Goal: Transaction & Acquisition: Purchase product/service

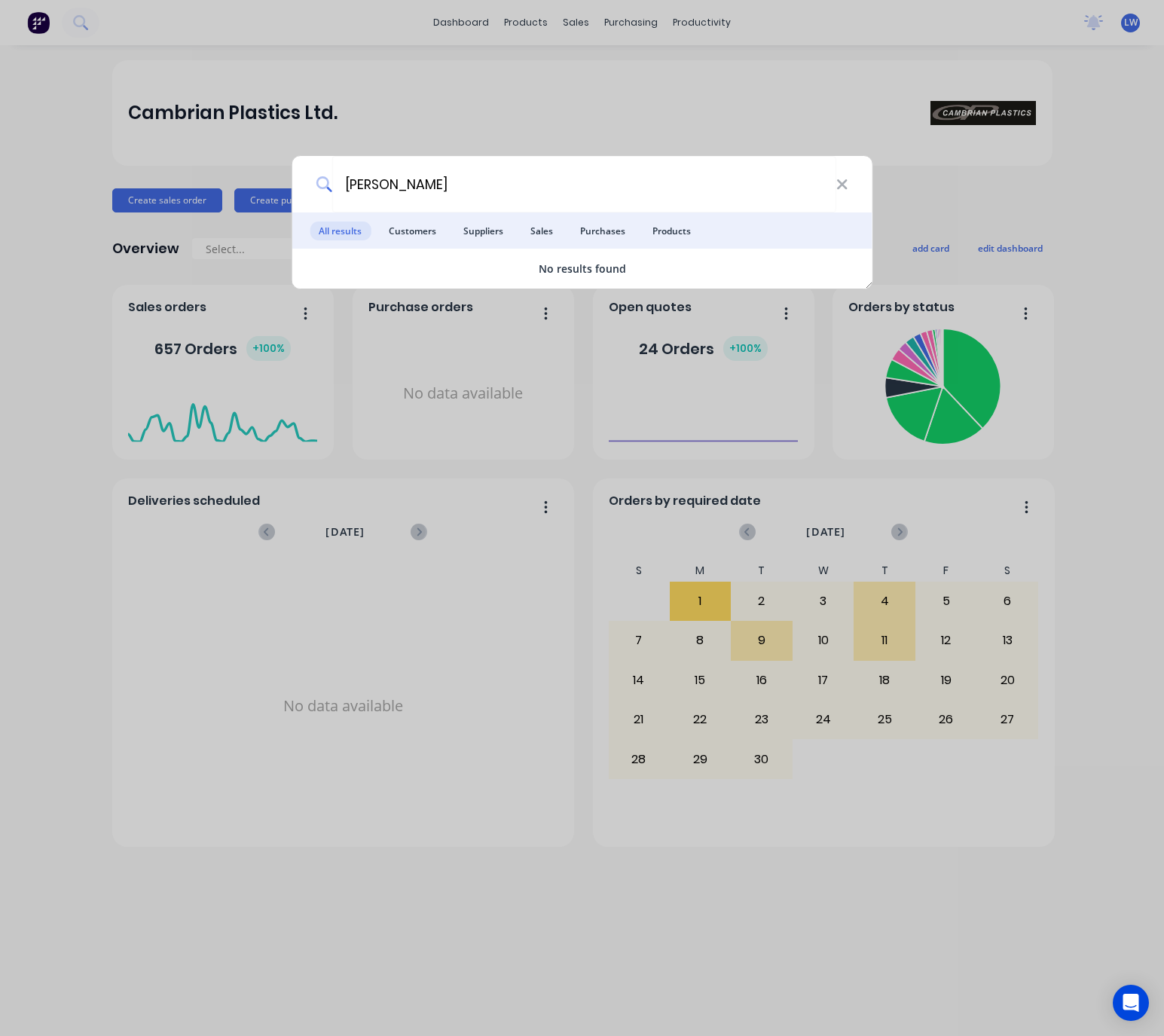
type input "murry higgs"
drag, startPoint x: 356, startPoint y: 190, endPoint x: 321, endPoint y: 194, distance: 35.2
click at [324, 192] on div "murry higgs" at bounding box center [582, 184] width 581 height 56
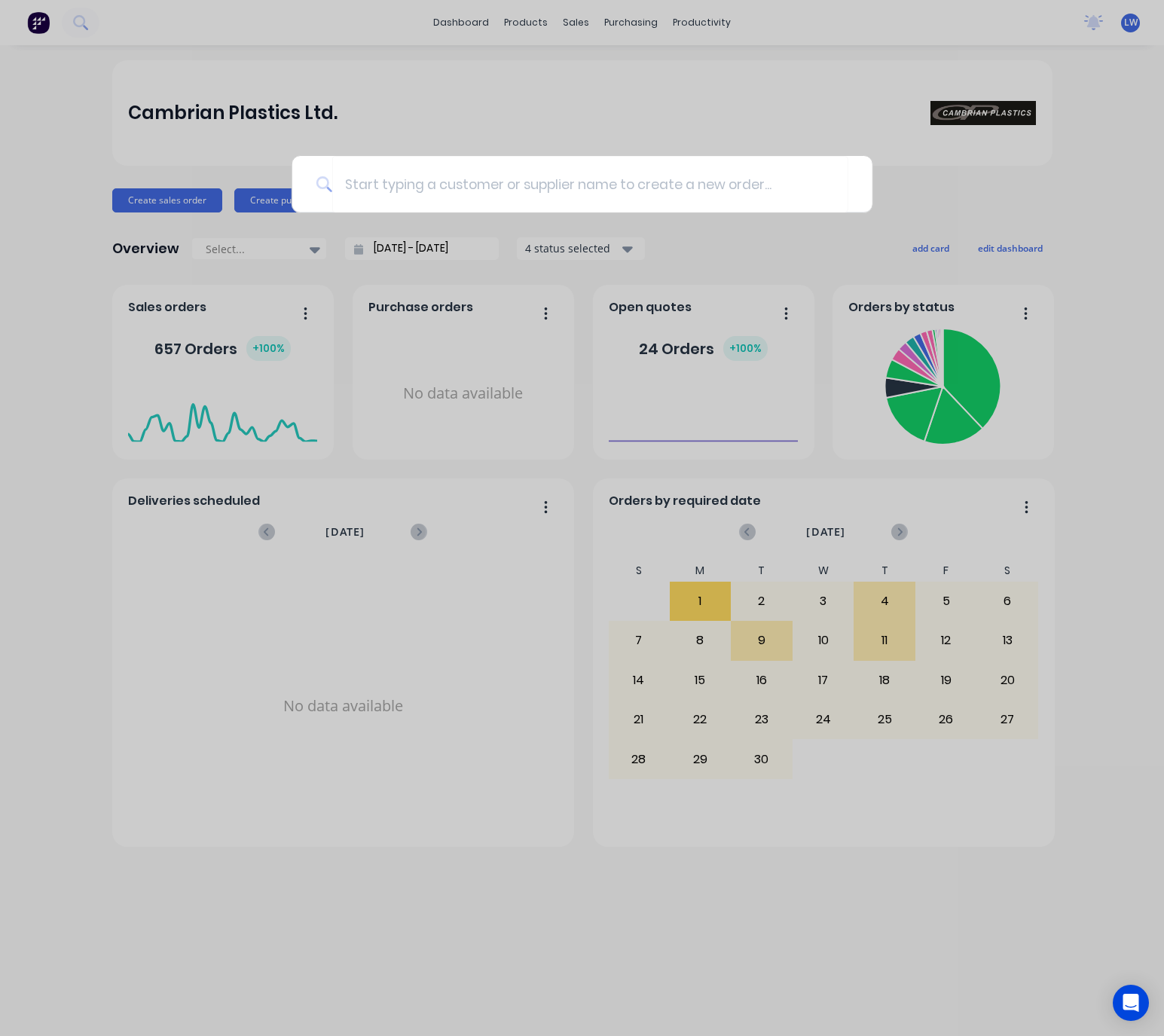
click at [549, 118] on div at bounding box center [582, 518] width 1164 height 1036
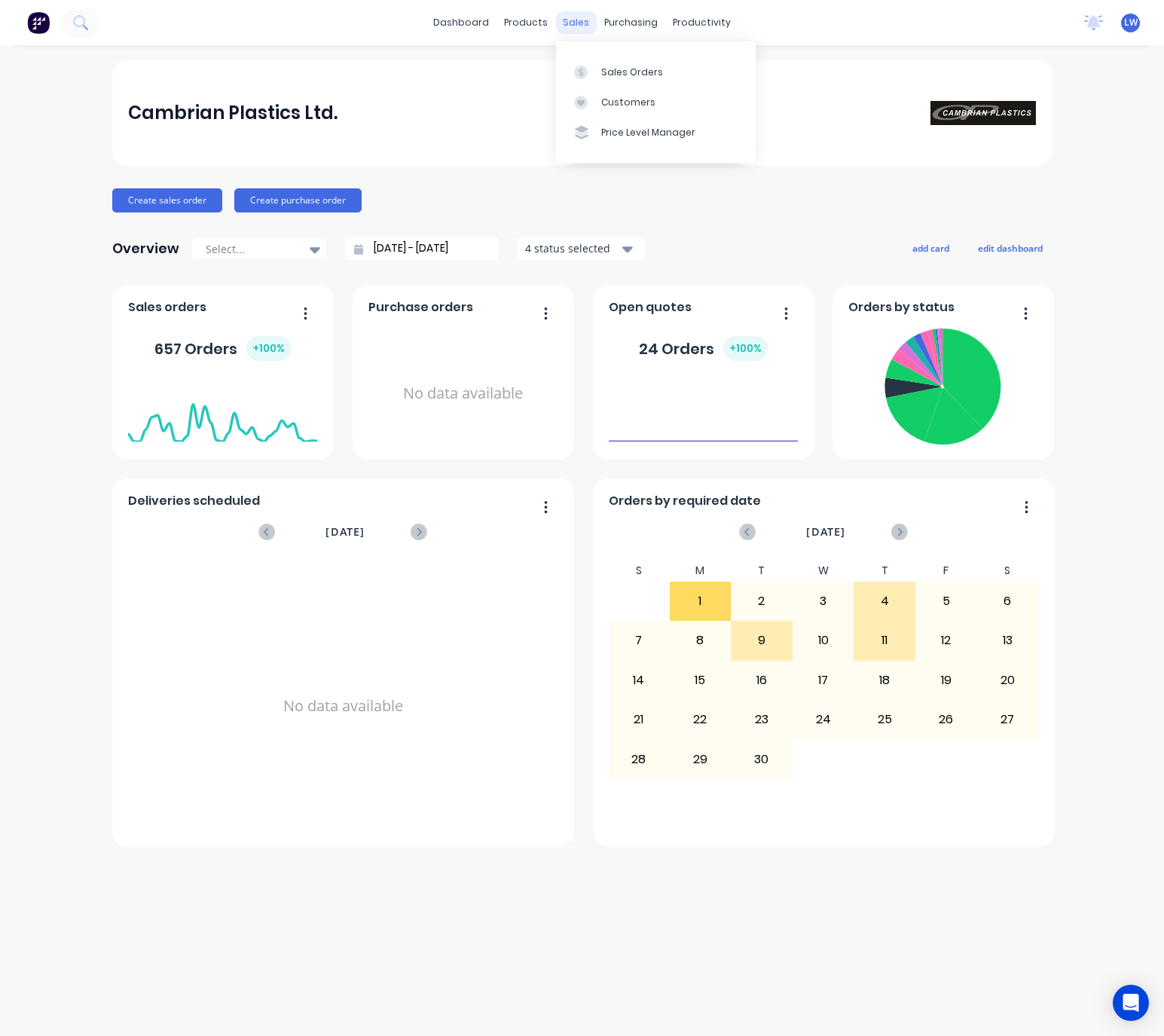
click at [563, 20] on div "sales" at bounding box center [576, 23] width 42 height 23
click at [624, 80] on link "Sales Orders" at bounding box center [656, 71] width 200 height 30
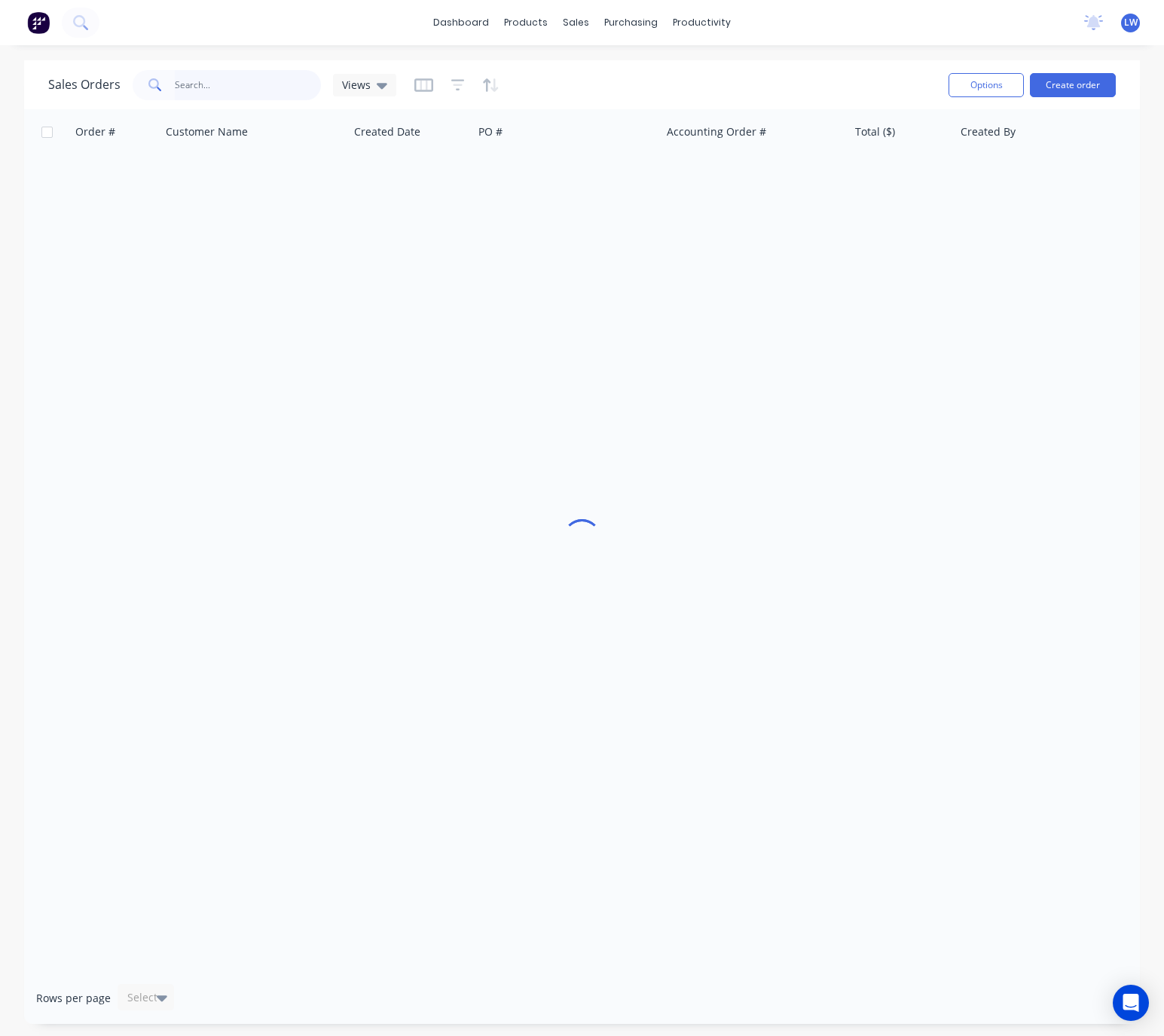
click at [240, 82] on input "text" at bounding box center [249, 85] width 147 height 30
click at [197, 84] on input "murry" at bounding box center [249, 85] width 147 height 30
type input "murray"
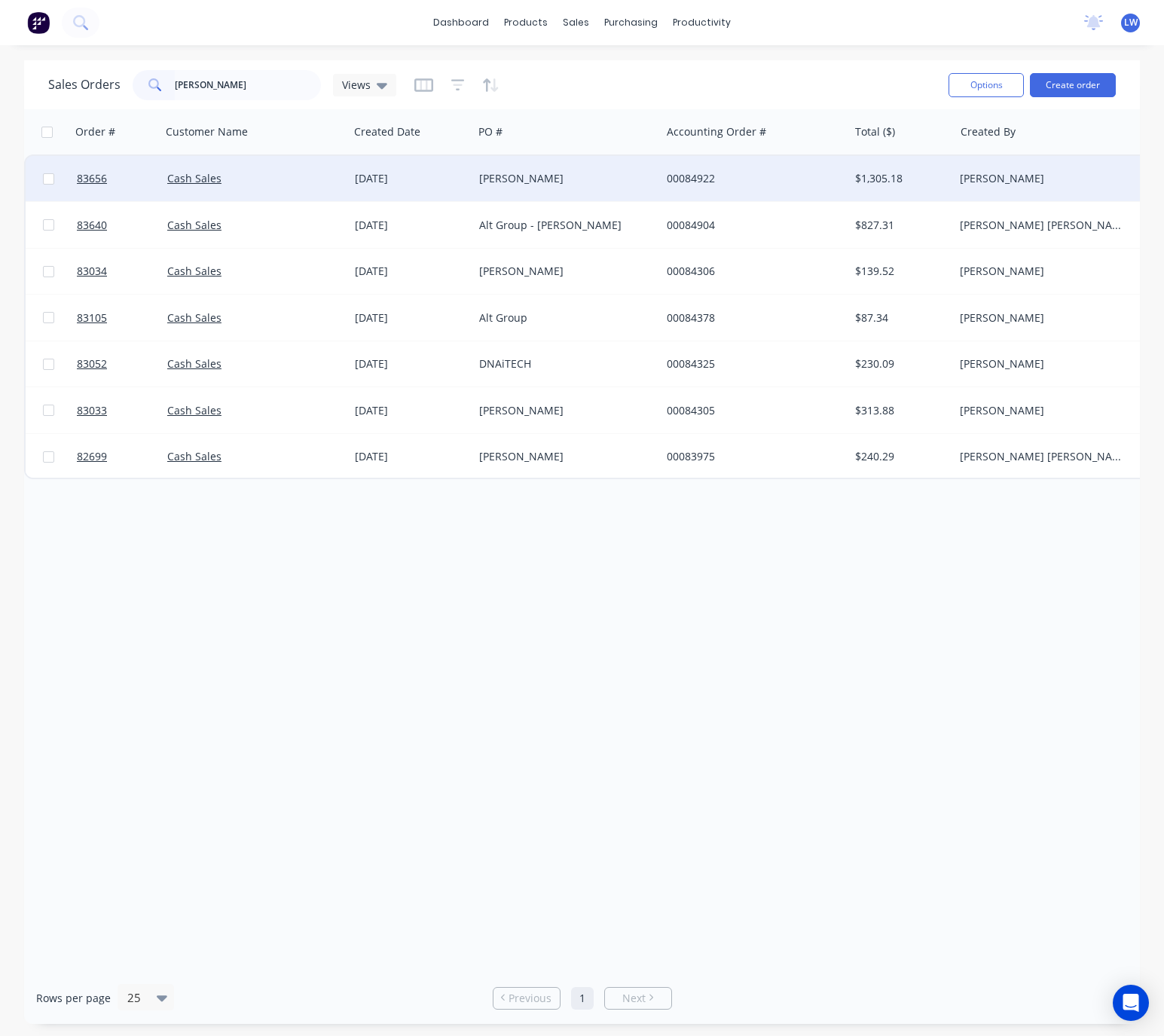
click at [595, 178] on div "Murray Higgs" at bounding box center [562, 178] width 167 height 15
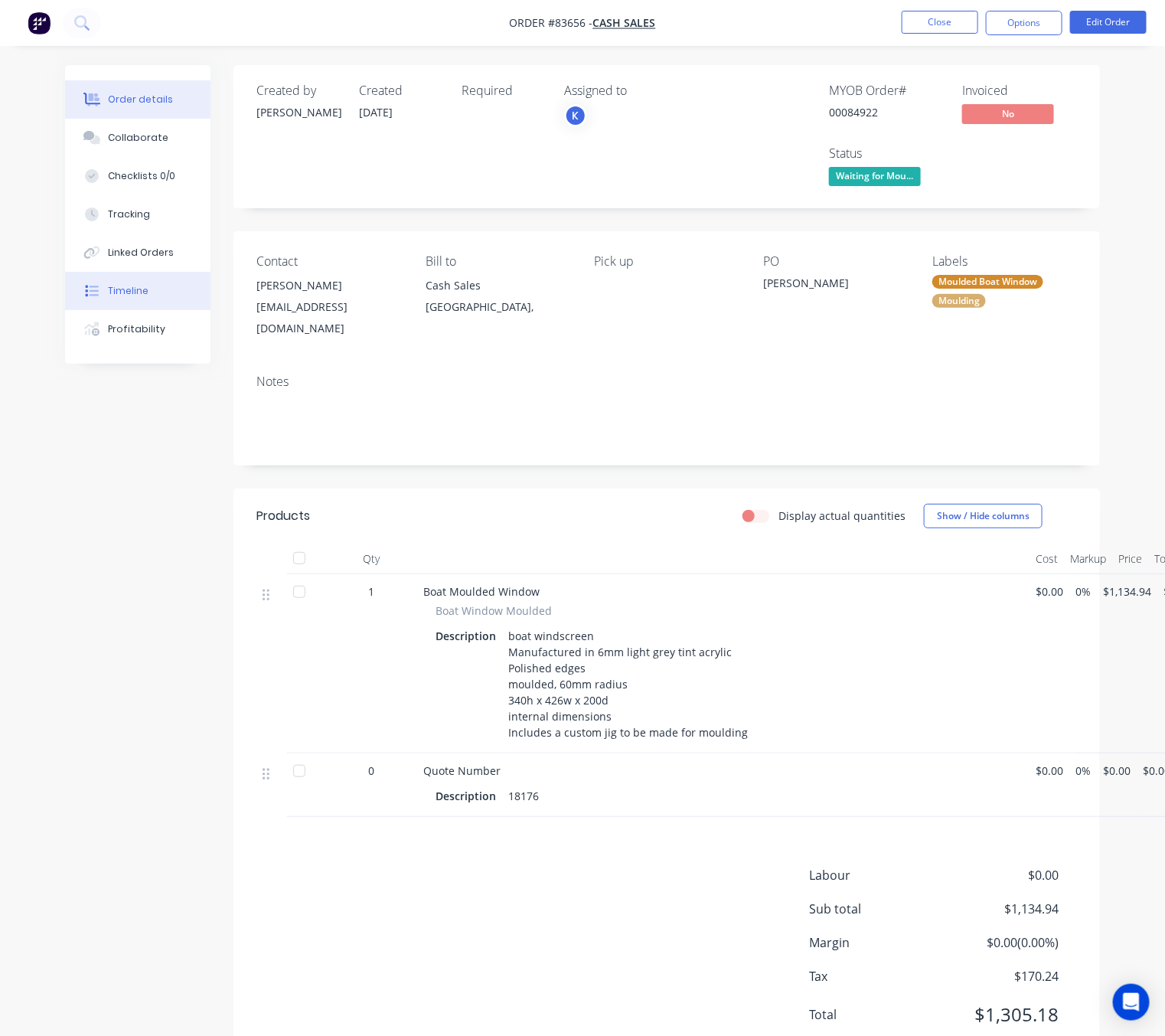
click at [163, 295] on button "Timeline" at bounding box center [137, 291] width 145 height 39
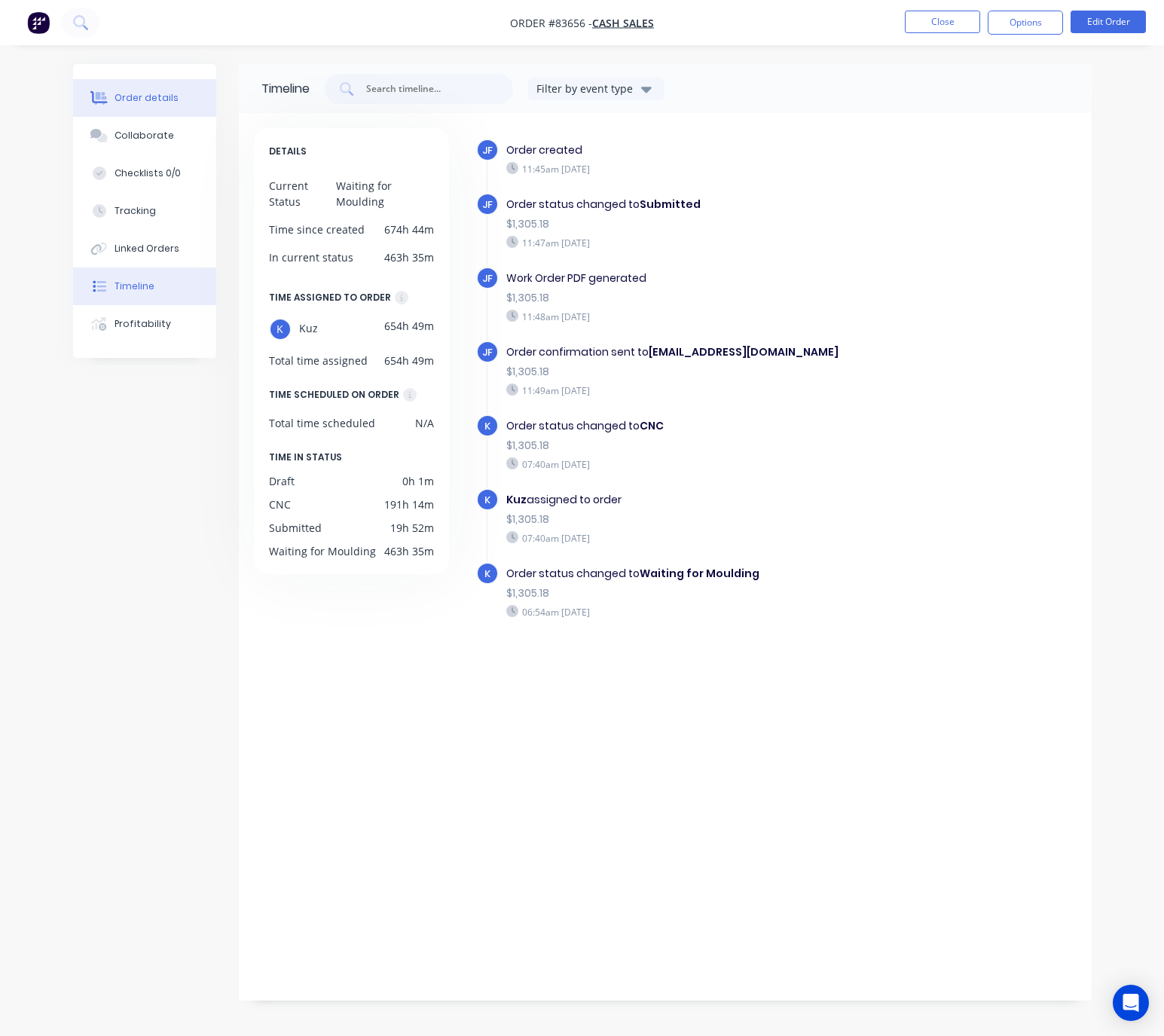
click at [165, 100] on div "Order details" at bounding box center [146, 98] width 64 height 14
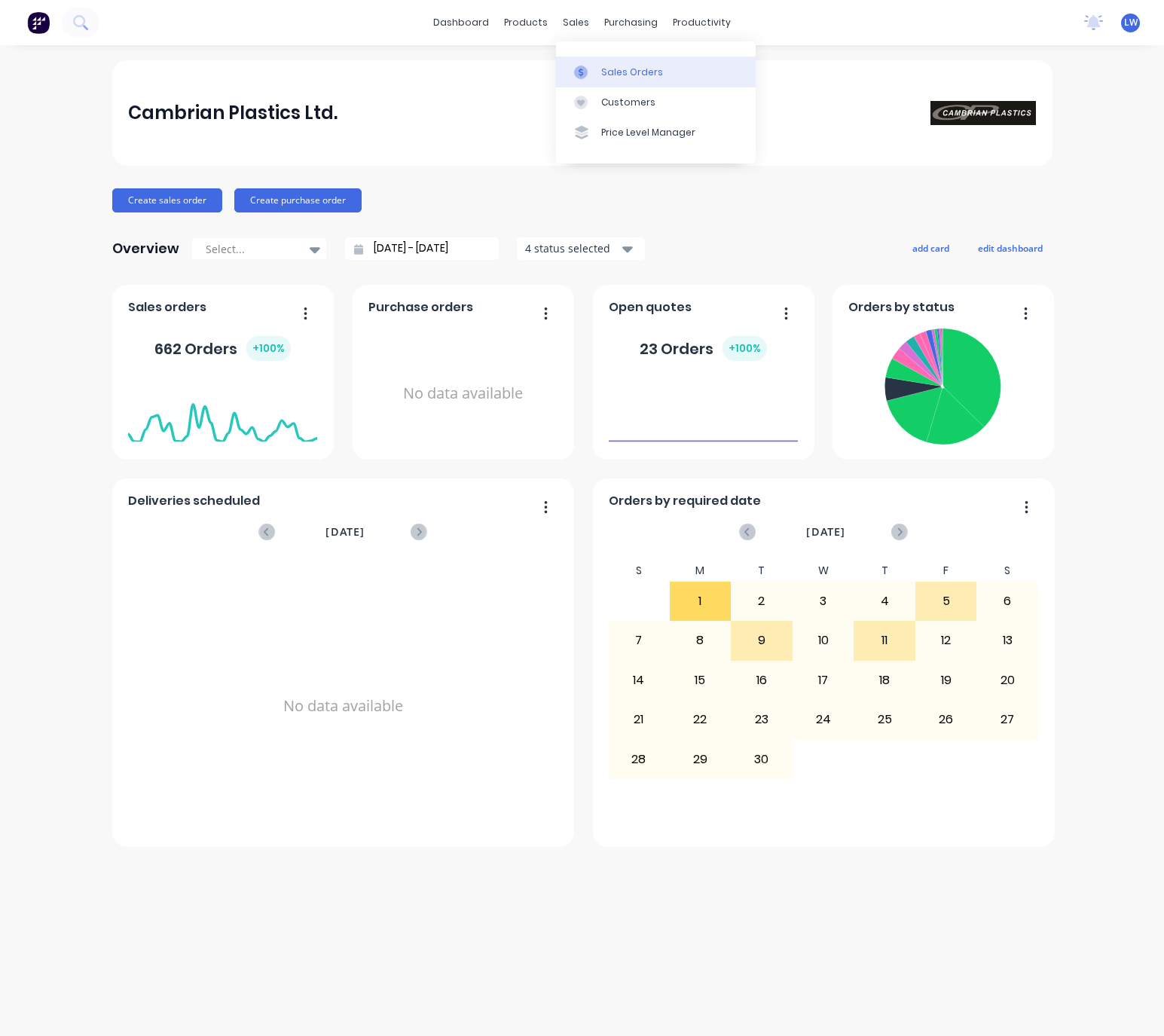
click at [570, 23] on div "sales" at bounding box center [576, 23] width 42 height 23
click at [618, 77] on div "Sales Orders" at bounding box center [631, 73] width 61 height 14
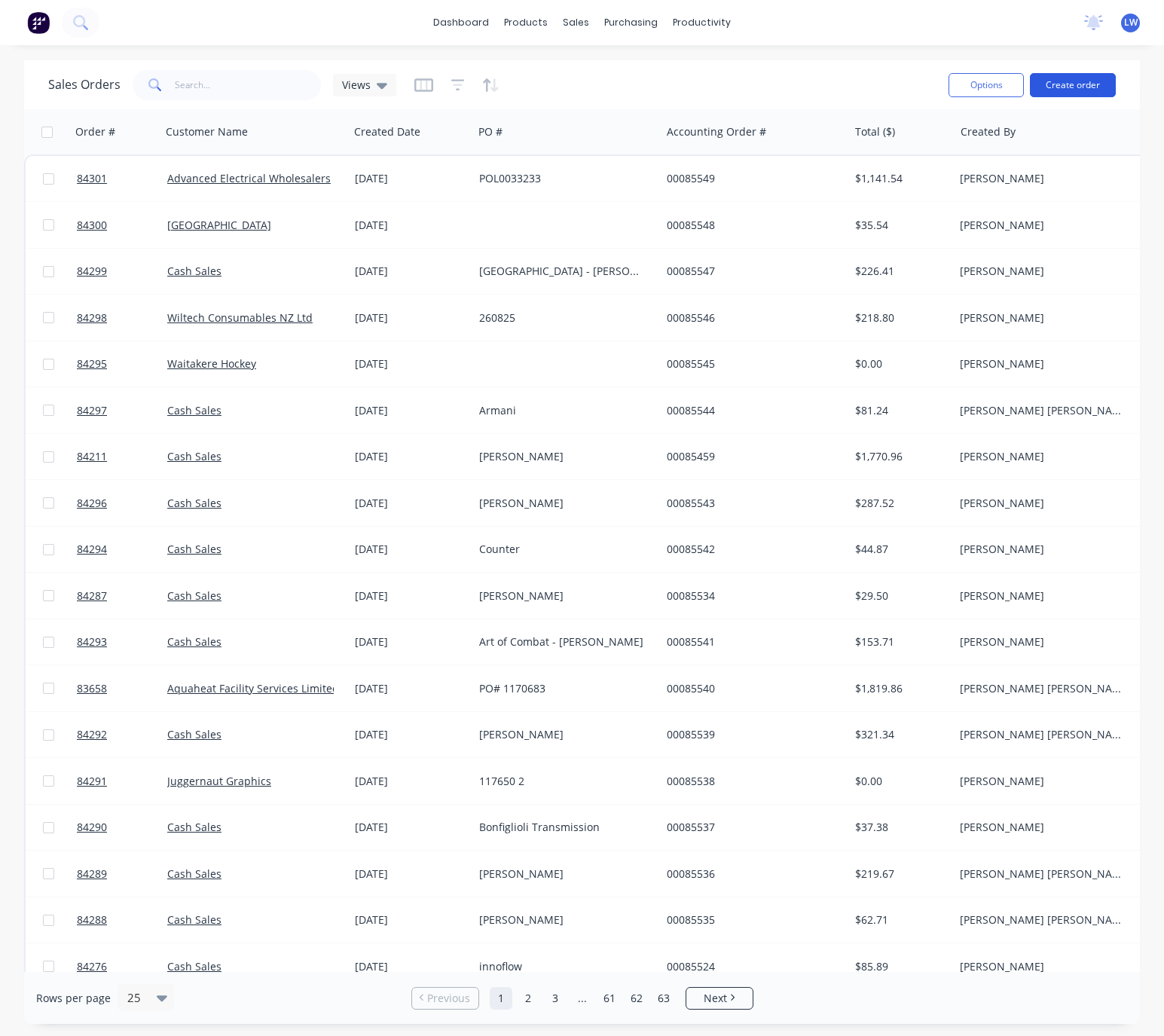
click at [1077, 84] on button "Create order" at bounding box center [1072, 85] width 86 height 24
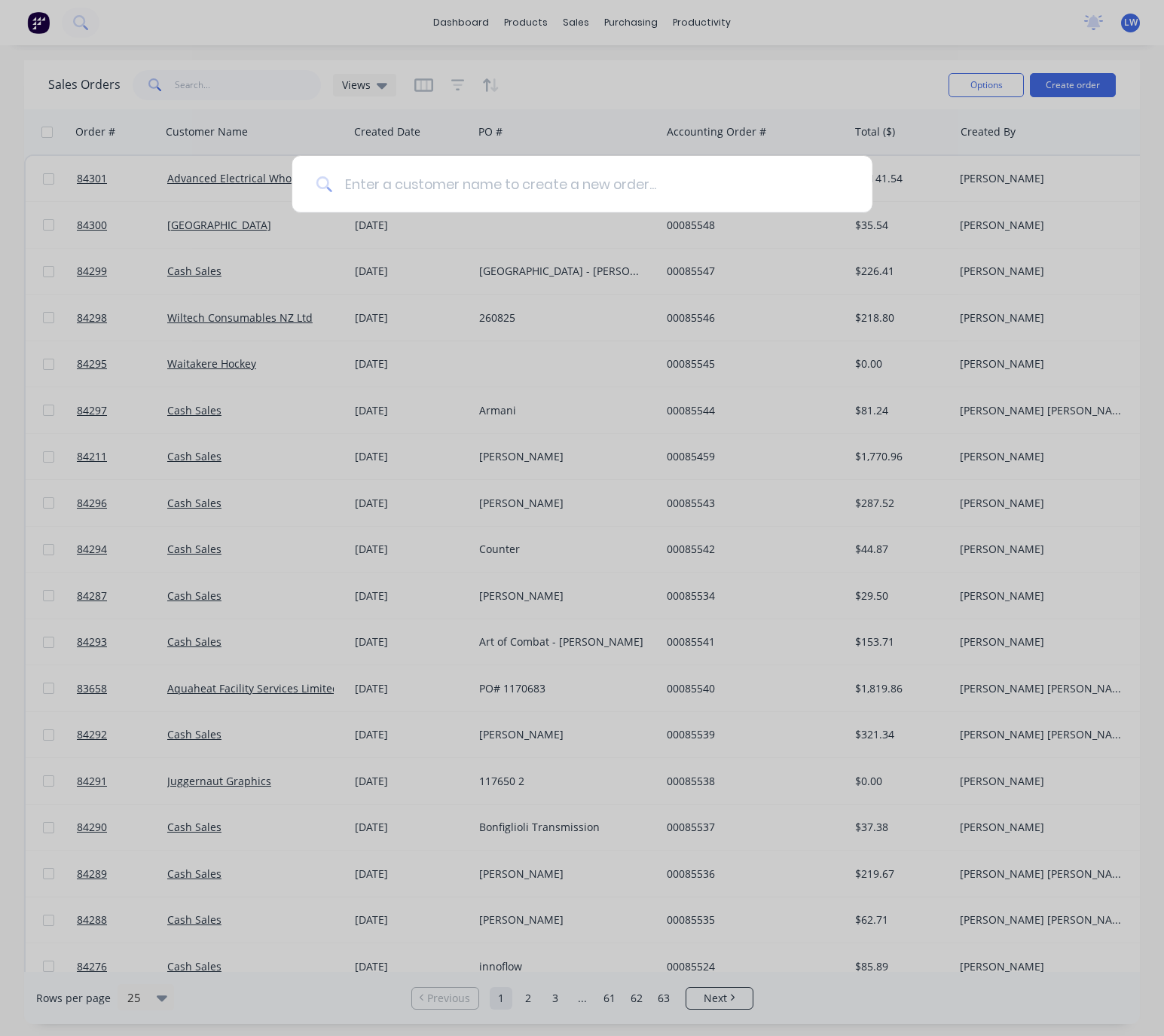
click at [464, 191] on input at bounding box center [591, 184] width 516 height 56
type input "a"
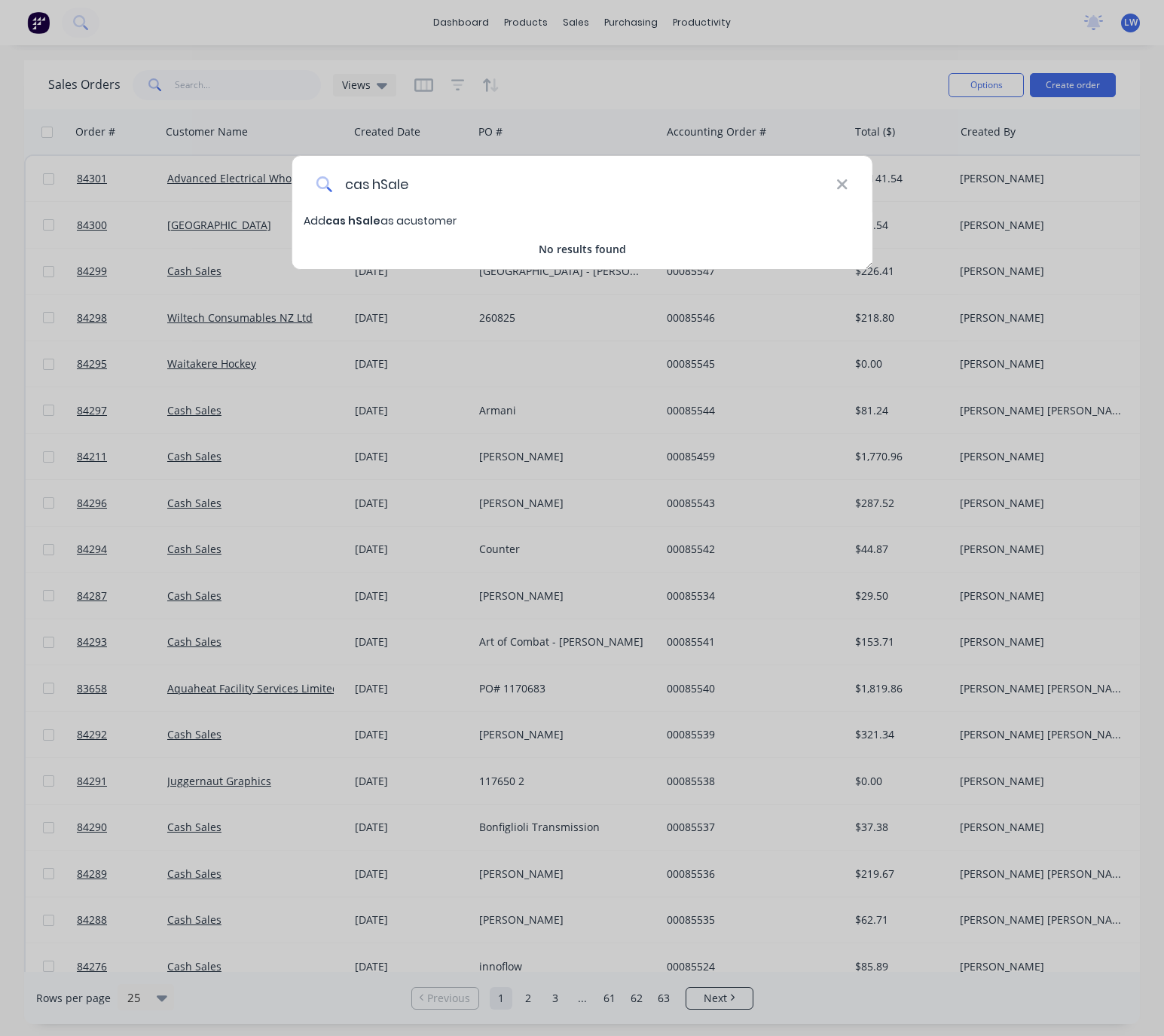
click at [380, 185] on input "cas hSale" at bounding box center [585, 184] width 504 height 56
click at [367, 186] on input "cas Sale" at bounding box center [585, 184] width 504 height 56
type input "cash Sale"
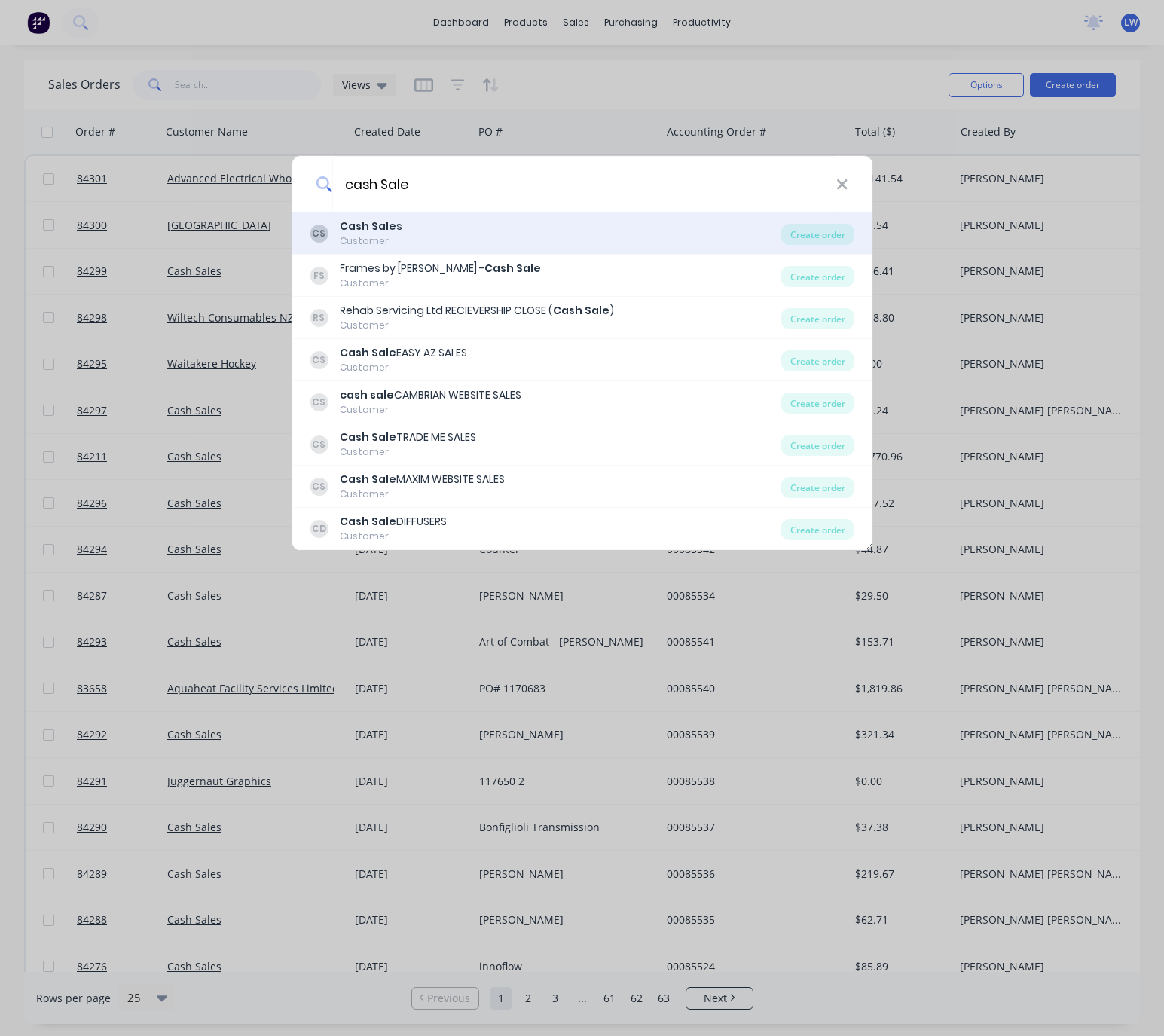
click at [504, 234] on div "CS Cash Sale s Customer" at bounding box center [546, 233] width 472 height 29
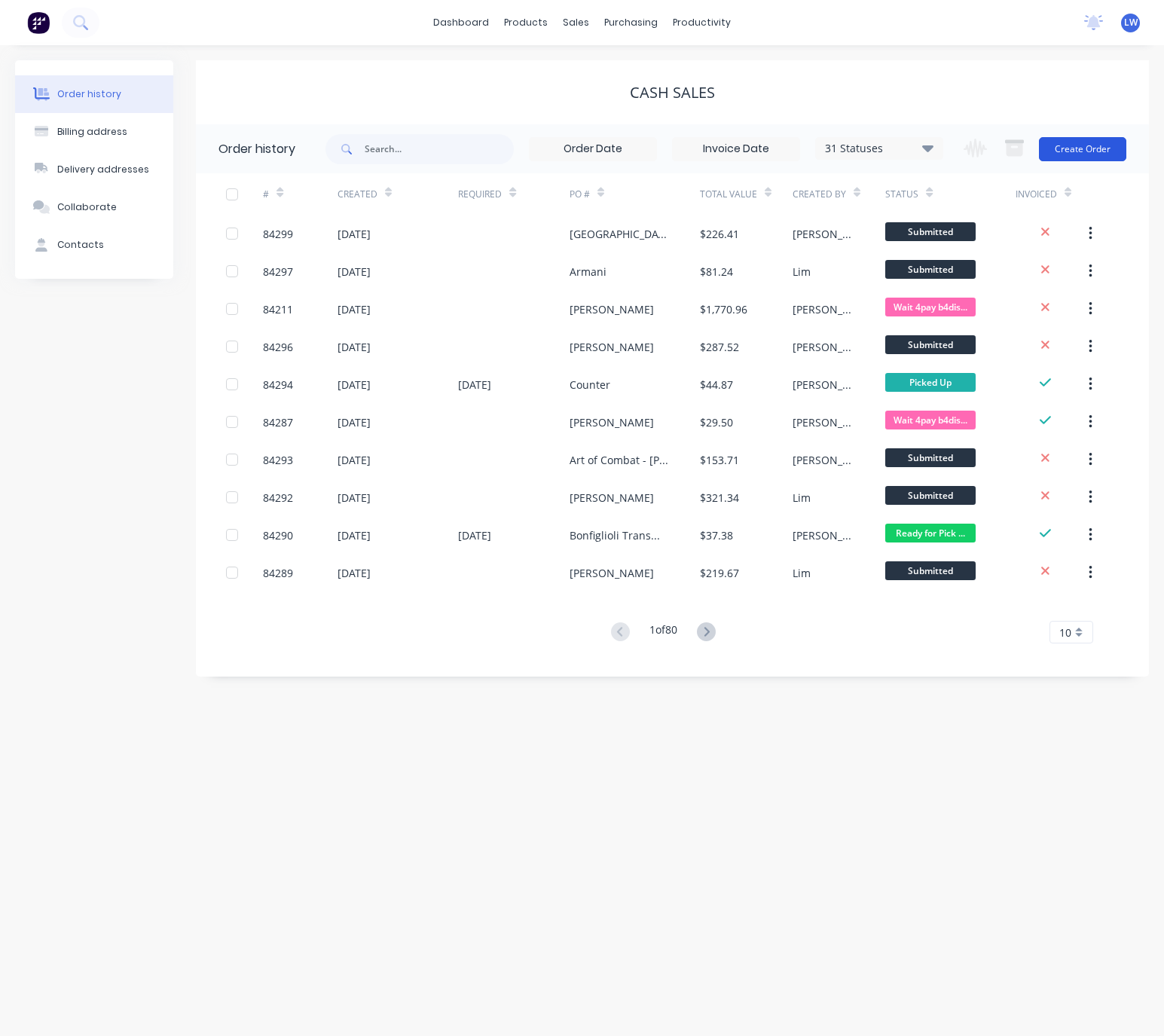
click at [1088, 154] on button "Create Order" at bounding box center [1083, 149] width 87 height 24
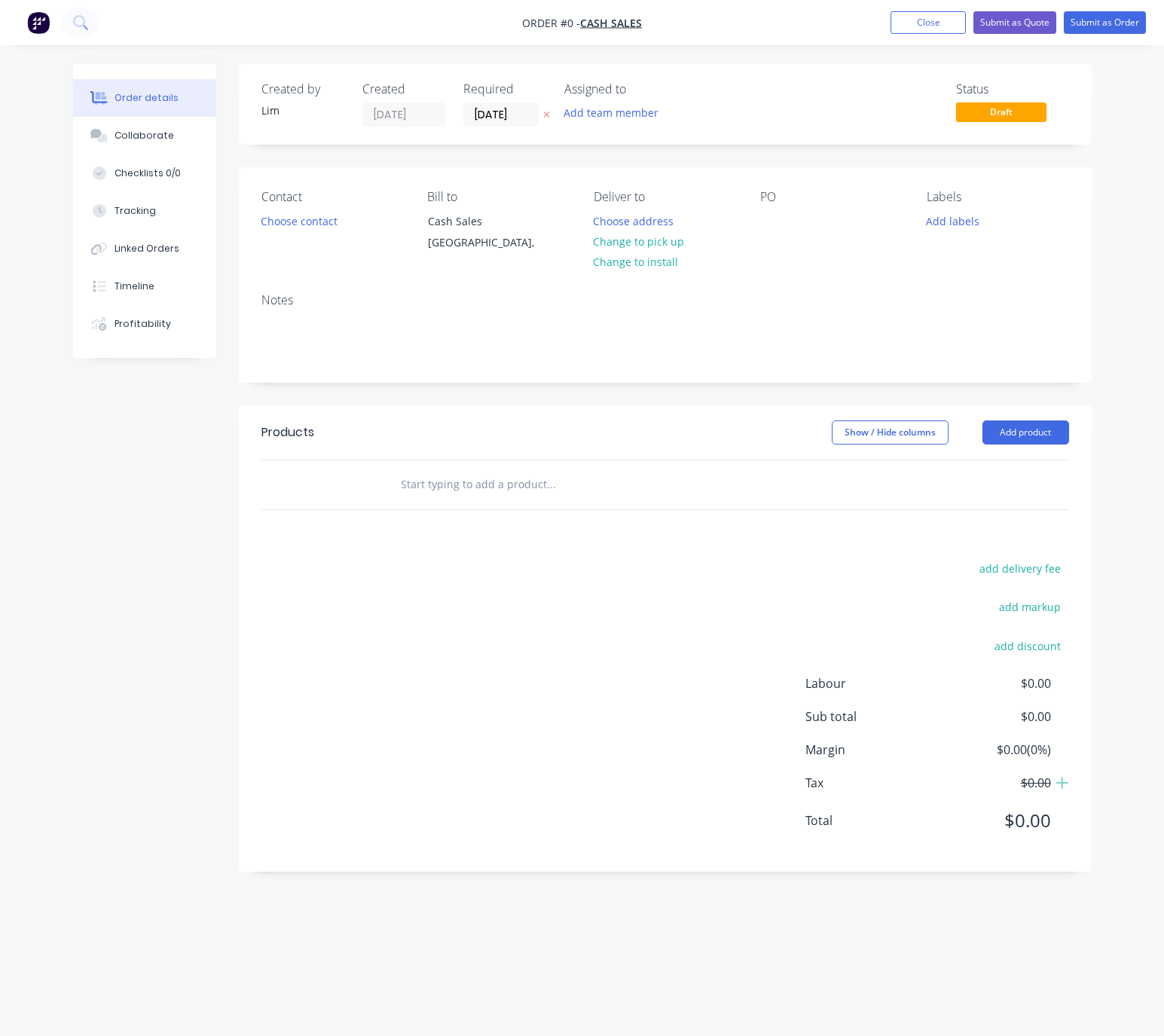
click at [545, 113] on icon at bounding box center [546, 114] width 7 height 9
click at [312, 230] on button "Choose contact" at bounding box center [298, 220] width 93 height 20
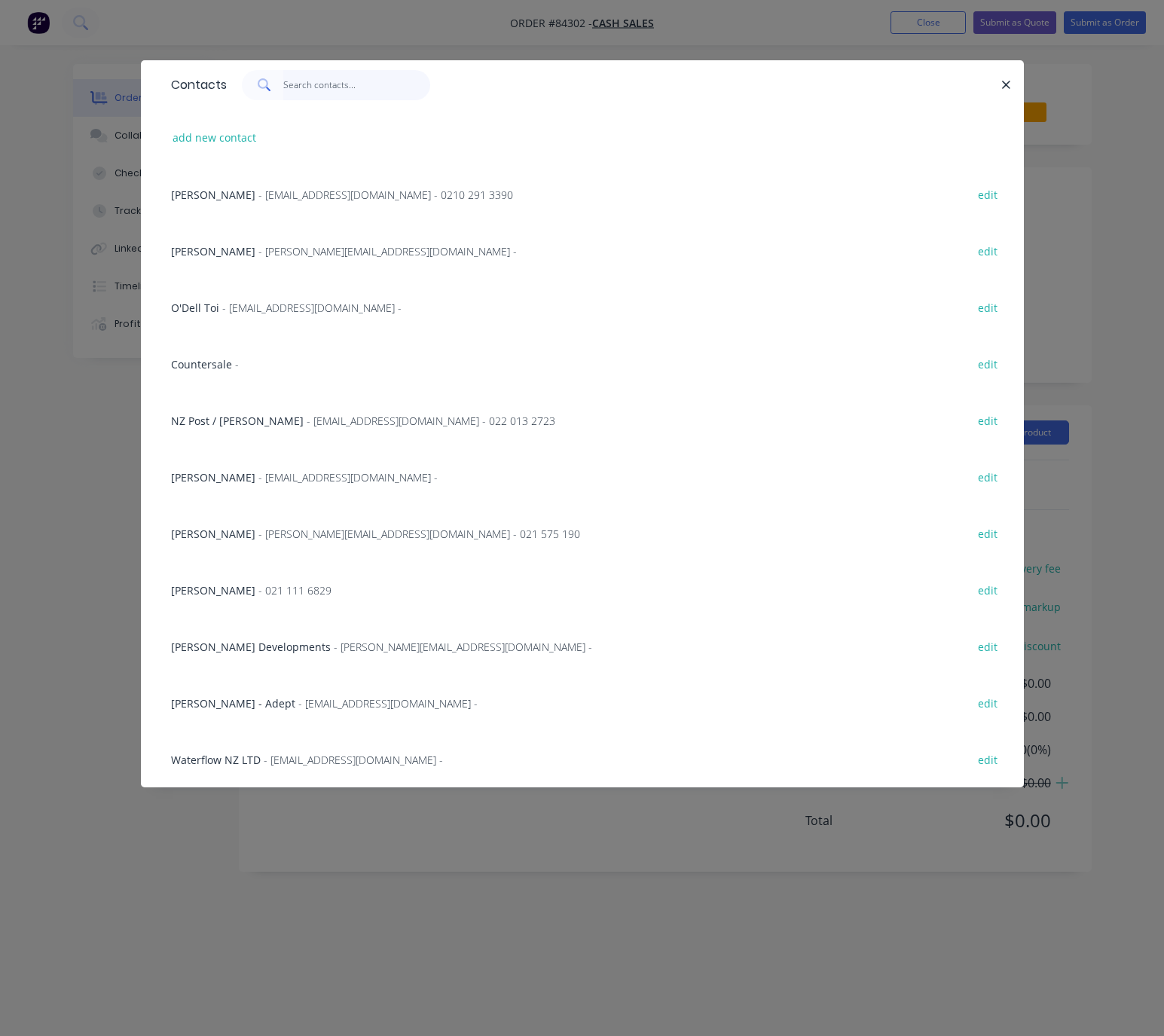
click at [324, 70] on input "text" at bounding box center [357, 85] width 147 height 30
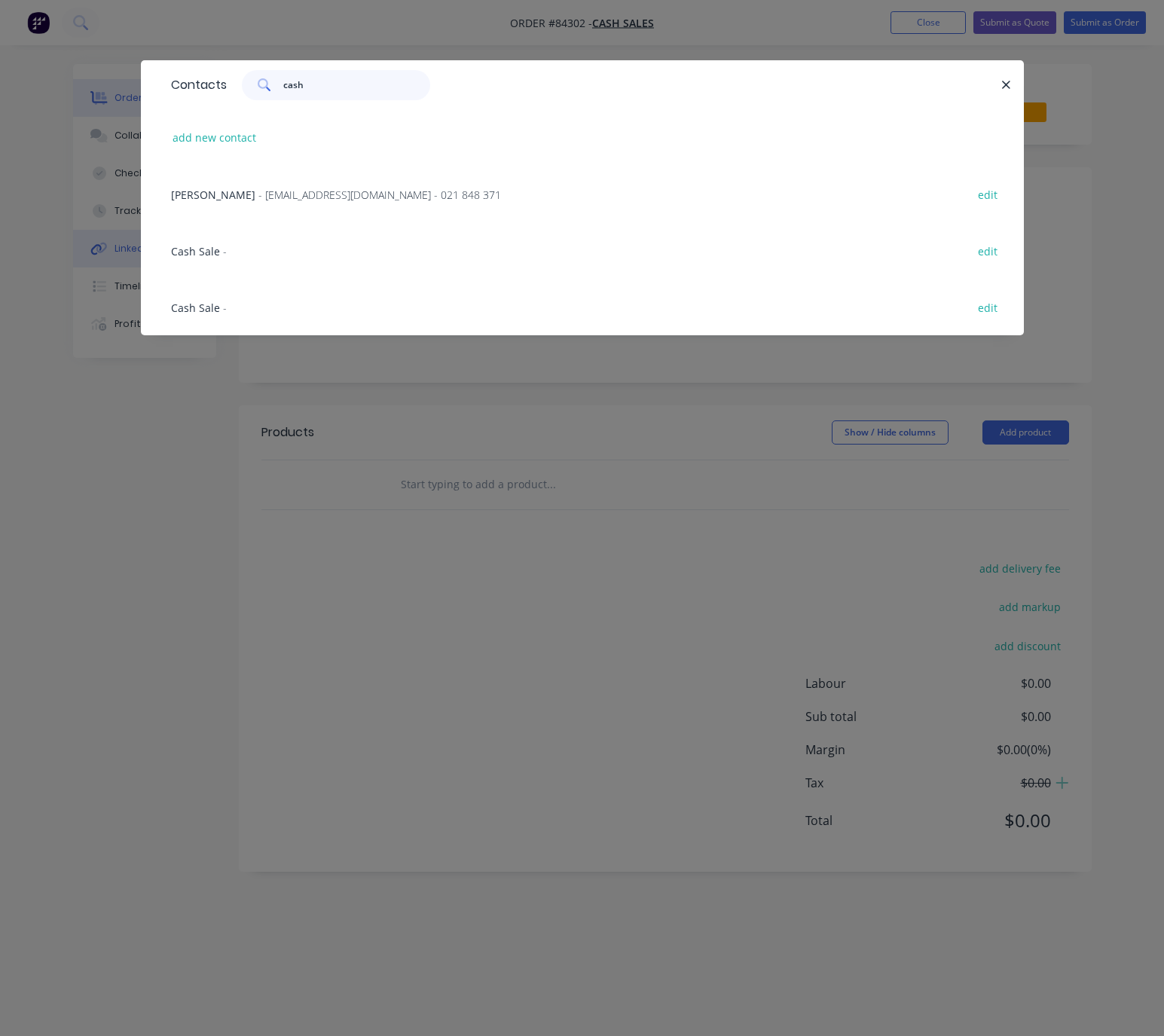
type input "cash"
click at [208, 251] on span "Cash Sale" at bounding box center [196, 251] width 49 height 15
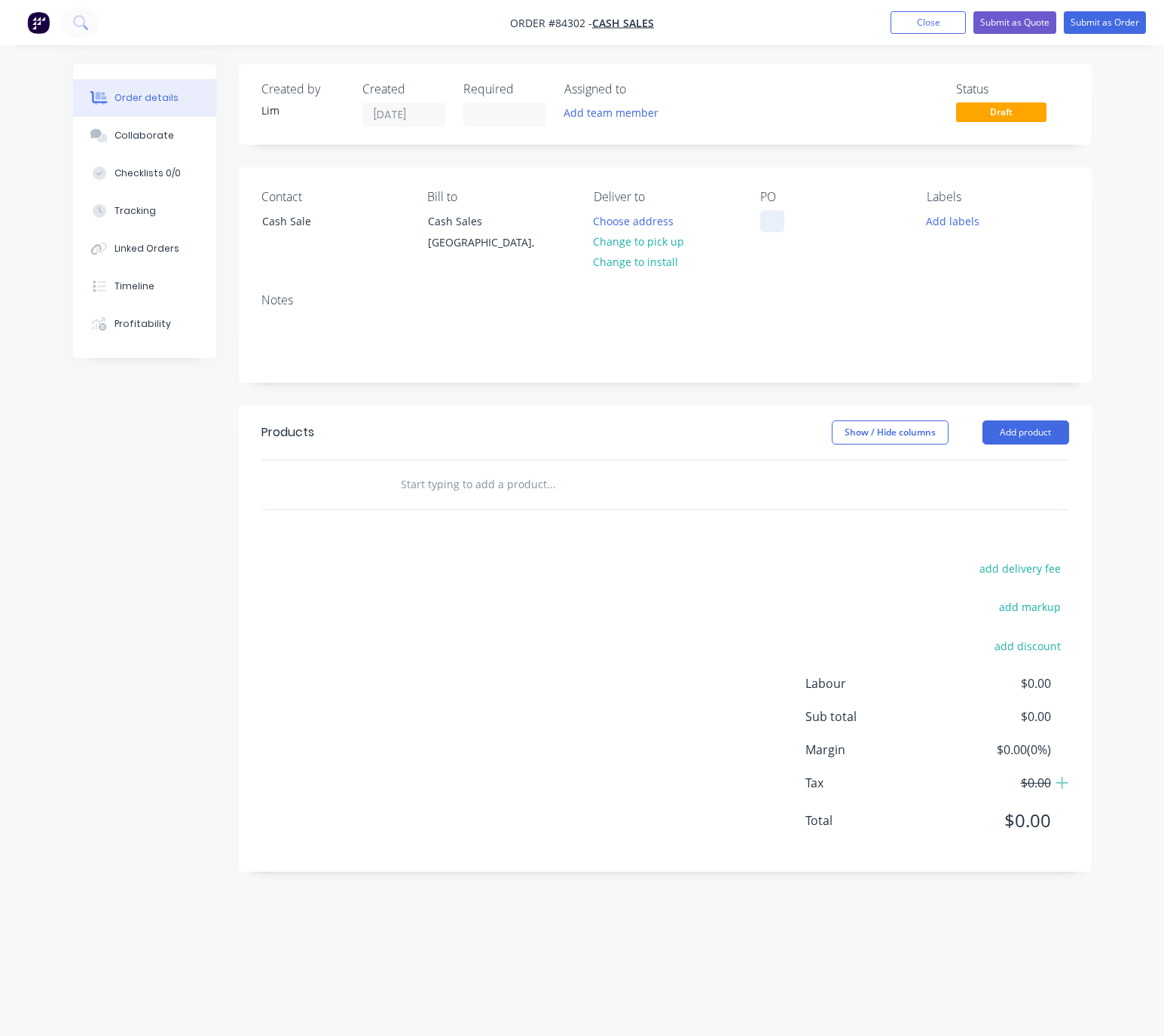
click at [776, 226] on div at bounding box center [773, 221] width 24 height 22
click at [789, 223] on div "Cas hSale" at bounding box center [797, 221] width 73 height 22
click at [641, 240] on button "Change to pick up" at bounding box center [639, 241] width 107 height 20
click at [943, 216] on button "Add labels" at bounding box center [954, 220] width 69 height 20
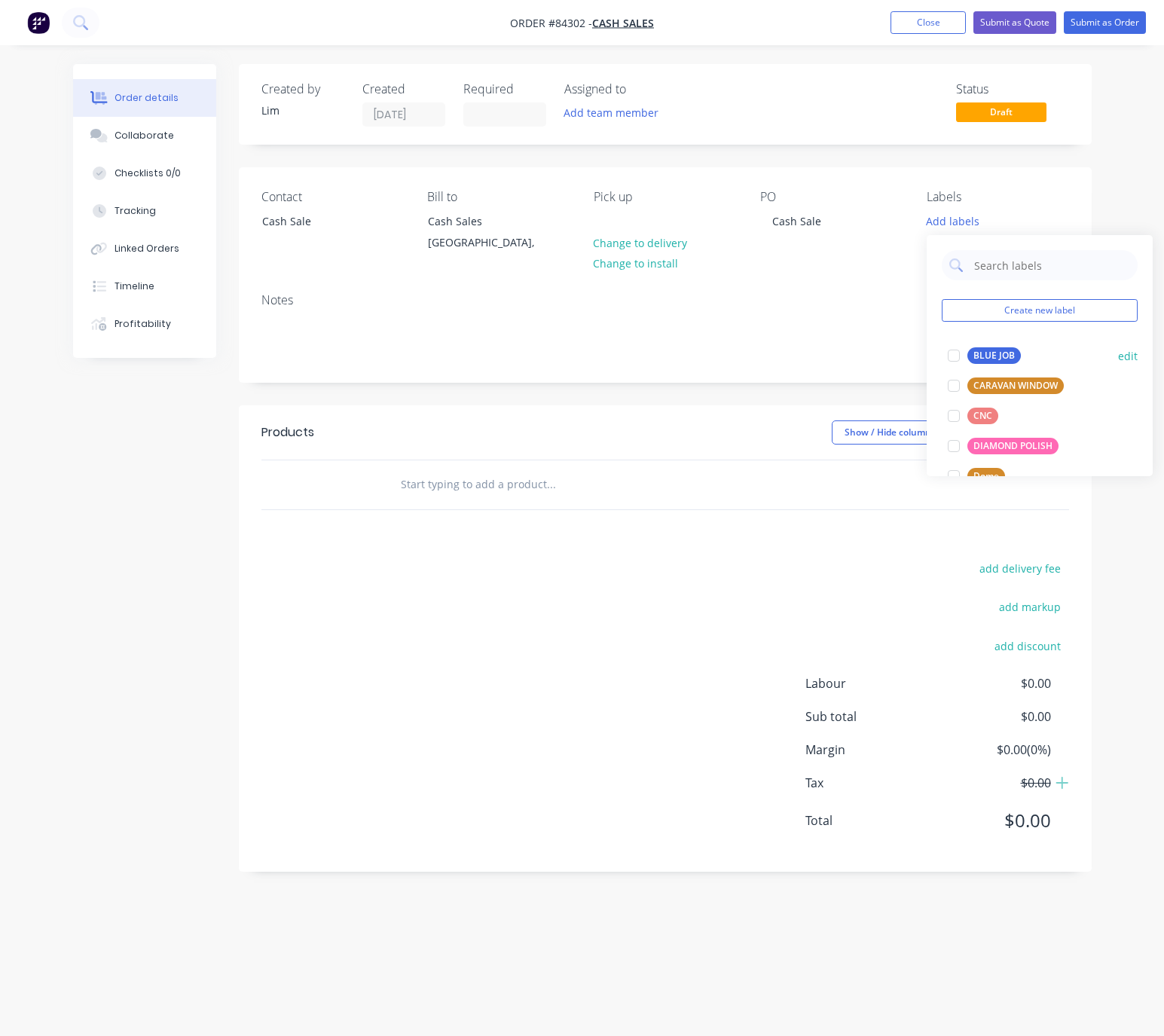
click at [986, 360] on div "BLUE JOB" at bounding box center [994, 355] width 54 height 16
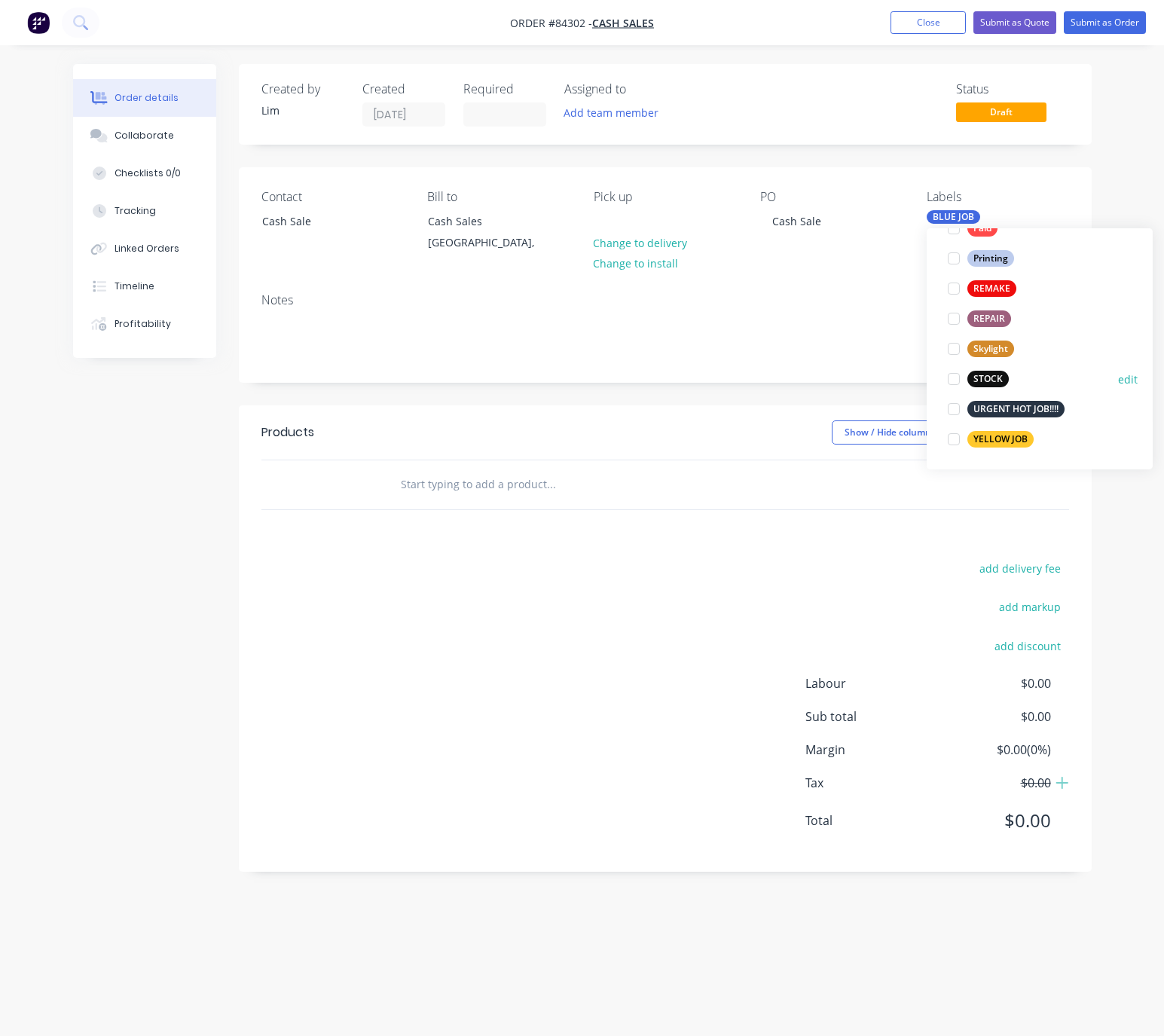
click at [993, 380] on div "STOCK" at bounding box center [988, 379] width 42 height 16
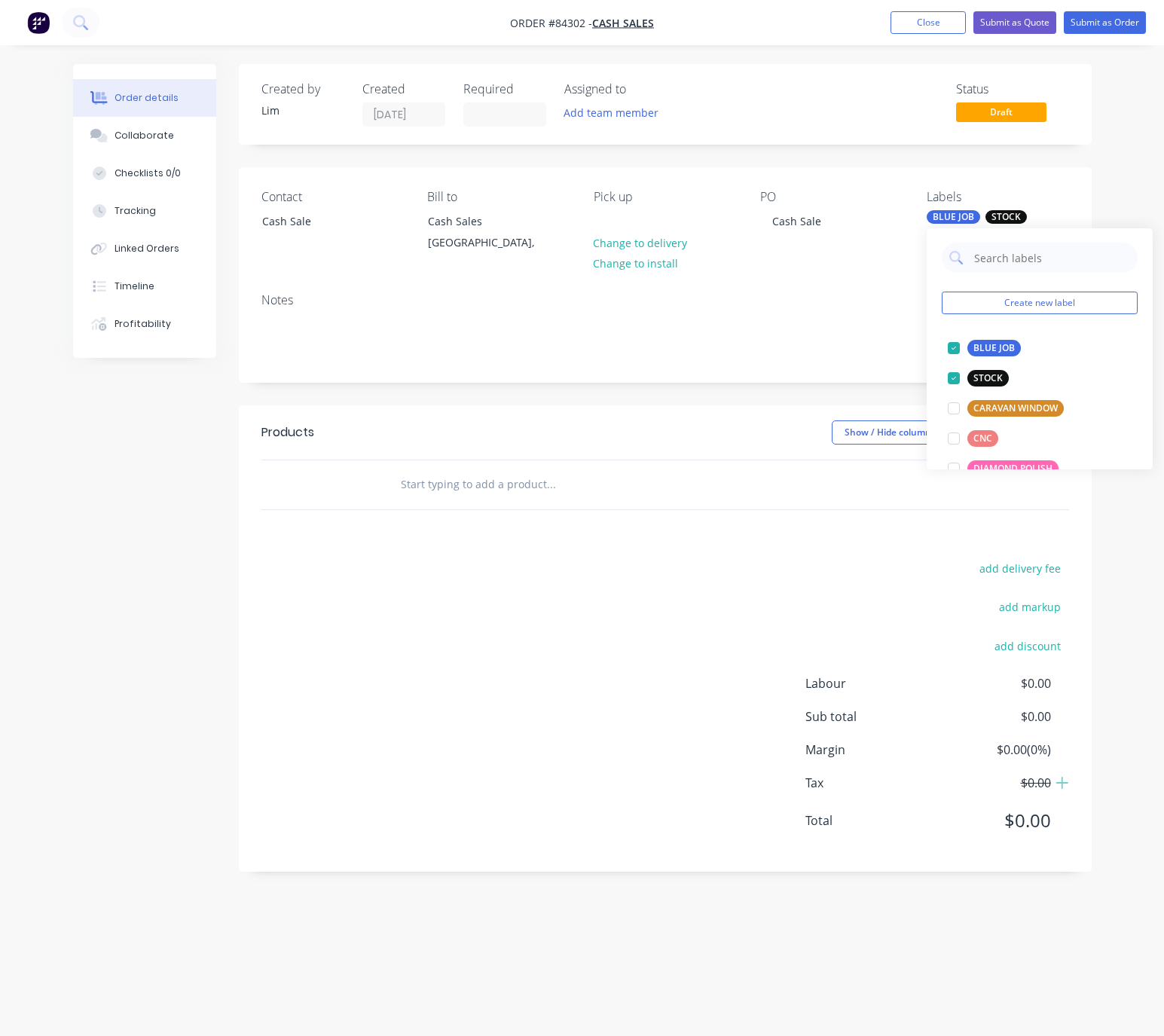
click at [713, 427] on div "Show / Hide columns Add product" at bounding box center [750, 433] width 636 height 24
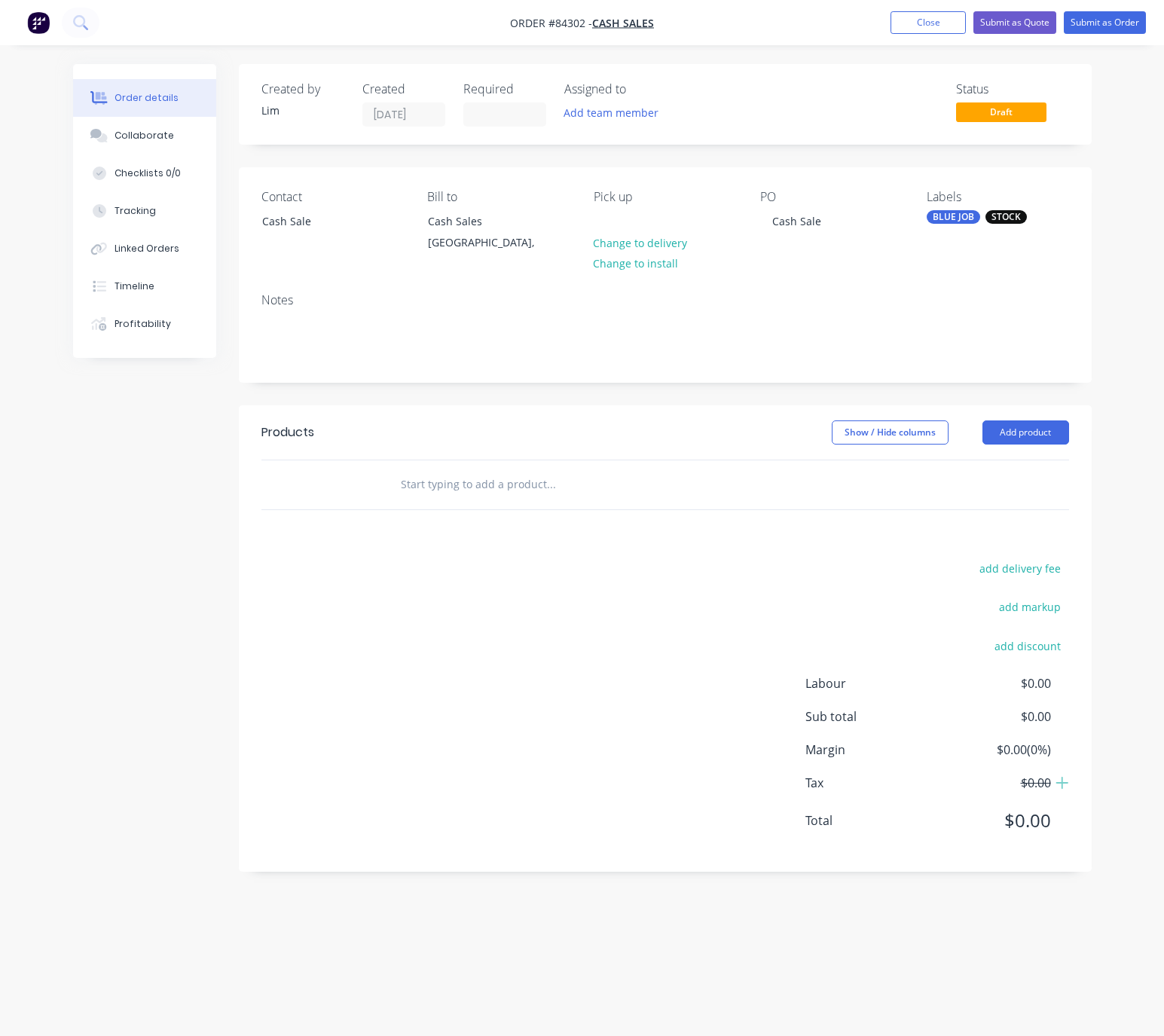
click at [464, 486] on input "text" at bounding box center [551, 484] width 301 height 30
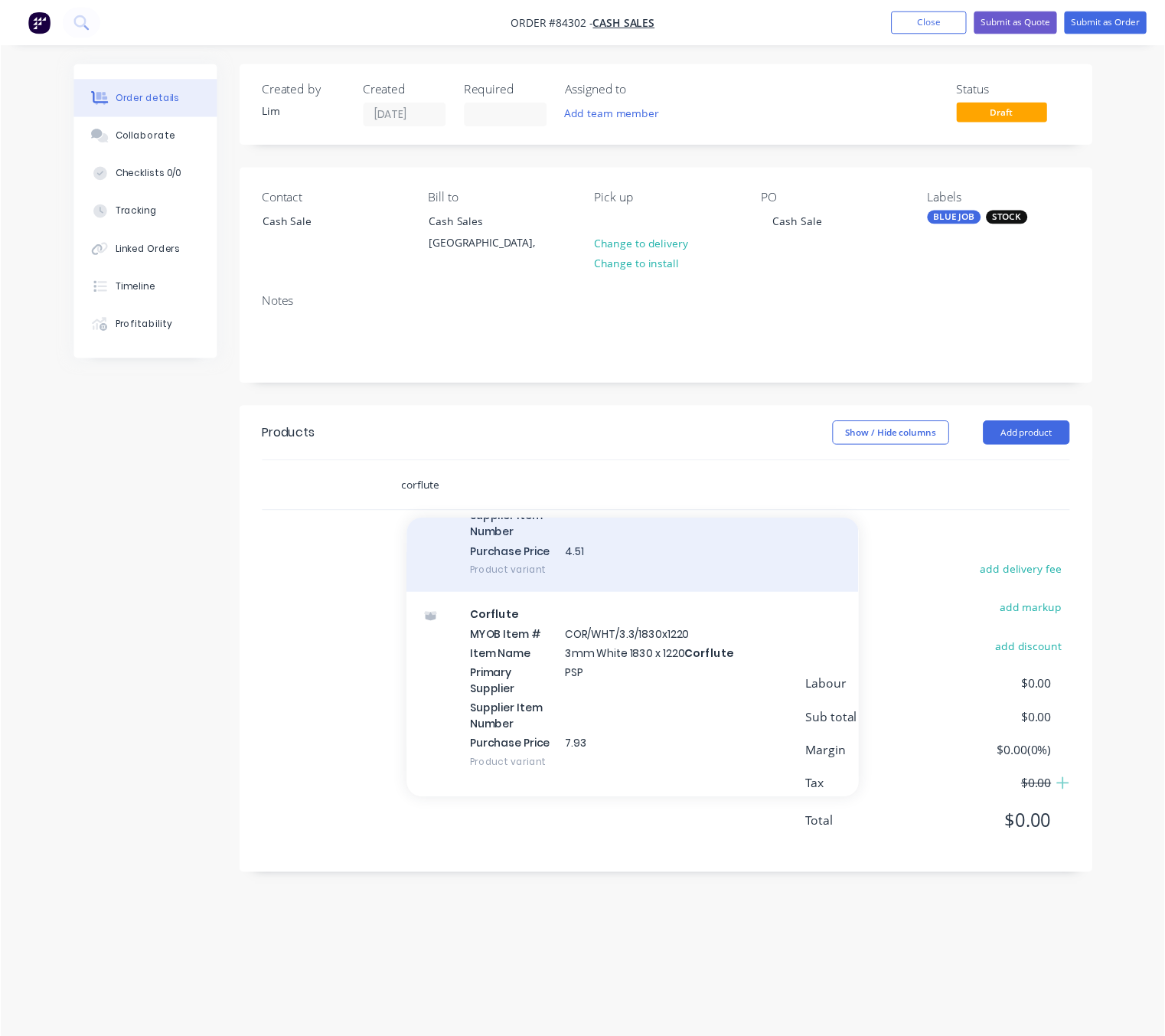
scroll to position [575, 0]
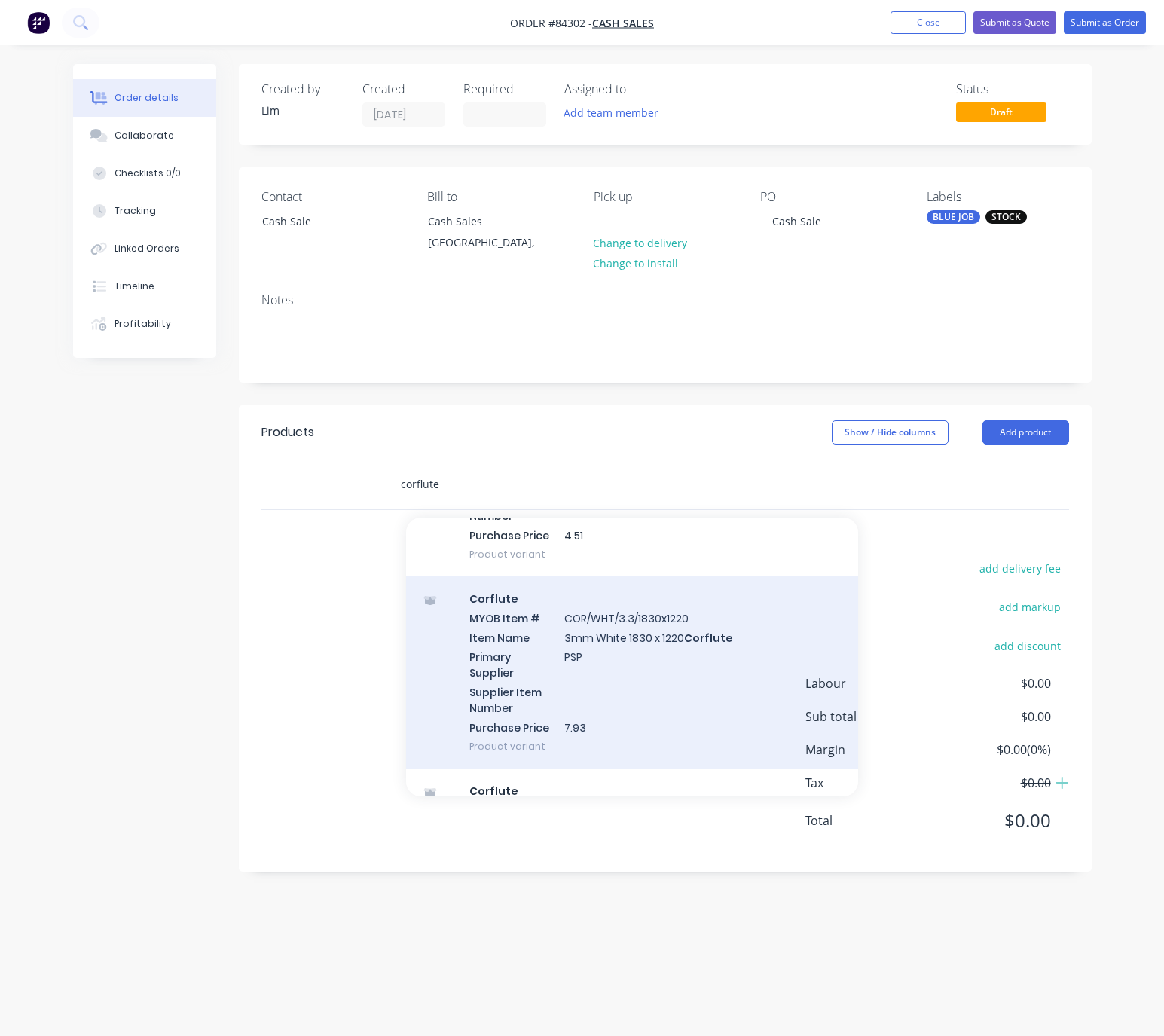
type input "corflute"
click at [697, 678] on div "Corflute MYOB Item # COR/WHT/3.3/1830x1220 Item Name 3mm White 1830 x 1220 Corf…" at bounding box center [632, 673] width 452 height 192
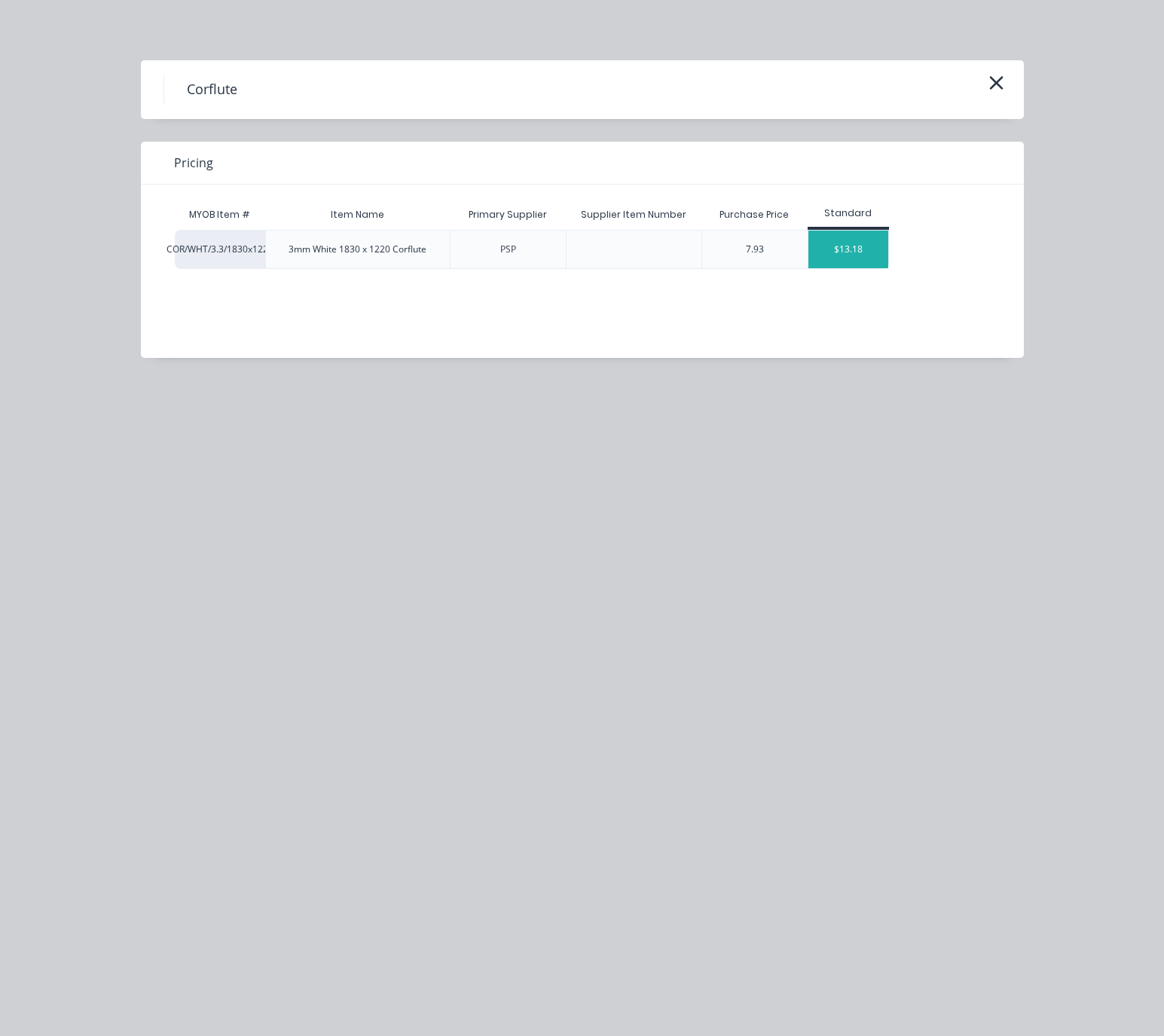
click at [866, 256] on div "$13.18" at bounding box center [849, 249] width 81 height 38
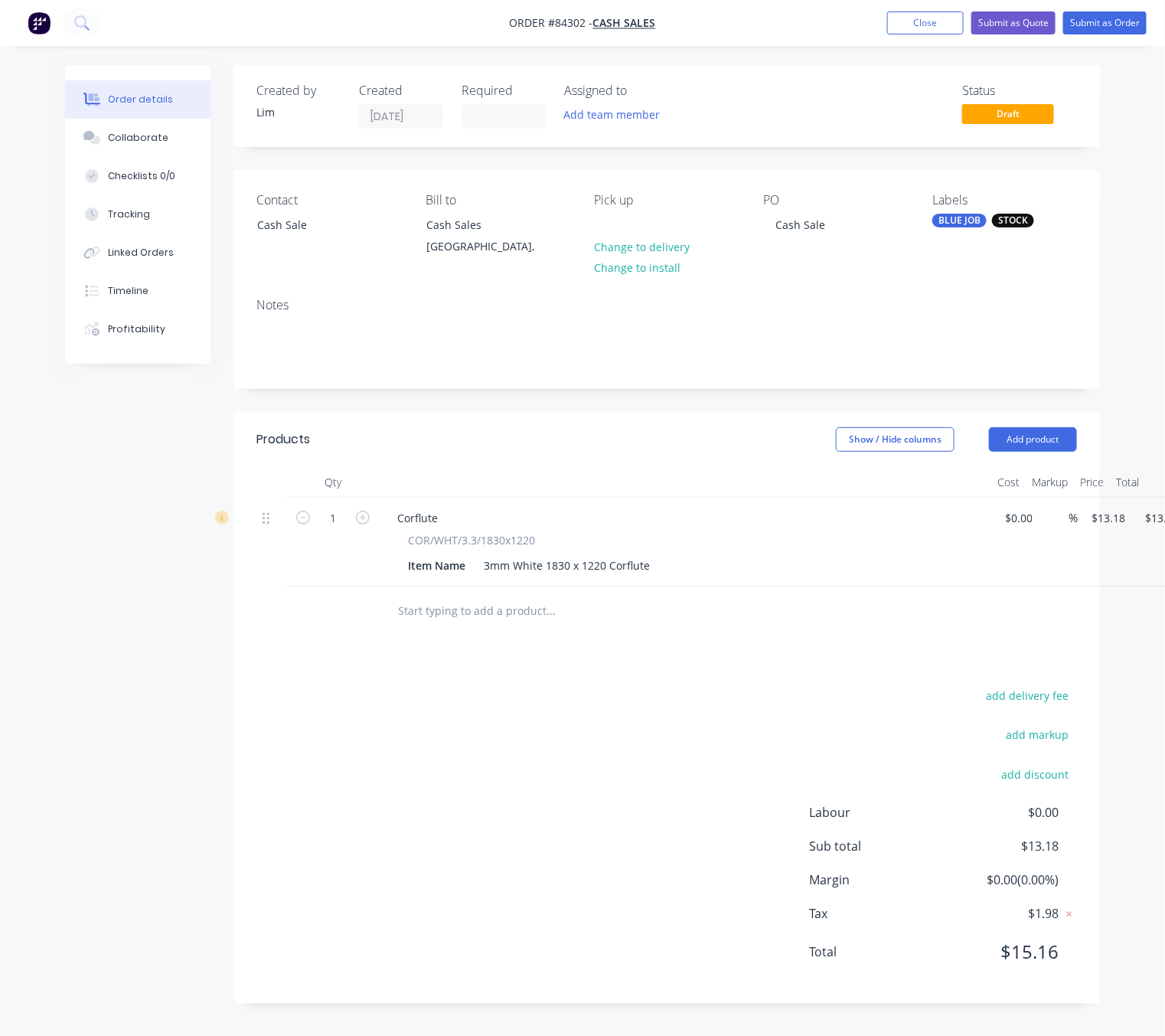
click at [643, 749] on div "add delivery fee add markup add discount Labour $0.00 Sub total $13.18 Margin $…" at bounding box center [666, 834] width 821 height 296
click at [1112, 26] on button "Submit as Order" at bounding box center [1105, 23] width 84 height 23
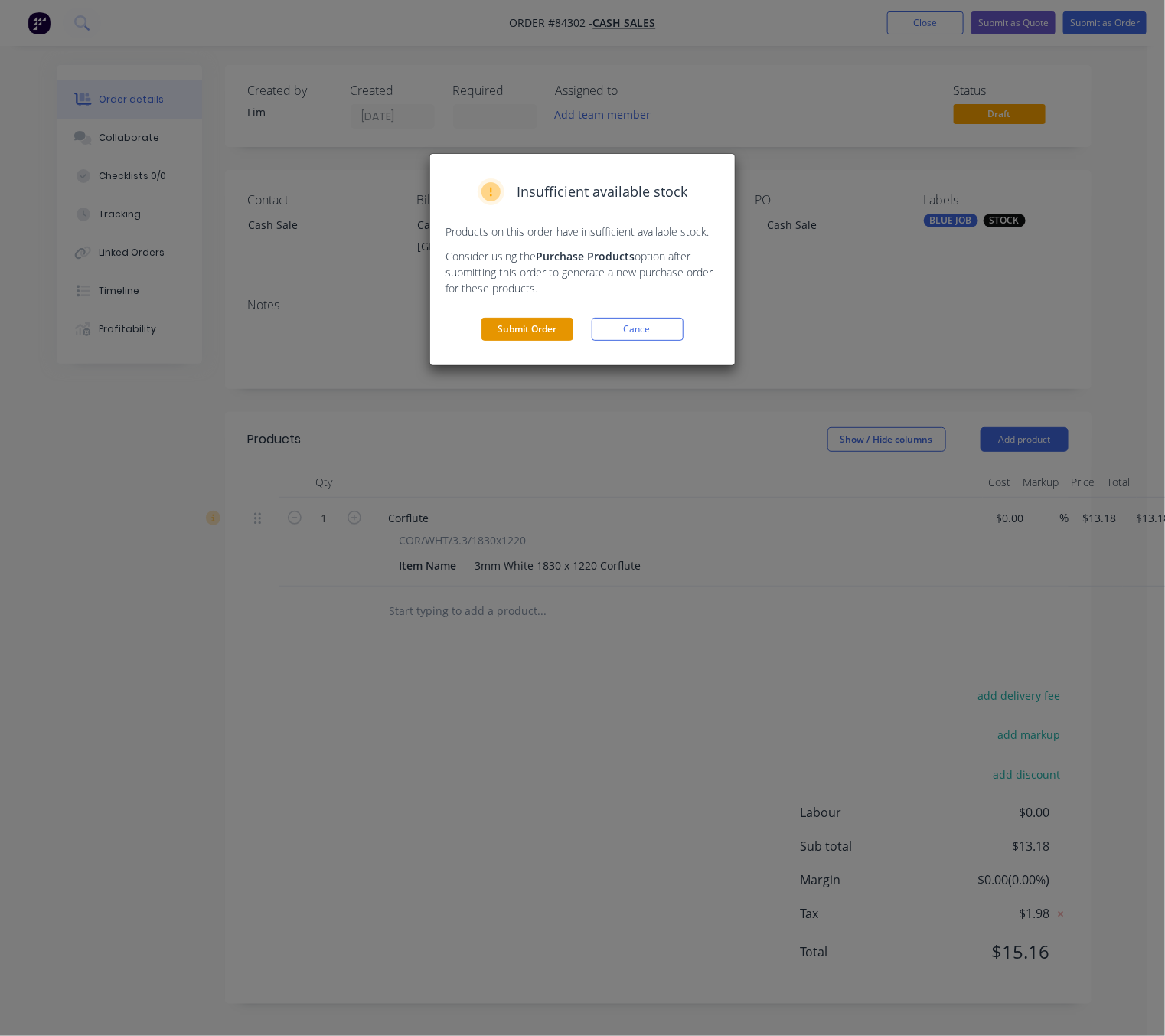
click at [545, 338] on button "Submit Order" at bounding box center [527, 329] width 92 height 23
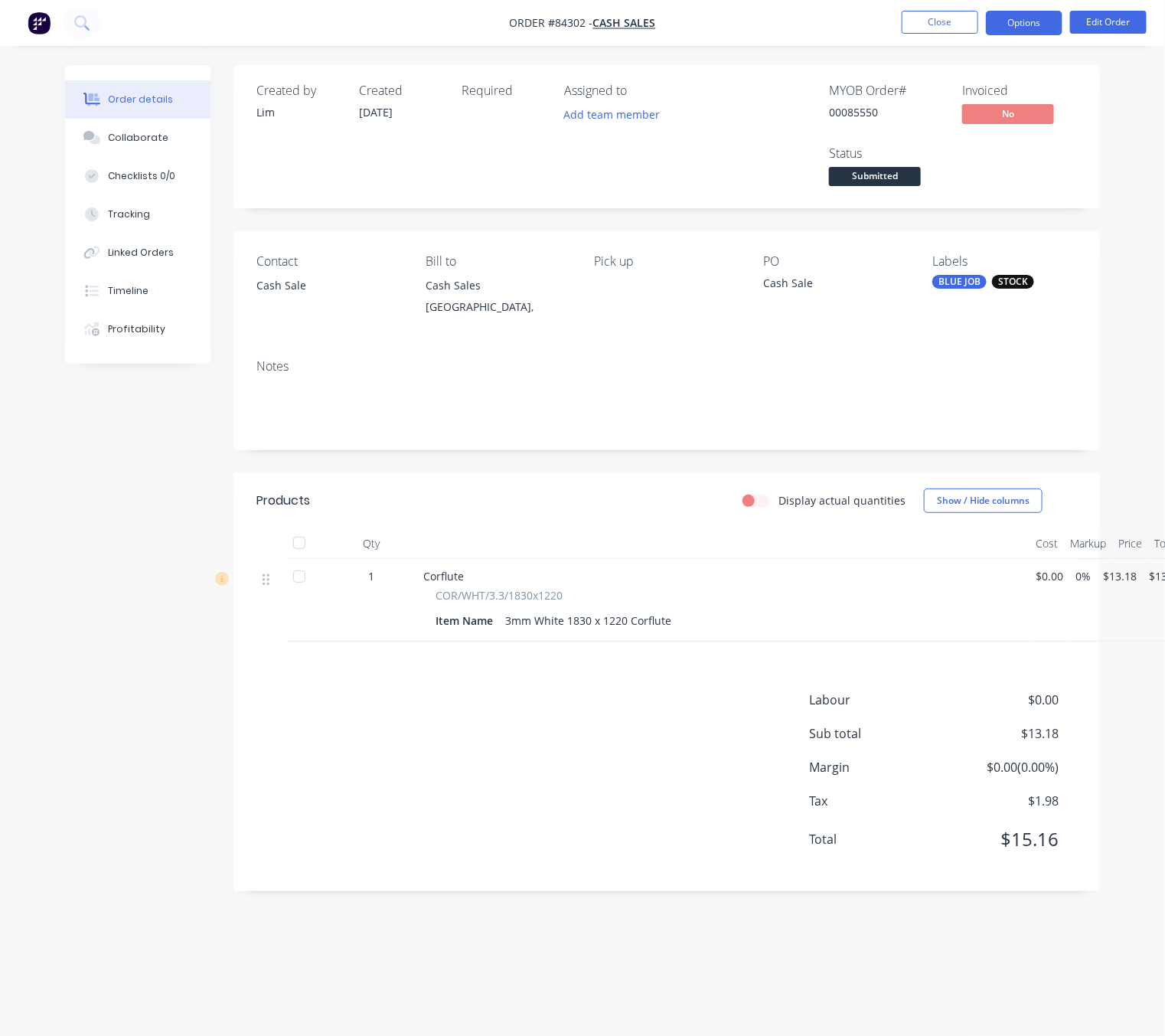
click at [1008, 30] on button "Options" at bounding box center [1024, 23] width 77 height 25
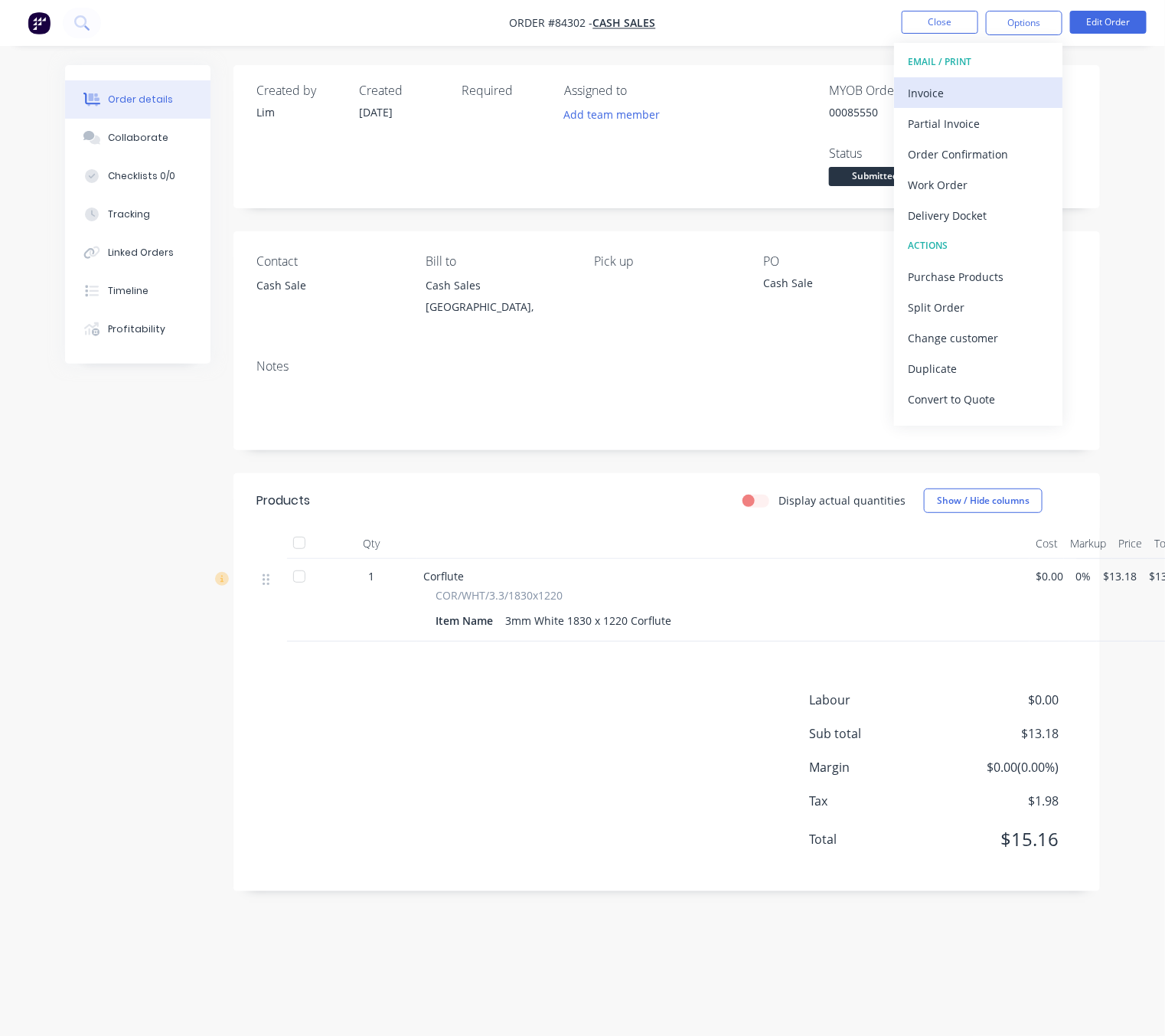
click at [970, 98] on div "Invoice" at bounding box center [978, 92] width 141 height 22
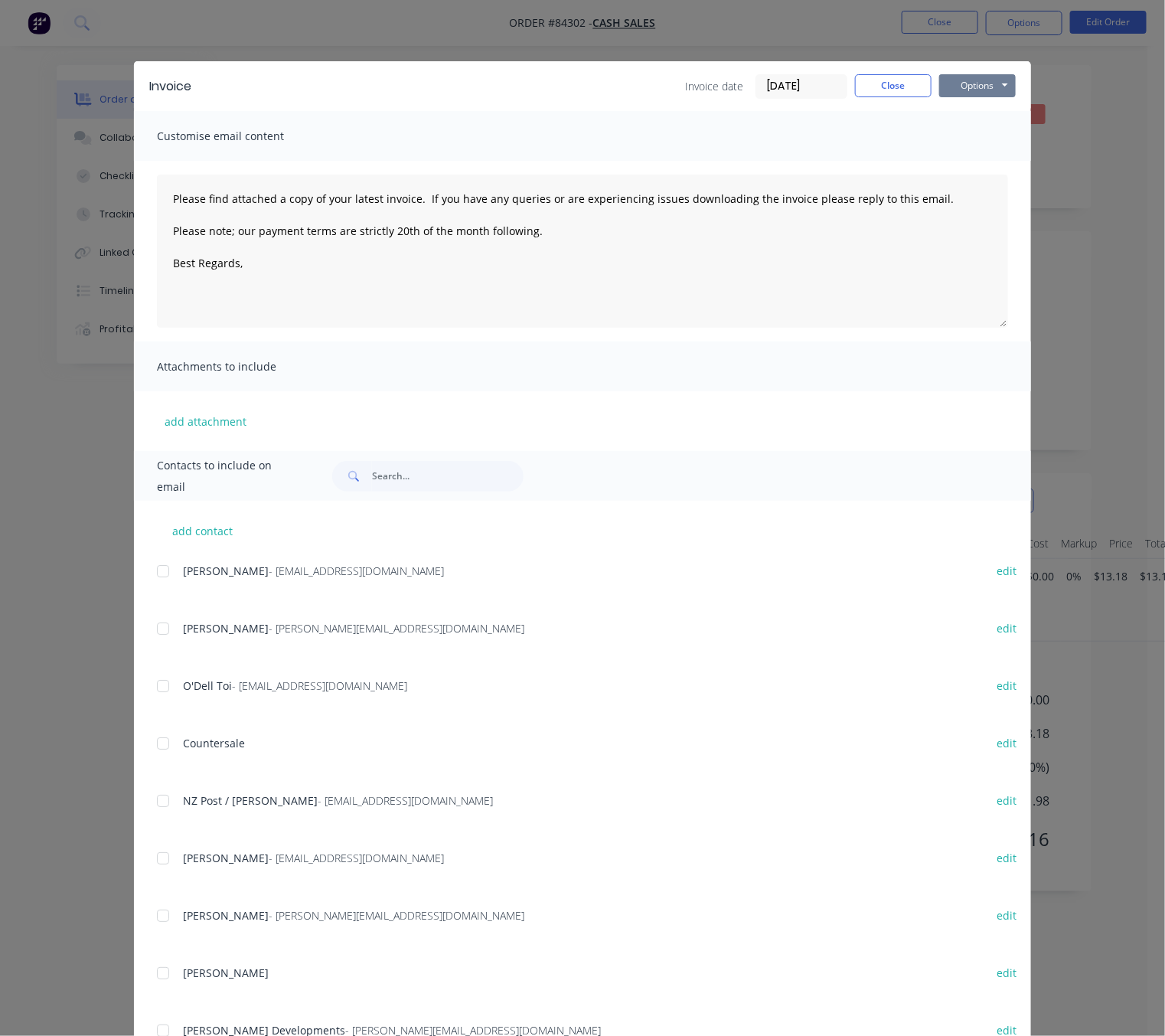
click at [972, 88] on button "Options" at bounding box center [978, 85] width 77 height 23
click at [988, 117] on button "Preview" at bounding box center [988, 113] width 98 height 26
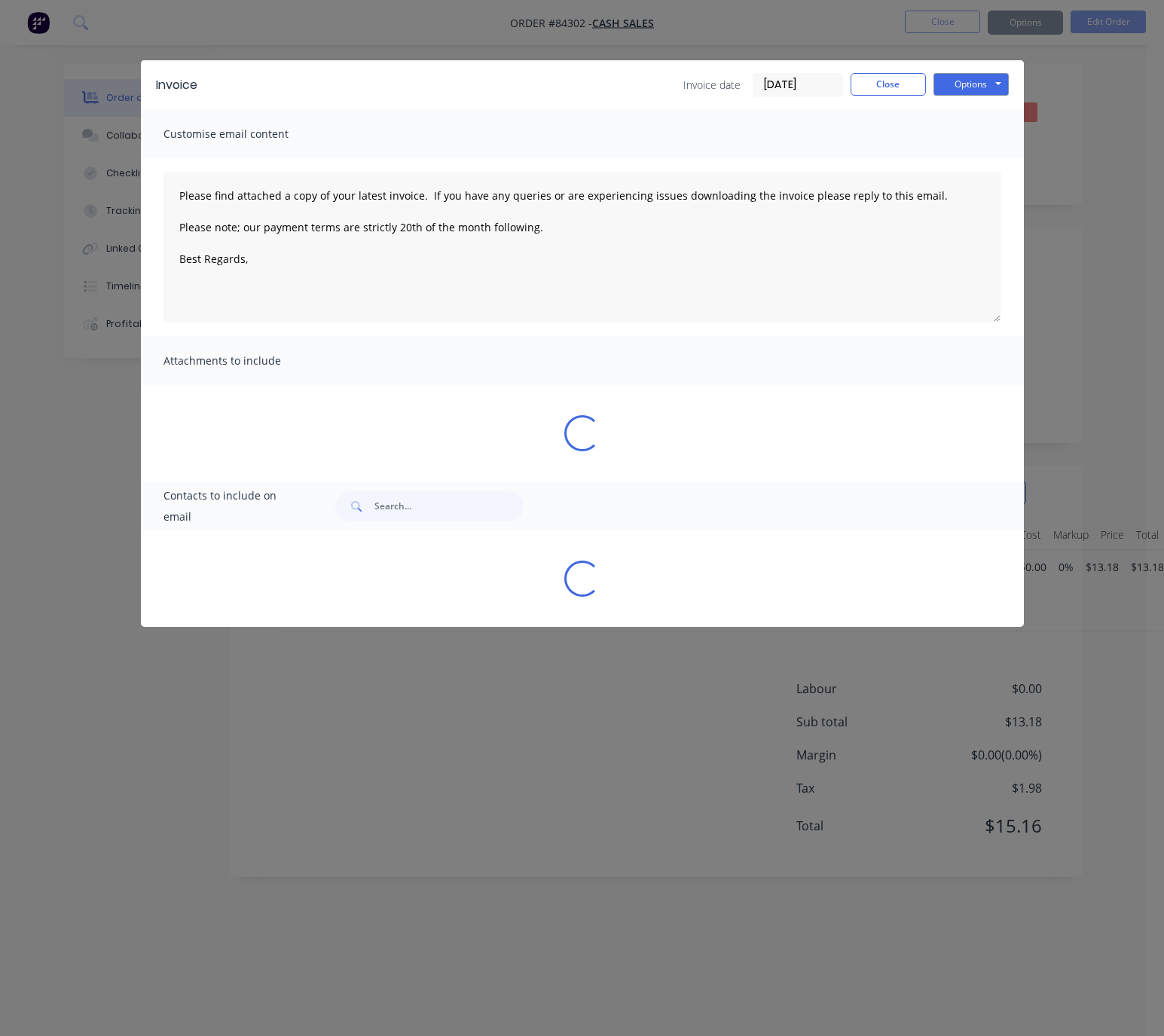
type textarea "Please find attached a copy of your latest invoice. If you have any queries or …"
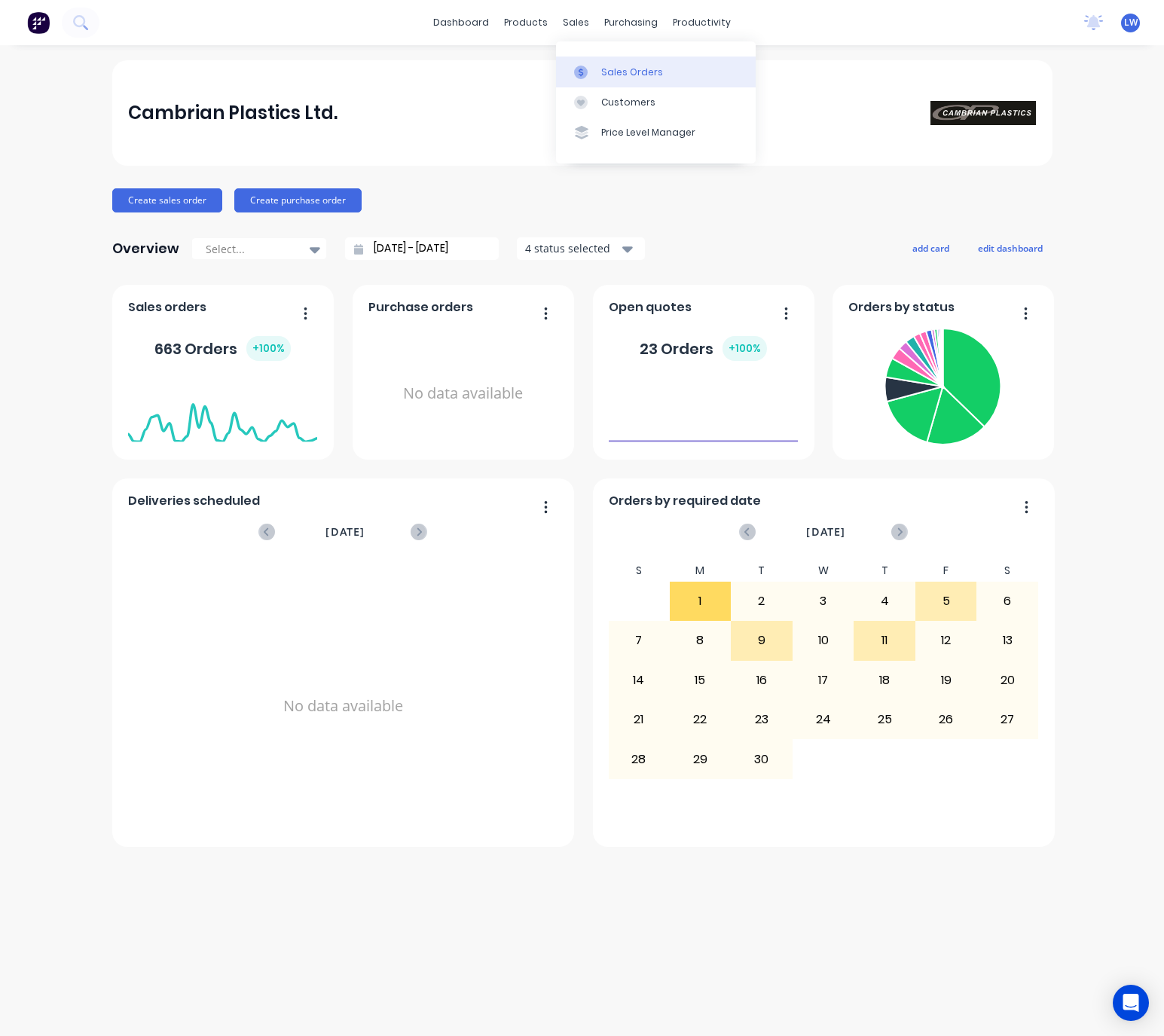
click at [618, 73] on div "Sales Orders" at bounding box center [631, 73] width 61 height 14
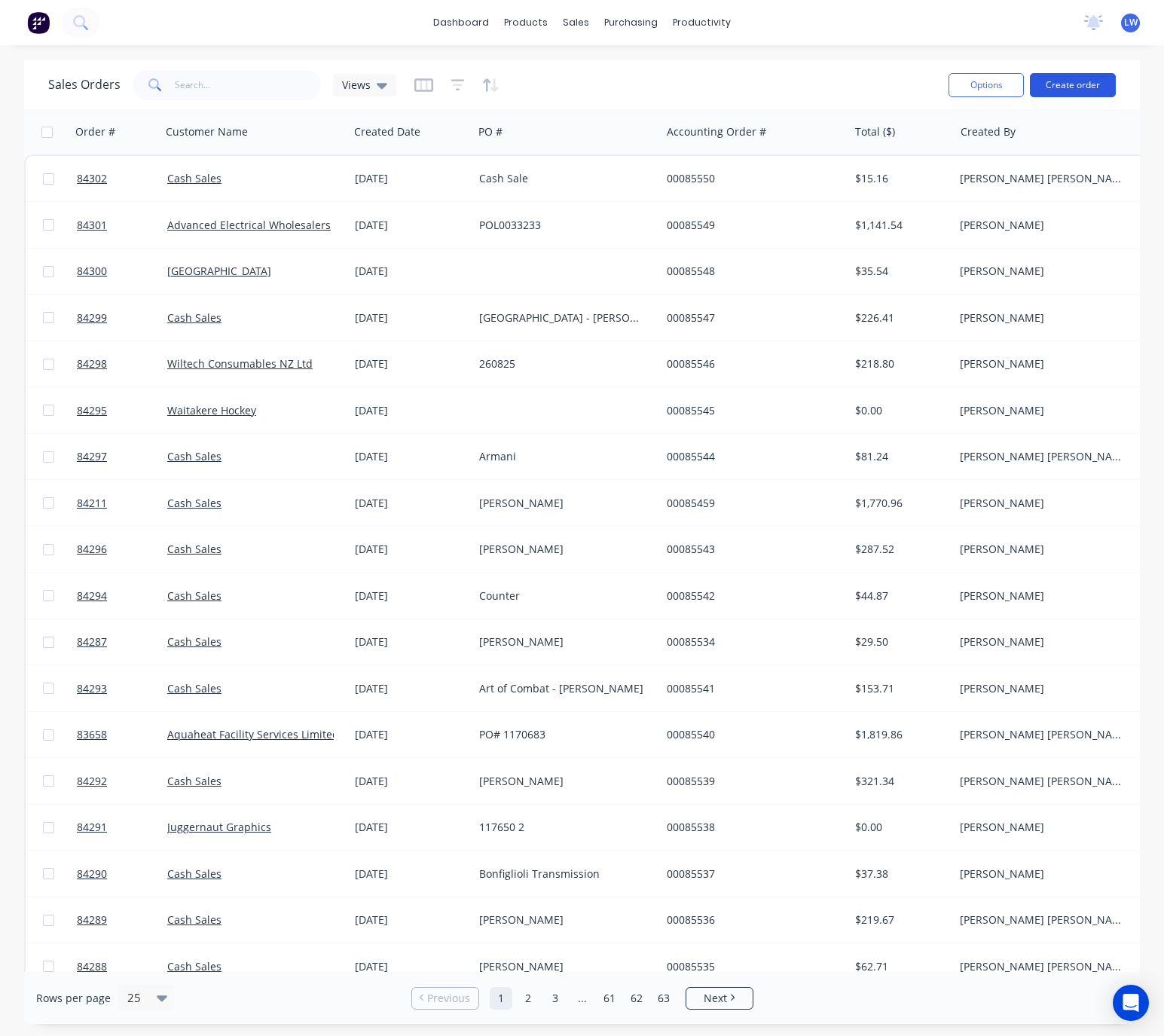
click at [1096, 79] on button "Create order" at bounding box center [1072, 85] width 86 height 24
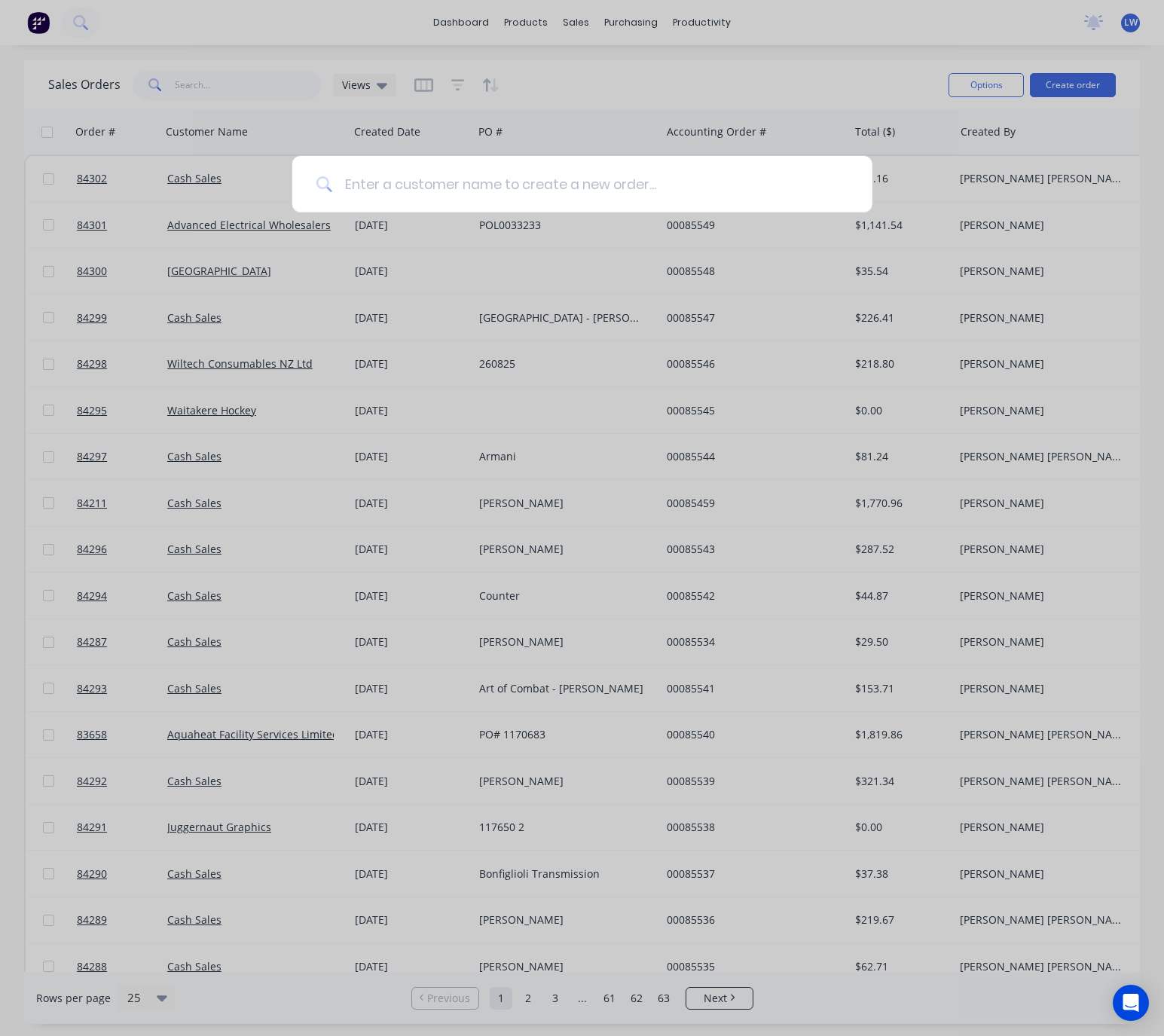
click at [497, 184] on input at bounding box center [591, 184] width 516 height 56
type input "a"
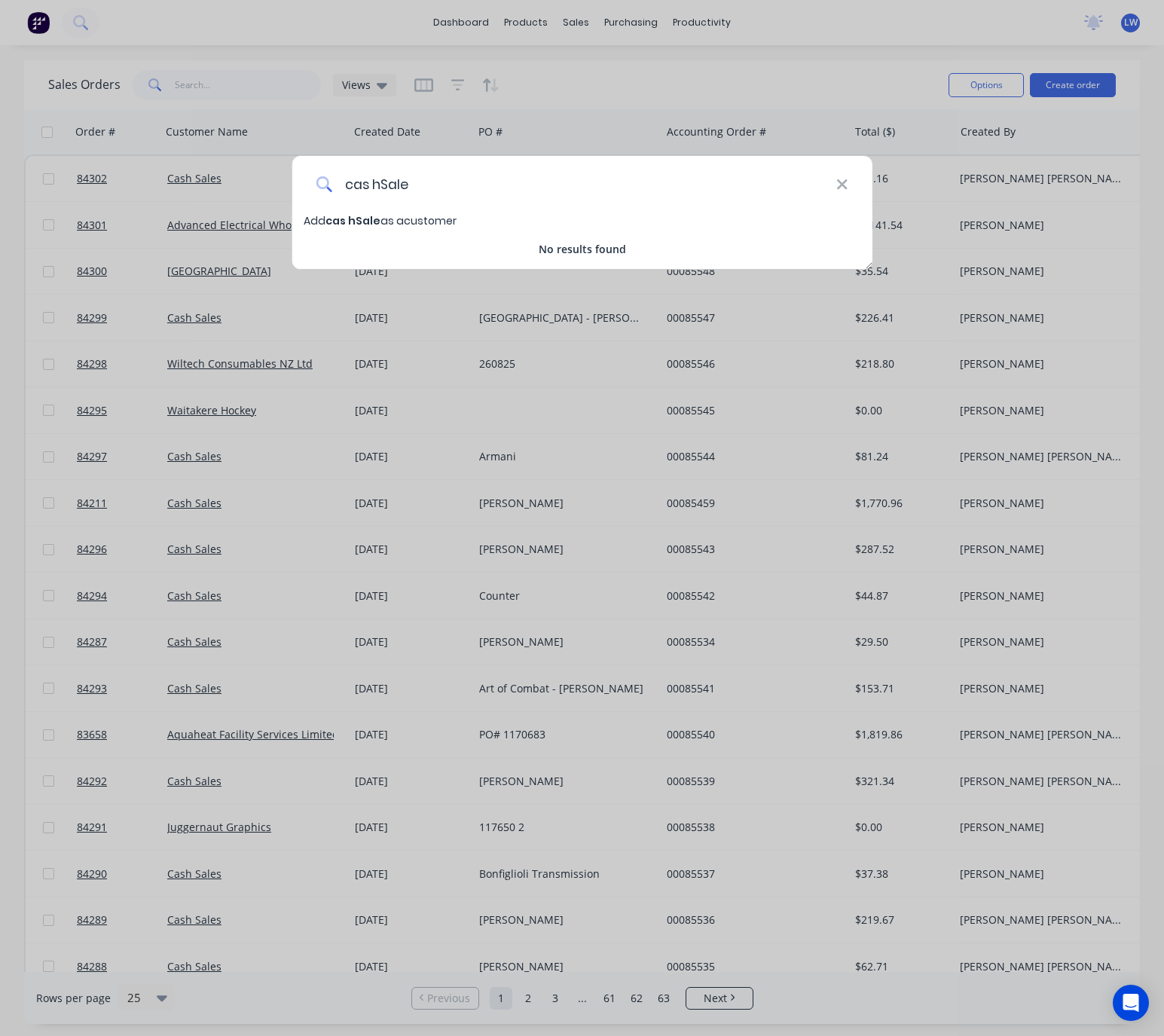
click at [378, 184] on input "cas hSale" at bounding box center [585, 184] width 504 height 56
click at [372, 186] on input "cas hSale" at bounding box center [585, 184] width 504 height 56
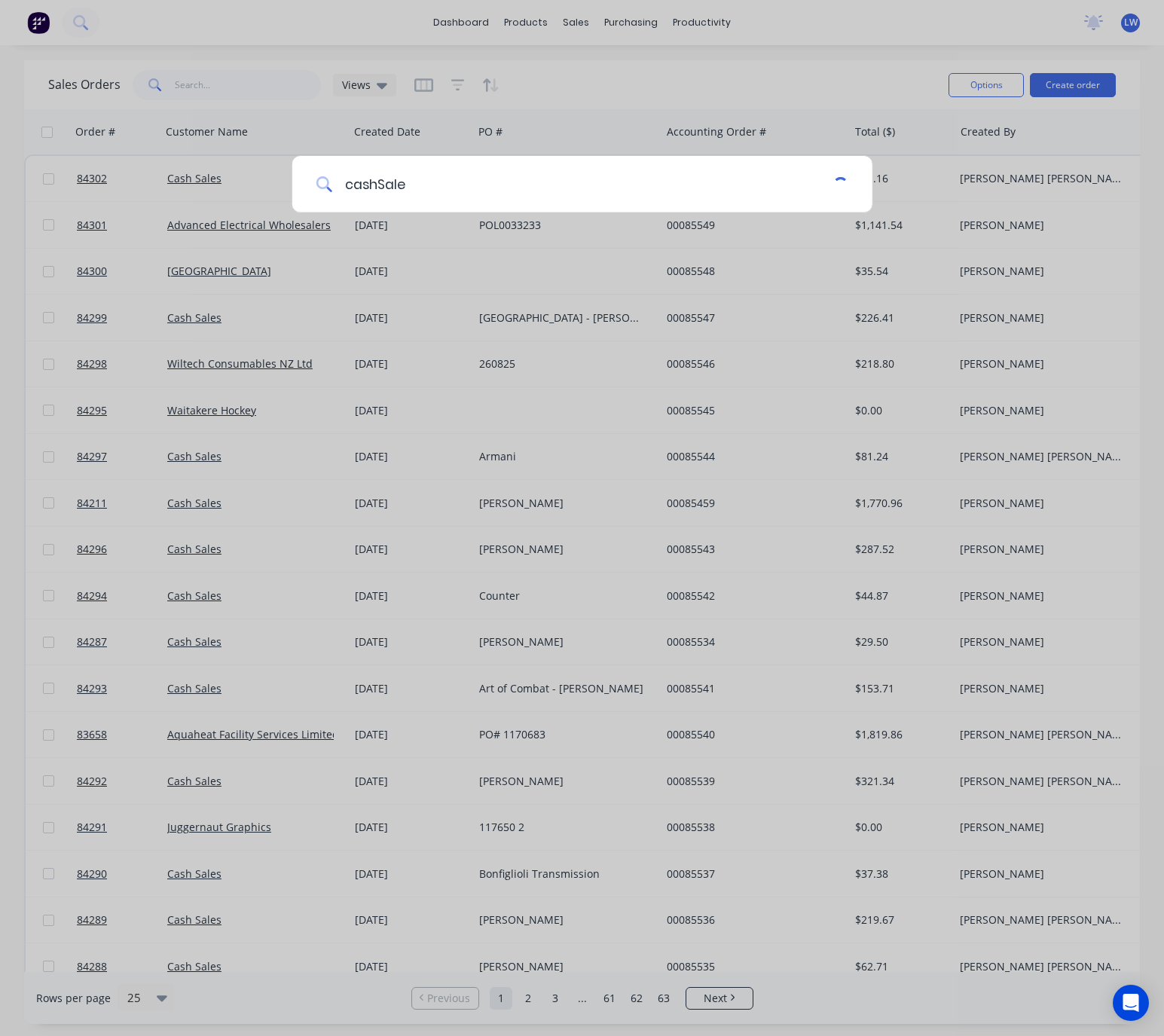
click at [376, 183] on input "cashSale" at bounding box center [583, 184] width 501 height 56
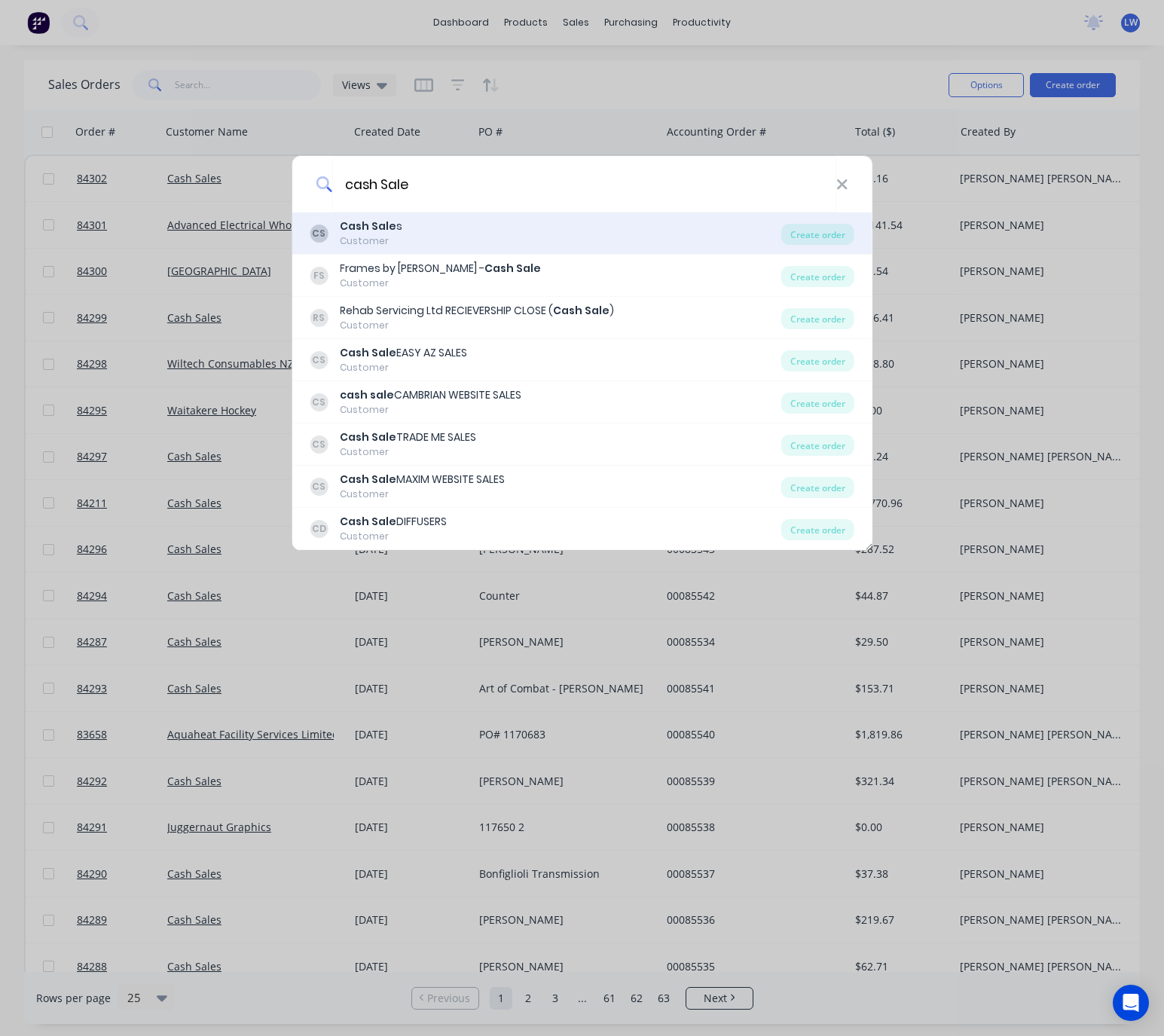
type input "cash Sale"
click at [624, 240] on div "CS Cash Sale s Customer" at bounding box center [546, 233] width 472 height 29
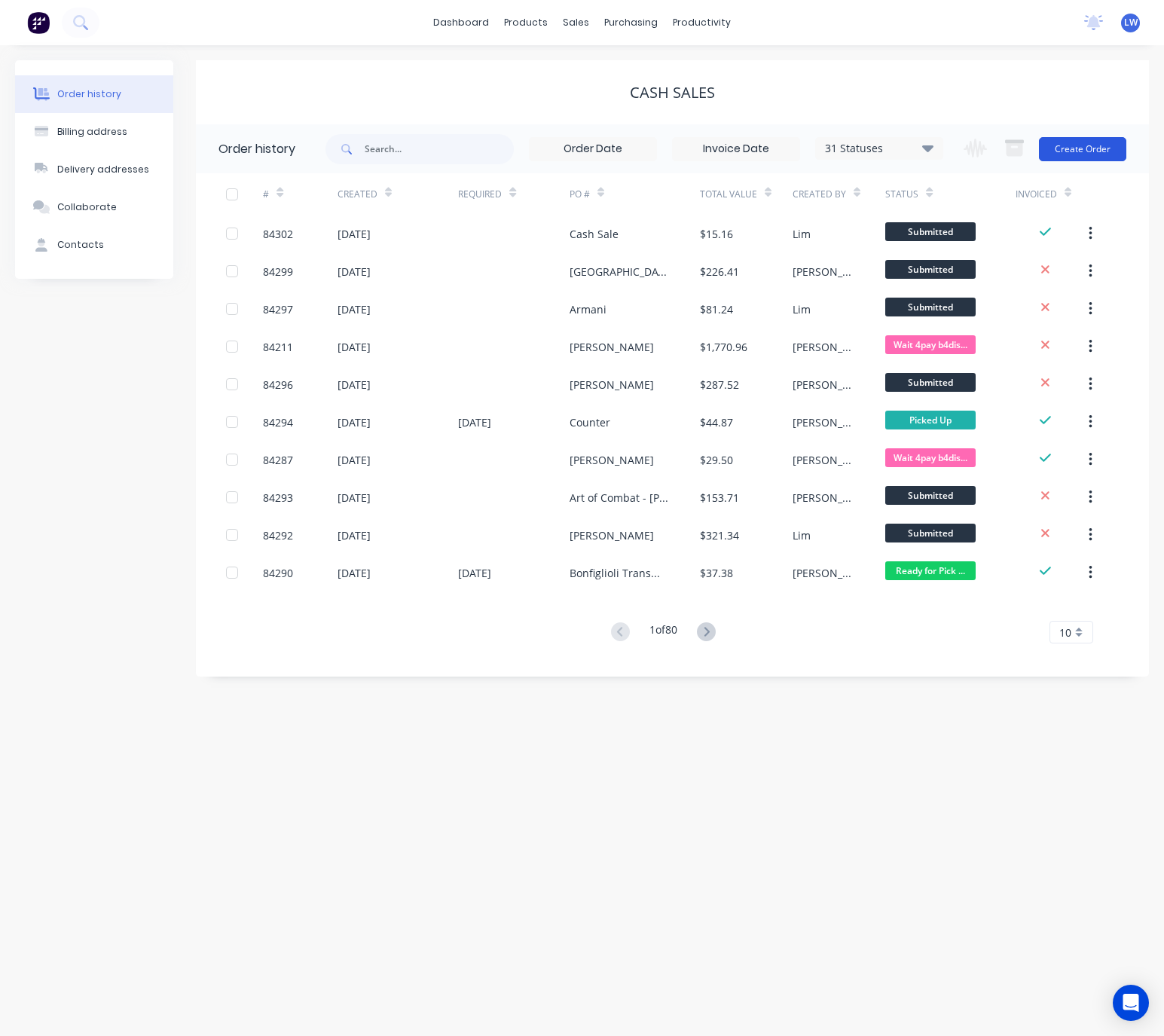
click at [1088, 139] on button "Create Order" at bounding box center [1083, 149] width 87 height 24
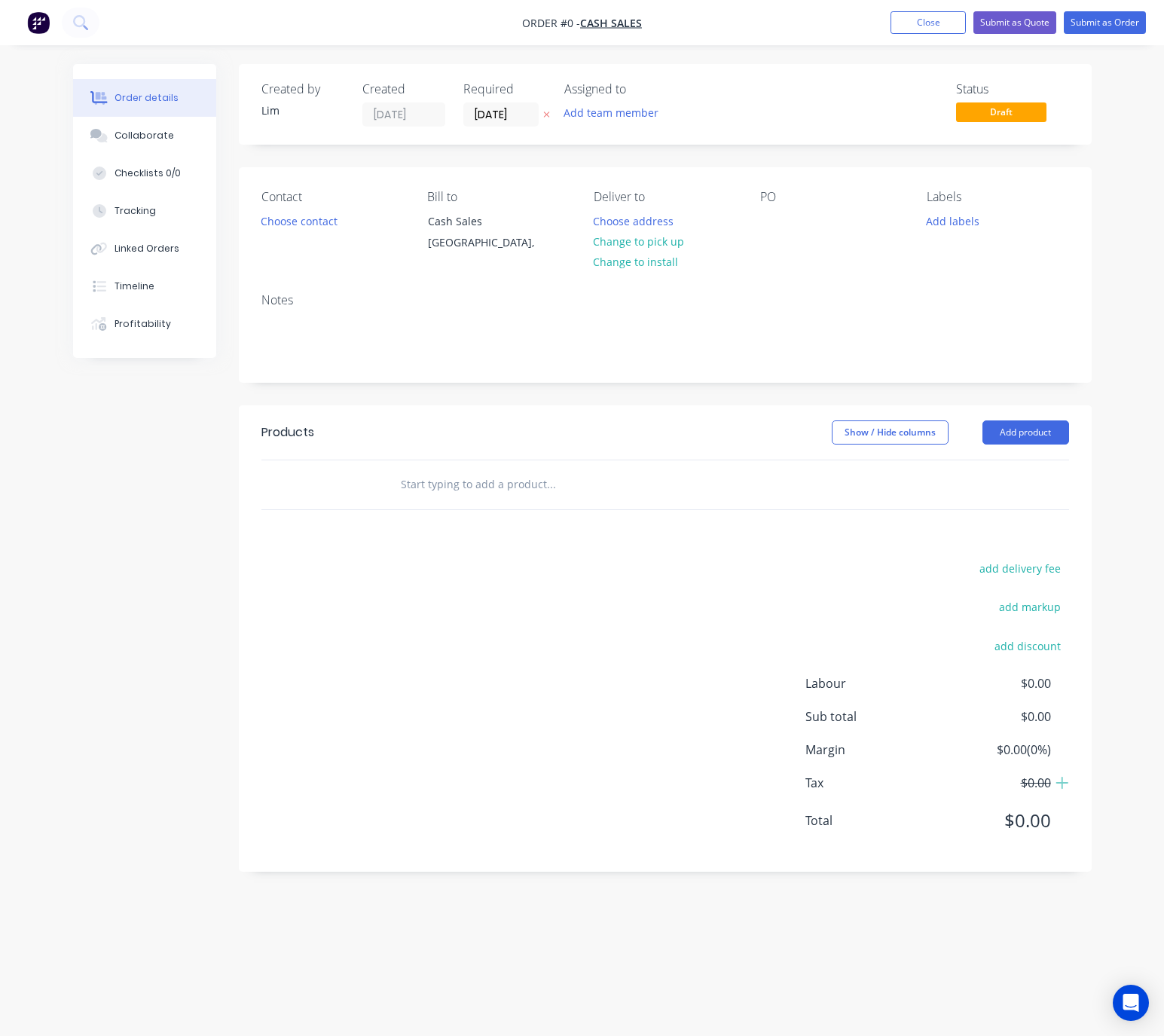
click at [548, 108] on button at bounding box center [546, 115] width 16 height 17
click at [543, 115] on div "Creating draft order... Loading..." at bounding box center [655, 582] width 1164 height 1036
click at [320, 223] on button "Choose contact" at bounding box center [298, 220] width 93 height 20
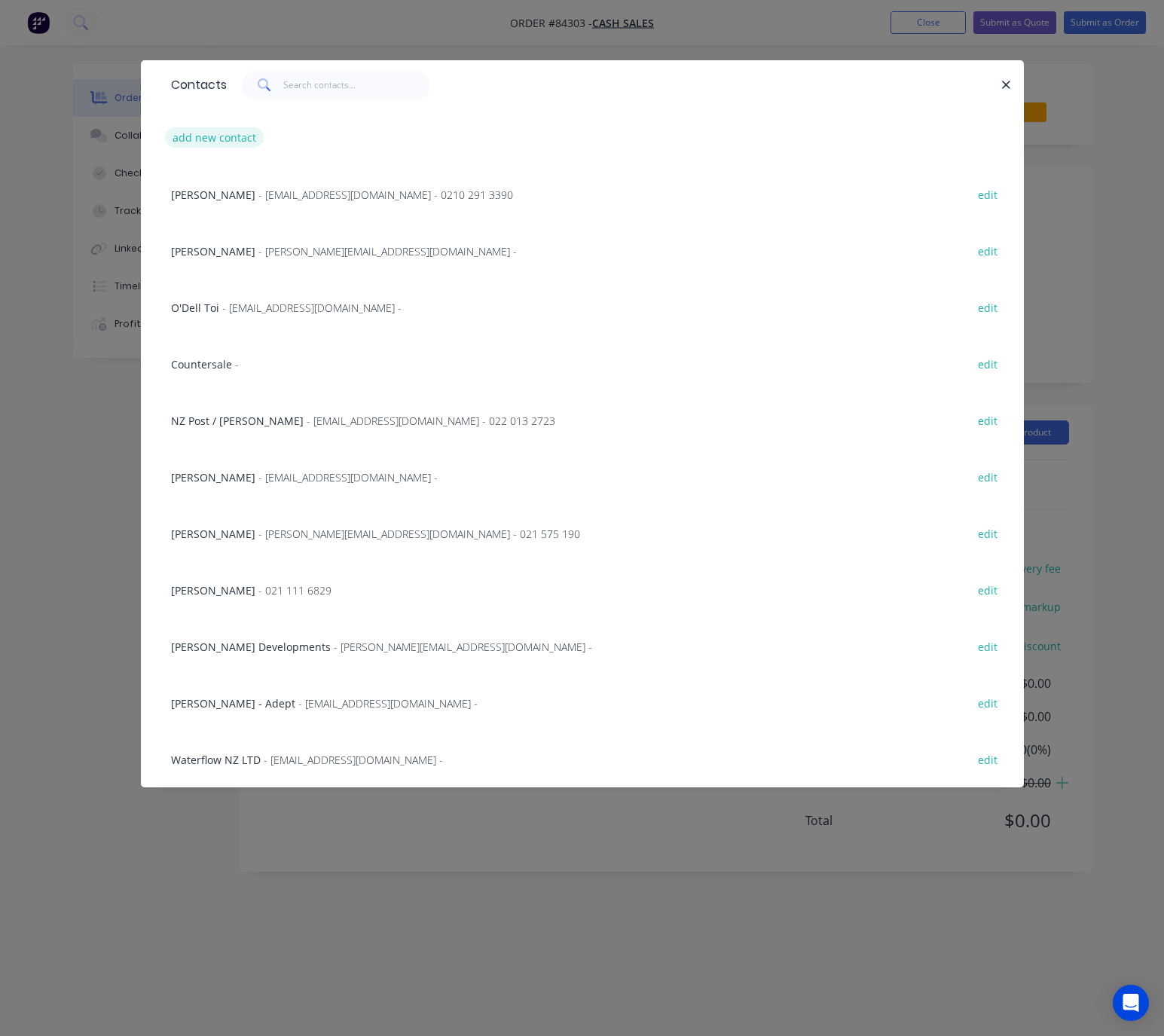
click at [240, 136] on button "add new contact" at bounding box center [215, 137] width 100 height 20
select select "NZ"
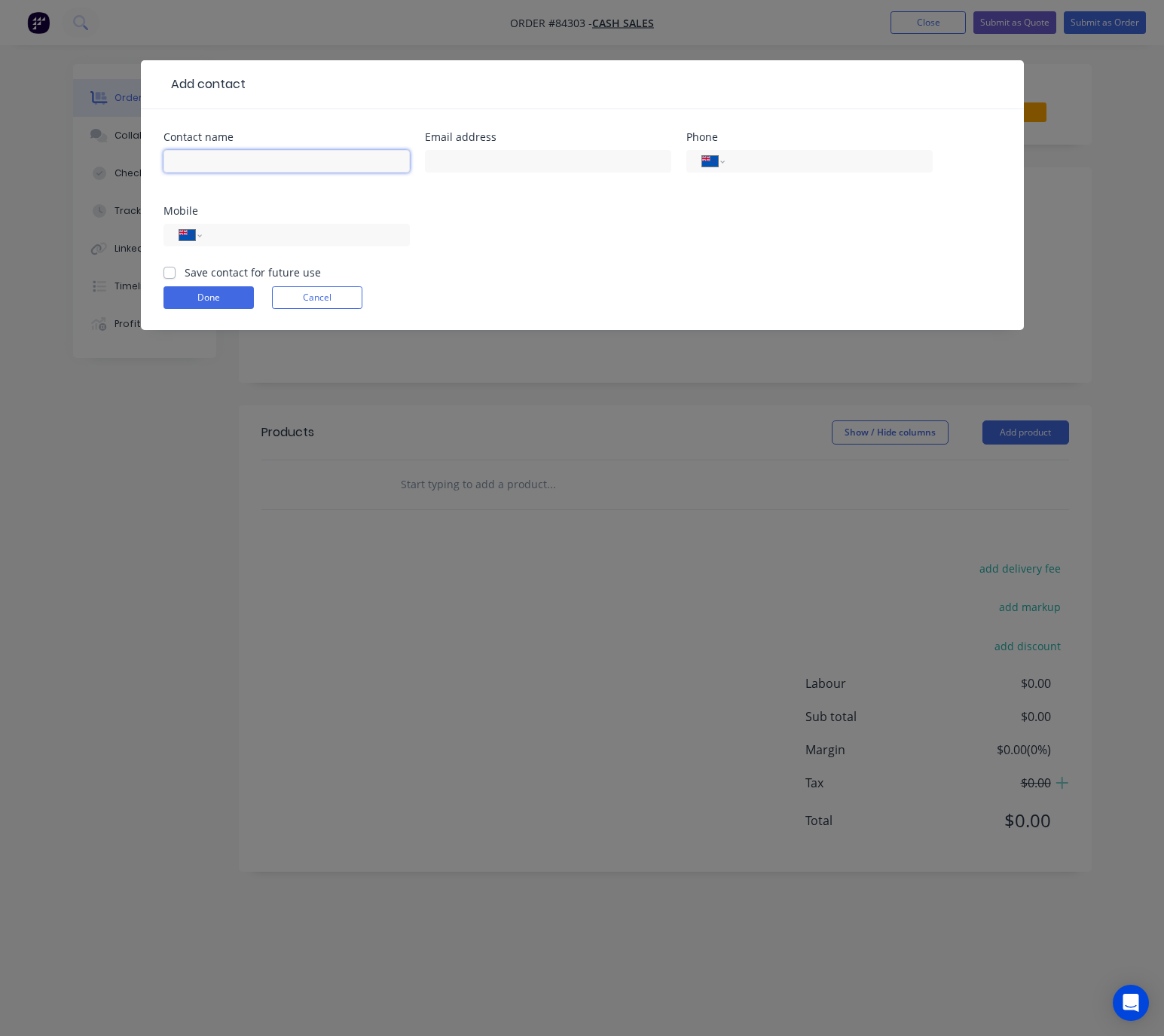
click at [258, 165] on input "text" at bounding box center [287, 161] width 247 height 23
click at [191, 167] on input "Cas hSale" at bounding box center [287, 161] width 247 height 23
click at [192, 159] on input "CashSale" at bounding box center [287, 161] width 247 height 23
click at [191, 163] on input "CashSale" at bounding box center [287, 161] width 247 height 23
click at [195, 165] on input "CashSale" at bounding box center [287, 161] width 247 height 23
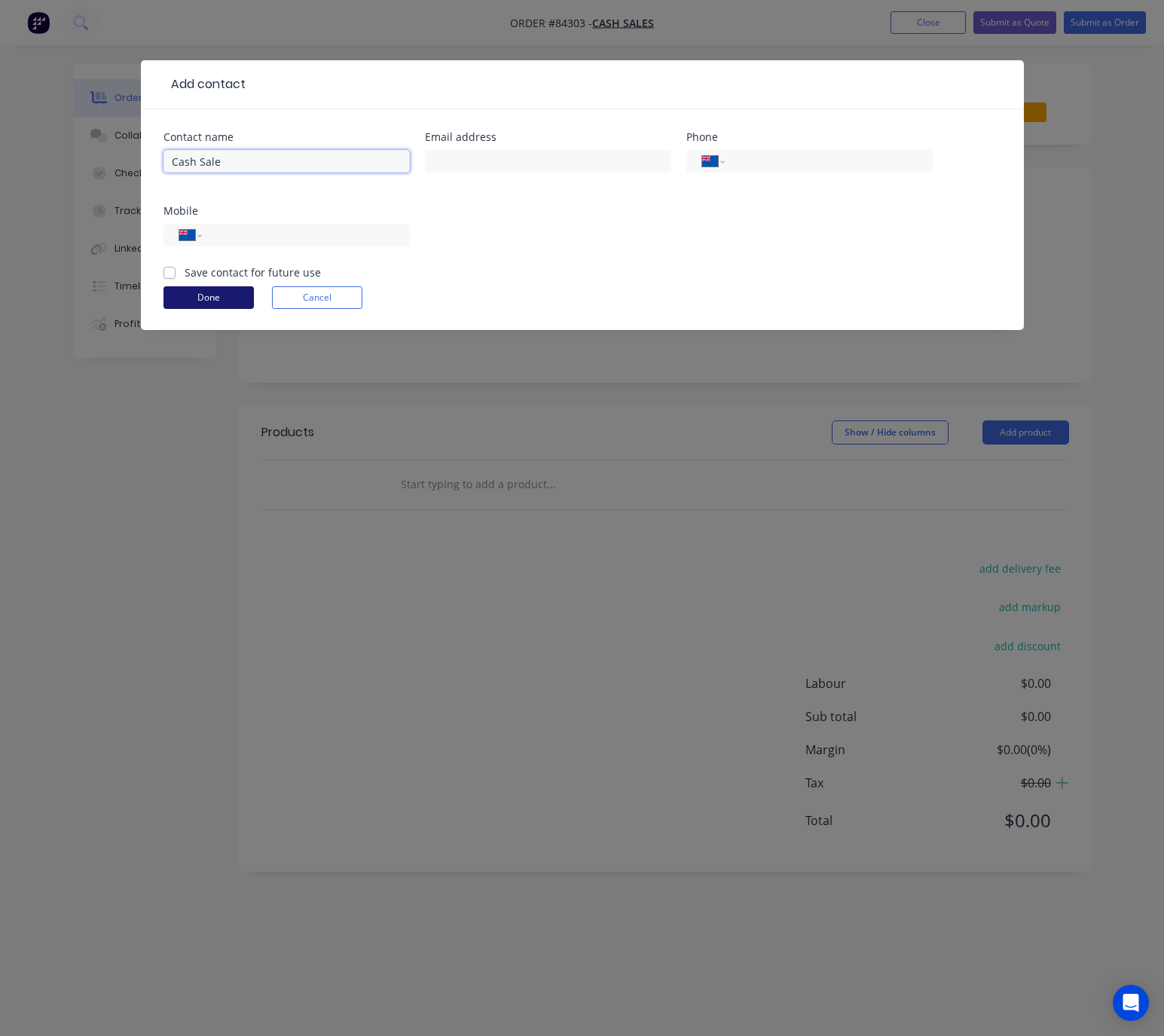
type input "Cash Sale"
click at [206, 301] on button "Done" at bounding box center [209, 298] width 90 height 23
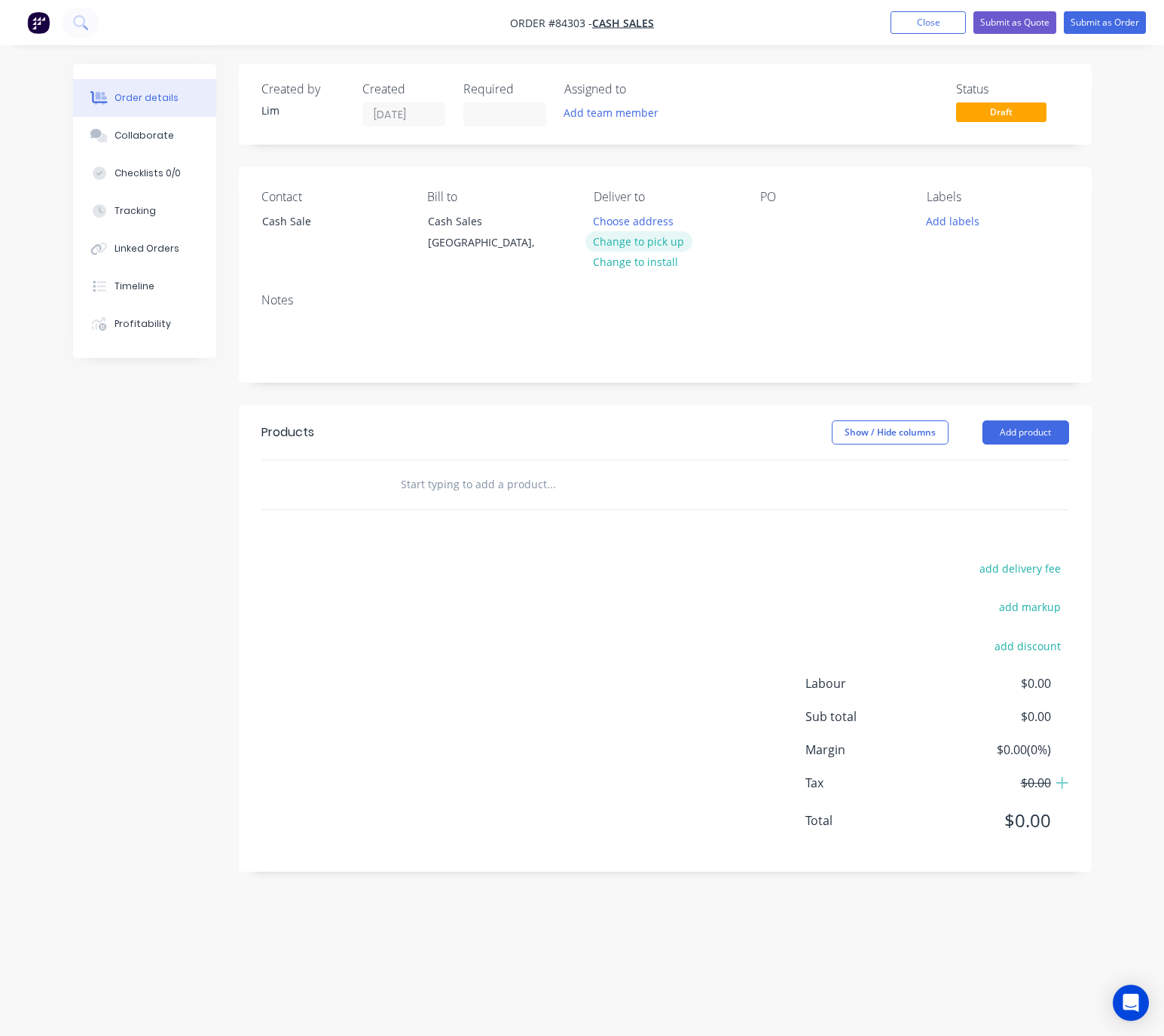
click at [656, 238] on button "Change to pick up" at bounding box center [639, 241] width 107 height 20
click at [773, 219] on div at bounding box center [773, 221] width 24 height 22
click at [966, 230] on button "Add labels" at bounding box center [954, 220] width 69 height 20
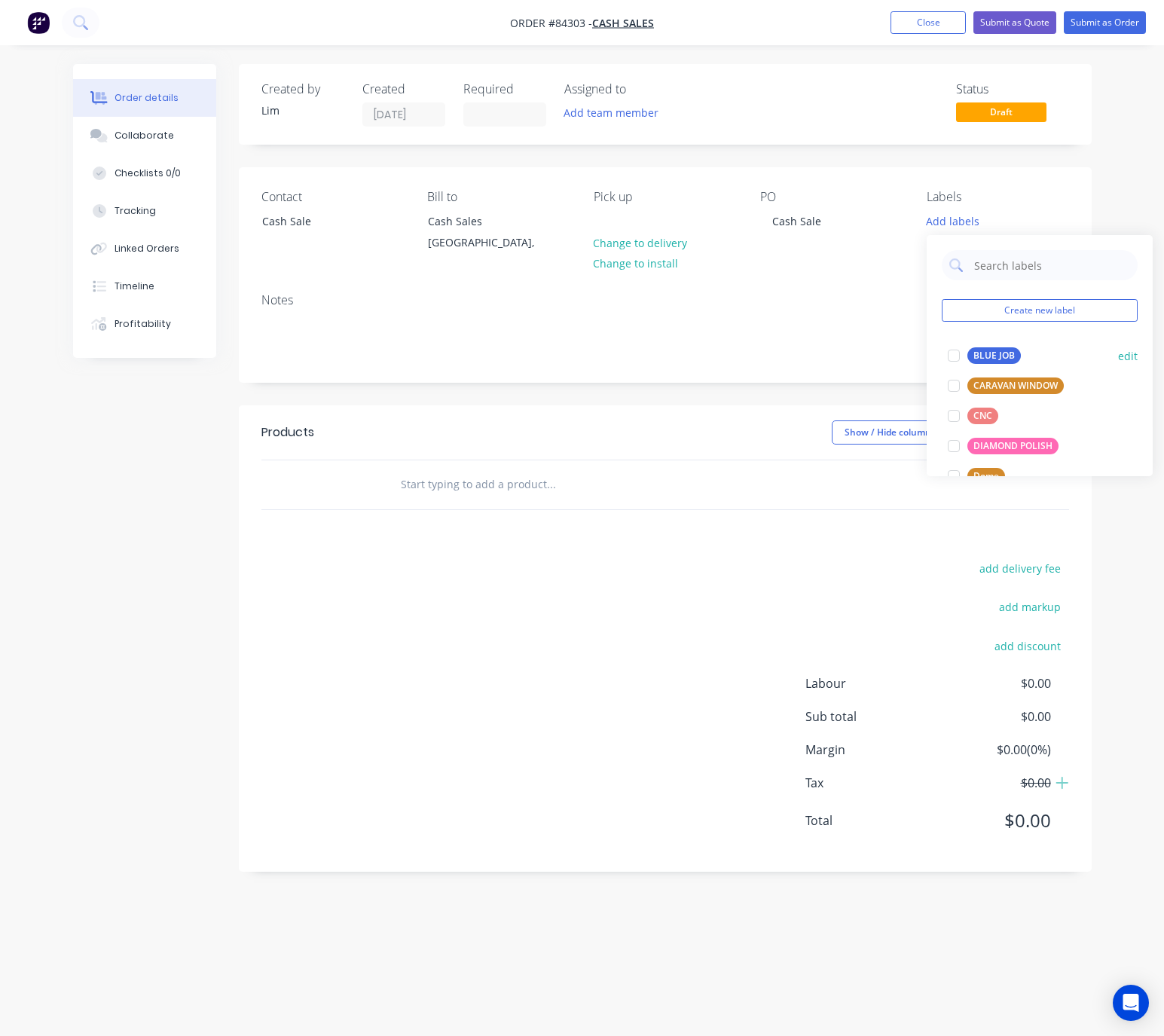
click at [1008, 355] on div "BLUE JOB" at bounding box center [994, 355] width 54 height 16
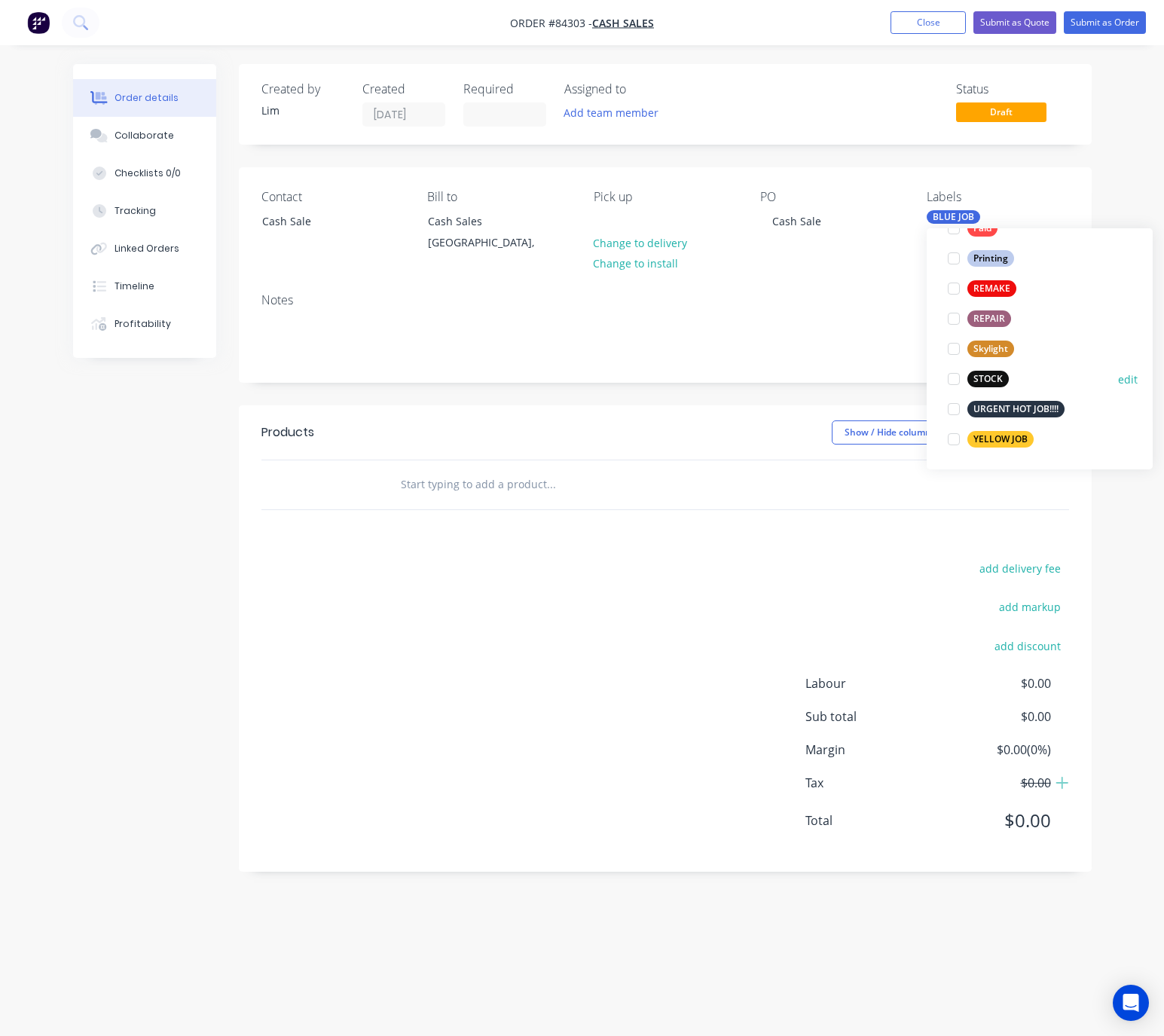
click at [990, 372] on div "STOCK" at bounding box center [988, 379] width 42 height 16
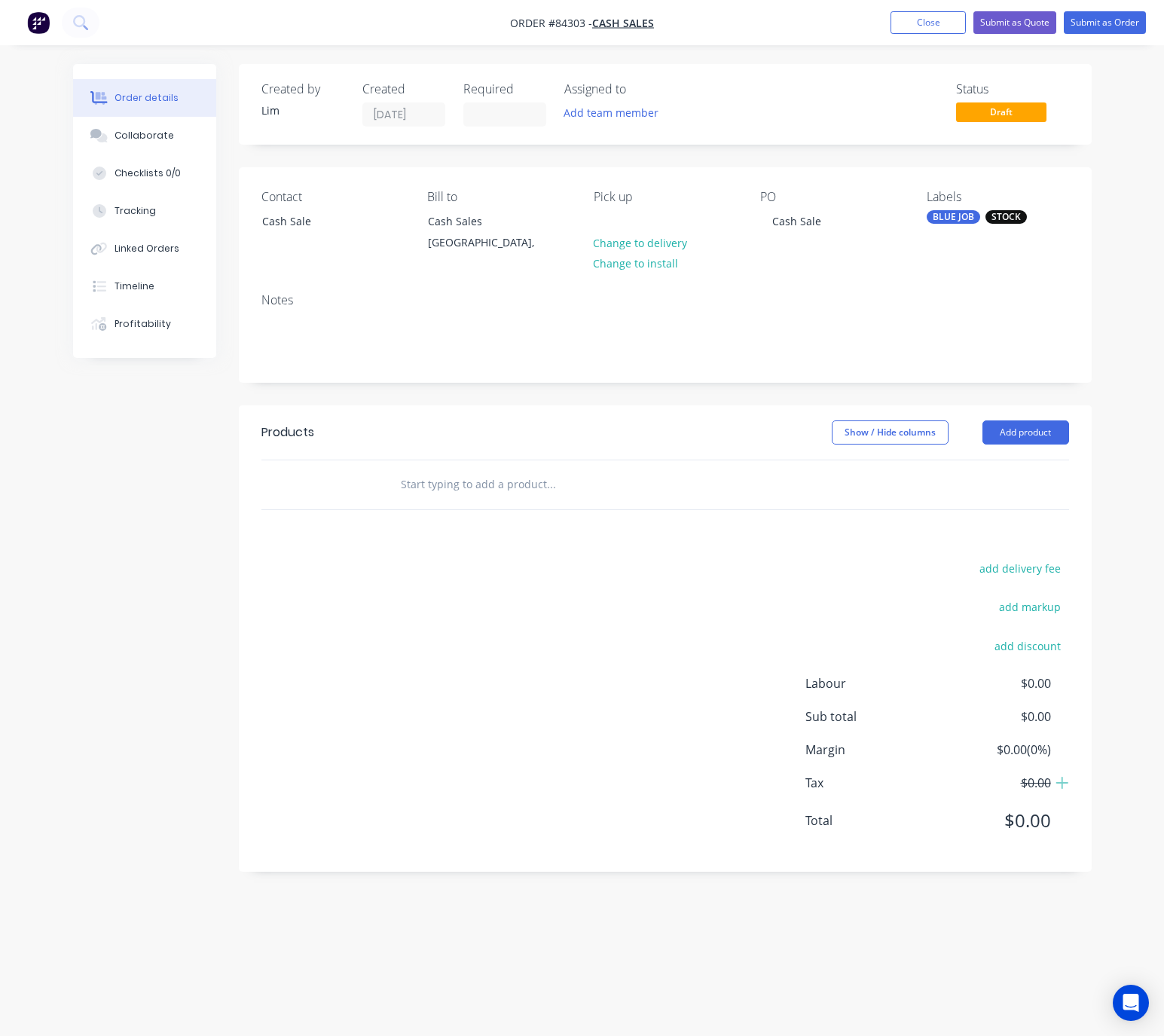
click at [730, 435] on div "Show / Hide columns Add product" at bounding box center [750, 433] width 636 height 24
click at [550, 494] on input "text" at bounding box center [551, 484] width 301 height 30
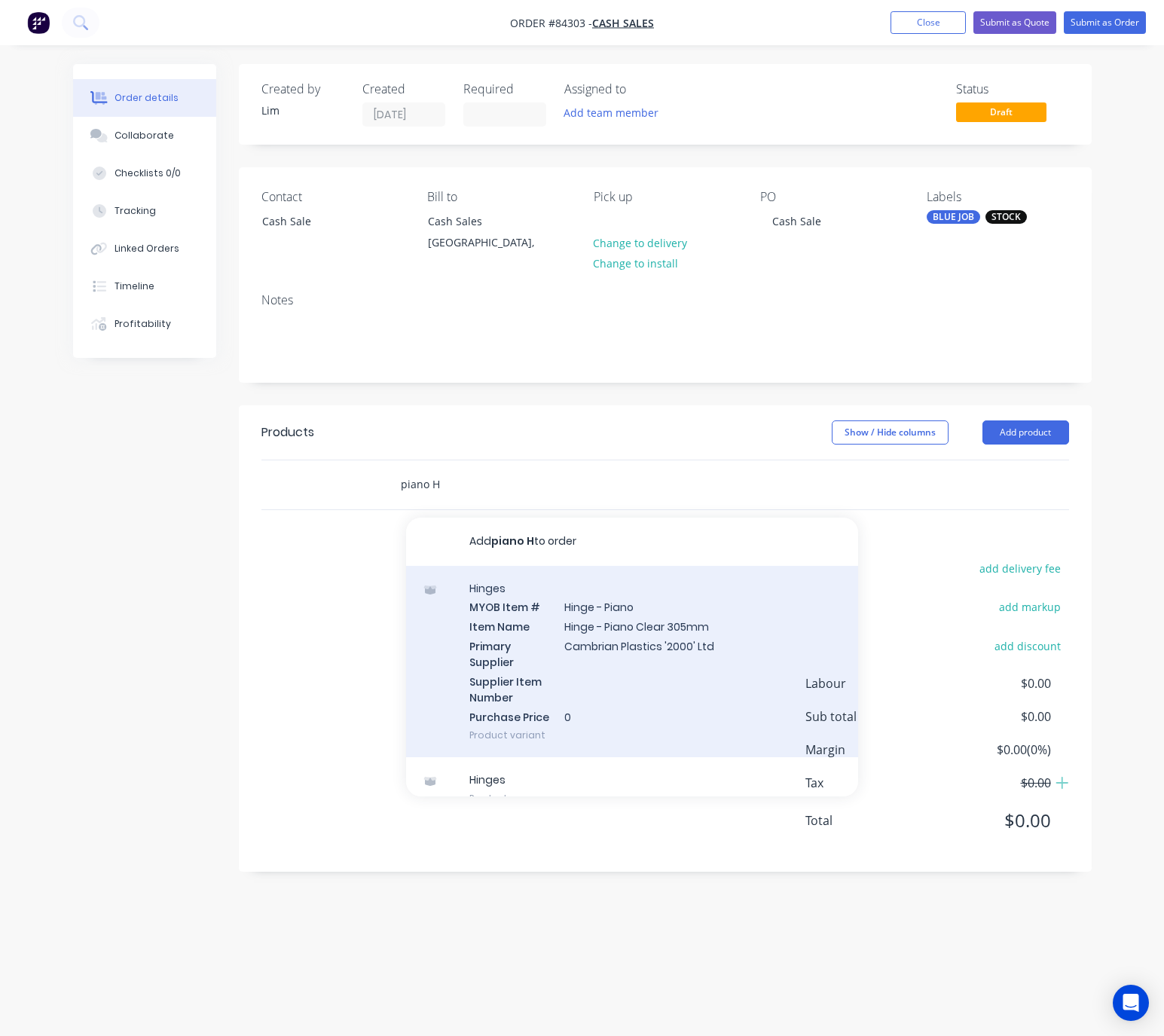
type input "piano H"
click at [649, 651] on div "Hinges MYOB Item # Hinge - Piano Item Name Hinge - Piano Clear 305mm Primary Su…" at bounding box center [632, 662] width 452 height 192
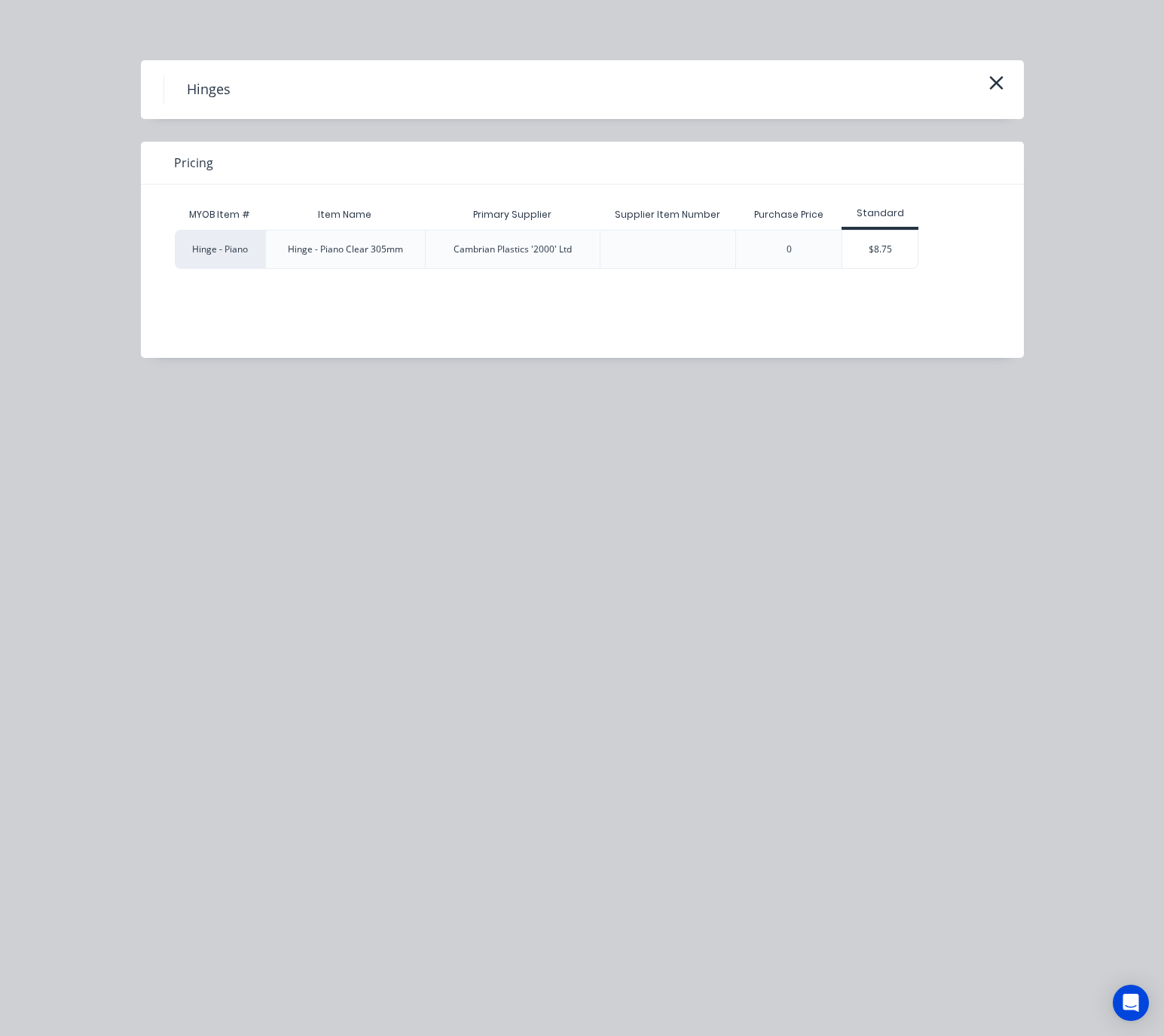
click at [900, 252] on div "$8.75" at bounding box center [880, 249] width 75 height 38
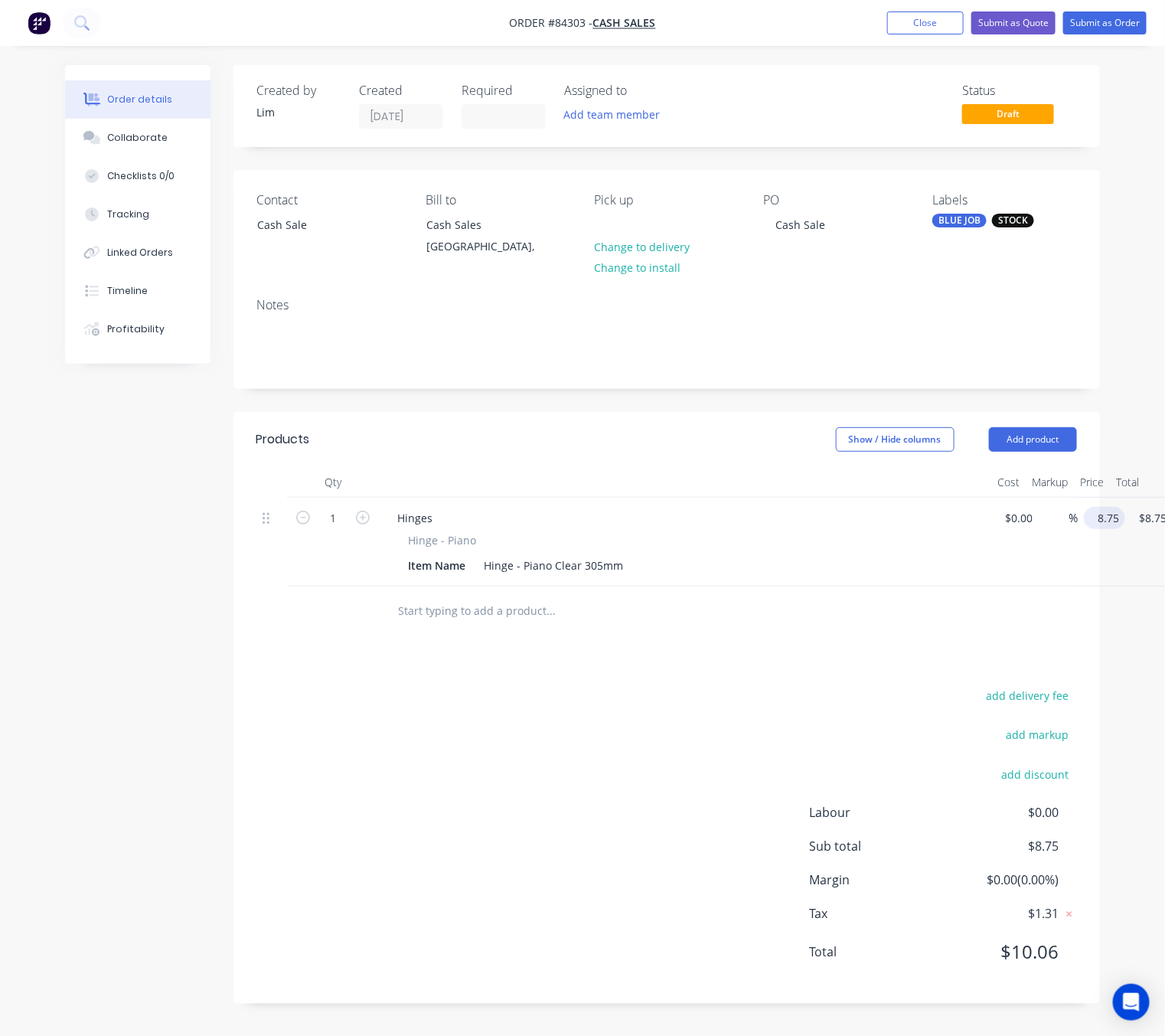
click at [1103, 520] on input "8.75" at bounding box center [1108, 518] width 35 height 22
type input "$9.63"
click at [706, 723] on div "add delivery fee add markup add discount Labour $0.00 Sub total $8.75 Margin $0…" at bounding box center [666, 834] width 821 height 296
click at [476, 616] on input "text" at bounding box center [551, 611] width 306 height 31
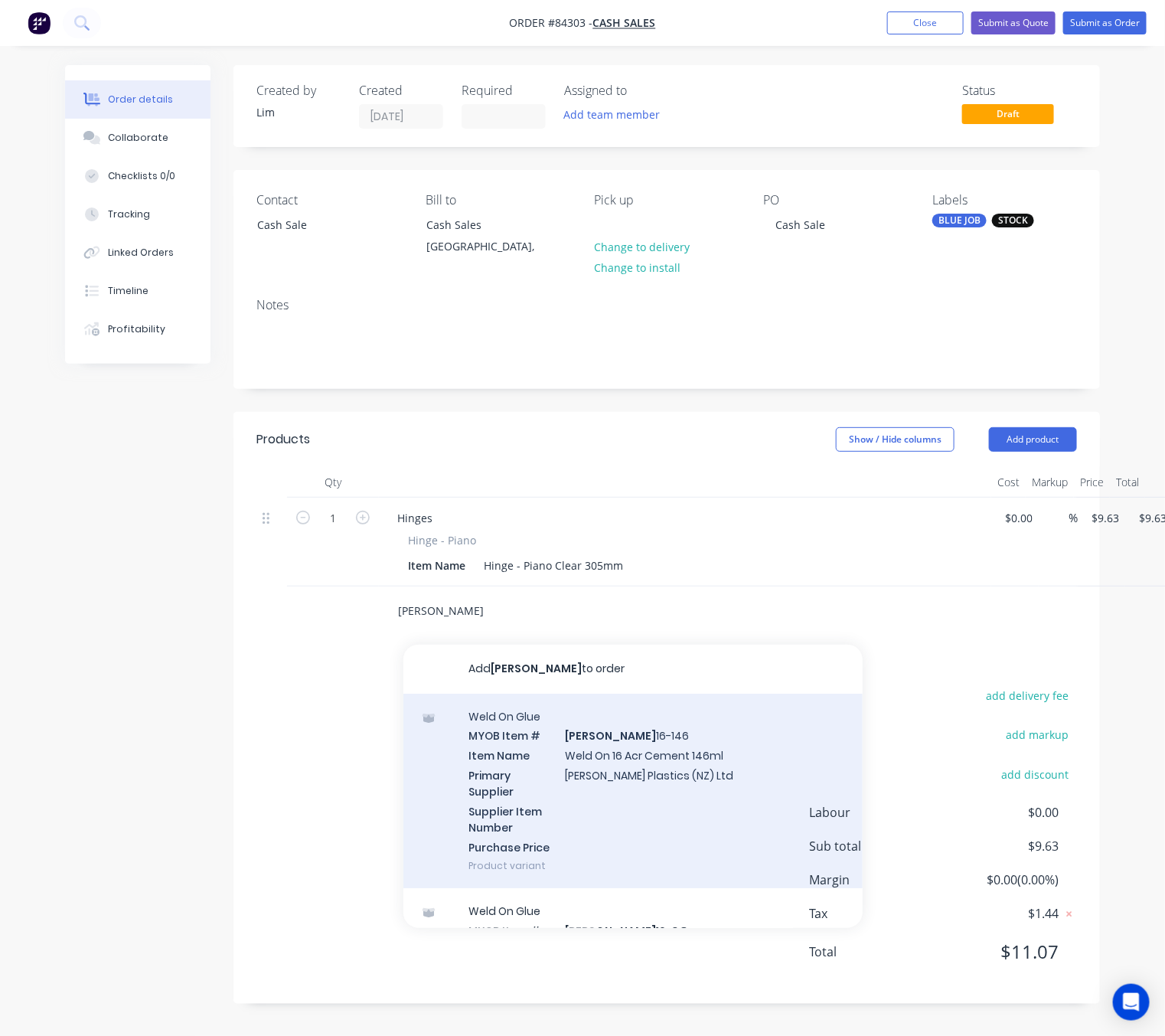
type input "weldon"
click at [727, 787] on div "Weld On Glue MYOB Item # WELDON 16-146 Item Name Weld On 16 Acr Cement 146ml Pr…" at bounding box center [634, 791] width 459 height 195
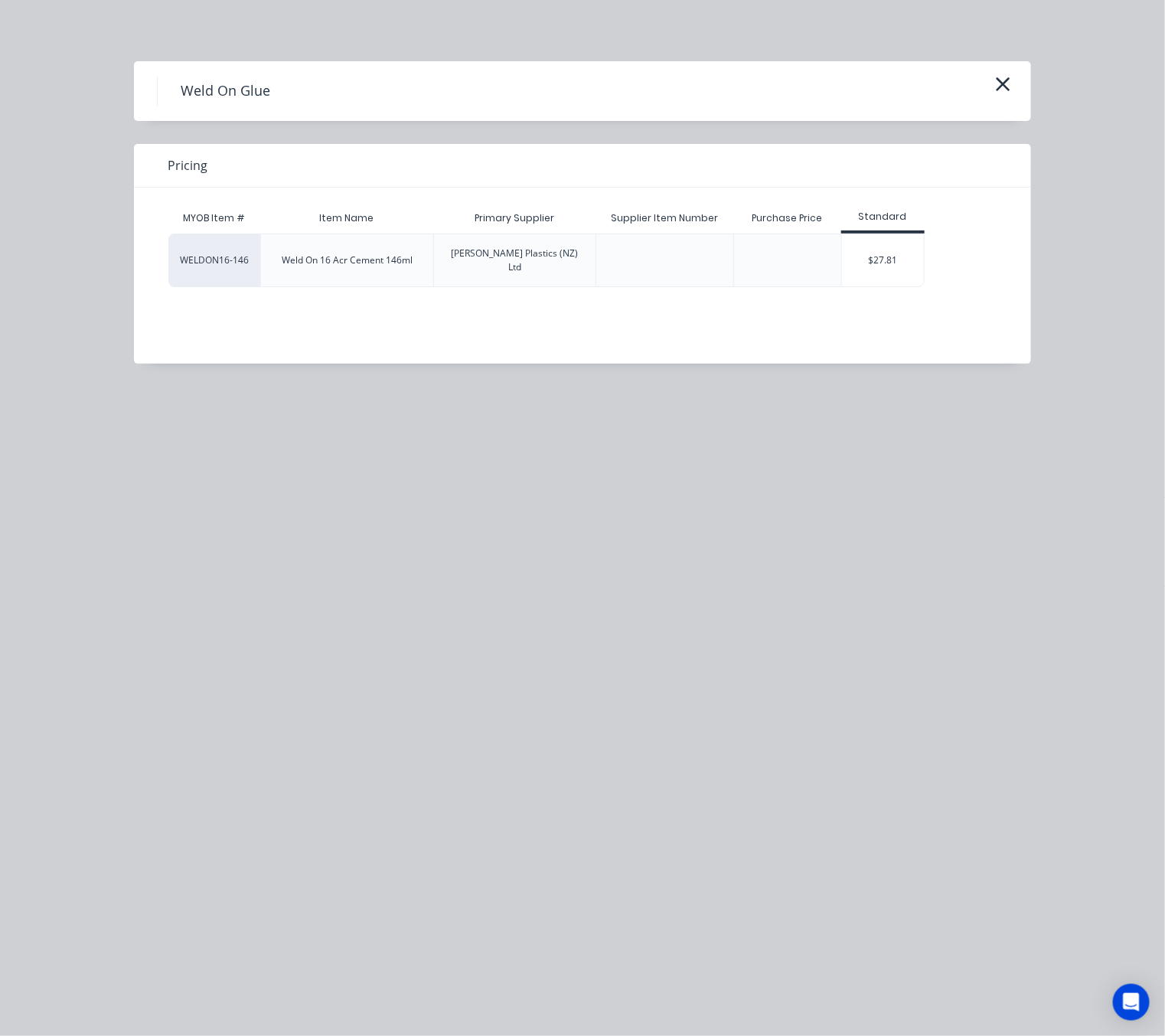
click at [870, 268] on div "$27.81" at bounding box center [883, 260] width 82 height 52
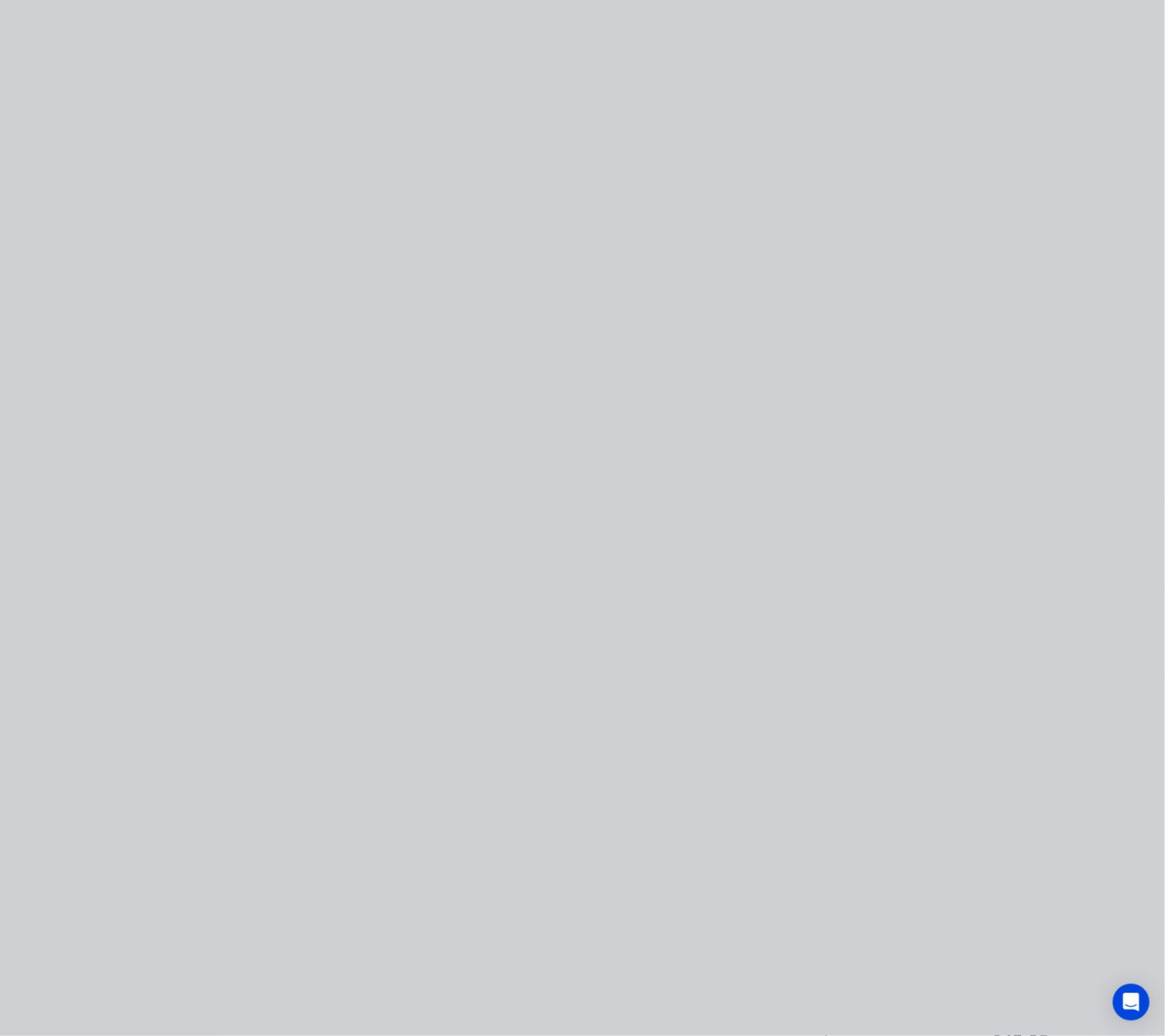
type input "$27.81"
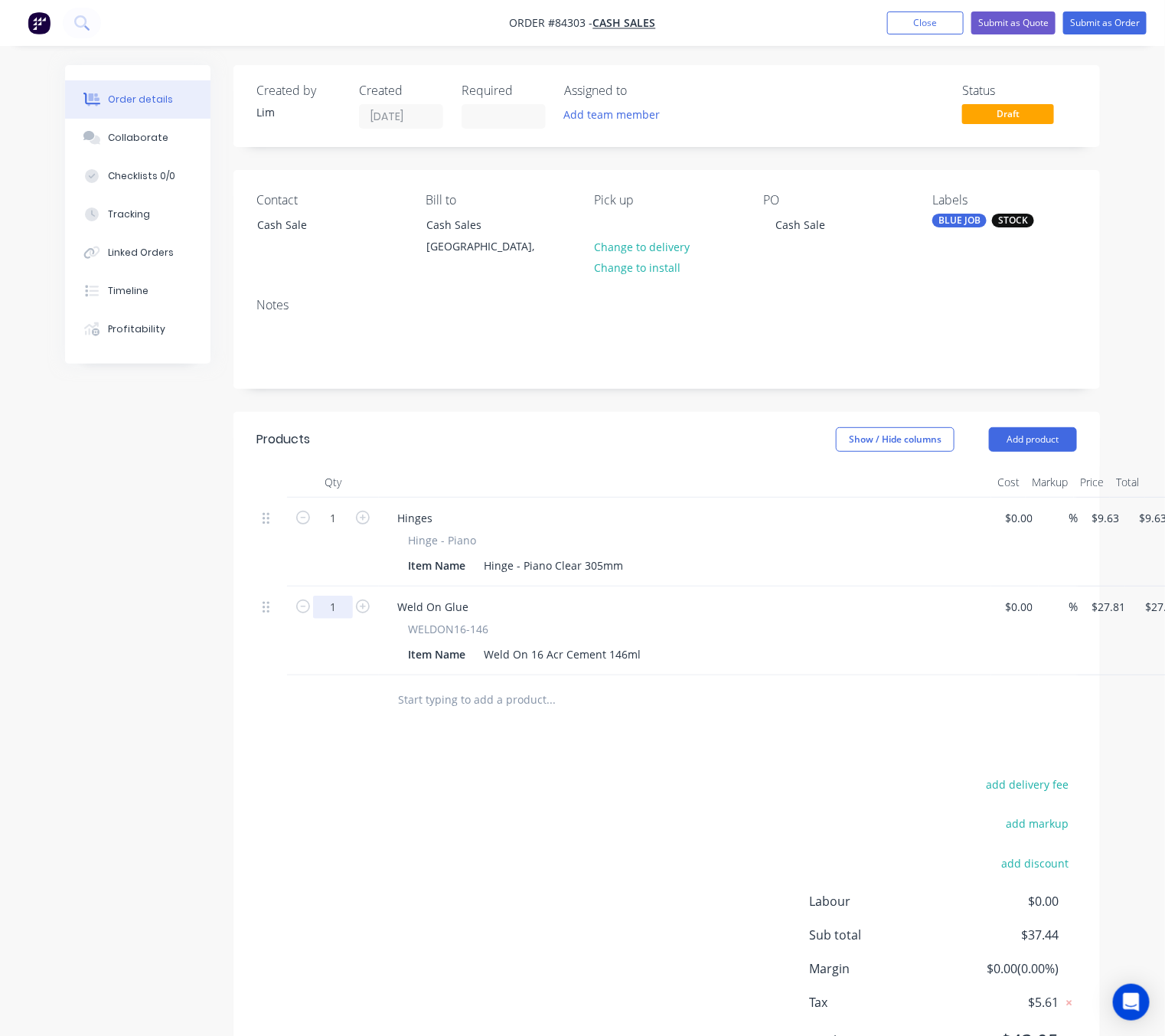
click at [348, 530] on input "1" at bounding box center [333, 518] width 40 height 23
click at [363, 611] on icon "button" at bounding box center [363, 606] width 14 height 14
type input "2"
type input "$55.62"
click at [632, 871] on div "add delivery fee add markup add discount Labour $0.00 Sub total $65.25 Margin $…" at bounding box center [666, 922] width 821 height 296
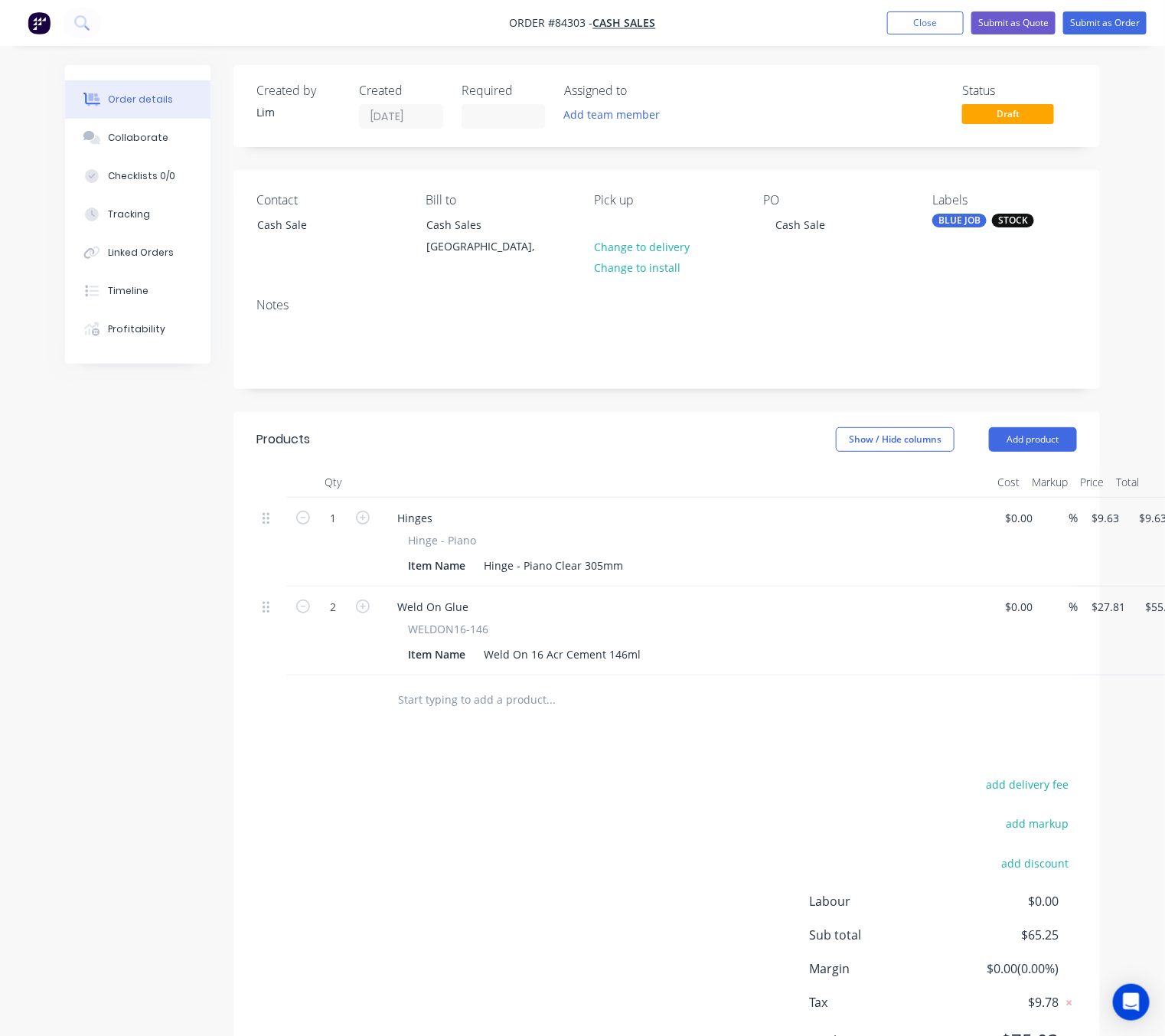
click at [528, 896] on div "add delivery fee add markup add discount Labour $0.00 Sub total $65.25 Margin $…" at bounding box center [666, 922] width 821 height 296
click at [1123, 30] on button "Submit as Order" at bounding box center [1105, 23] width 84 height 23
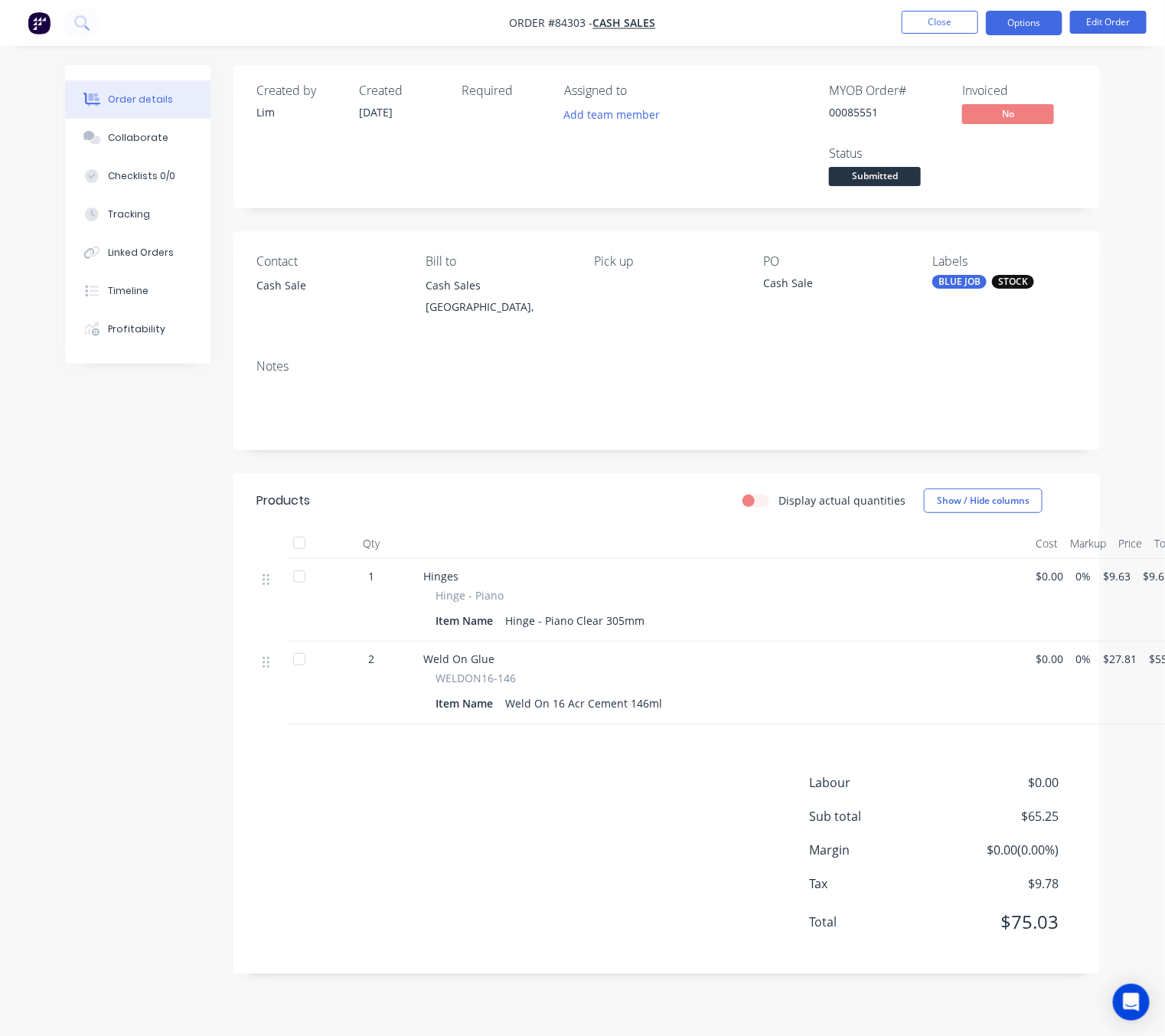
click at [1036, 33] on button "Options" at bounding box center [1024, 23] width 77 height 25
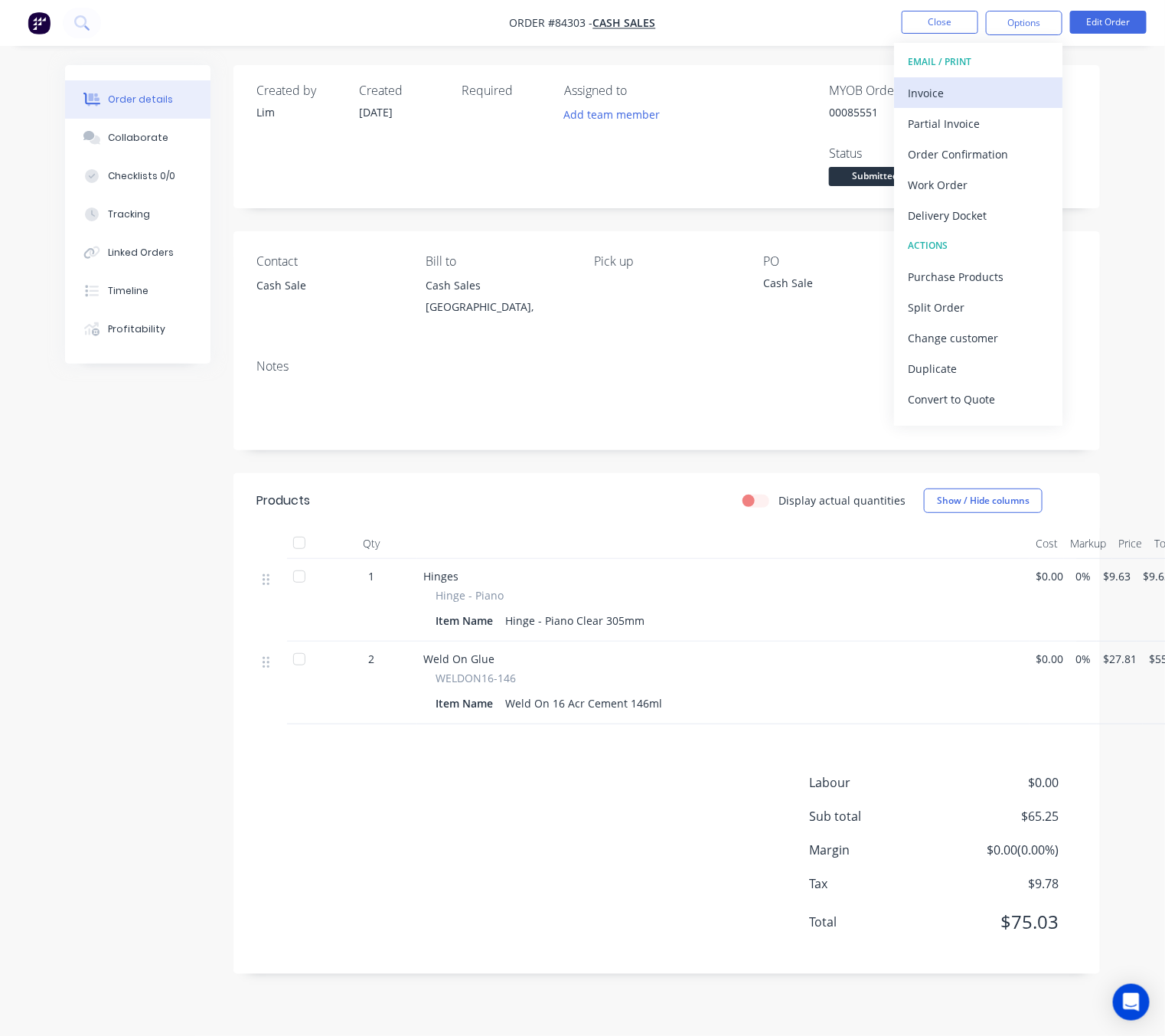
click at [968, 97] on div "Invoice" at bounding box center [978, 92] width 141 height 22
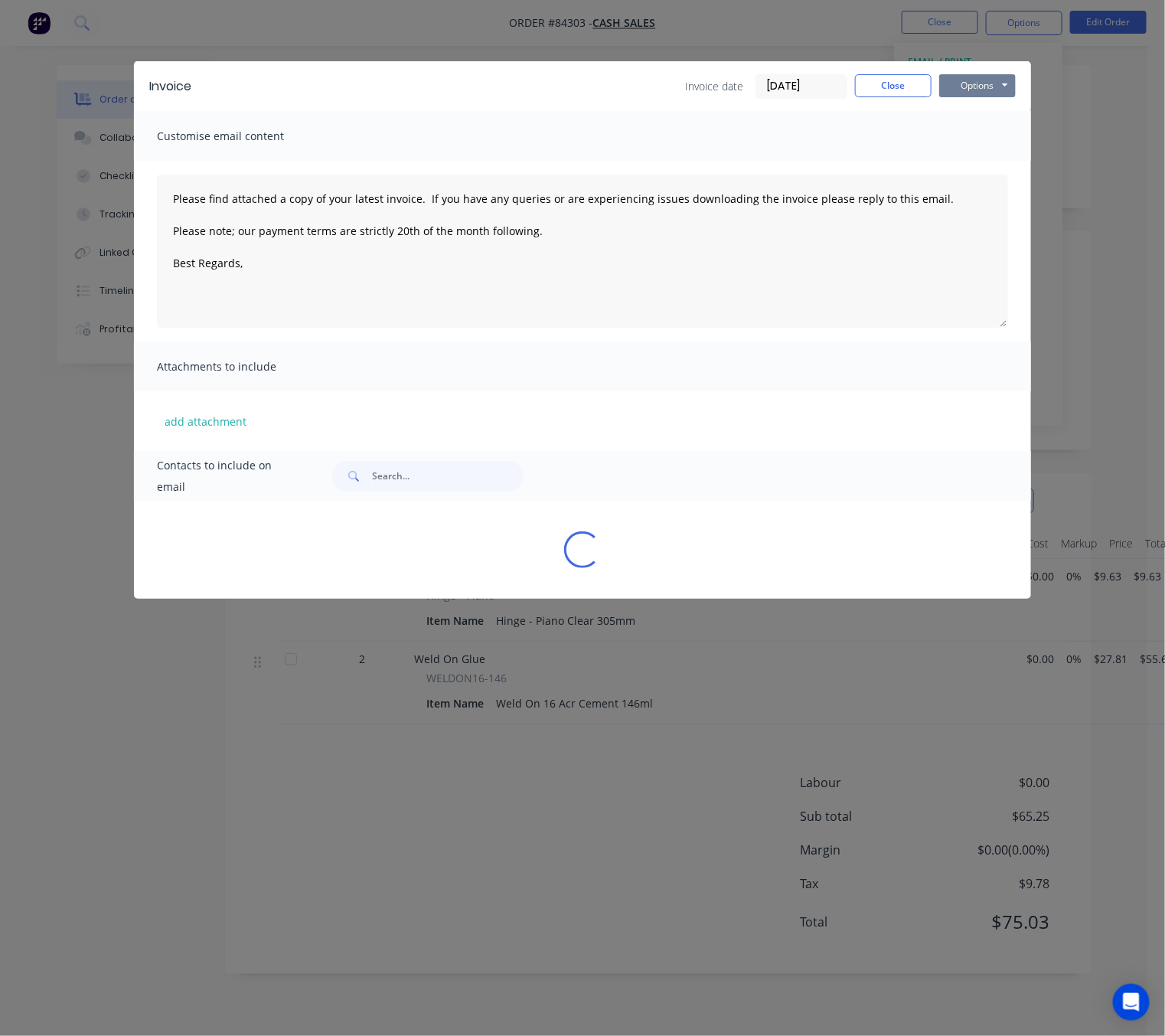
click at [976, 88] on button "Options" at bounding box center [978, 85] width 77 height 23
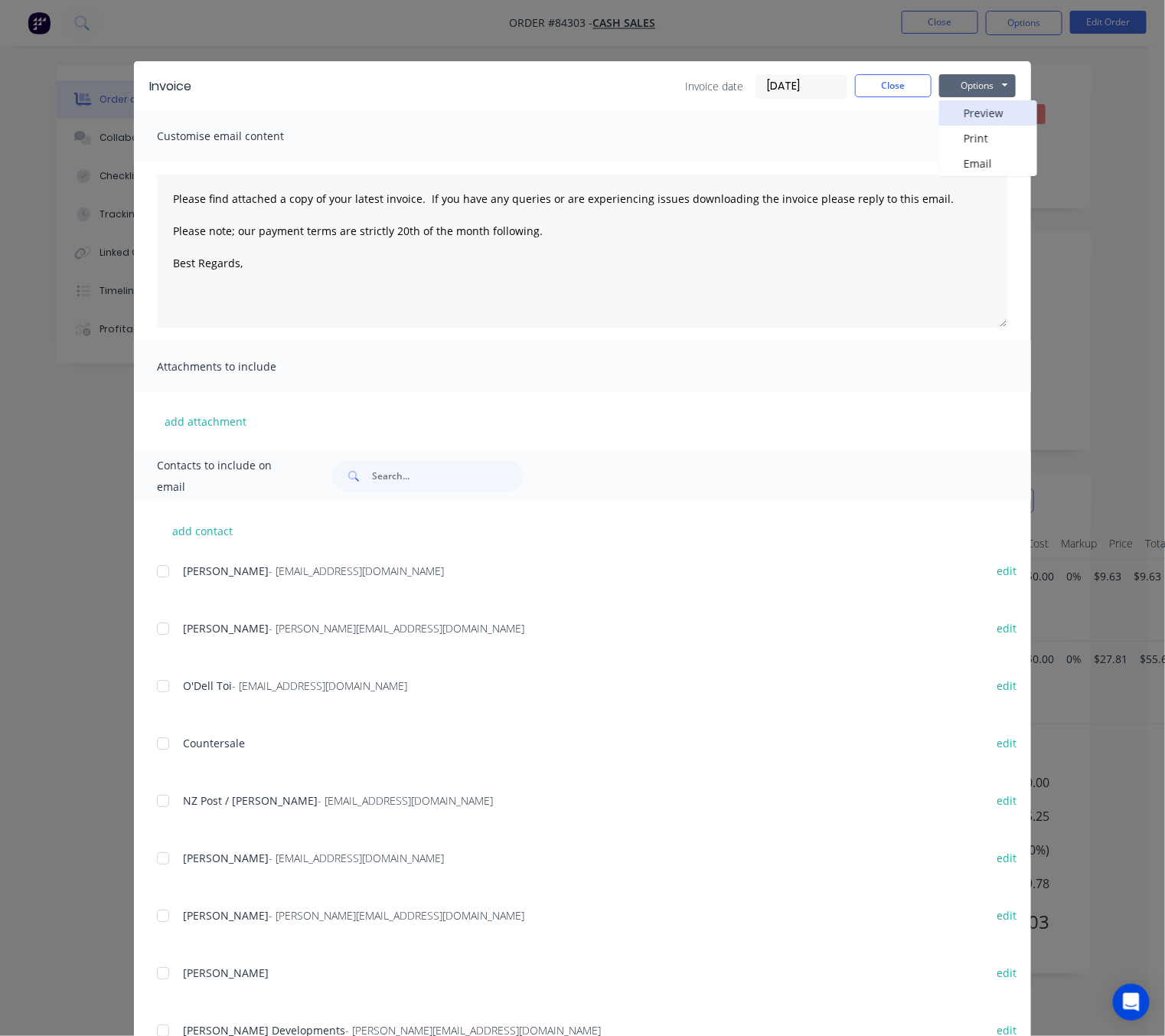
click at [986, 109] on button "Preview" at bounding box center [988, 113] width 98 height 26
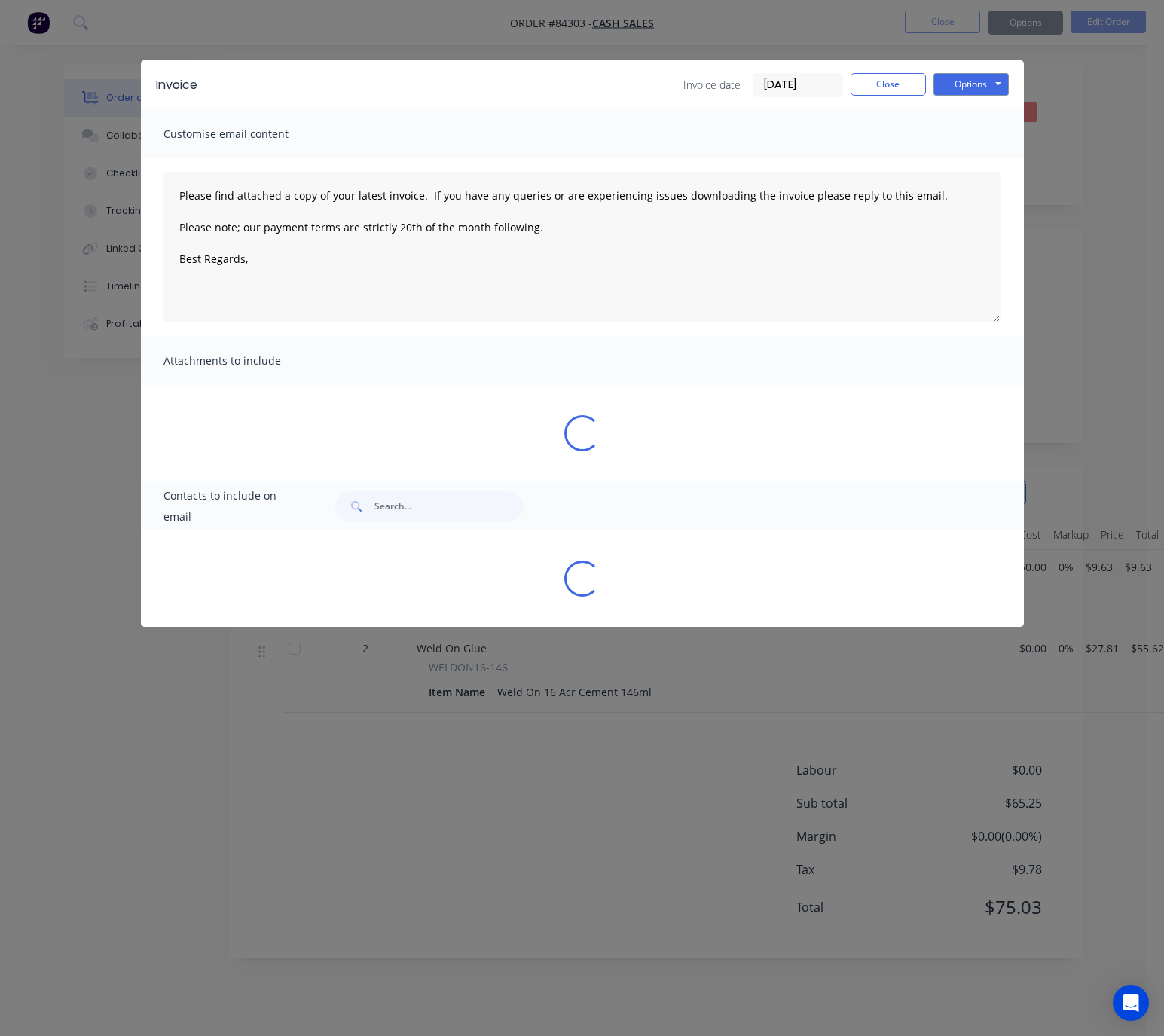
type textarea "Please find attached a copy of your latest invoice. If you have any queries or …"
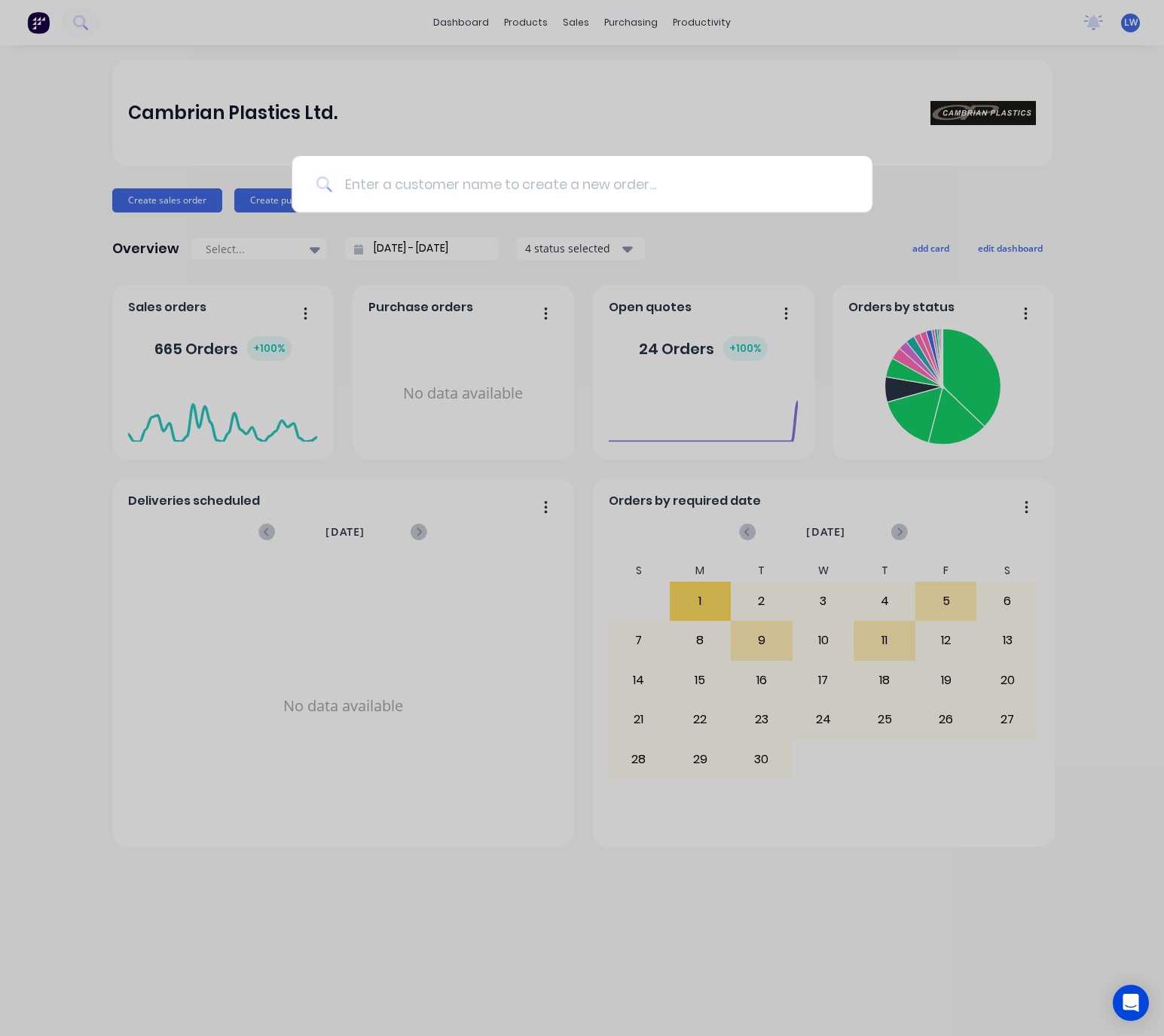
click at [488, 183] on input at bounding box center [591, 184] width 516 height 56
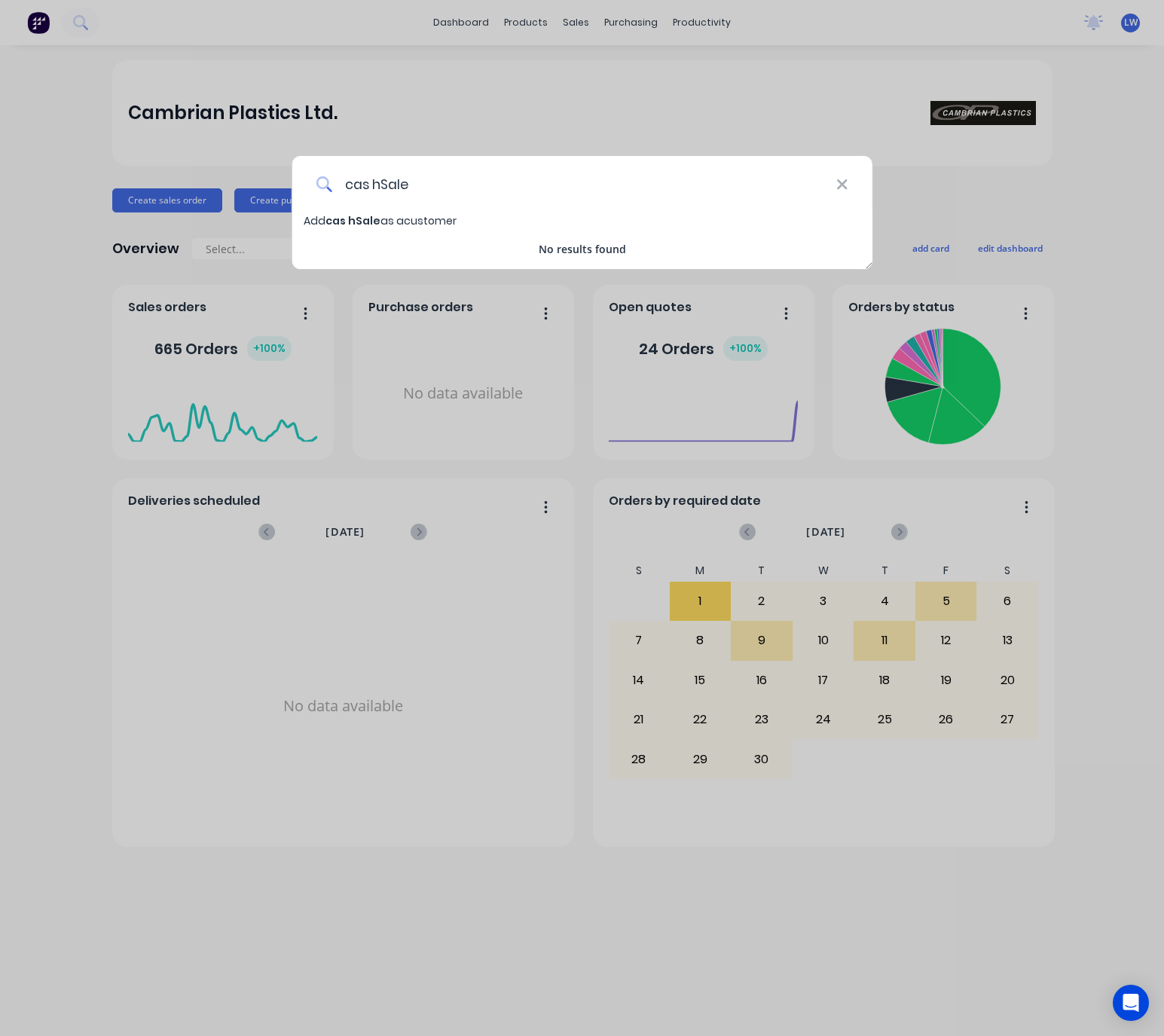
click at [376, 181] on input "cas hSale" at bounding box center [585, 184] width 504 height 56
type input "cash Sale"
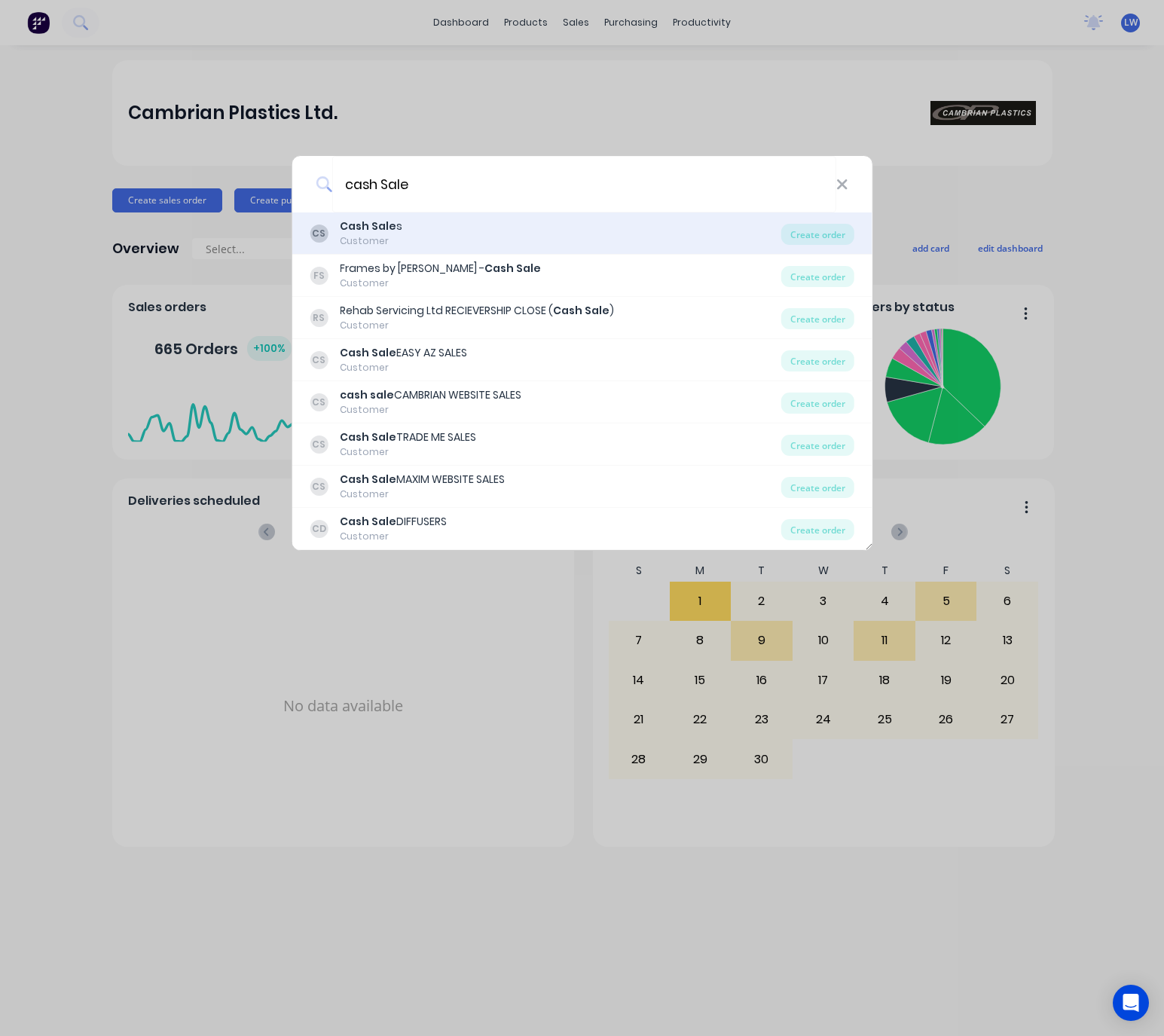
click at [489, 229] on div "CS Cash Sale s Customer" at bounding box center [546, 233] width 472 height 29
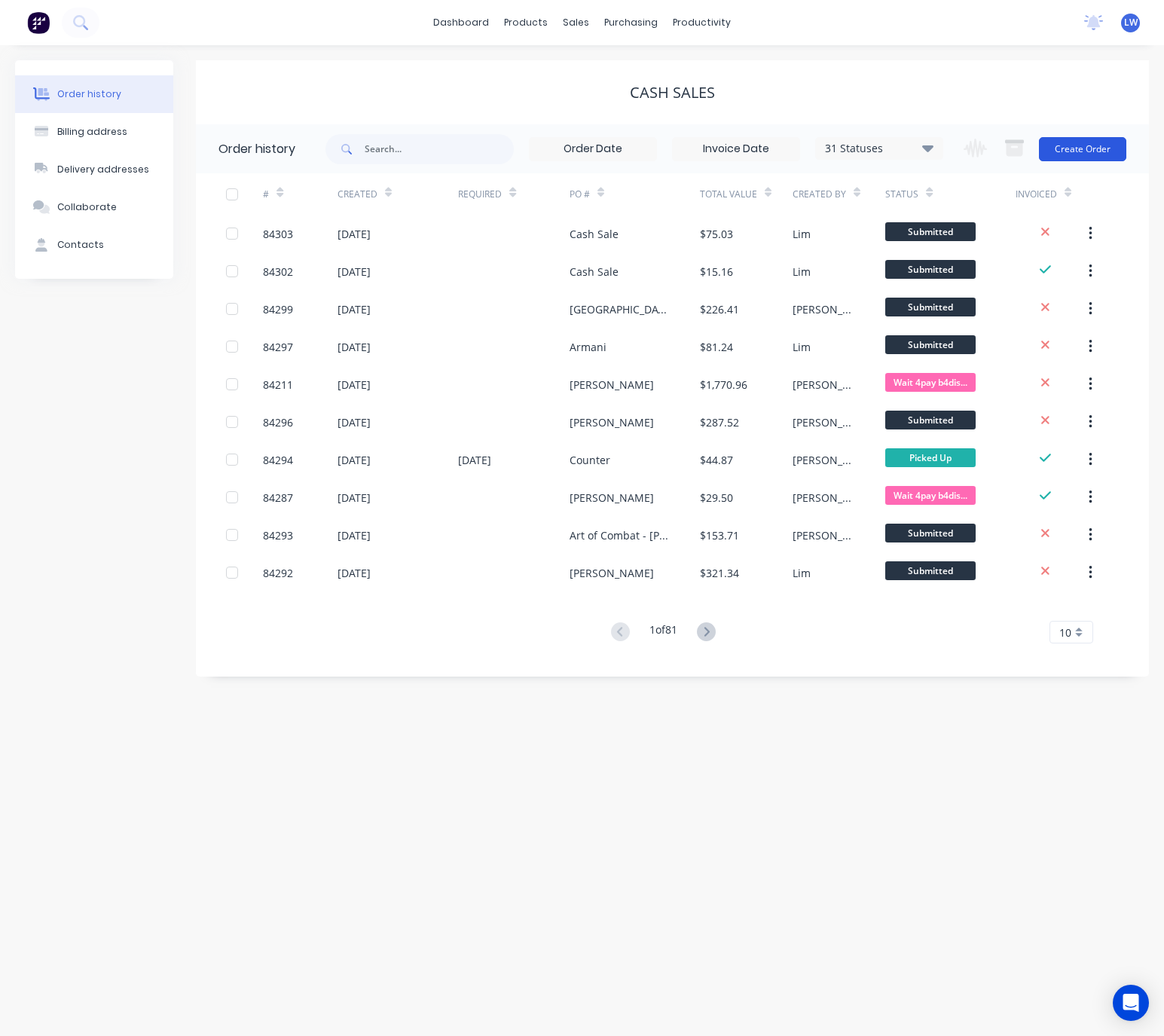
click at [1082, 137] on button "Create Order" at bounding box center [1083, 149] width 87 height 24
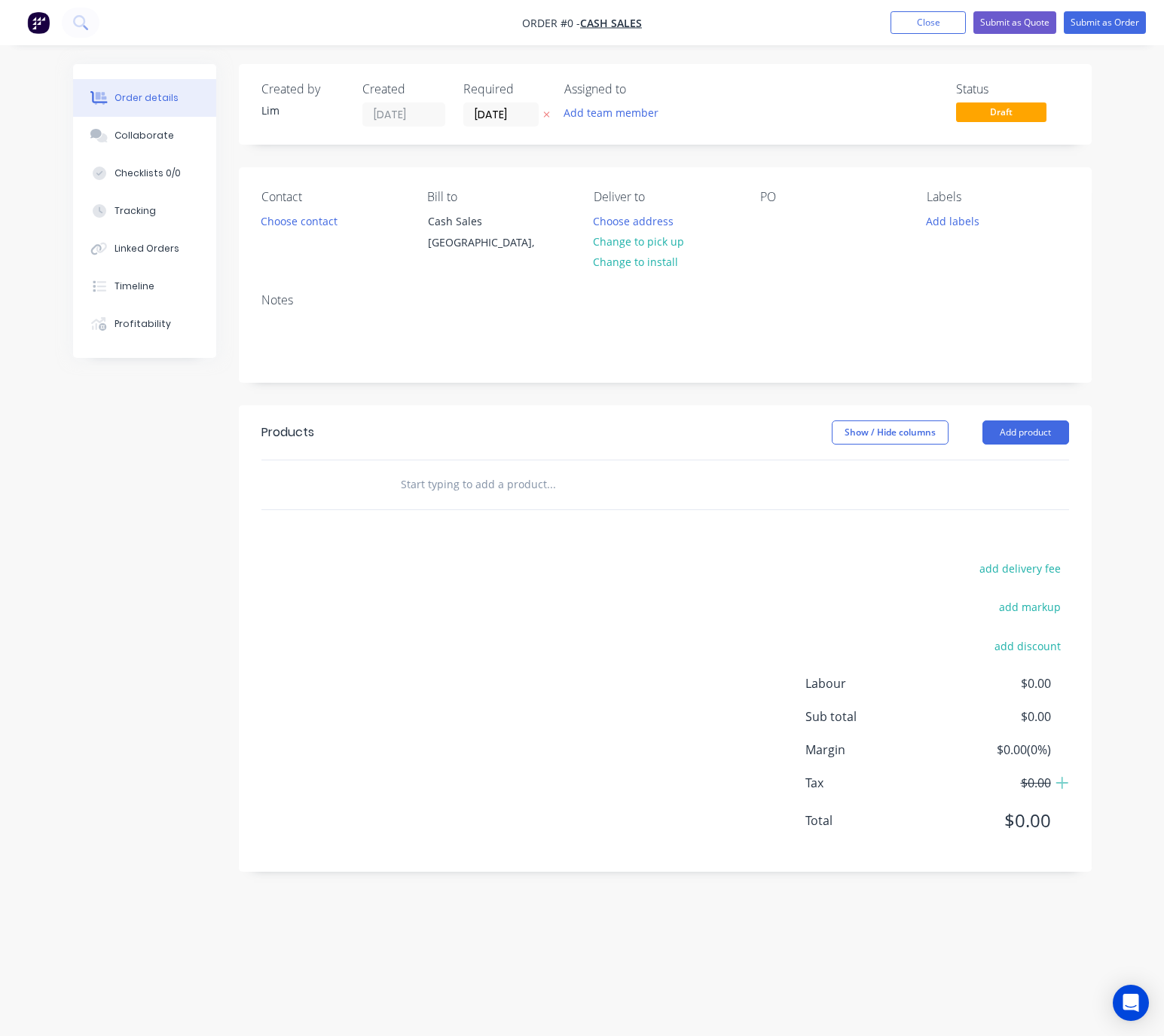
click at [547, 118] on icon at bounding box center [546, 114] width 7 height 9
click at [293, 213] on button "Choose contact" at bounding box center [298, 220] width 93 height 20
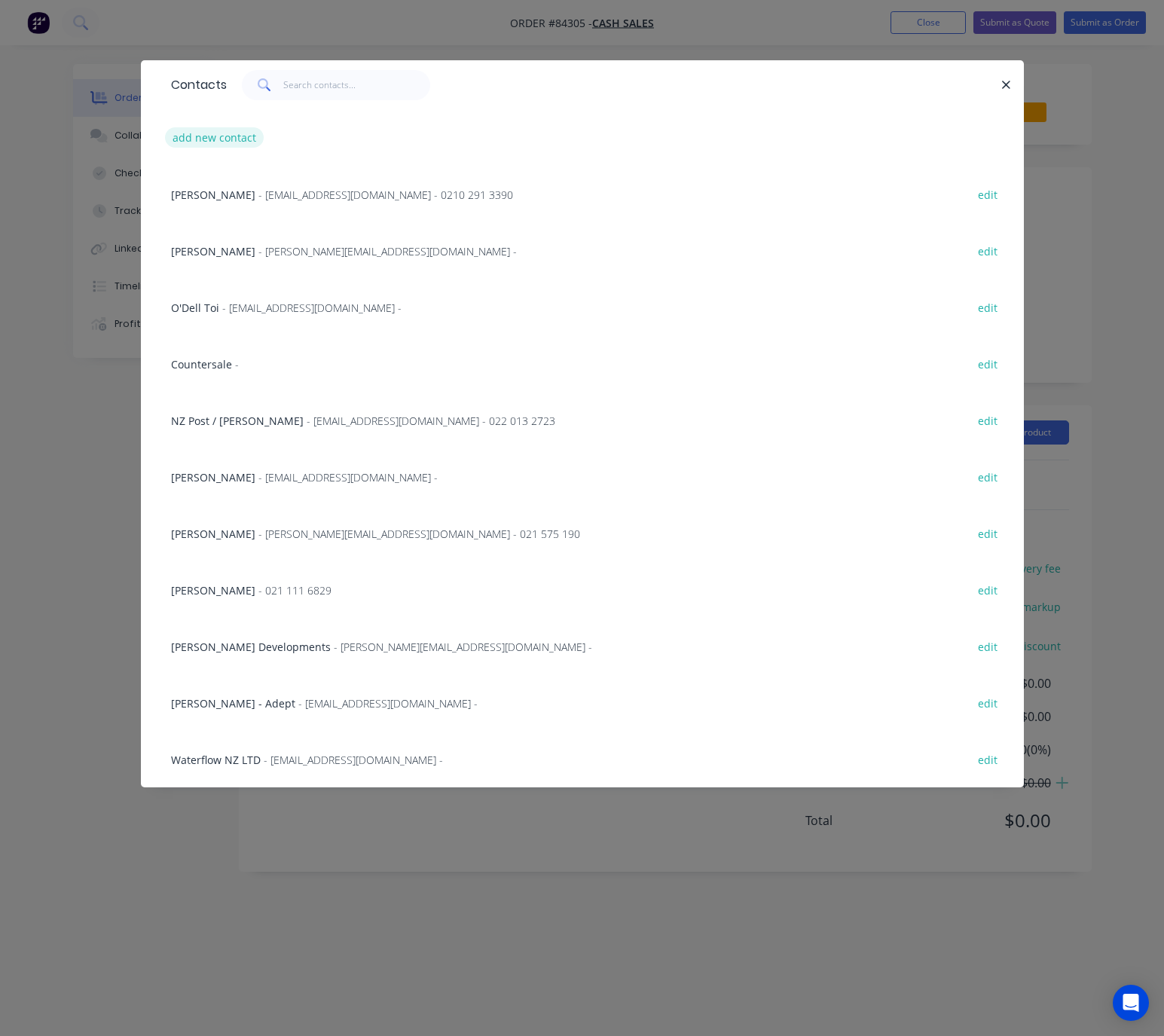
click at [229, 147] on button "add new contact" at bounding box center [215, 137] width 100 height 20
select select "NZ"
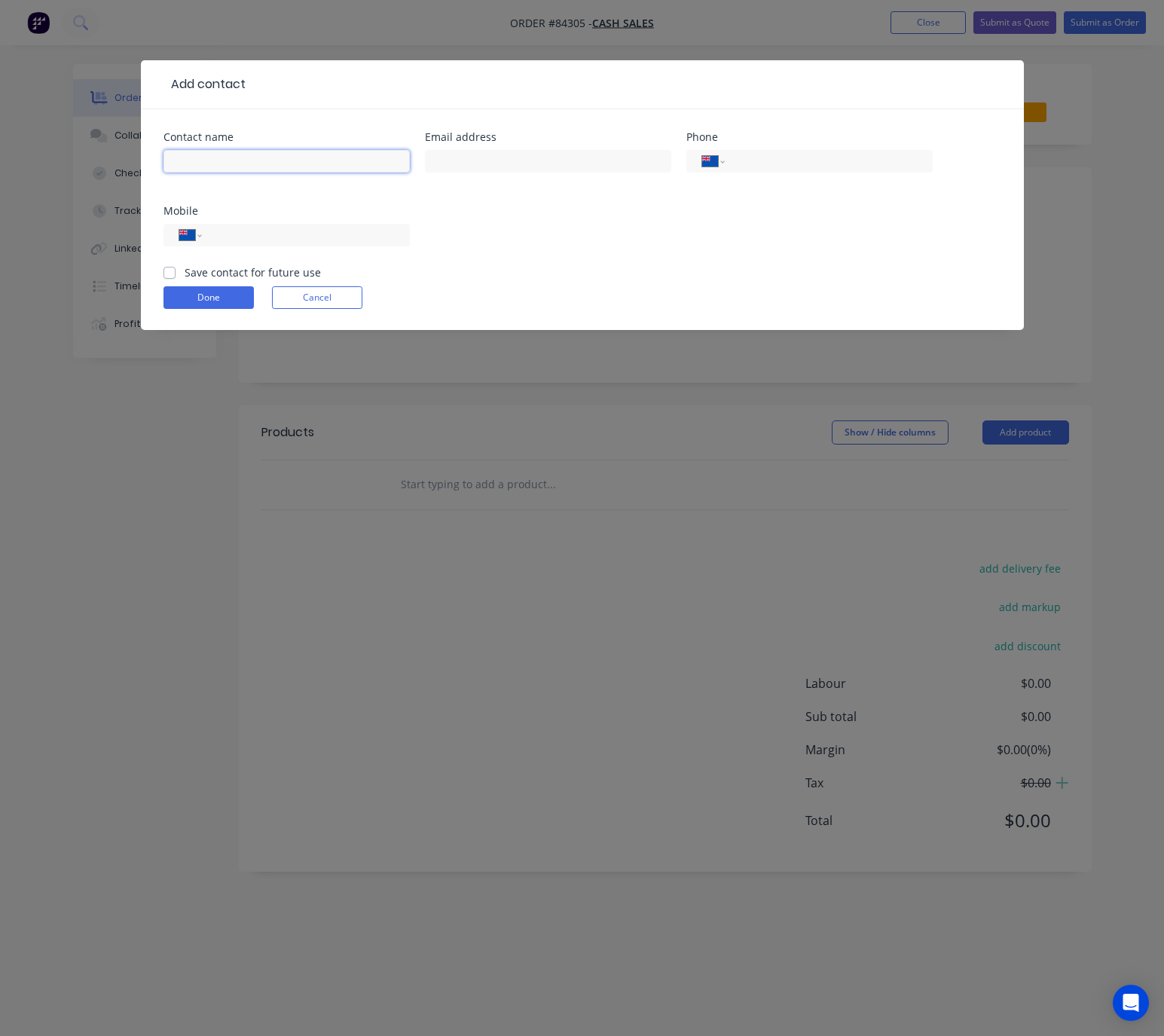
click at [249, 159] on input "text" at bounding box center [287, 161] width 247 height 23
type input "[PERSON_NAME]"
click at [482, 170] on input "text" at bounding box center [548, 161] width 247 height 23
type input "andrewraines@me.com"
click at [323, 247] on div "International Afghanistan Åland Islands Albania Algeria American Samoa Andorra …" at bounding box center [287, 242] width 247 height 44
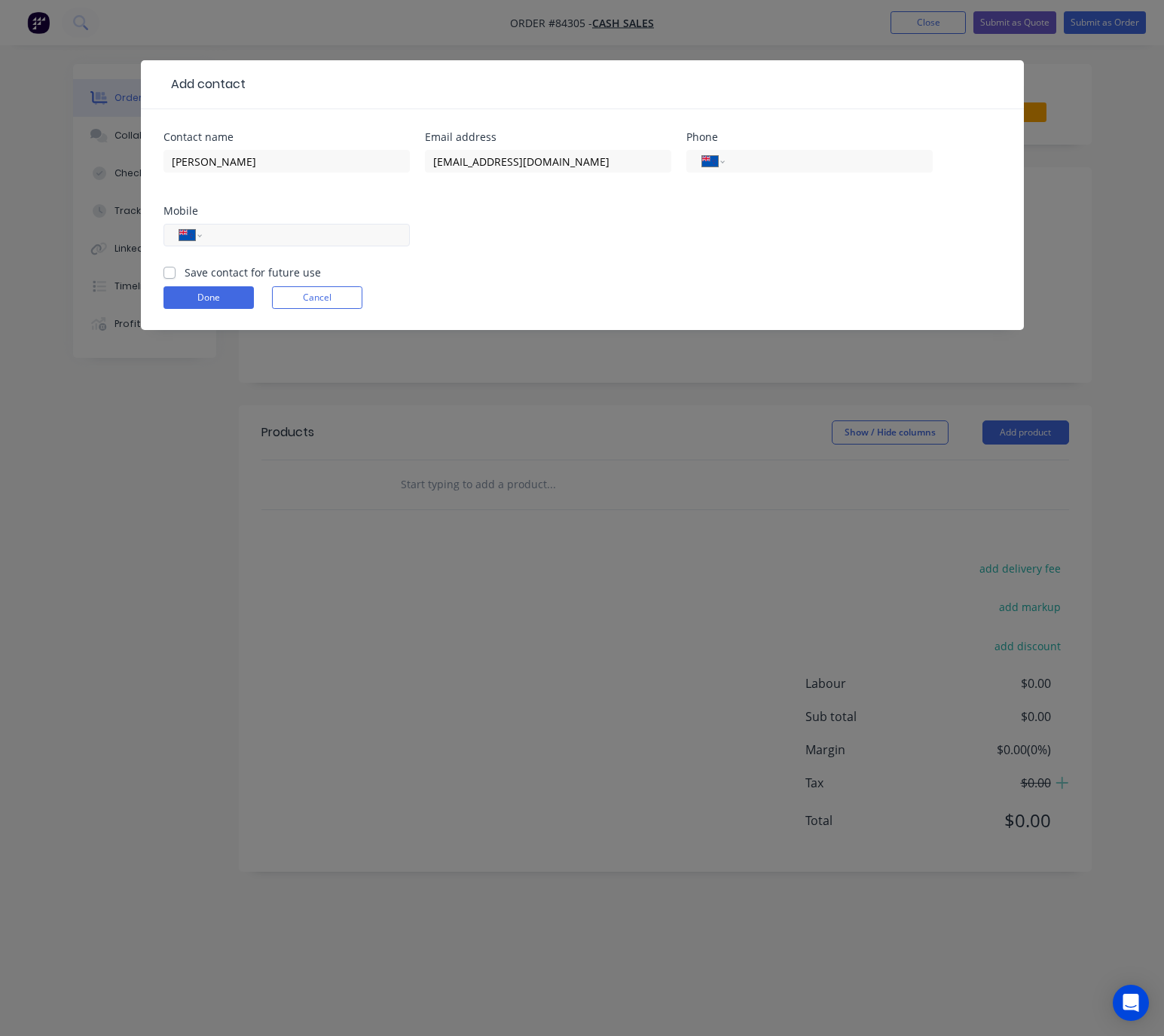
click at [322, 244] on div "International Afghanistan Åland Islands Albania Algeria American Samoa Andorra …" at bounding box center [287, 235] width 247 height 23
click at [313, 238] on input "tel" at bounding box center [302, 236] width 181 height 17
type input "021 212 9580"
click at [184, 275] on label "Save contact for future use" at bounding box center [252, 272] width 136 height 16
click at [168, 275] on input "Save contact for future use" at bounding box center [170, 271] width 12 height 15
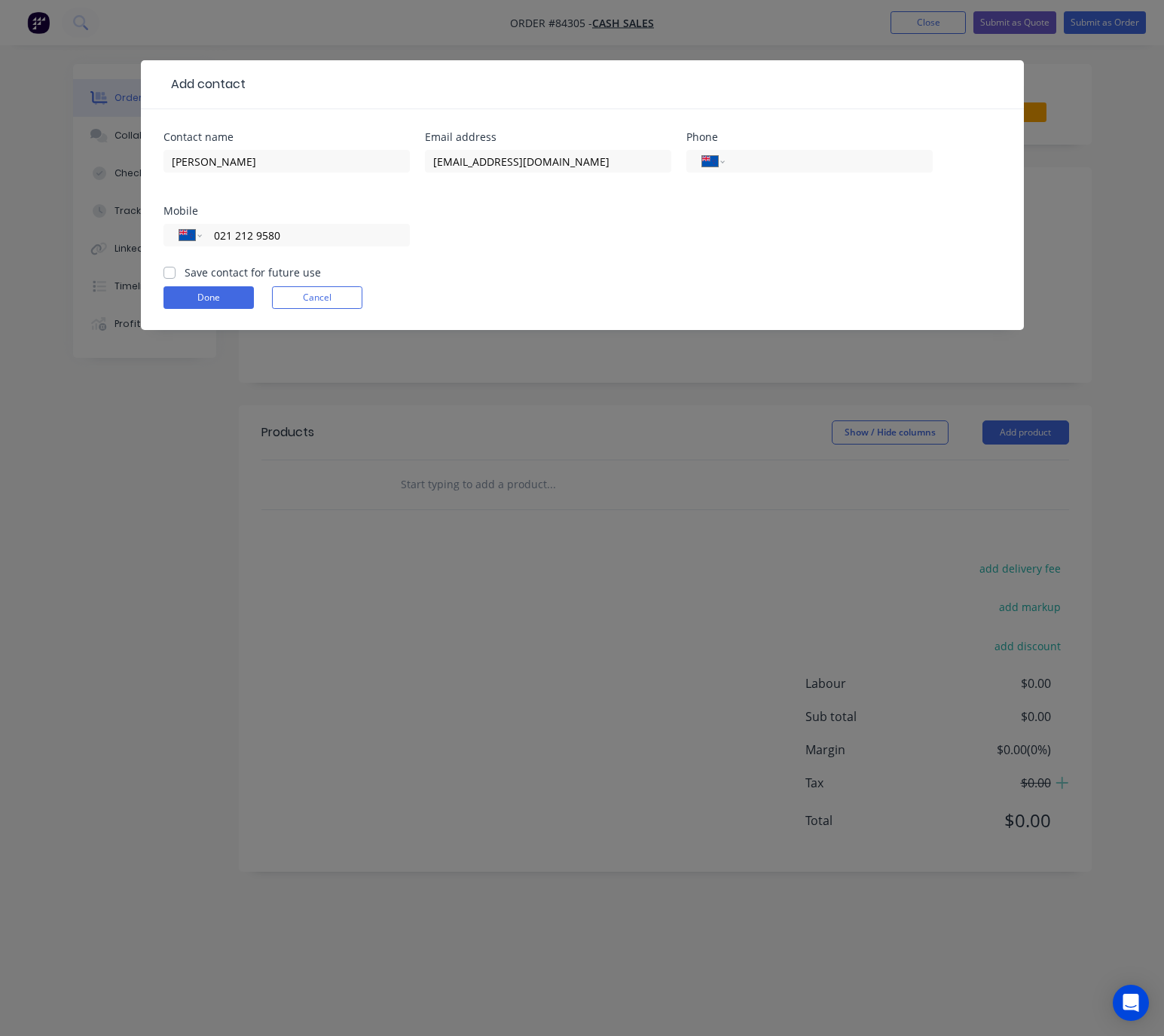
checkbox input "true"
click at [193, 304] on button "Done" at bounding box center [209, 298] width 90 height 23
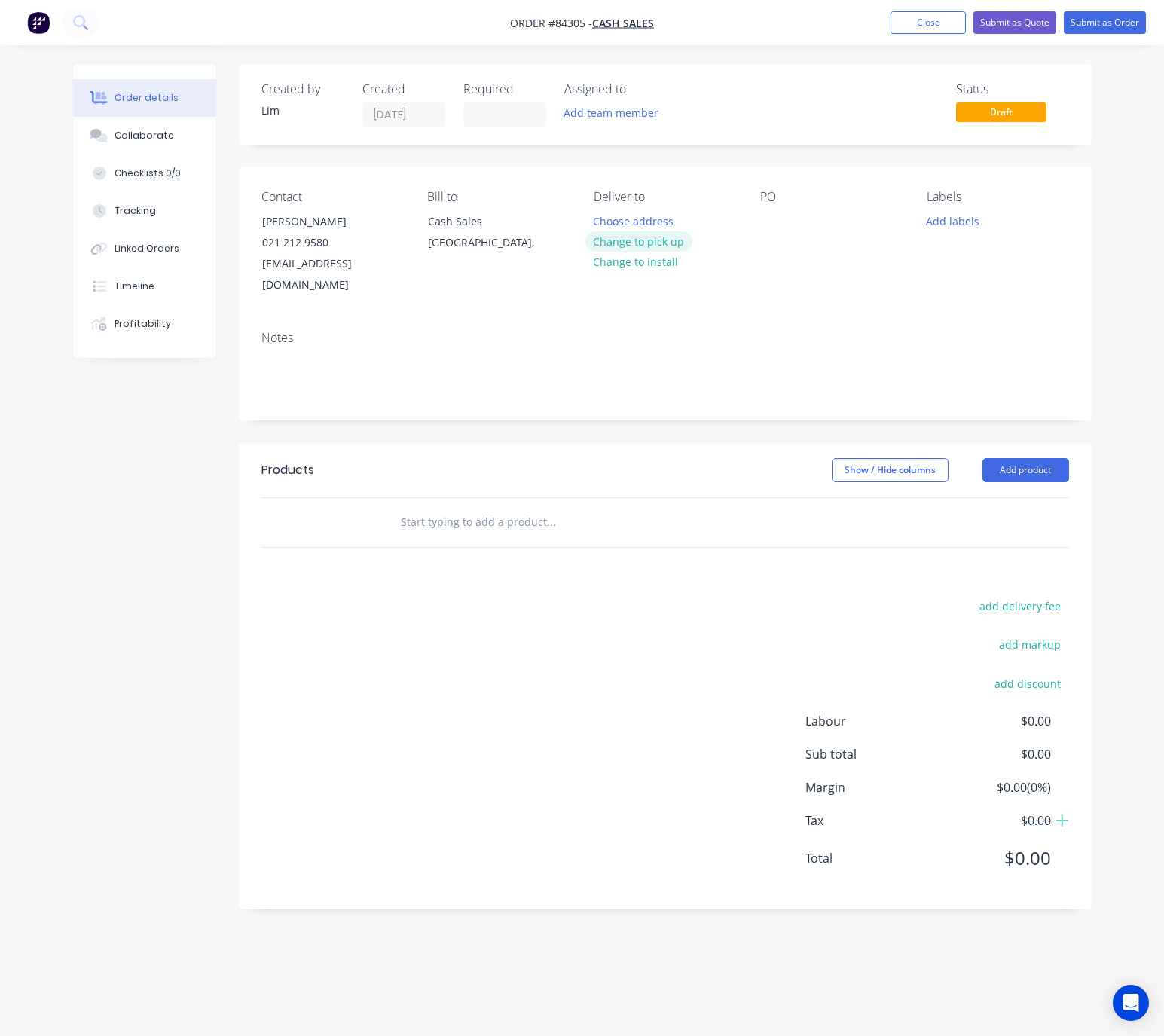
click at [644, 247] on button "Change to pick up" at bounding box center [639, 241] width 107 height 20
click at [776, 219] on div at bounding box center [773, 221] width 24 height 22
click at [808, 220] on div "Andy Paines" at bounding box center [814, 221] width 108 height 22
click at [928, 223] on button "Add labels" at bounding box center [954, 220] width 69 height 20
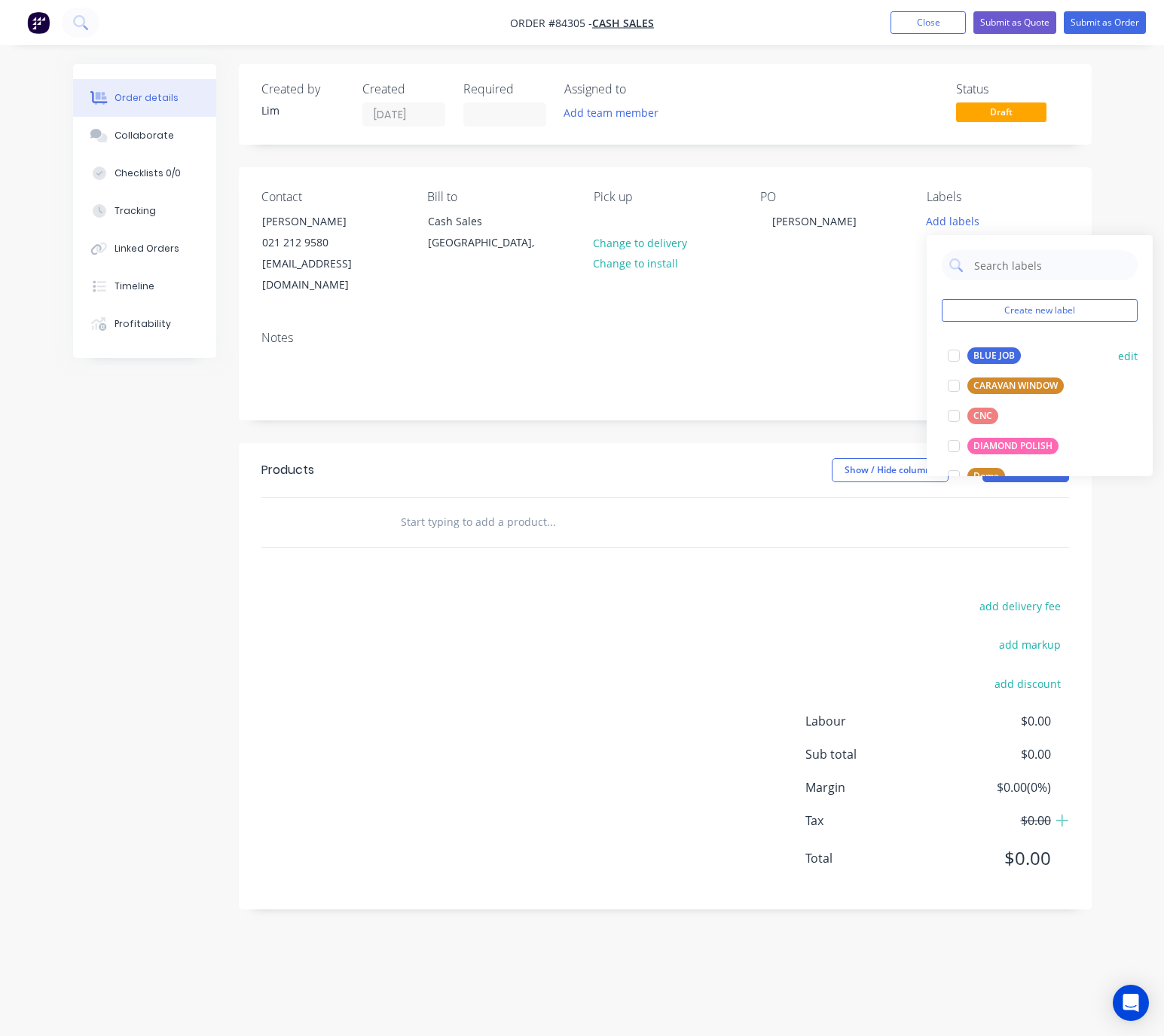
click at [1001, 360] on div "BLUE JOB" at bounding box center [994, 355] width 54 height 16
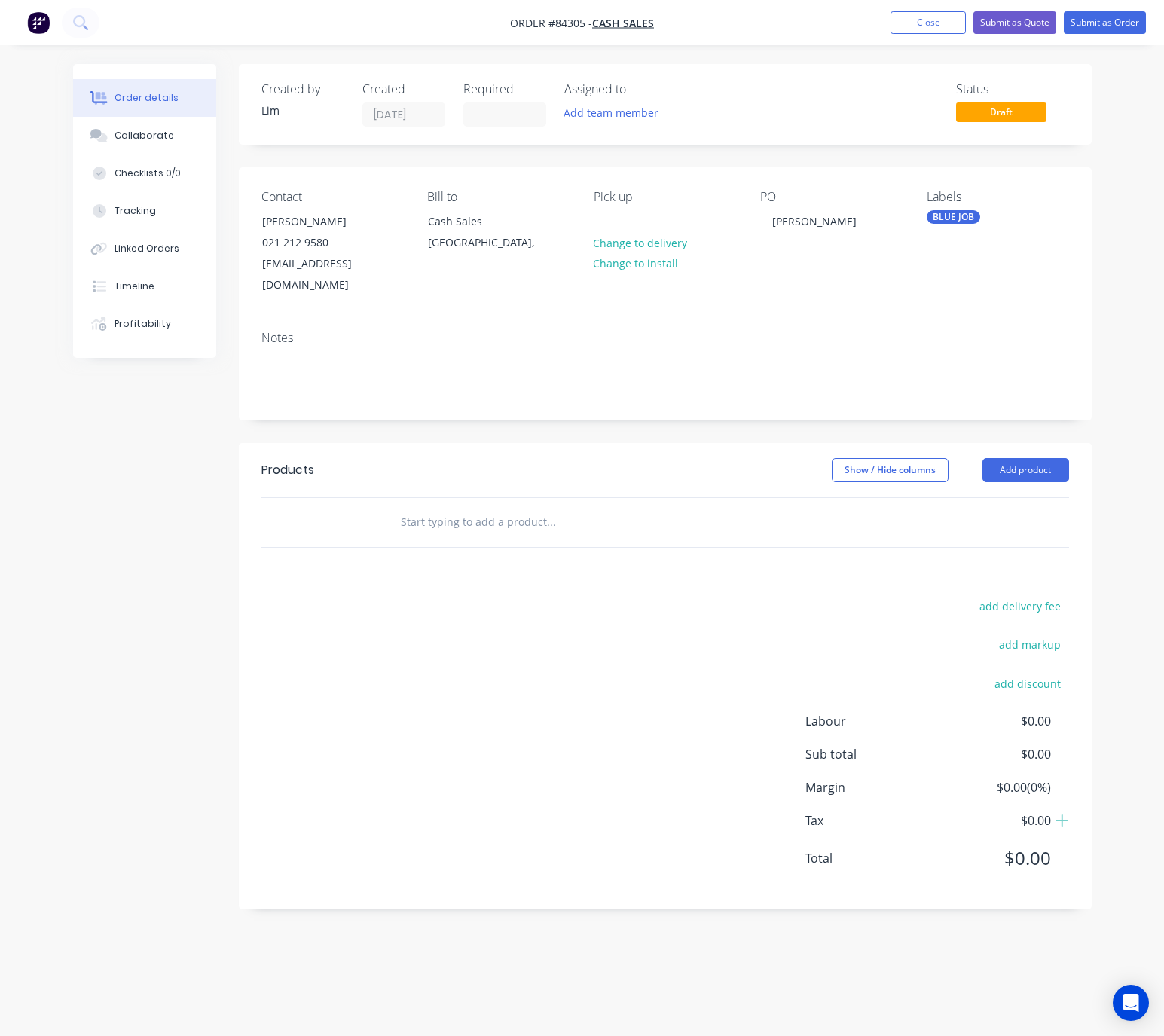
click at [782, 444] on header "Products Show / Hide columns Add product" at bounding box center [665, 470] width 853 height 55
click at [508, 511] on input "text" at bounding box center [551, 522] width 301 height 30
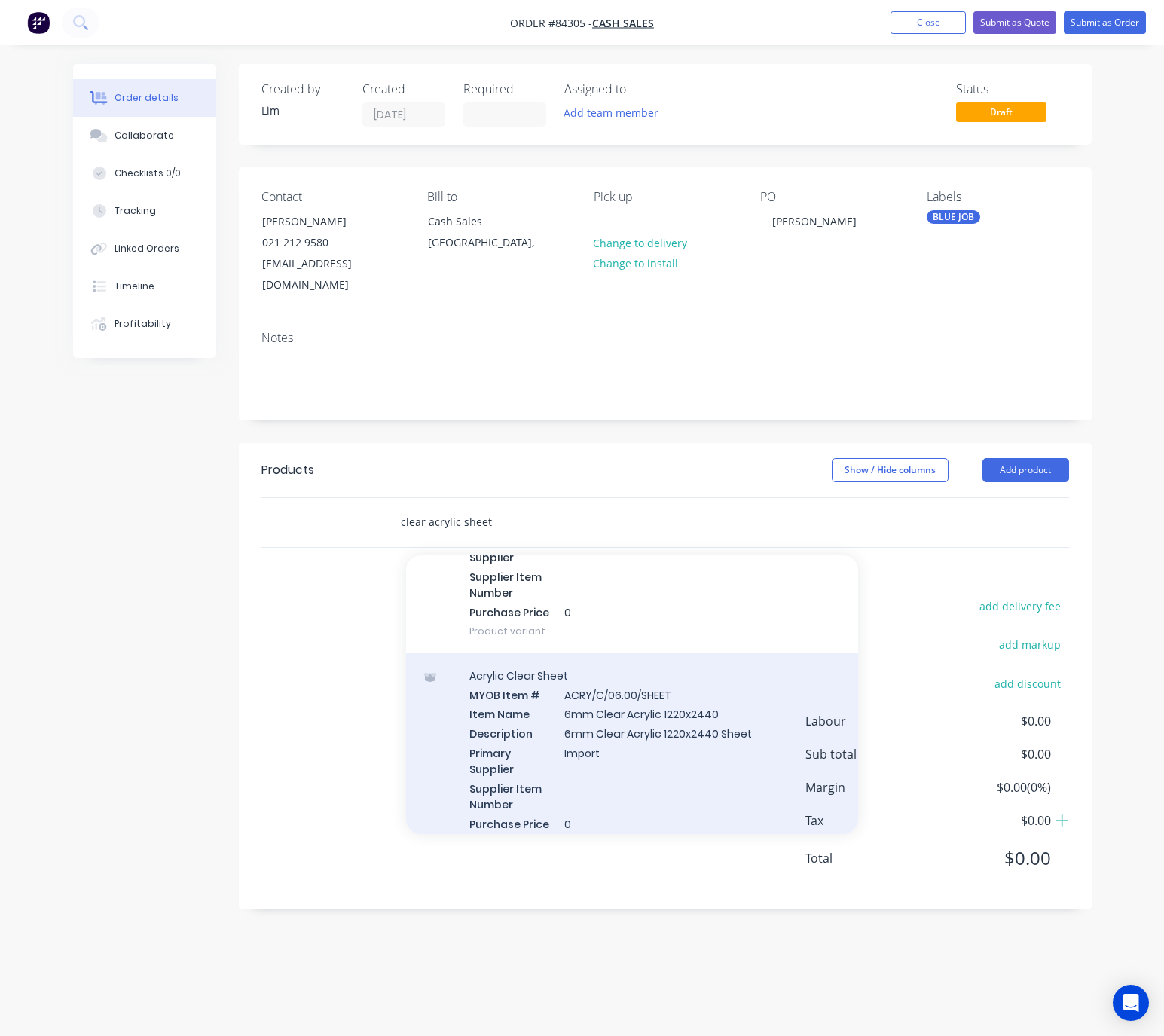
scroll to position [792, 0]
type input "clear acrylic sheet"
click at [751, 738] on div "Acrylic Clear Sheet MYOB Item # ACRY/C/06.00/SHEET Item Name 6mm Clear Acrylic …" at bounding box center [632, 764] width 452 height 212
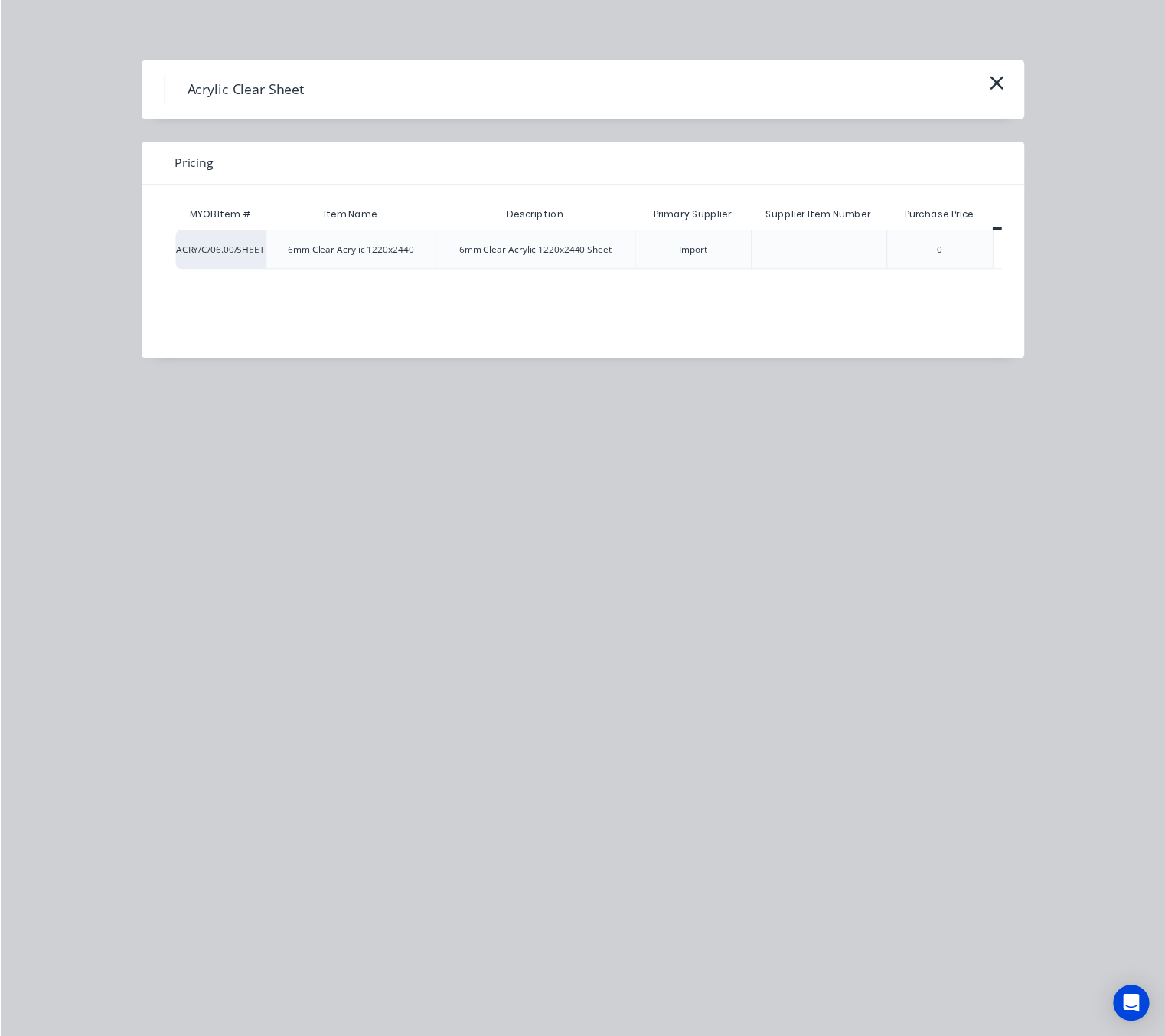
scroll to position [0, 74]
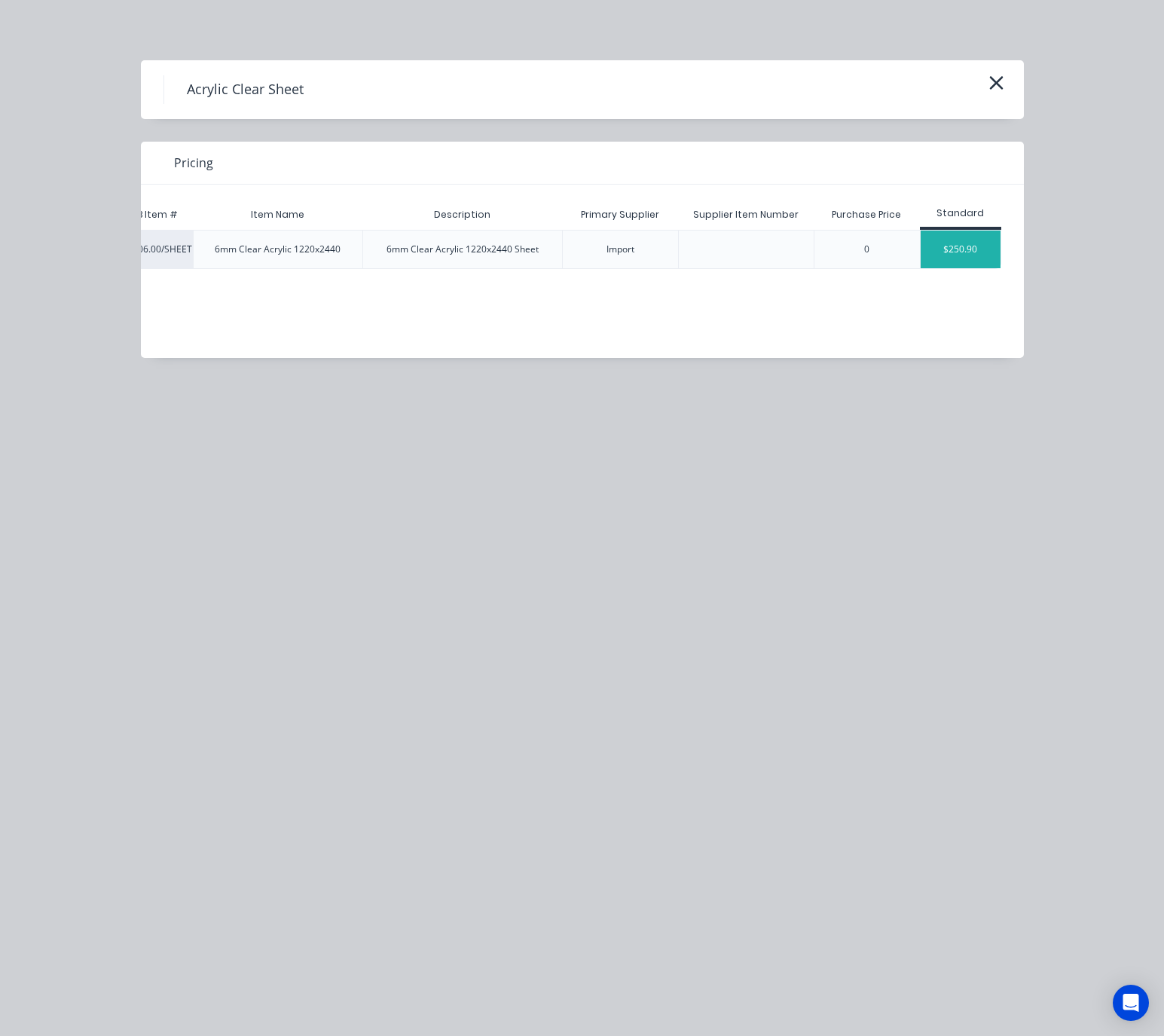
click at [979, 247] on div "$250.90" at bounding box center [960, 249] width 81 height 38
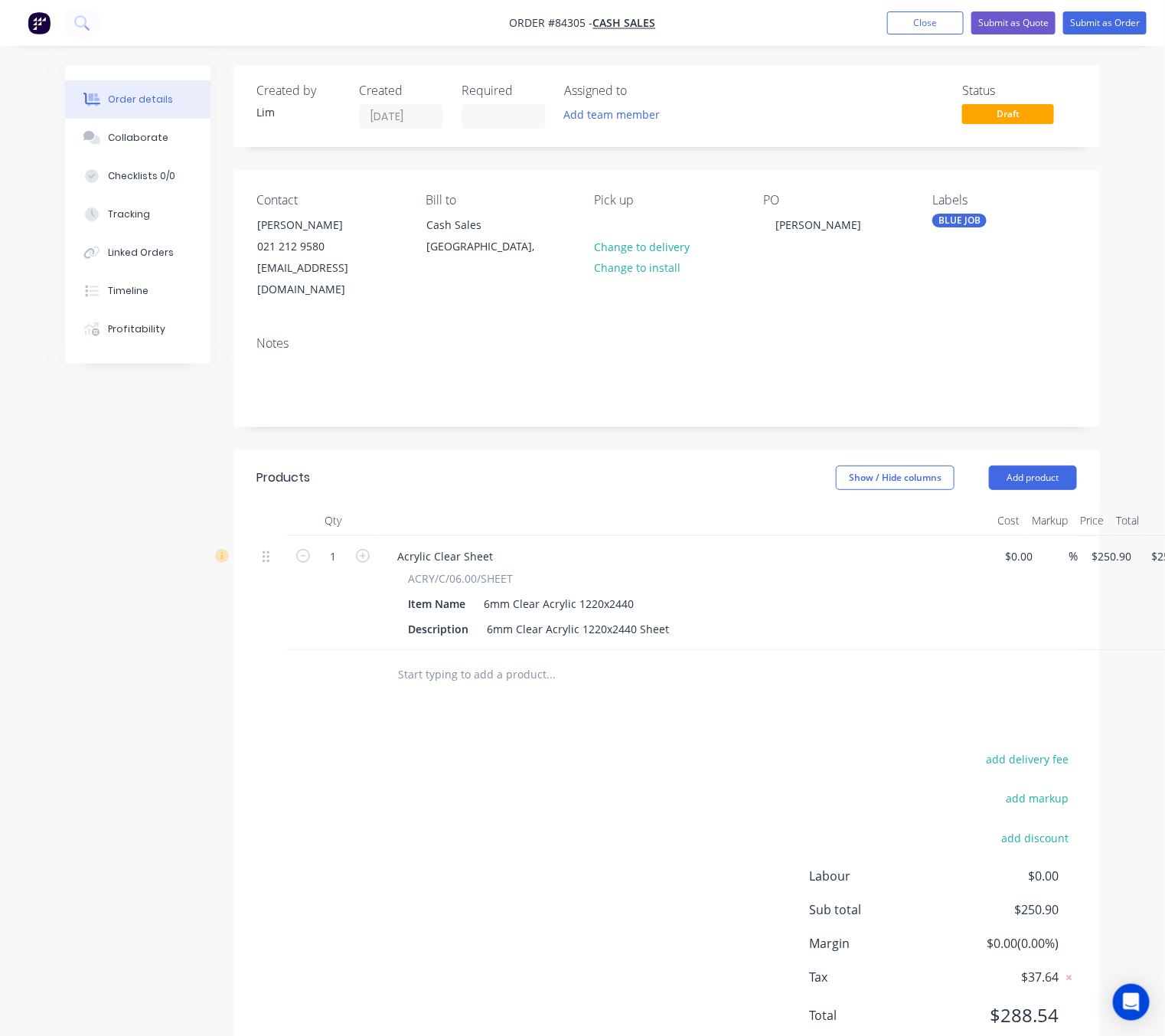
click at [549, 692] on div "Products Show / Hide columns Add product Qty Cost Markup Price Total 1 Acrylic …" at bounding box center [666, 759] width 867 height 617
click at [664, 618] on div "6mm Clear Acrylic 1220x2440 Sheet" at bounding box center [577, 628] width 194 height 22
click at [641, 805] on div "add delivery fee add markup add discount Labour $0.00 Sub total $250.90 Margin …" at bounding box center [666, 897] width 821 height 296
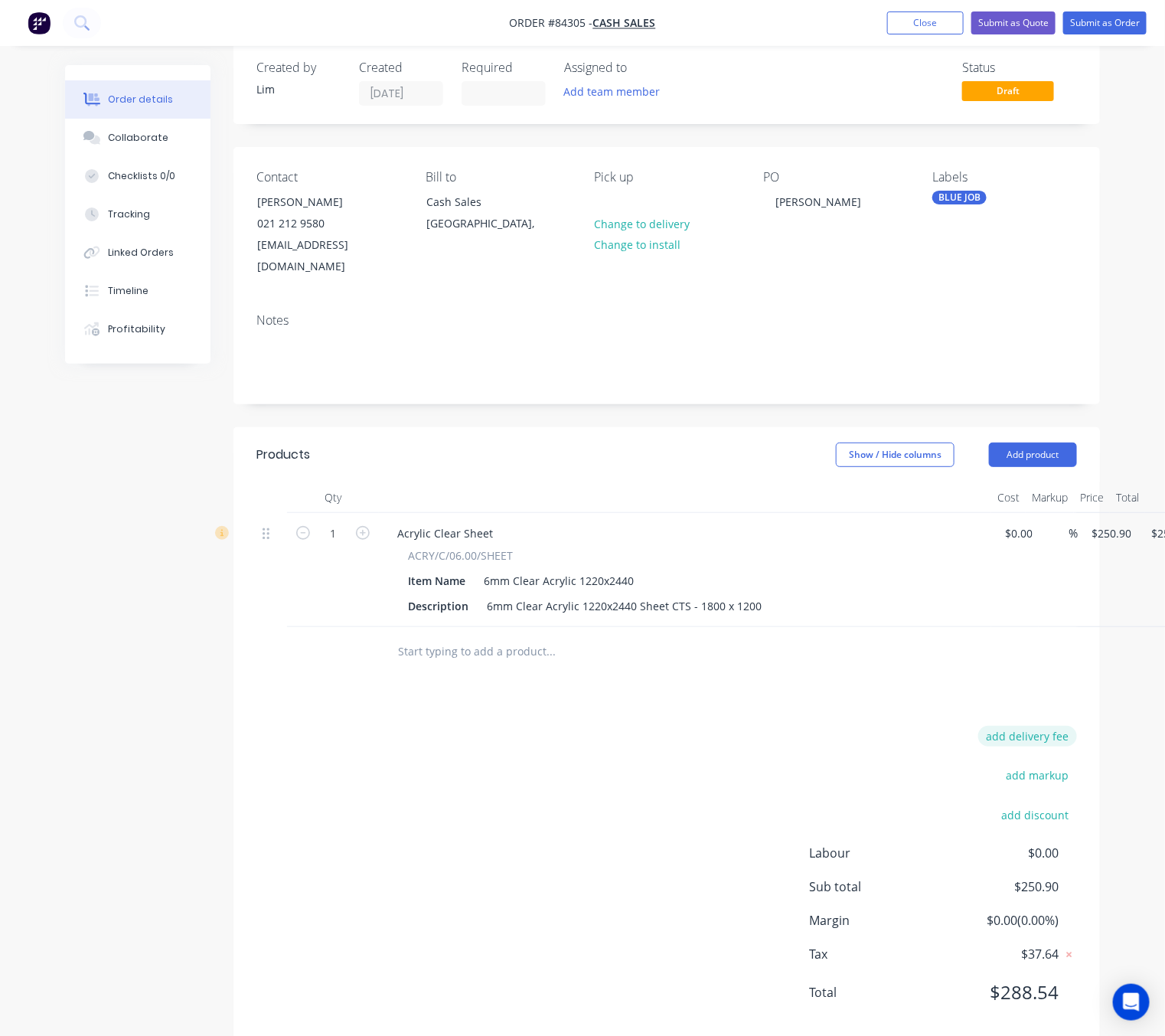
scroll to position [35, 0]
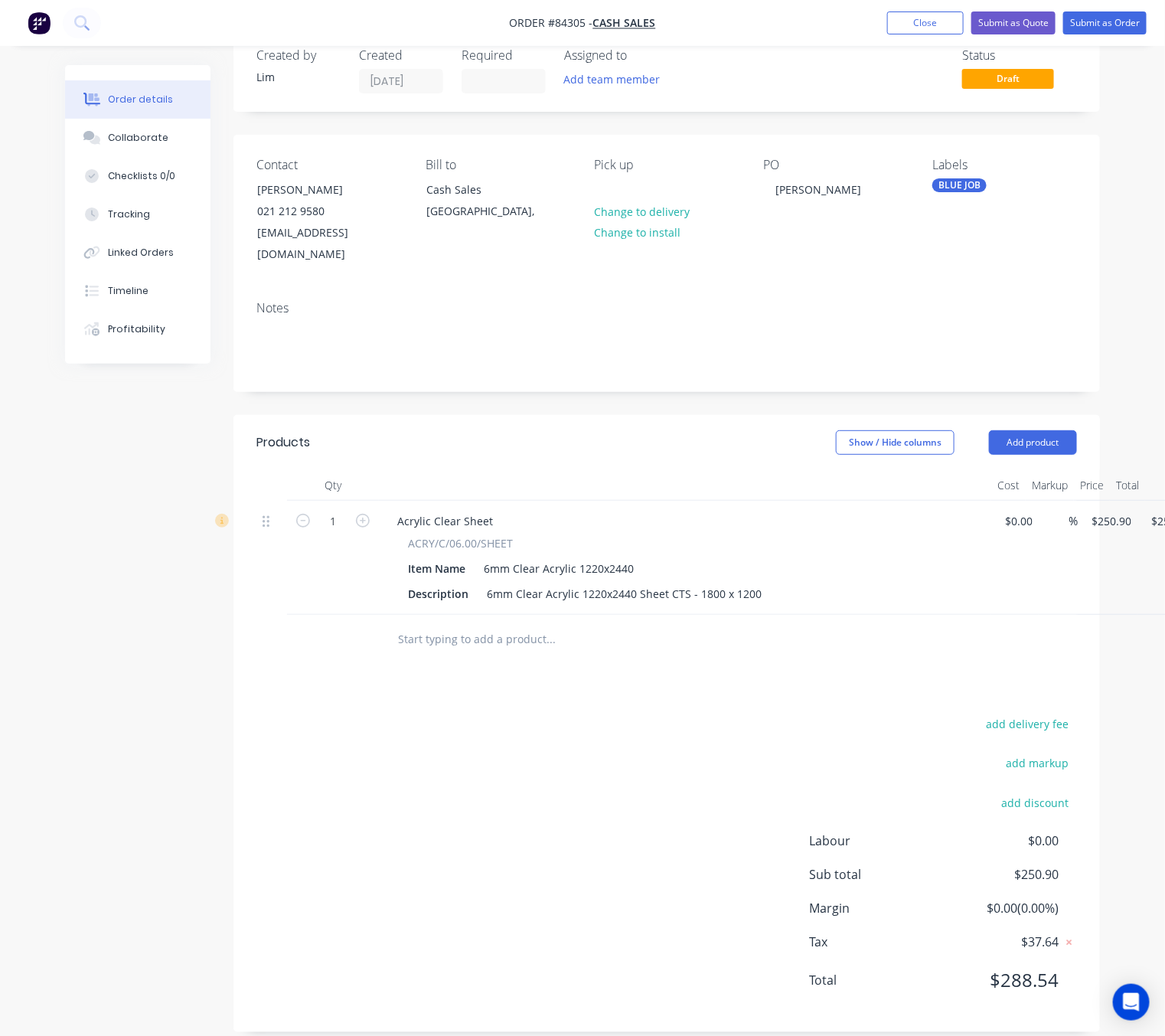
click at [482, 793] on div "add delivery fee add markup add discount Labour $0.00 Sub total $250.90 Margin …" at bounding box center [666, 862] width 821 height 296
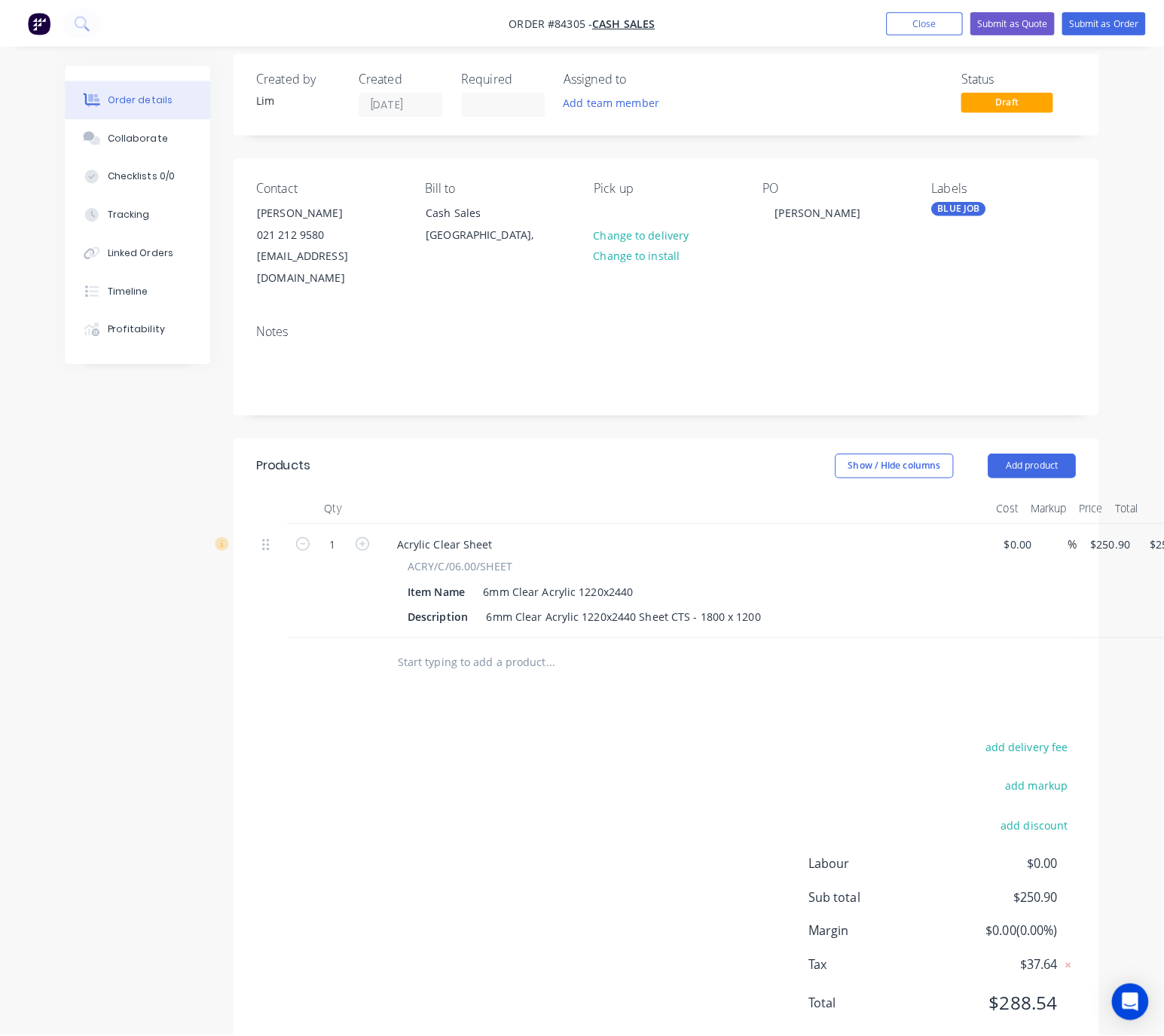
scroll to position [0, 0]
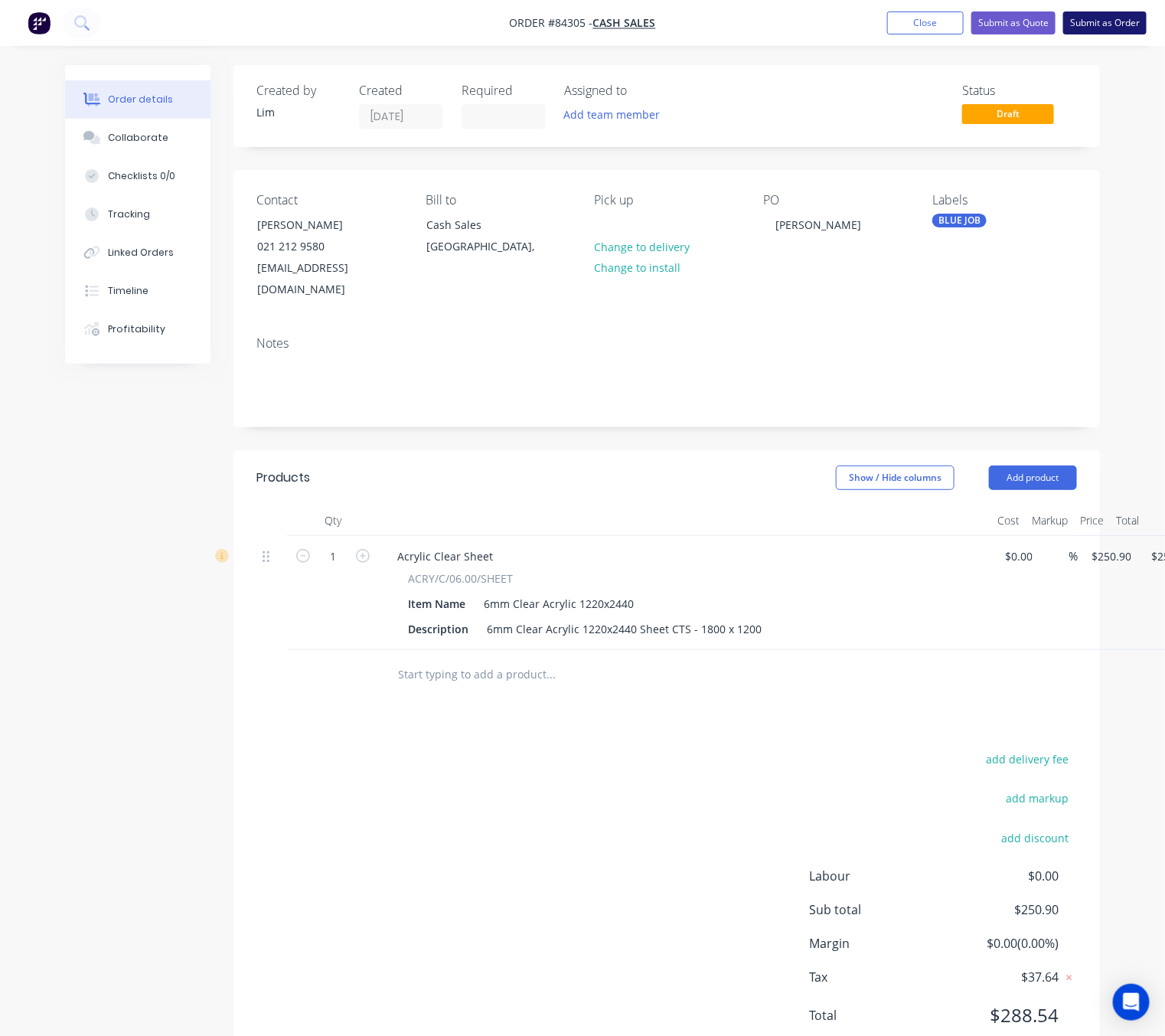
click at [1123, 30] on button "Submit as Order" at bounding box center [1105, 23] width 84 height 23
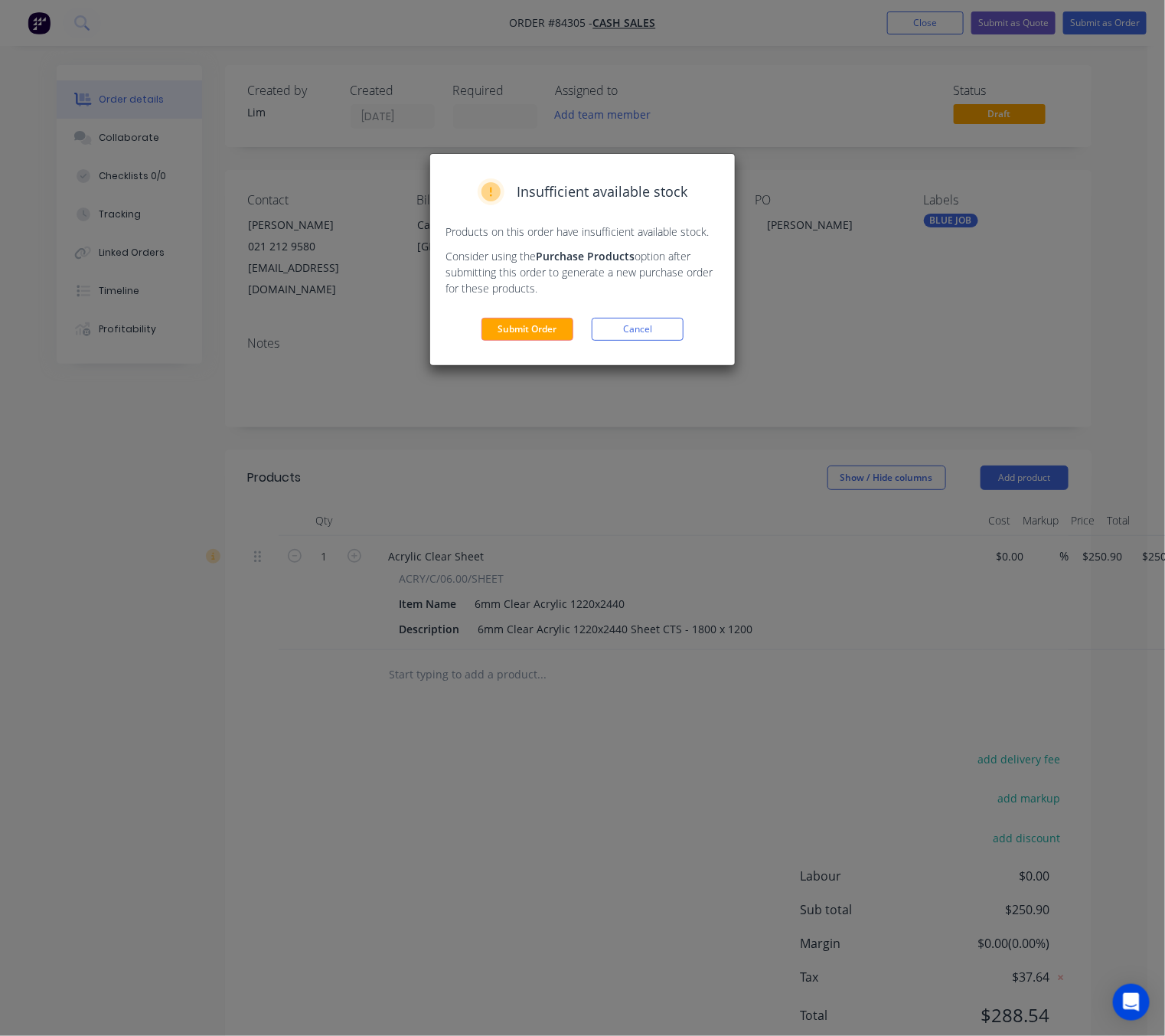
click at [553, 315] on div "Insufficient available stock Products on this order have insufficient available…" at bounding box center [582, 260] width 304 height 211
click at [549, 328] on button "Submit Order" at bounding box center [527, 329] width 92 height 23
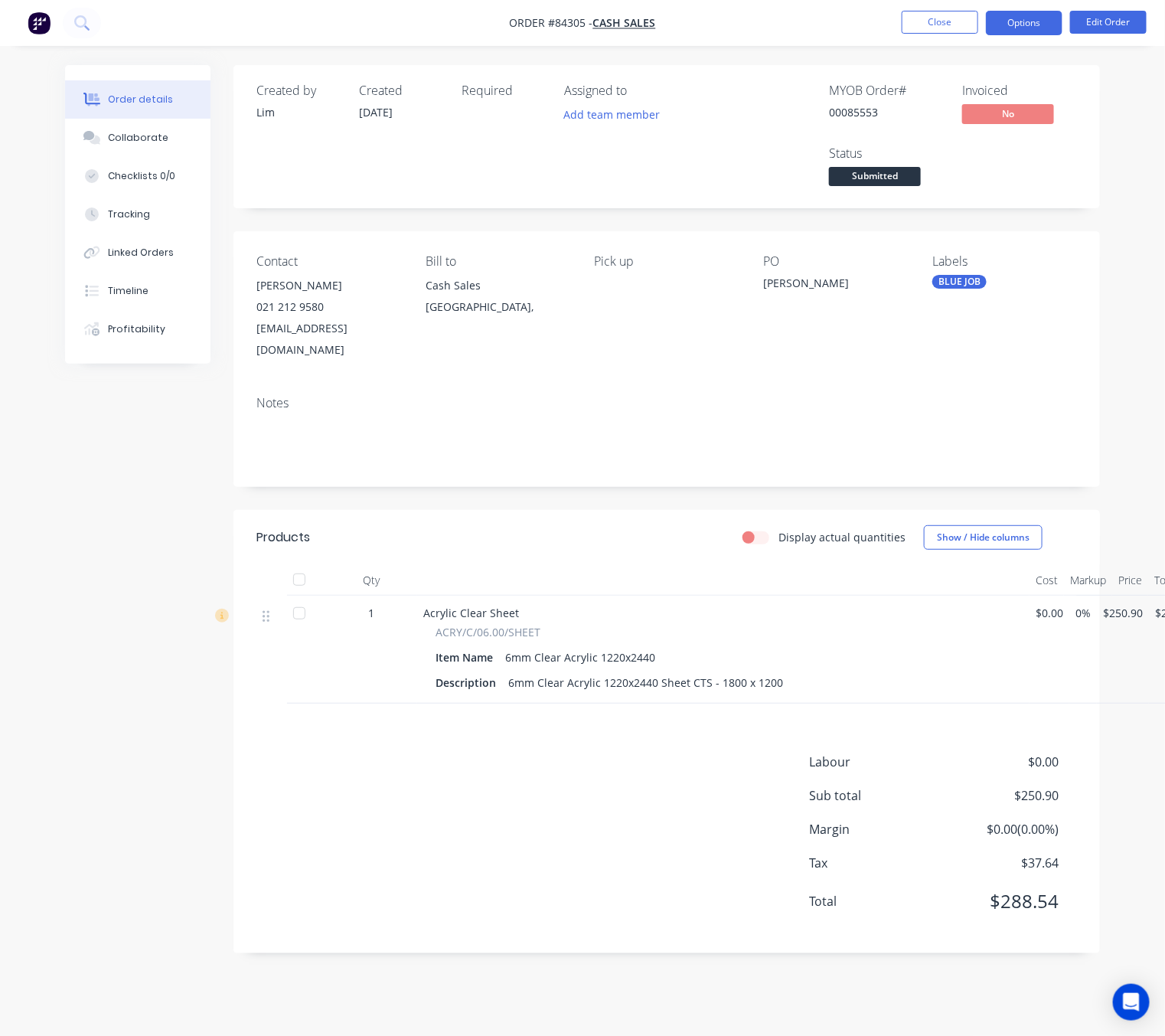
click at [1027, 33] on button "Options" at bounding box center [1024, 23] width 77 height 25
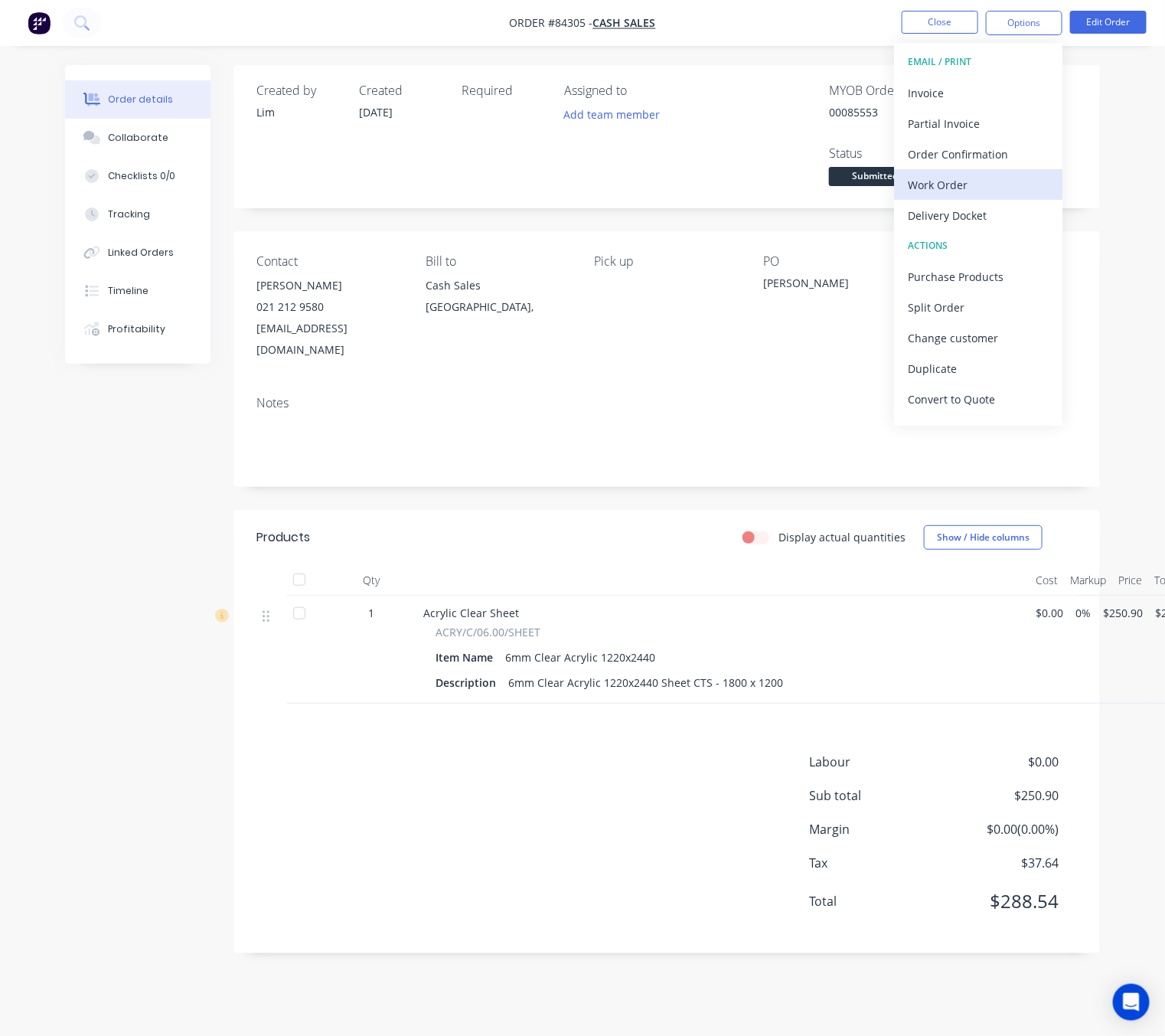
click at [986, 196] on button "Work Order" at bounding box center [978, 184] width 168 height 31
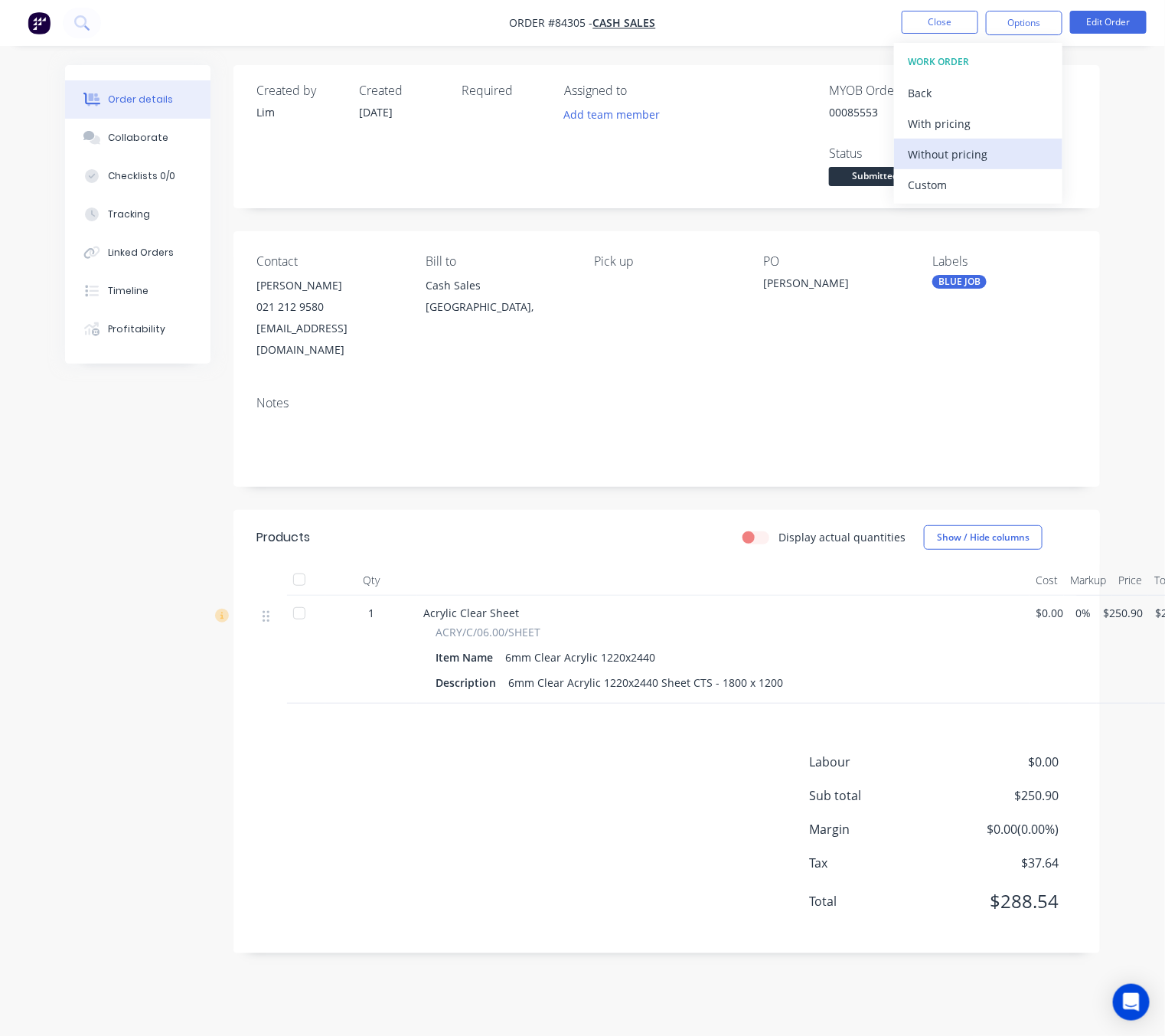
click at [1001, 154] on div "Without pricing" at bounding box center [978, 154] width 141 height 22
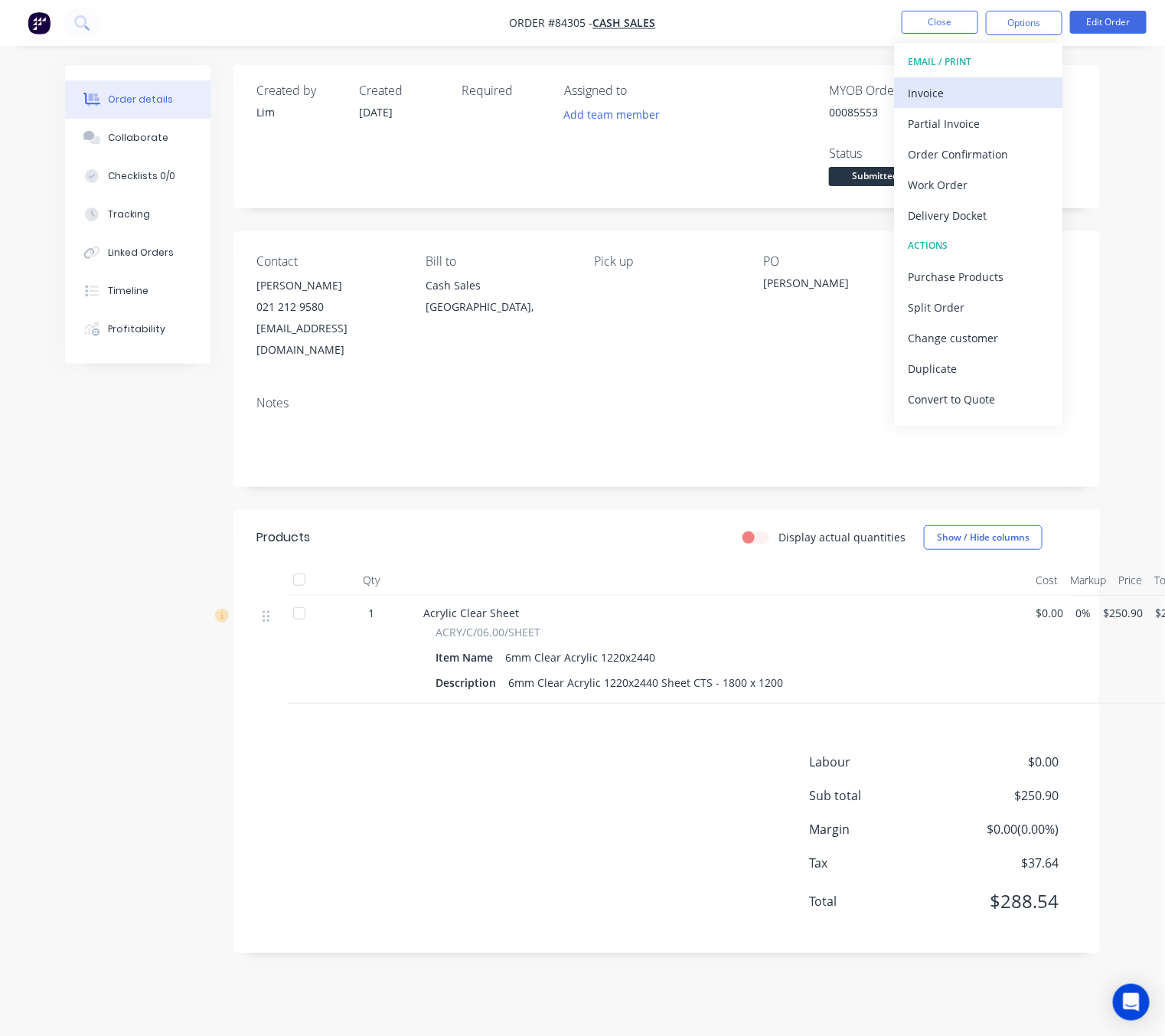
click at [940, 87] on div "Invoice" at bounding box center [978, 92] width 141 height 22
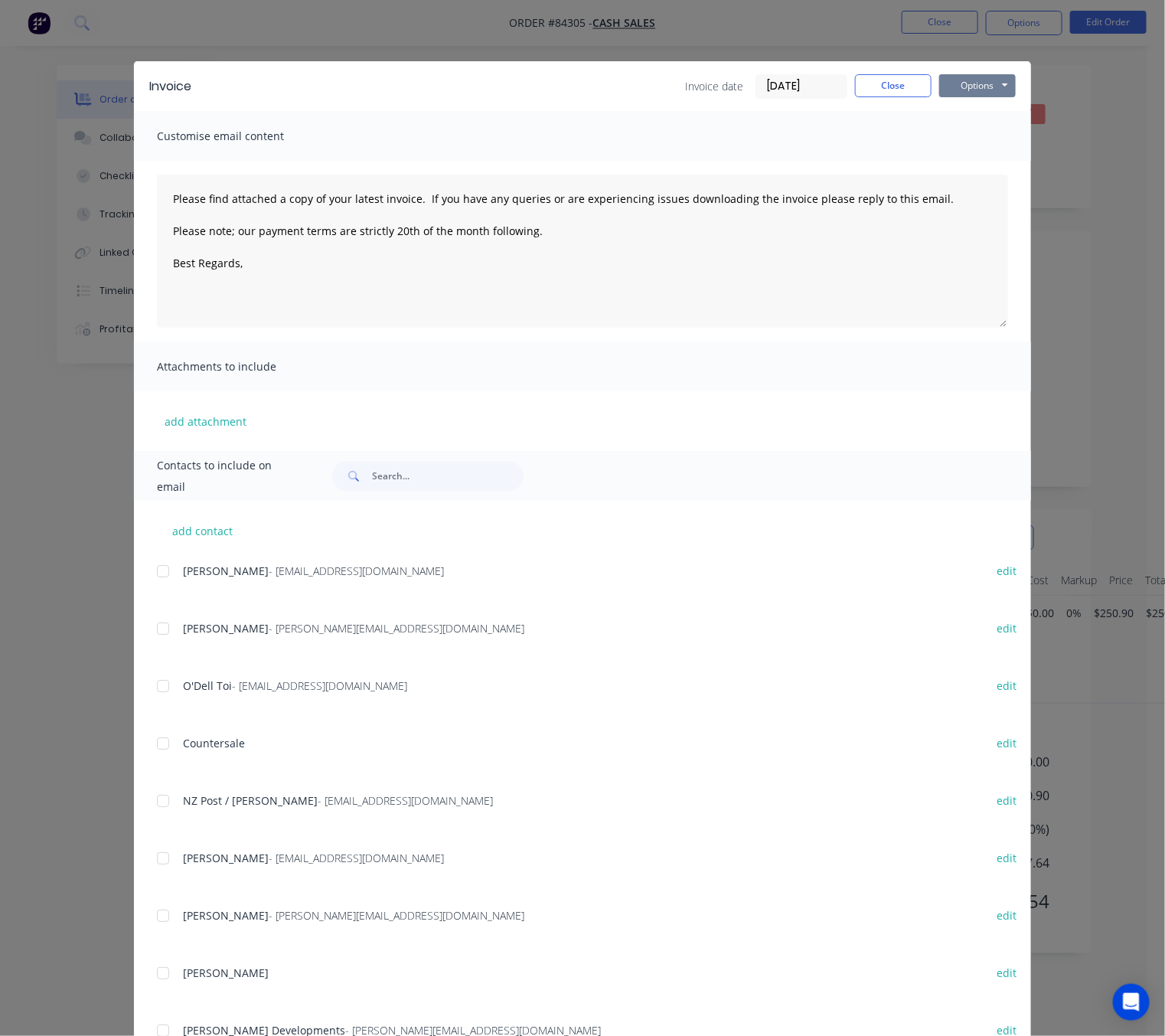
click at [984, 85] on button "Options" at bounding box center [978, 85] width 77 height 23
click at [983, 114] on button "Preview" at bounding box center [988, 113] width 98 height 26
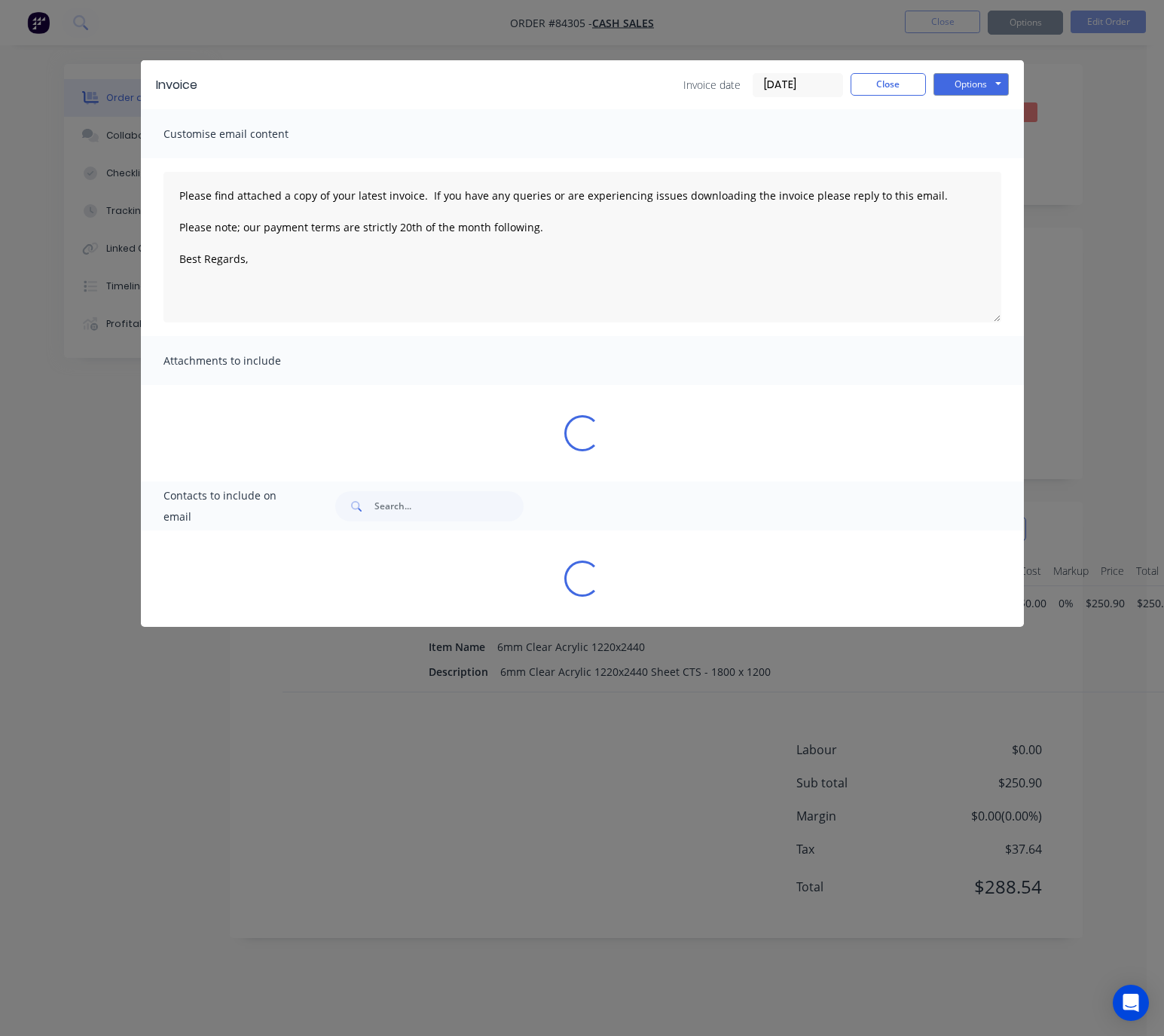
type textarea "Please find attached a copy of your latest invoice. If you have any queries or …"
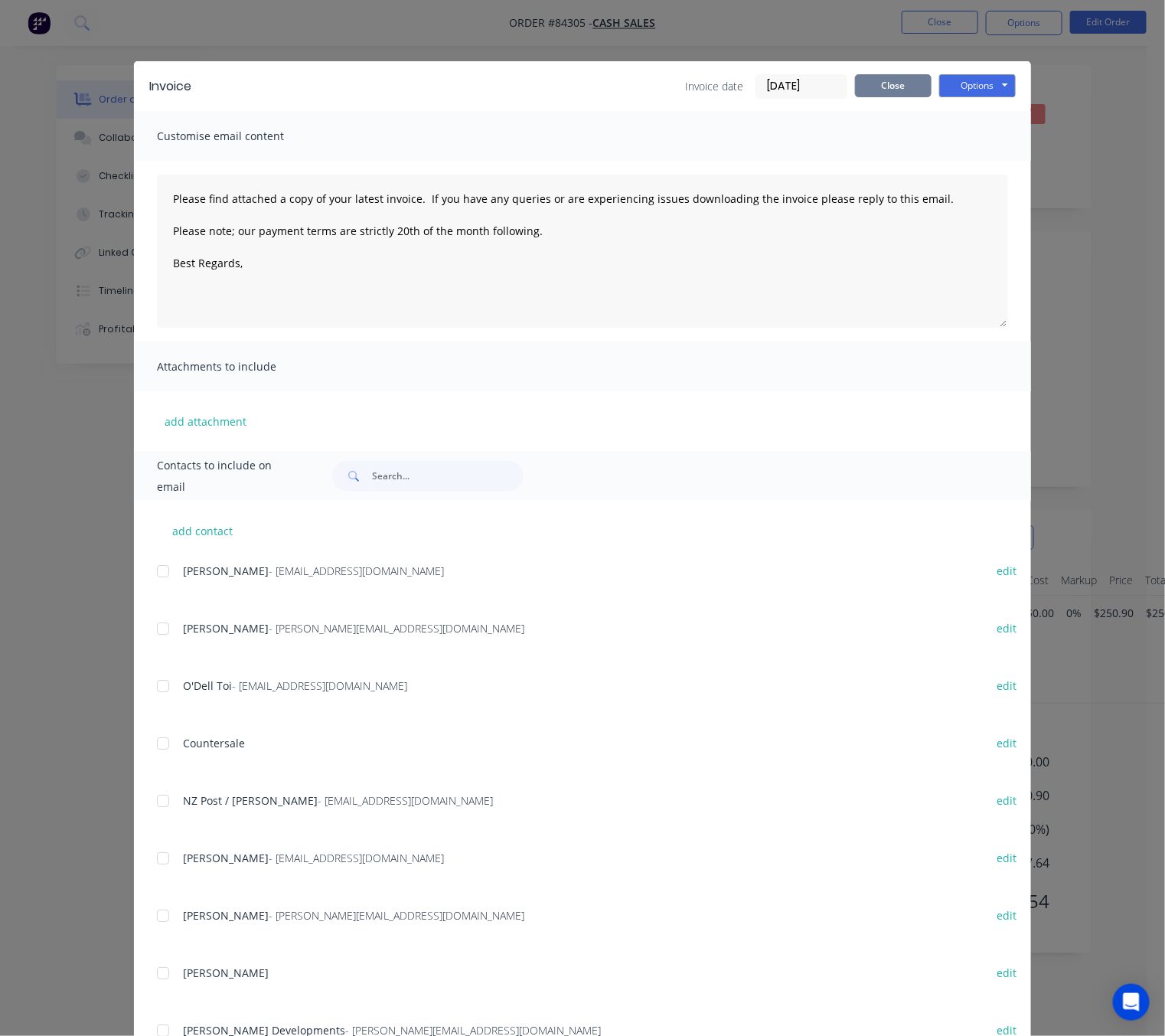
click at [893, 94] on button "Close" at bounding box center [893, 85] width 77 height 23
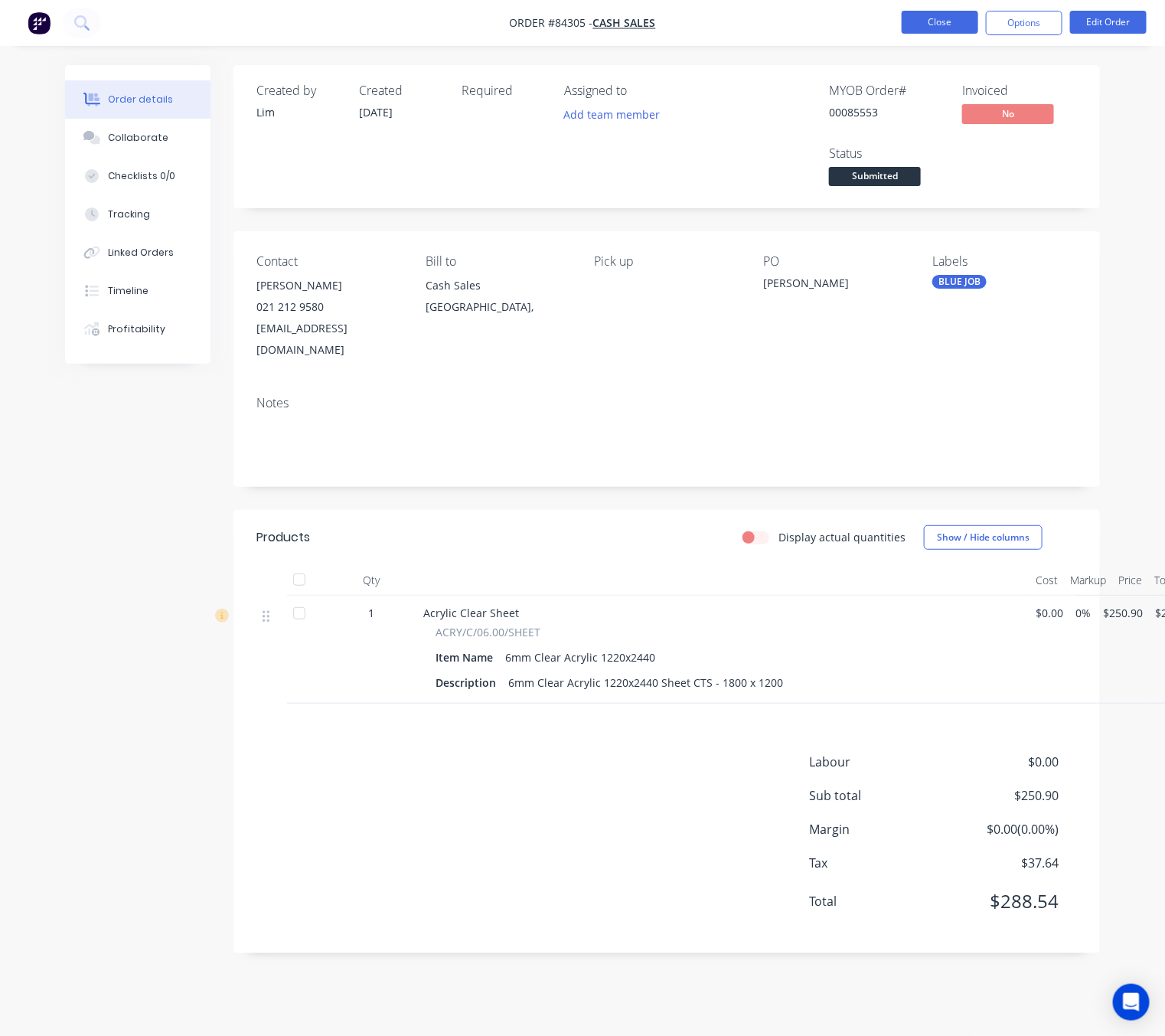
click at [956, 24] on button "Close" at bounding box center [940, 22] width 77 height 23
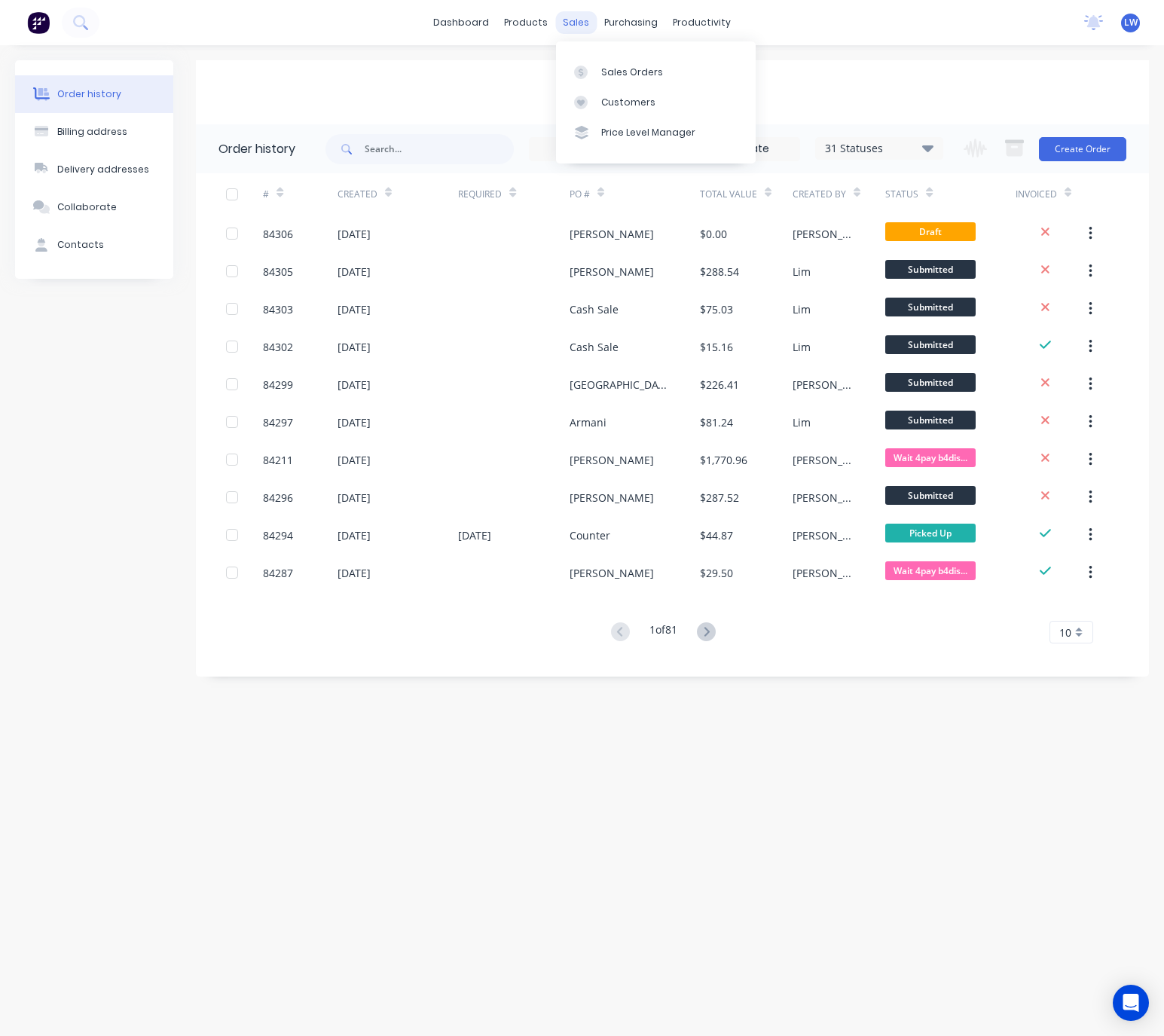
click at [582, 29] on div "sales" at bounding box center [576, 23] width 42 height 23
click at [629, 73] on div "Sales Orders" at bounding box center [631, 73] width 61 height 14
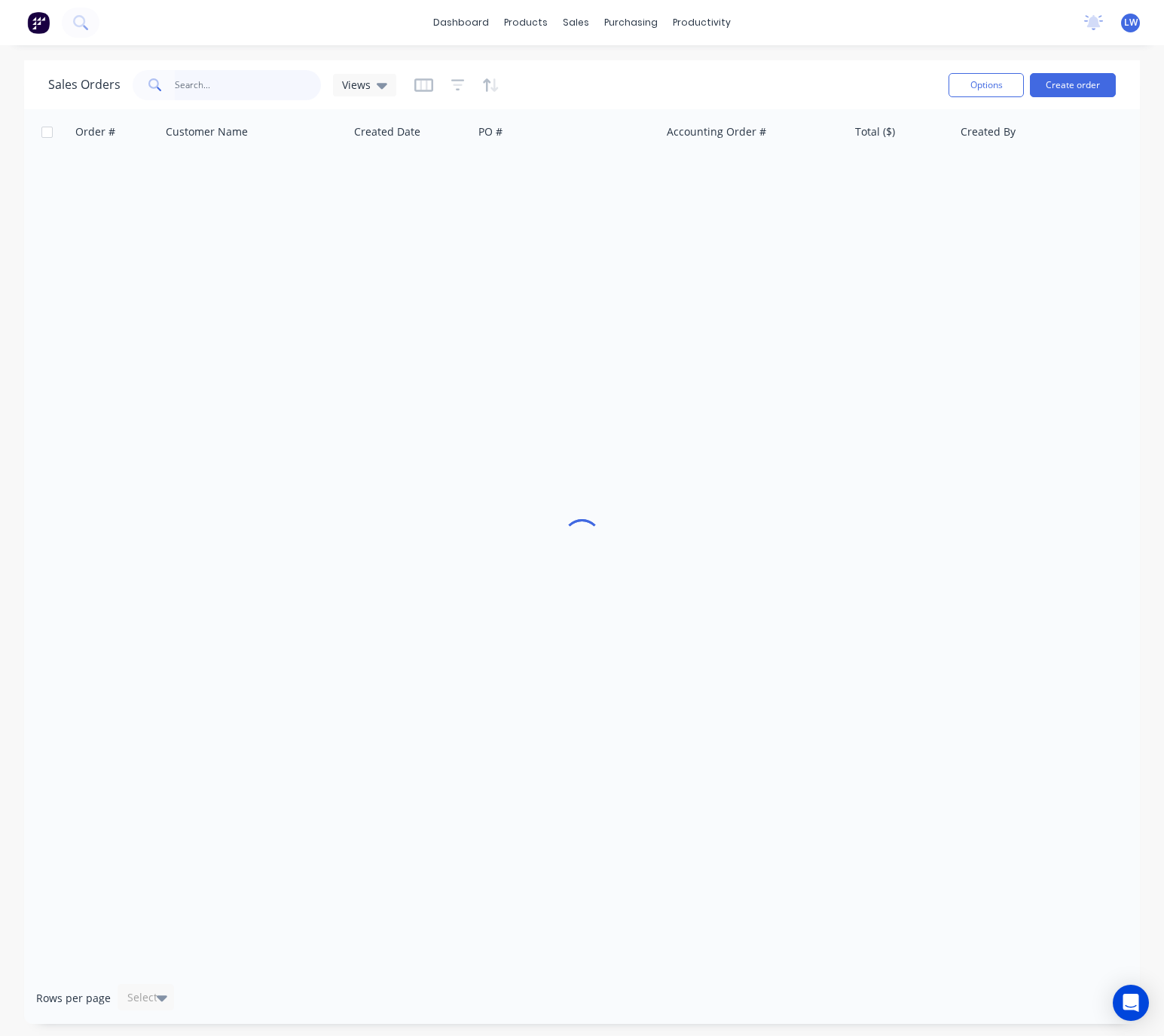
click at [264, 73] on input "text" at bounding box center [249, 85] width 147 height 30
type input "north Auckland"
click at [1099, 84] on button "Create order" at bounding box center [1072, 85] width 86 height 24
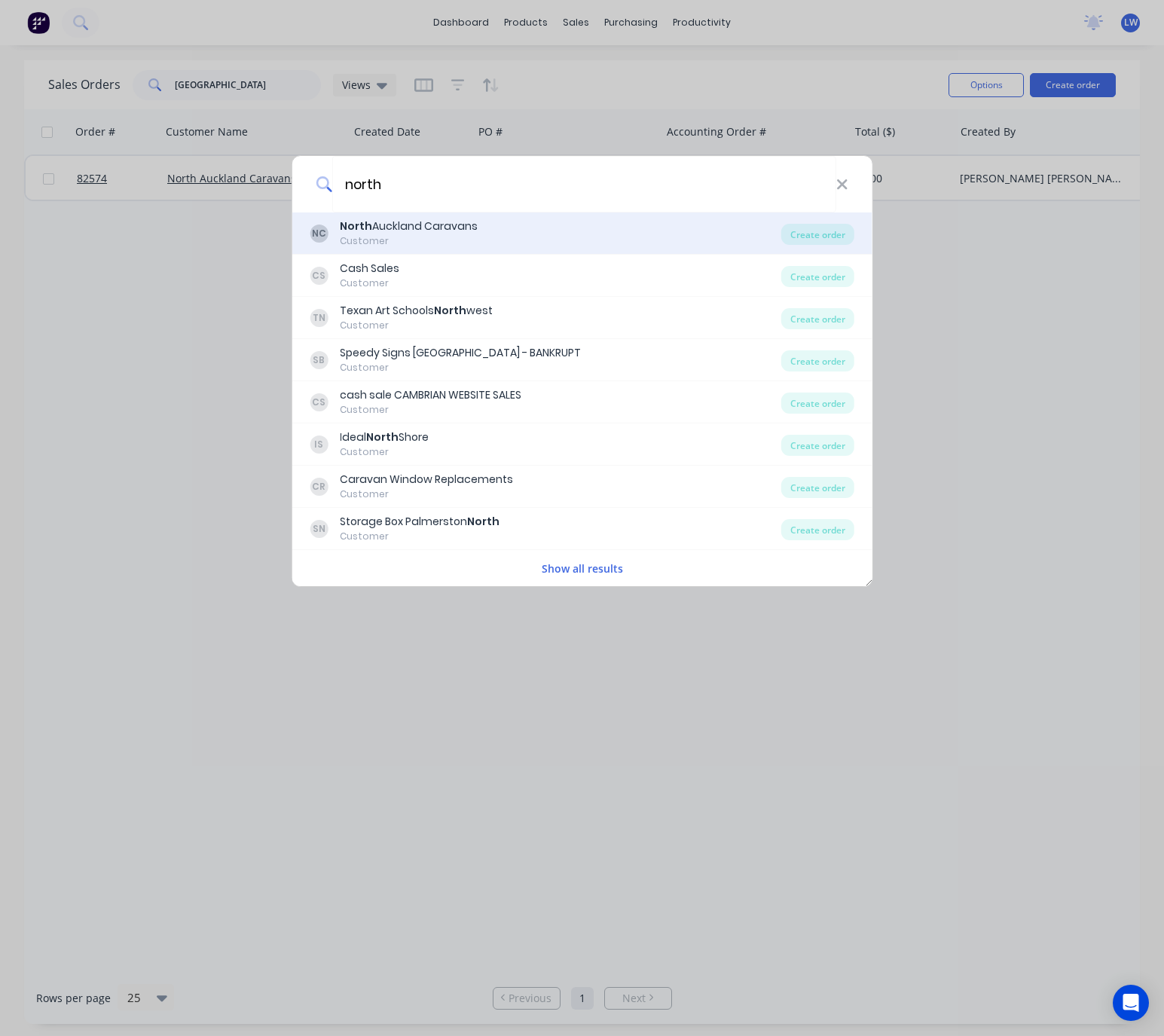
type input "north"
click at [496, 231] on div "NC North Auckland Caravans Customer" at bounding box center [546, 233] width 472 height 29
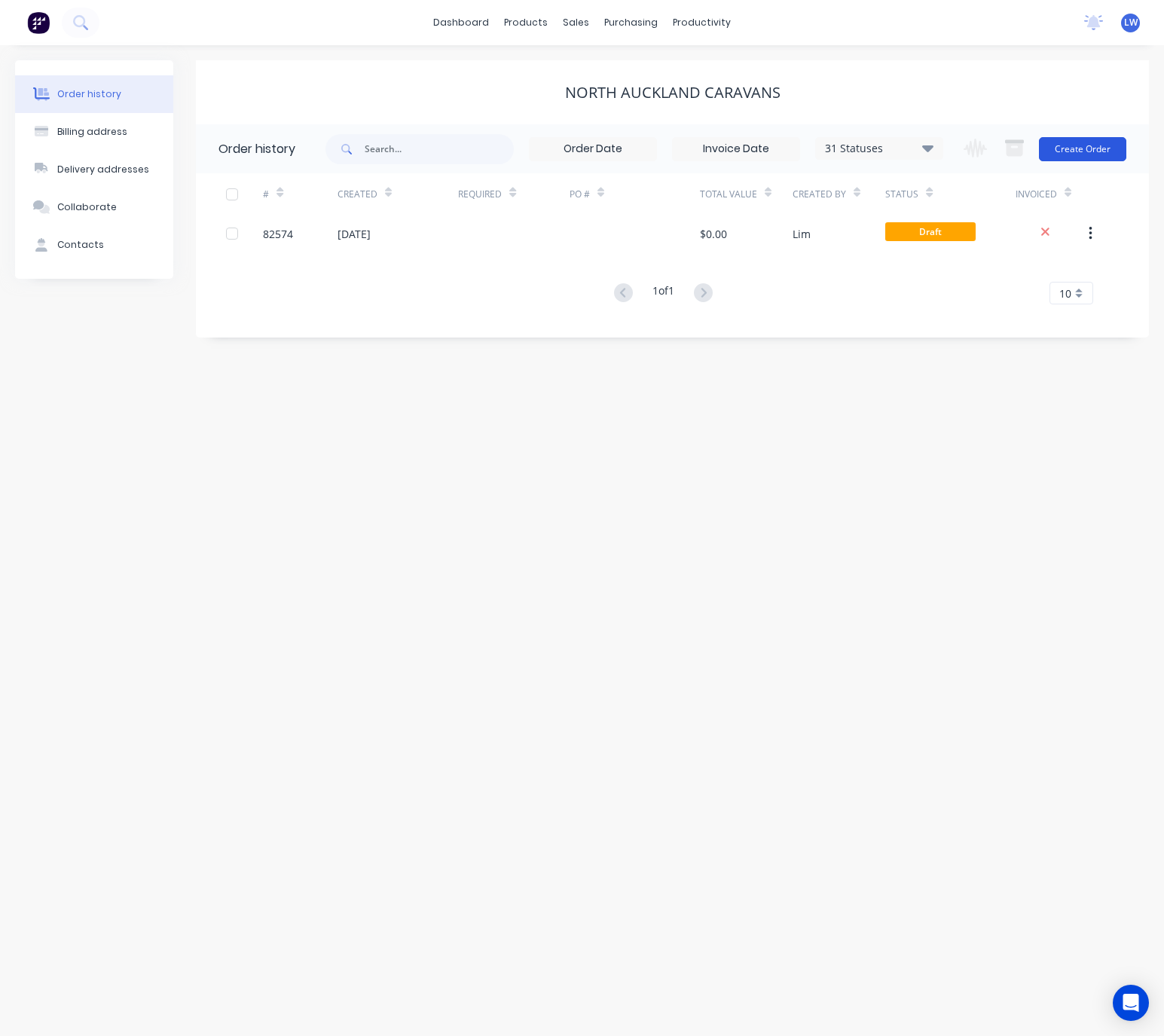
click at [1104, 154] on button "Create Order" at bounding box center [1083, 149] width 87 height 24
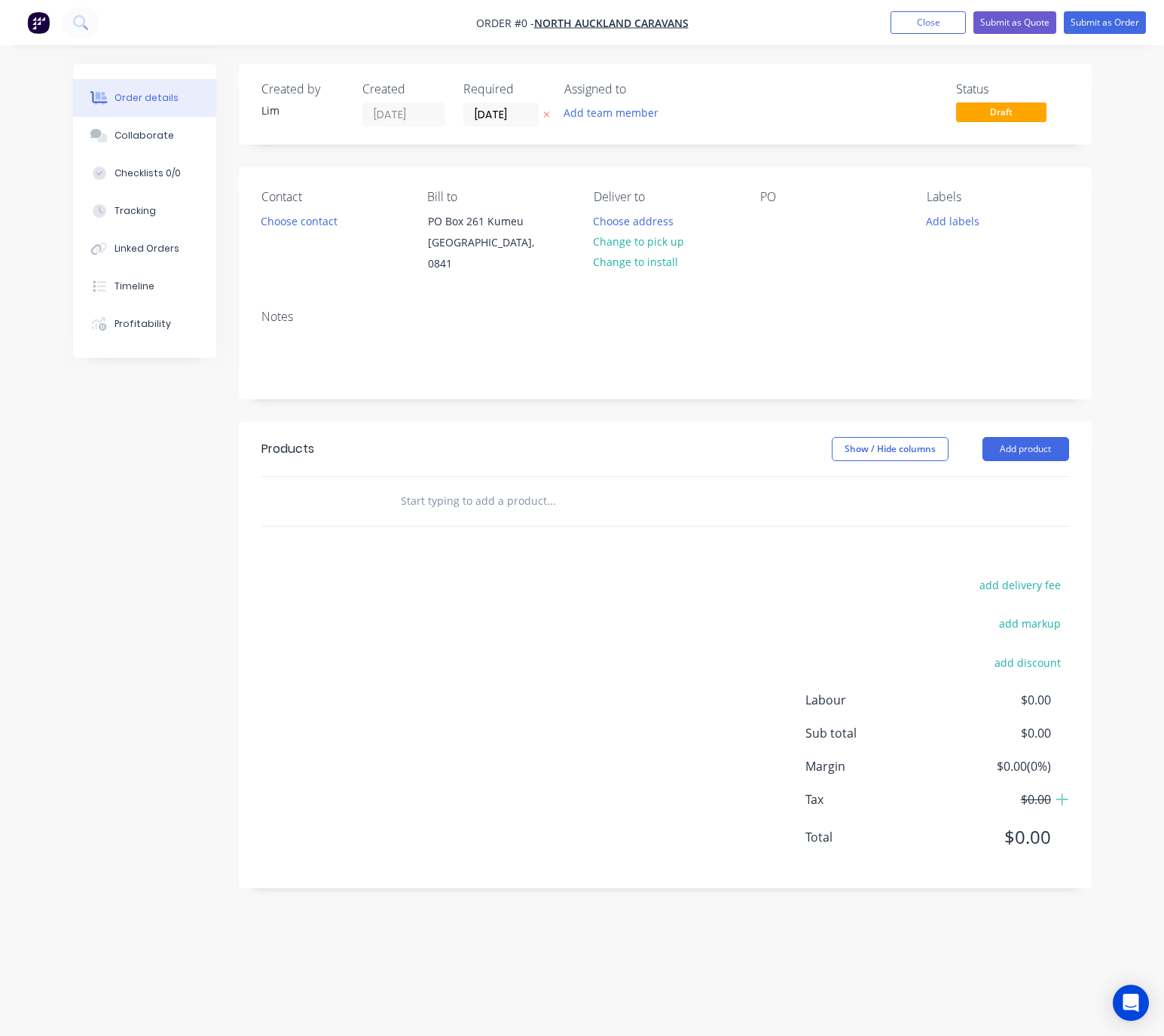
click at [546, 115] on icon at bounding box center [546, 115] width 6 height 6
click at [313, 219] on button "Choose contact" at bounding box center [298, 220] width 93 height 20
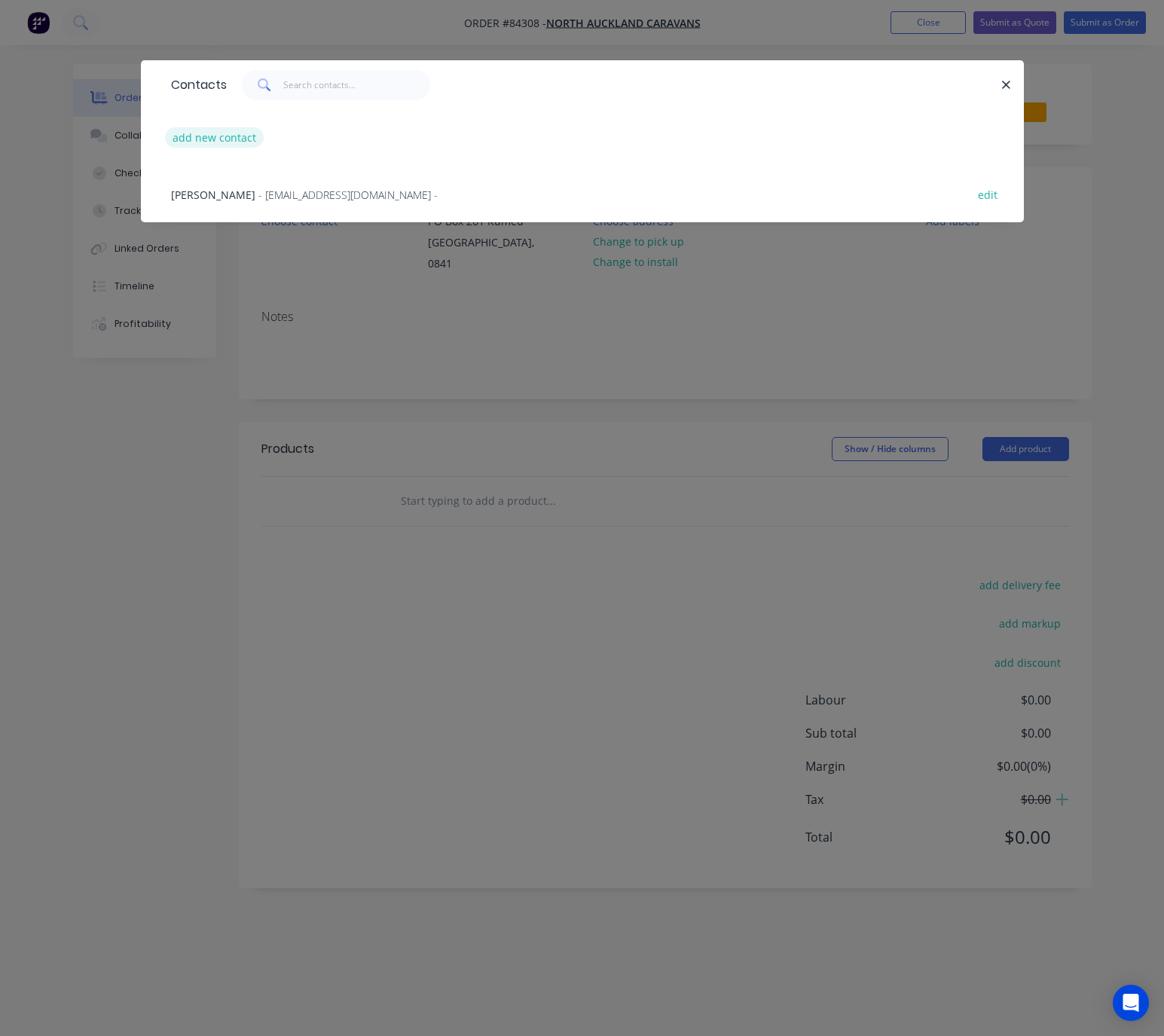
click at [230, 136] on button "add new contact" at bounding box center [215, 137] width 100 height 20
select select "NZ"
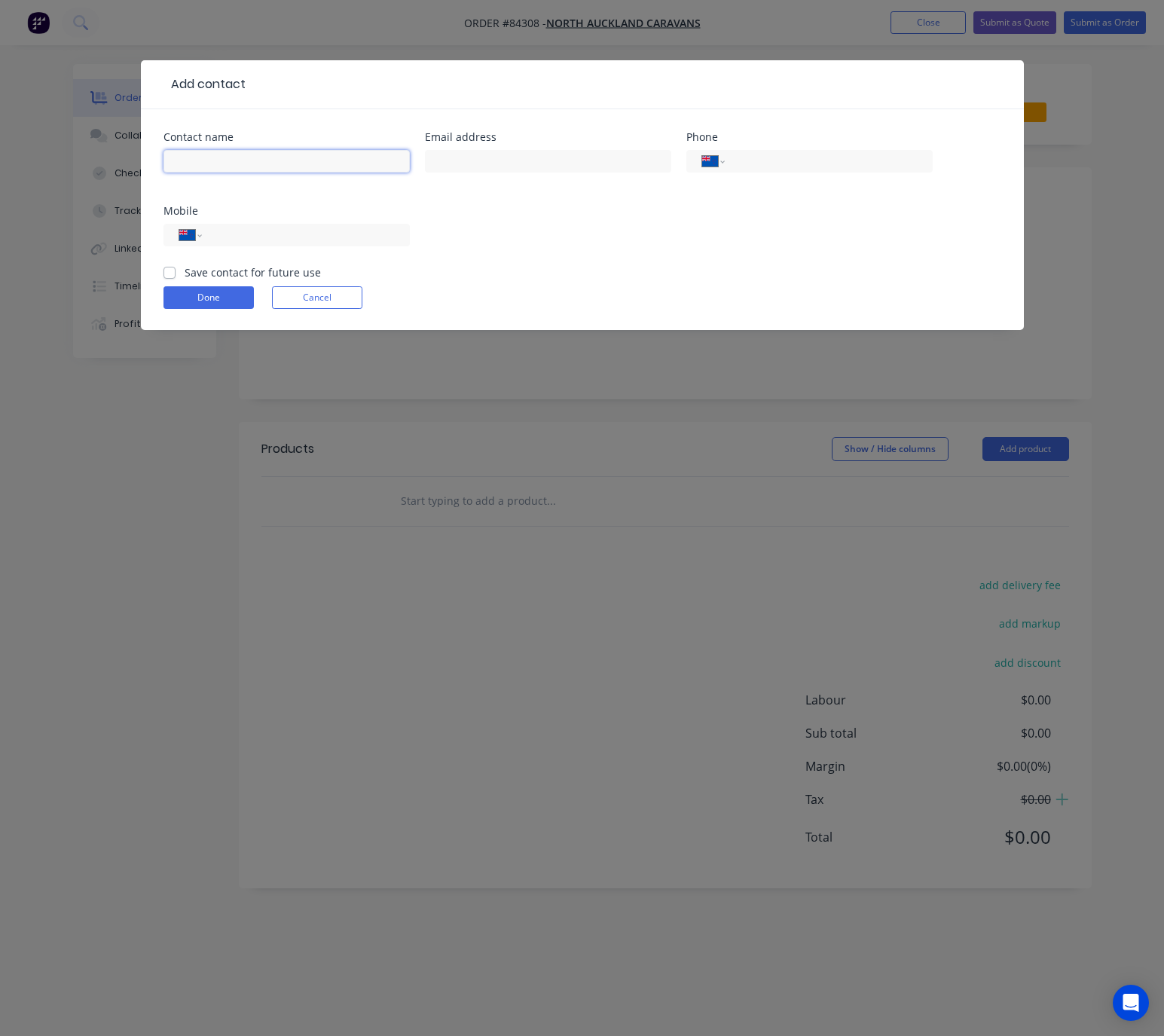
drag, startPoint x: 245, startPoint y: 156, endPoint x: 258, endPoint y: 154, distance: 13.2
click at [247, 156] on input "text" at bounding box center [287, 161] width 247 height 23
click at [317, 288] on form "Contact name Email address Phone International Afghanistan Åland Islands Albani…" at bounding box center [583, 230] width 838 height 198
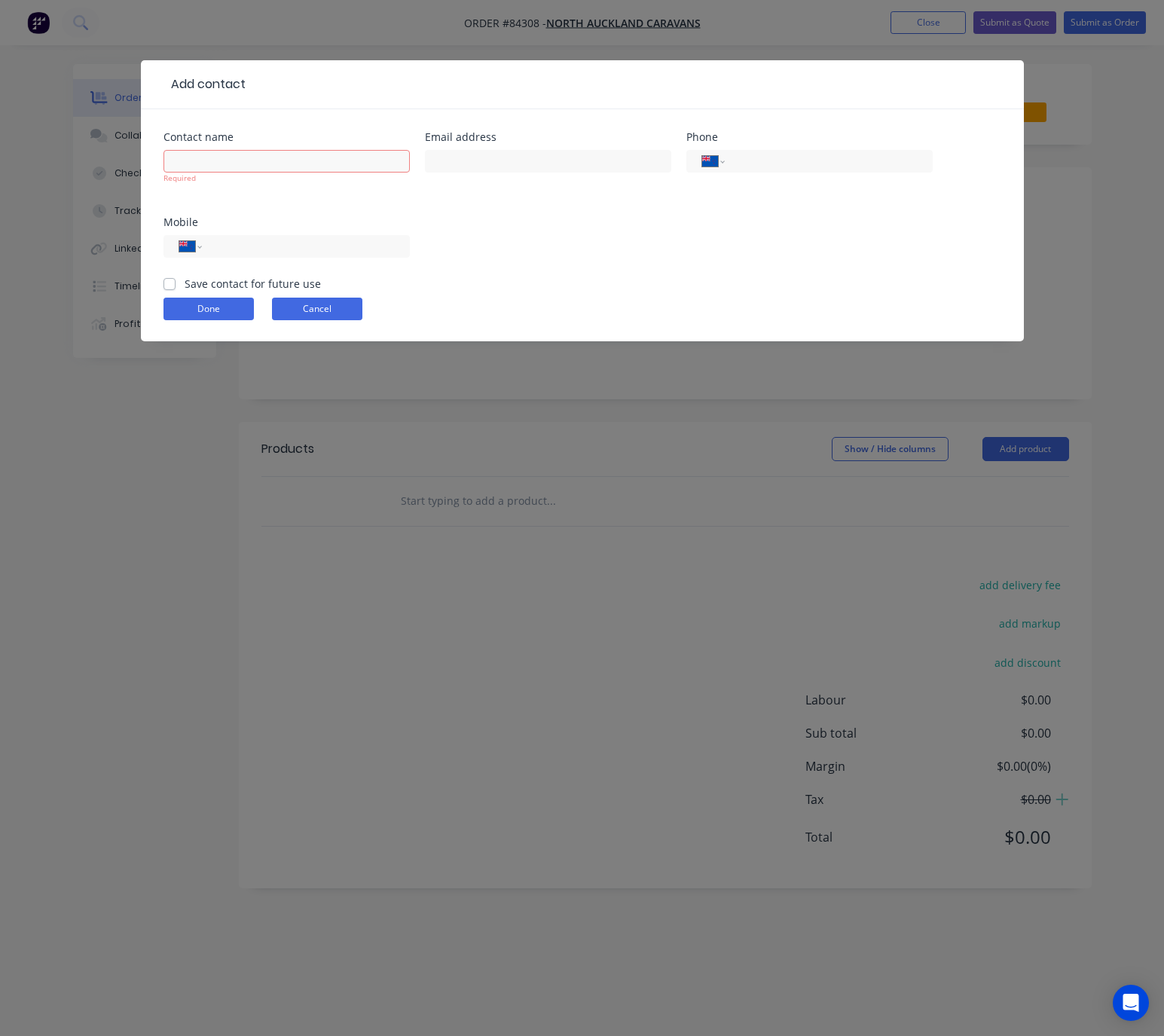
click at [304, 305] on button "Cancel" at bounding box center [317, 309] width 90 height 23
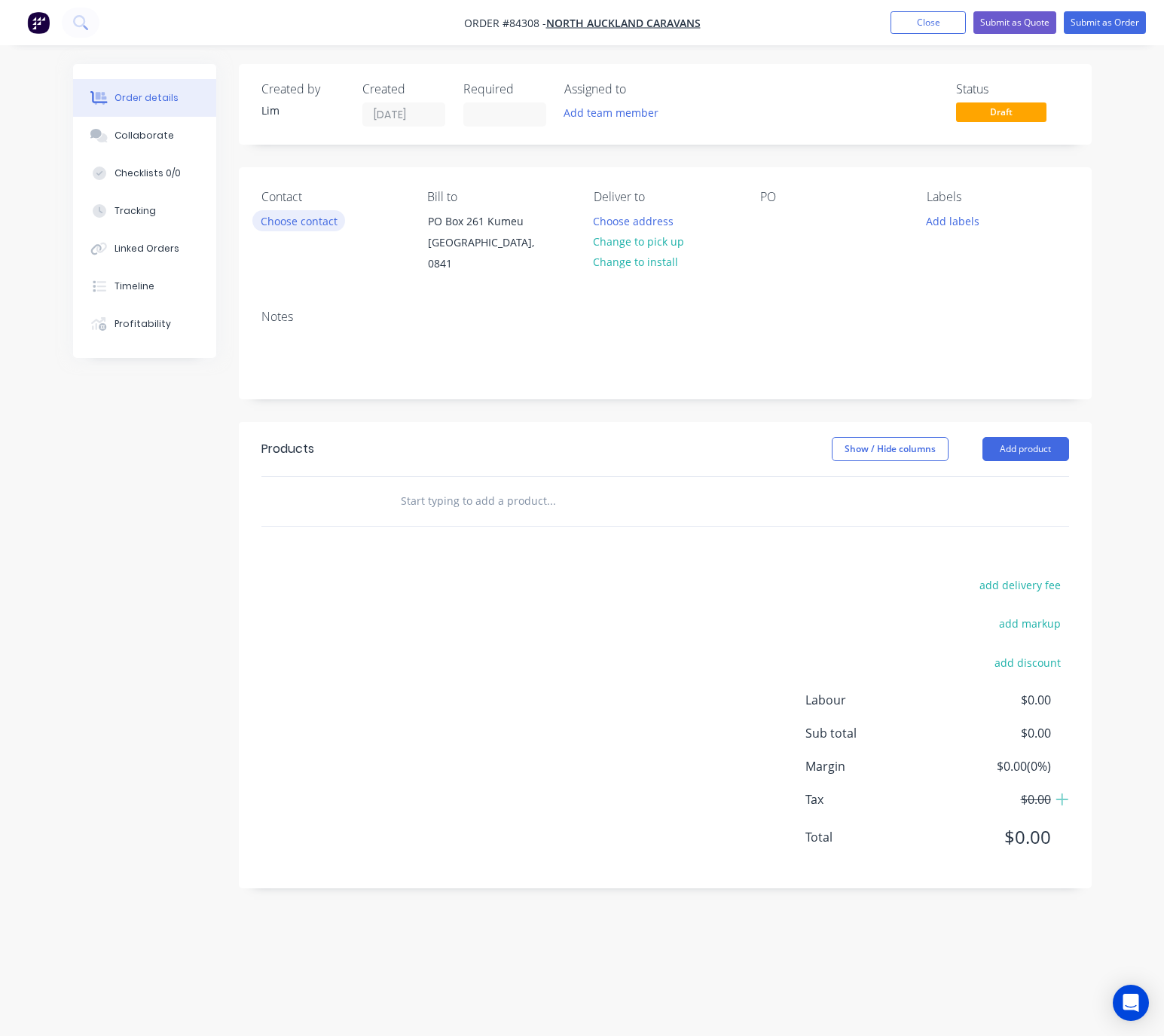
click at [301, 213] on button "Choose contact" at bounding box center [298, 220] width 93 height 20
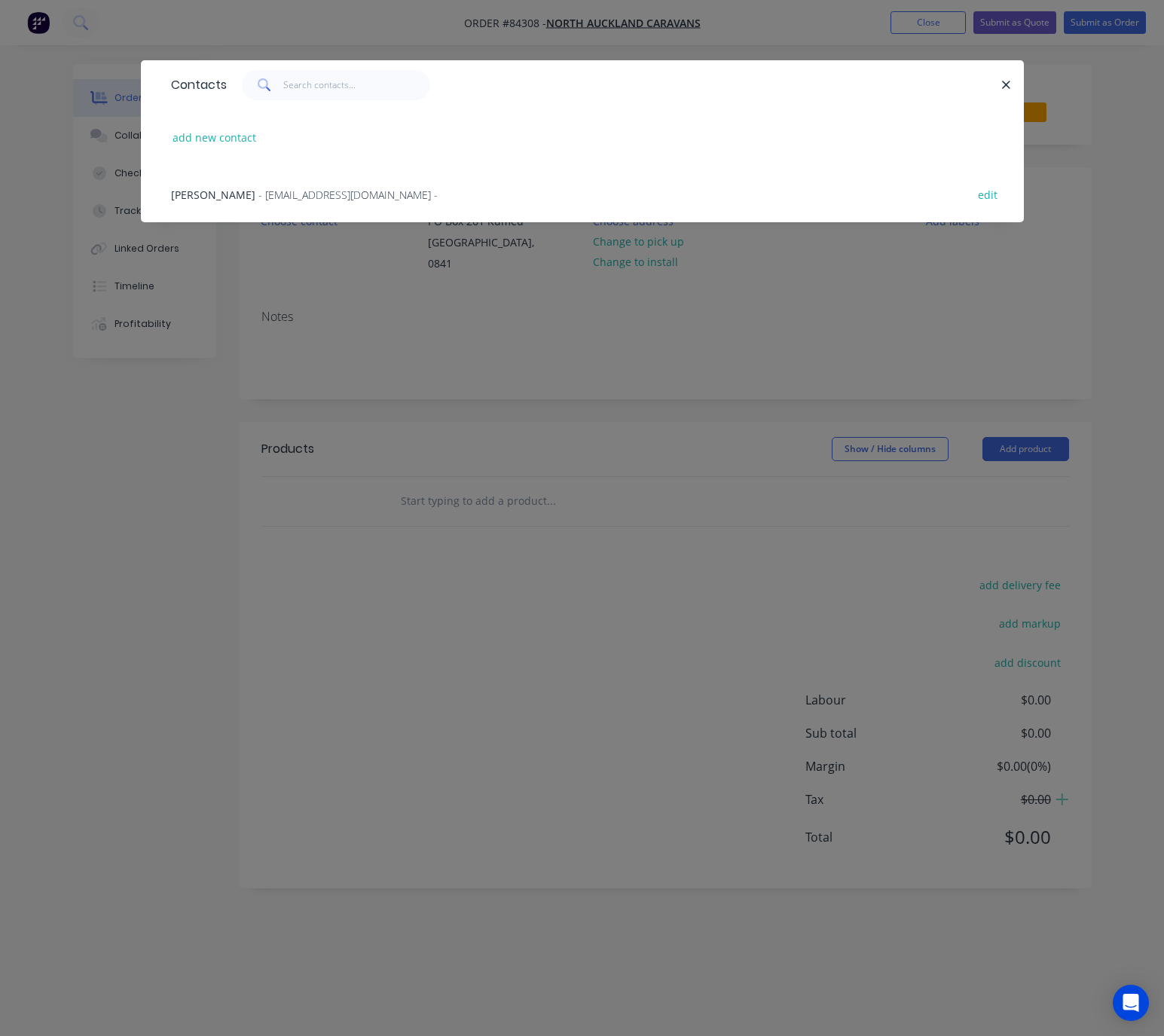
click at [258, 189] on span "- northaucklandcaravans@xtra.co.nz -" at bounding box center [347, 195] width 179 height 15
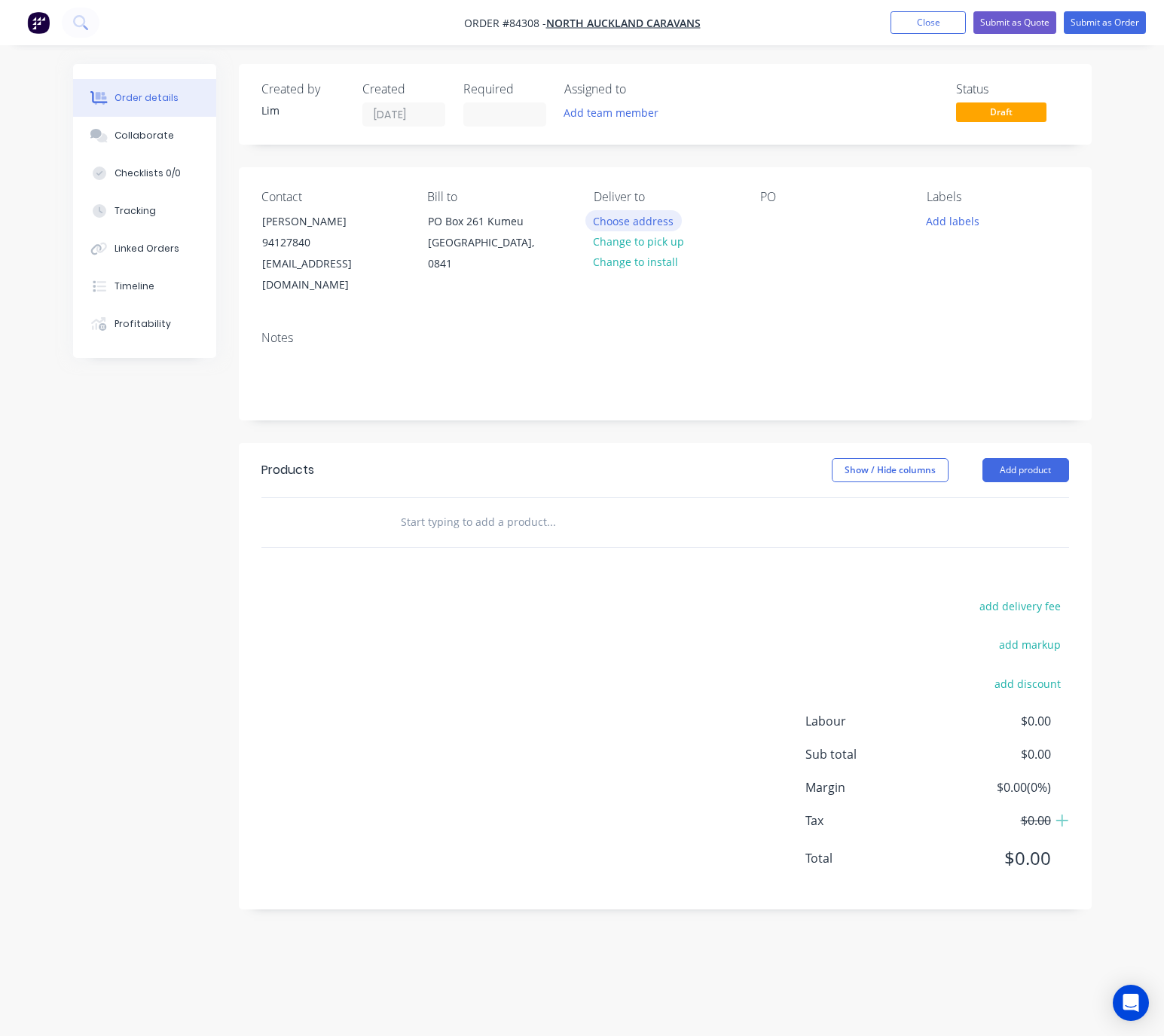
click at [656, 219] on button "Choose address" at bounding box center [633, 220] width 96 height 20
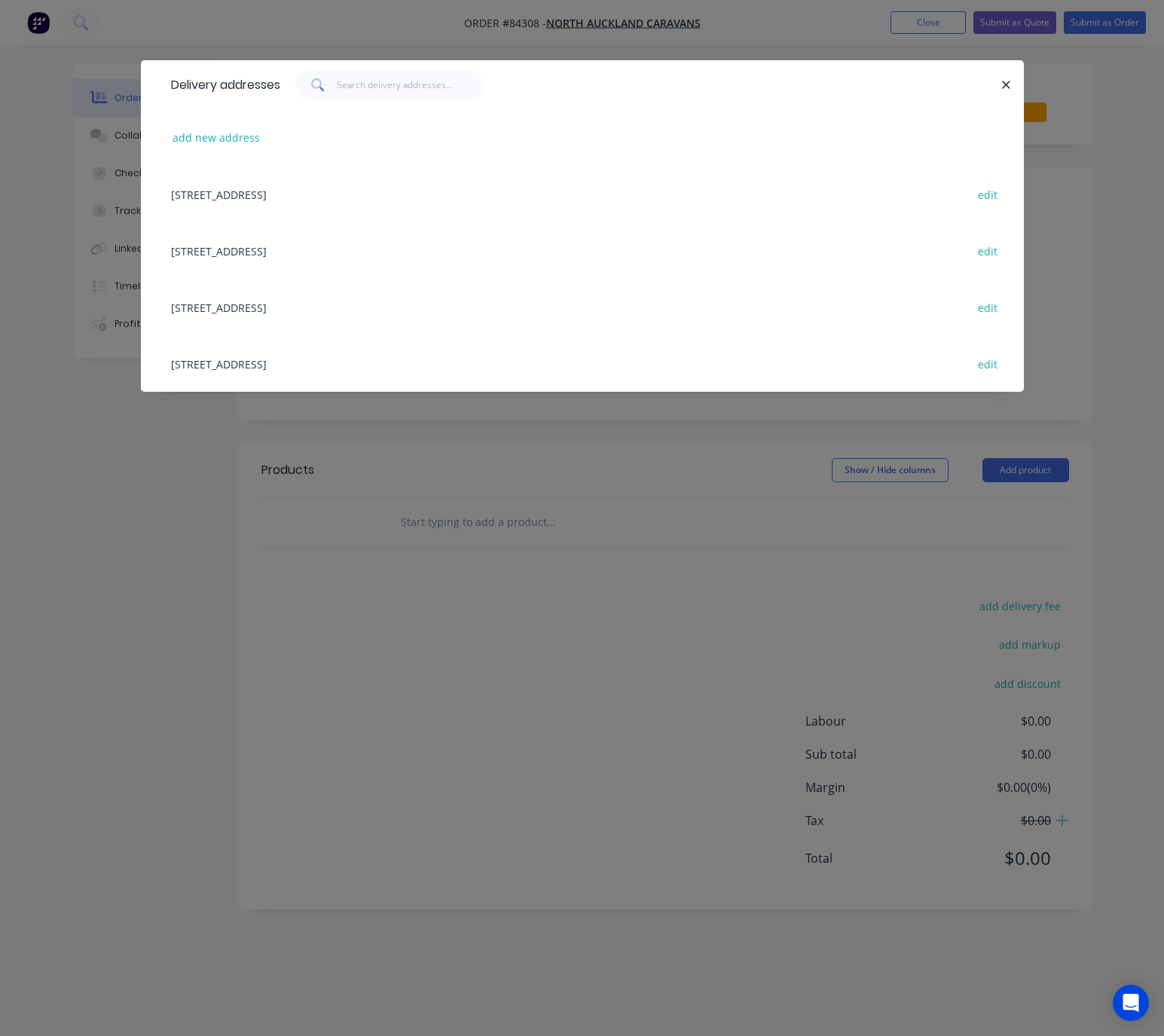
click at [310, 366] on div "267 Riverhead Road, N.A.C, Riverhead, Auckland, New Zealand, 0892 edit" at bounding box center [583, 363] width 838 height 56
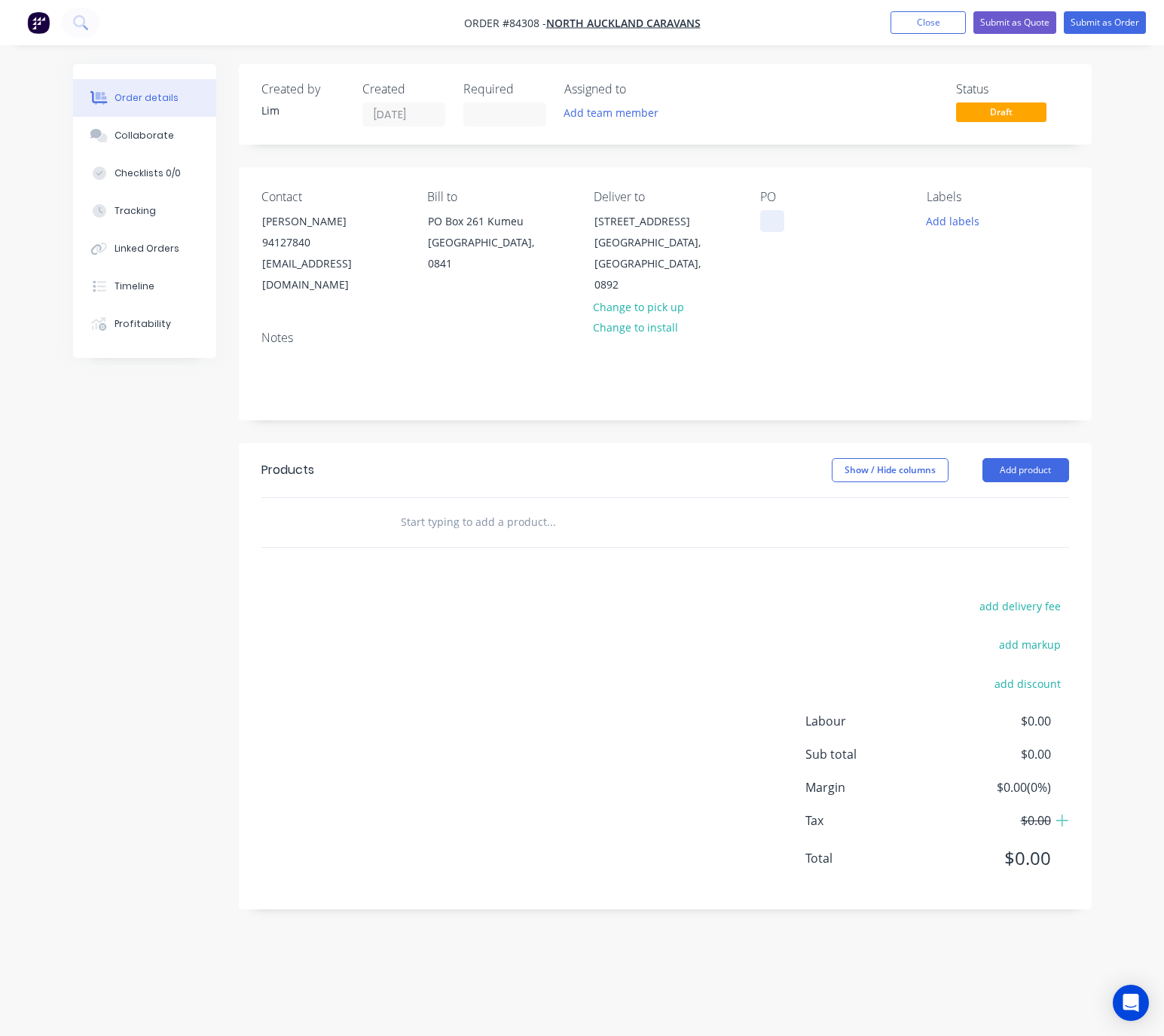
click at [771, 223] on div at bounding box center [773, 221] width 24 height 22
click at [967, 220] on button "Add labels" at bounding box center [954, 220] width 69 height 20
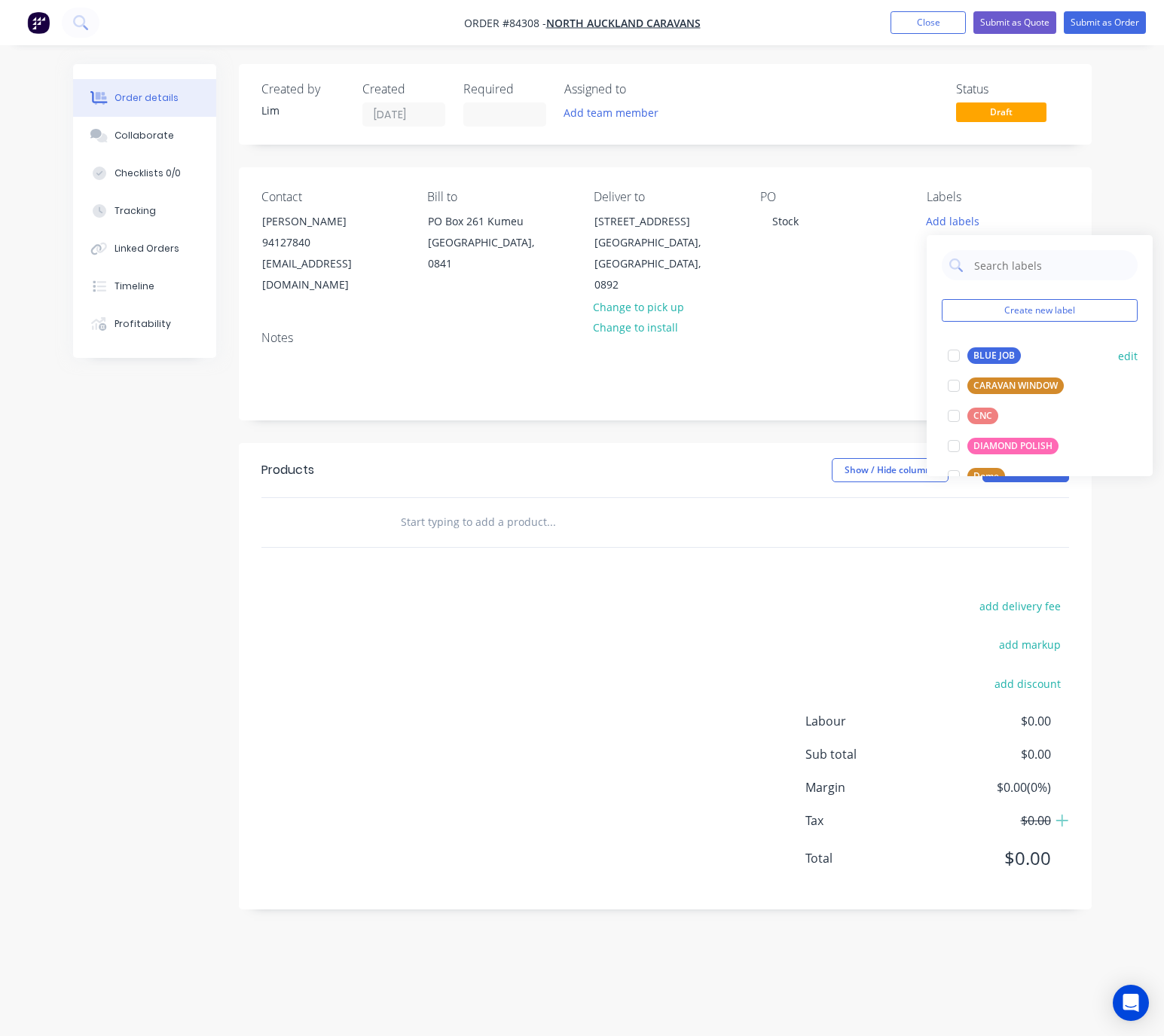
click at [1000, 358] on div "BLUE JOB" at bounding box center [994, 355] width 54 height 16
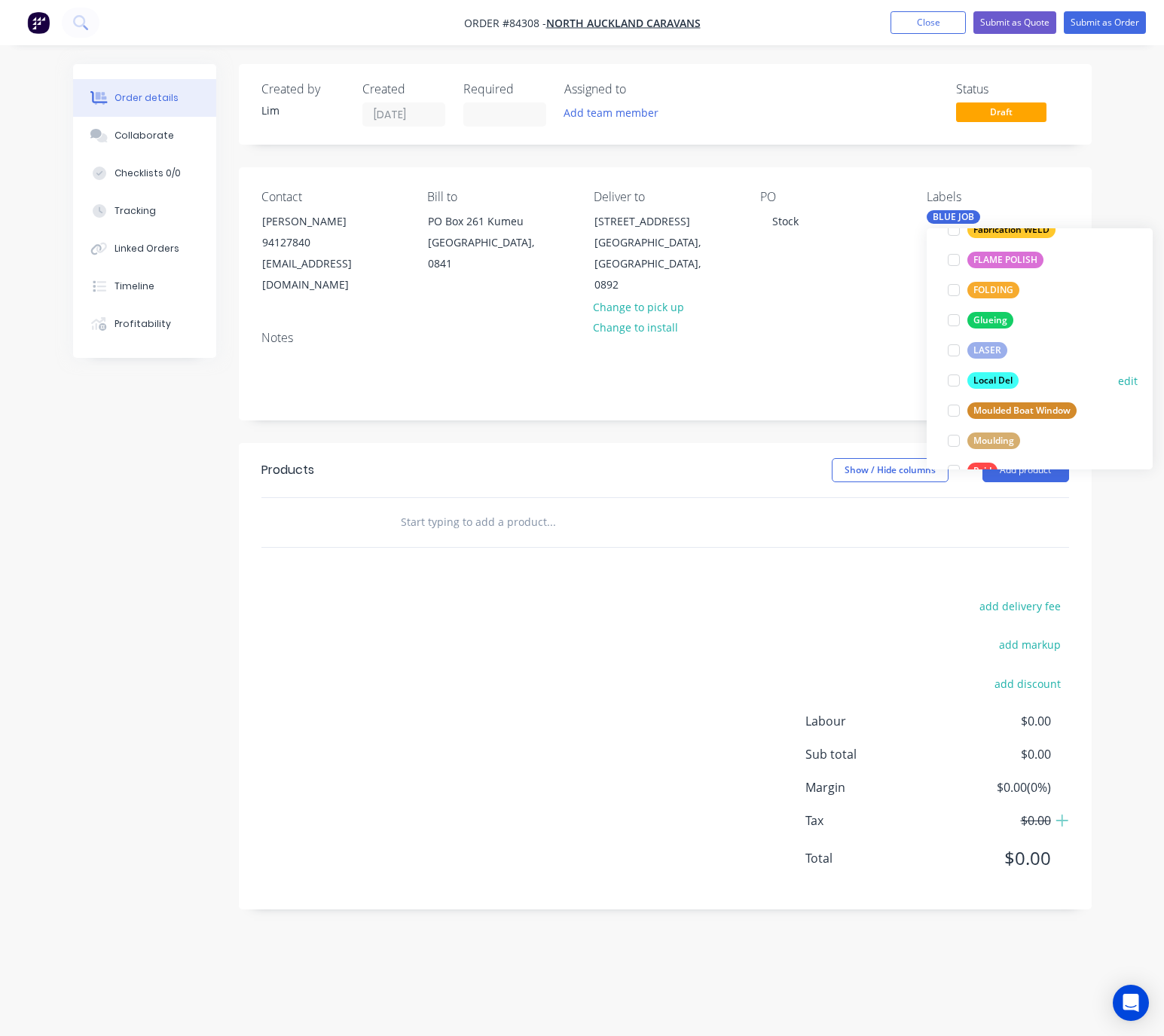
scroll to position [340, 0]
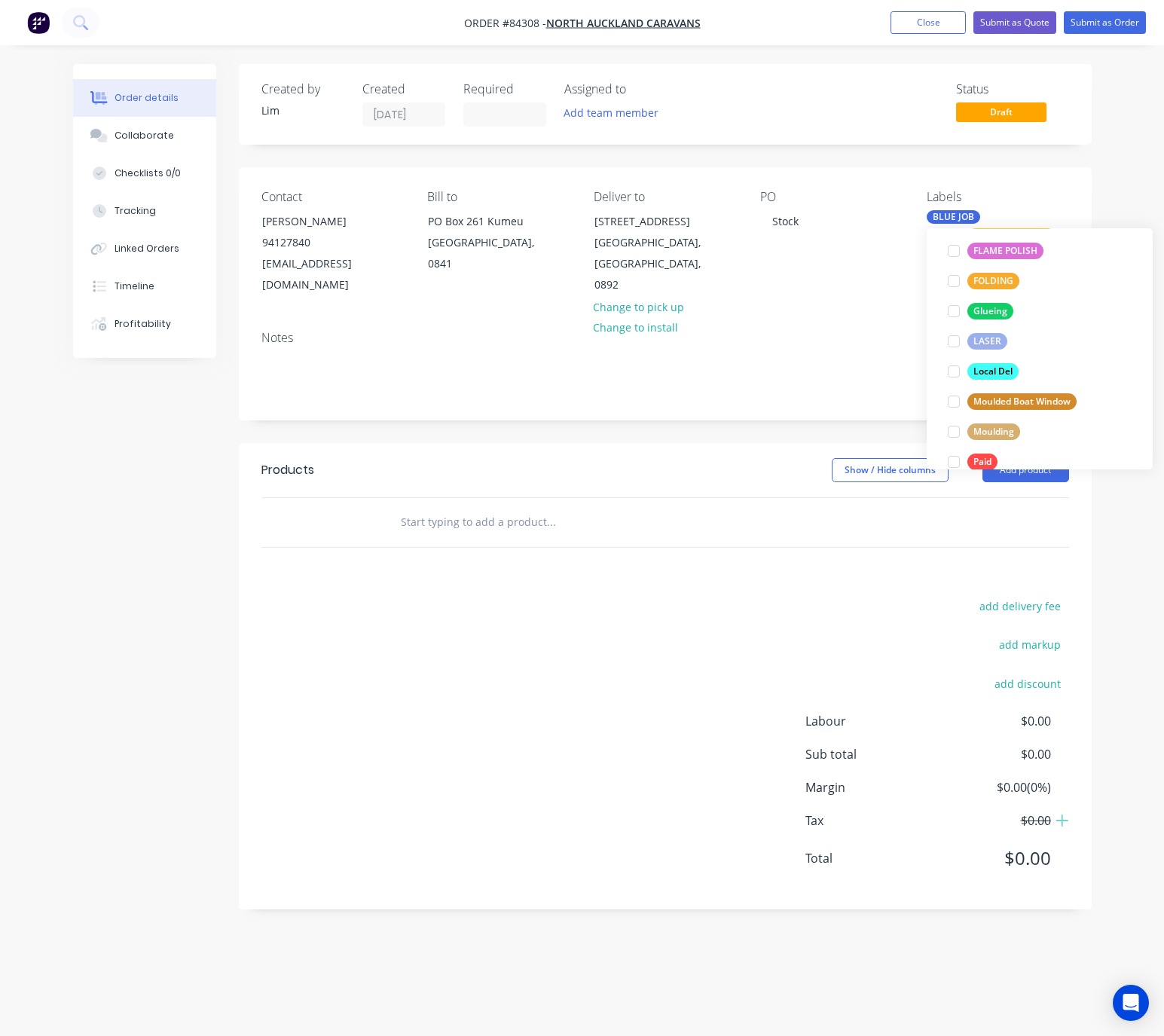
click at [636, 457] on header "Products Show / Hide columns Add product" at bounding box center [665, 470] width 853 height 55
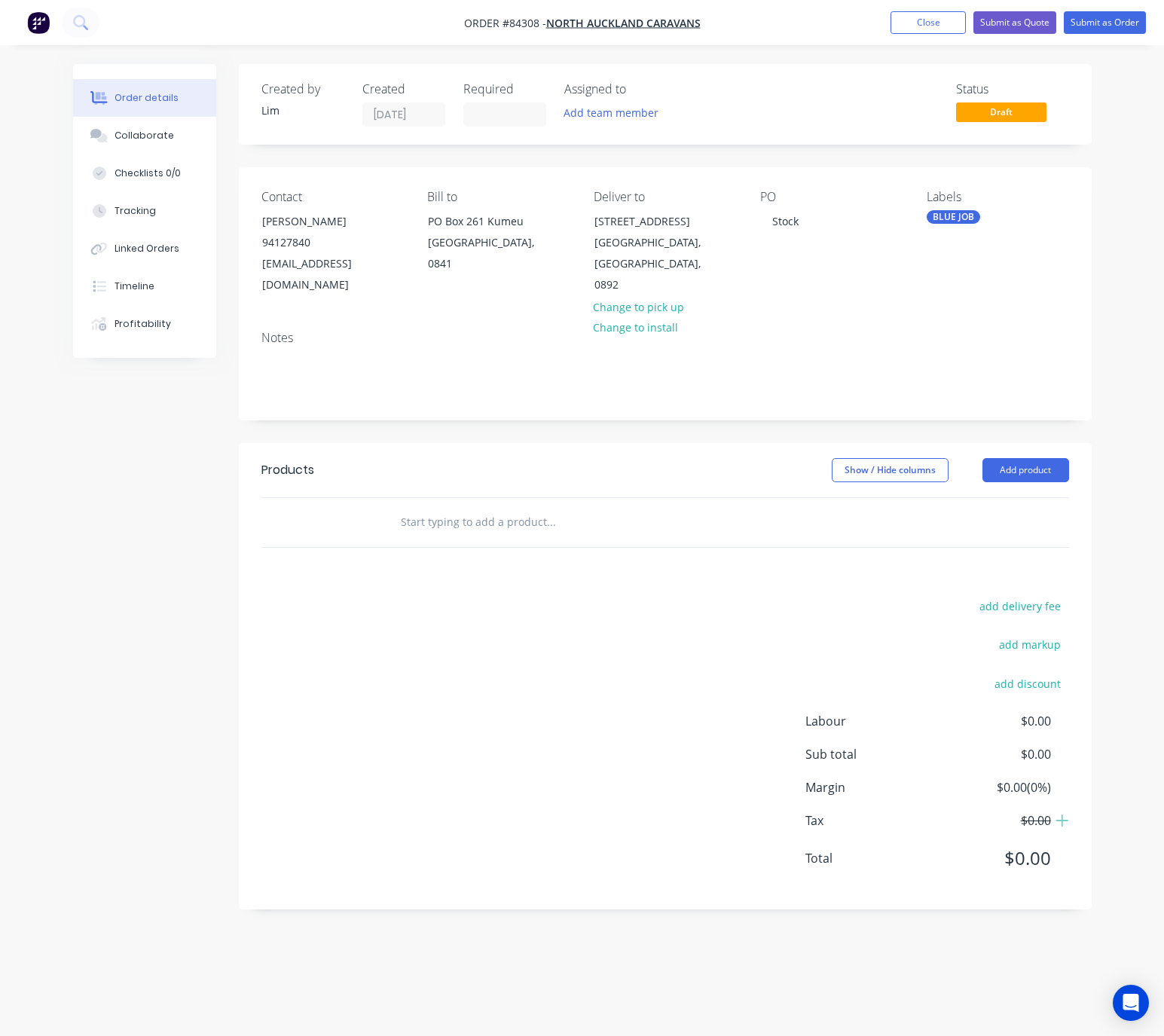
click at [548, 529] on input "text" at bounding box center [551, 522] width 301 height 30
type input "4"
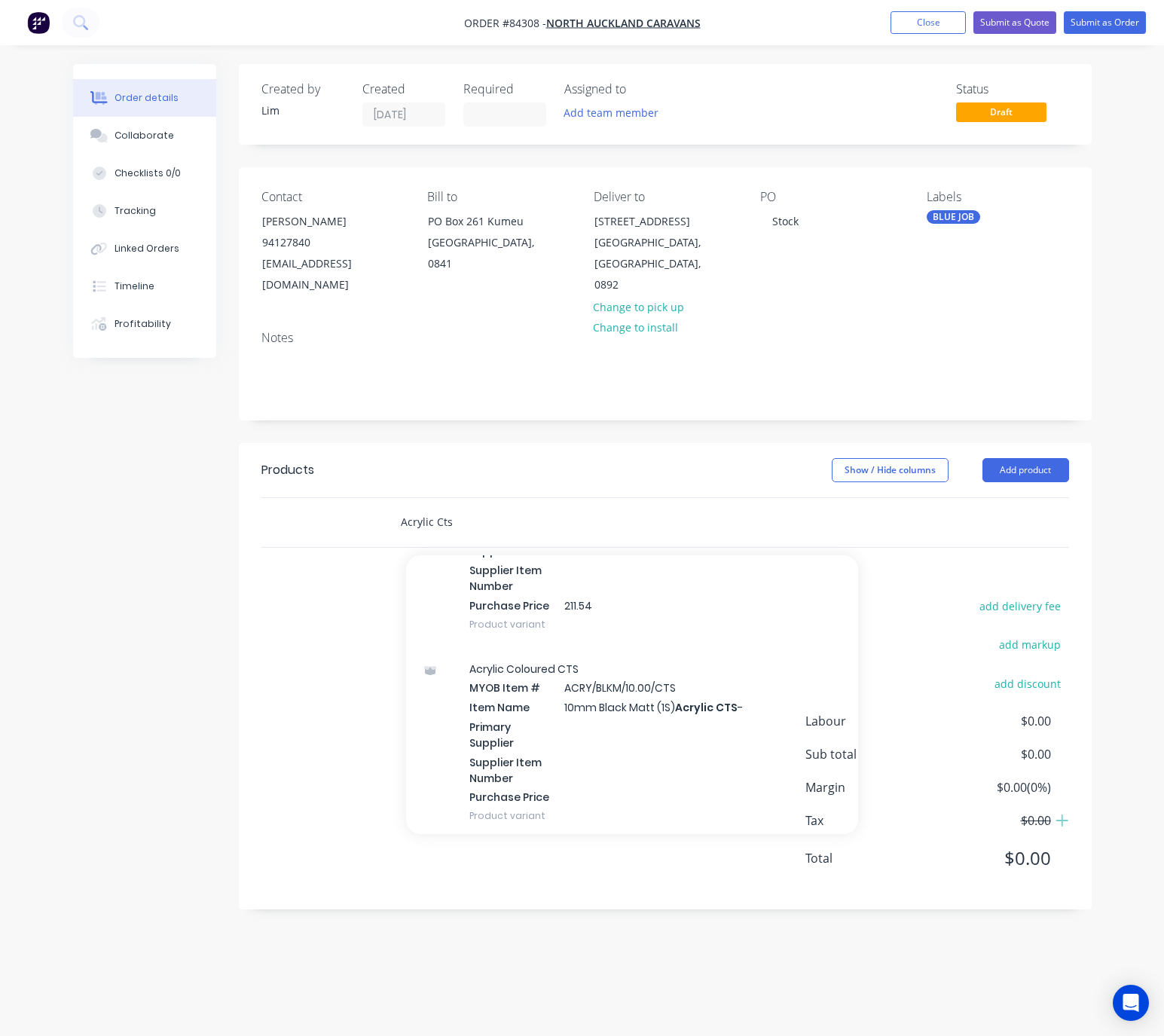
scroll to position [2713, 0]
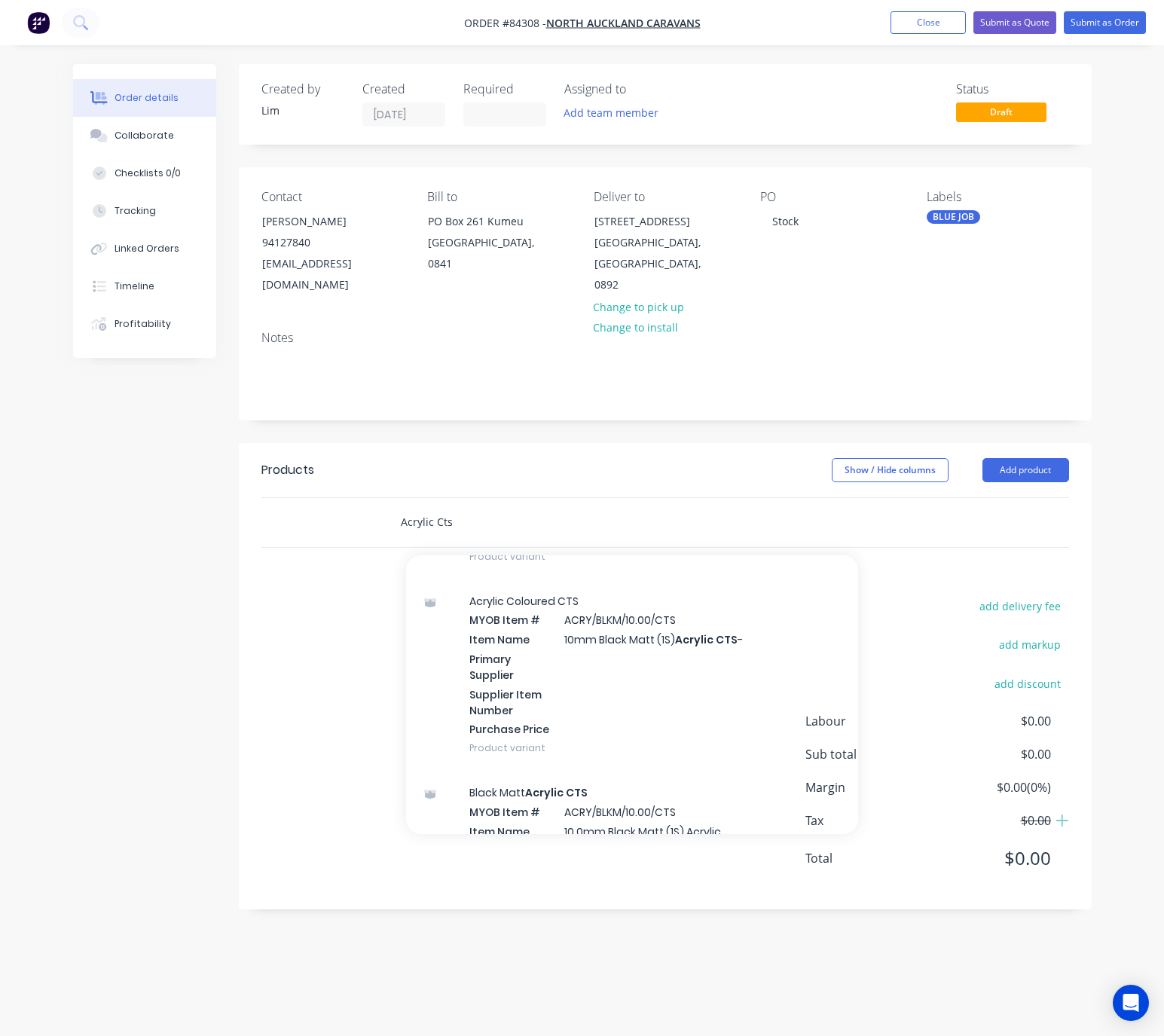
click at [401, 525] on input "Acrylic Cts" at bounding box center [551, 522] width 301 height 30
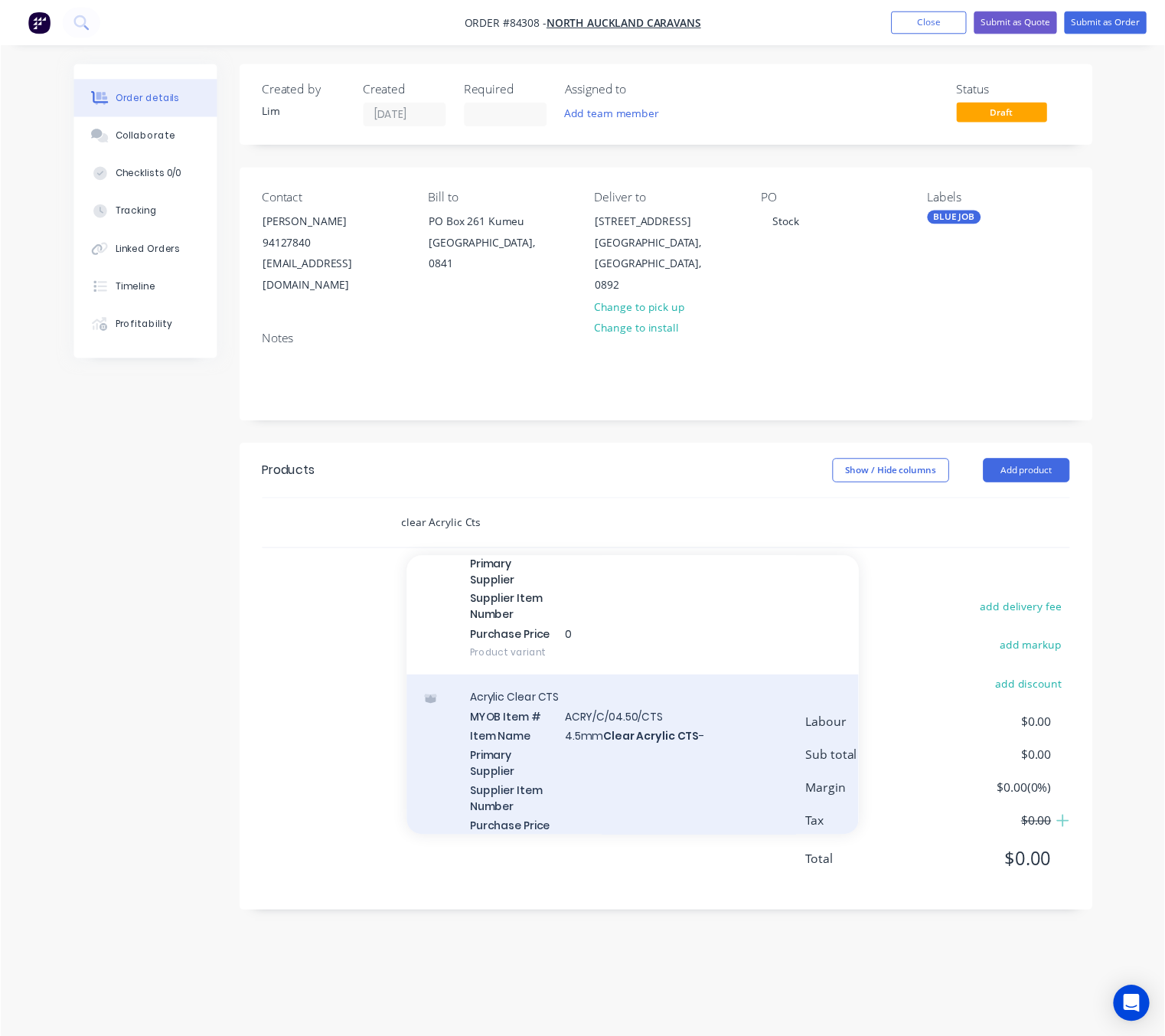
scroll to position [575, 0]
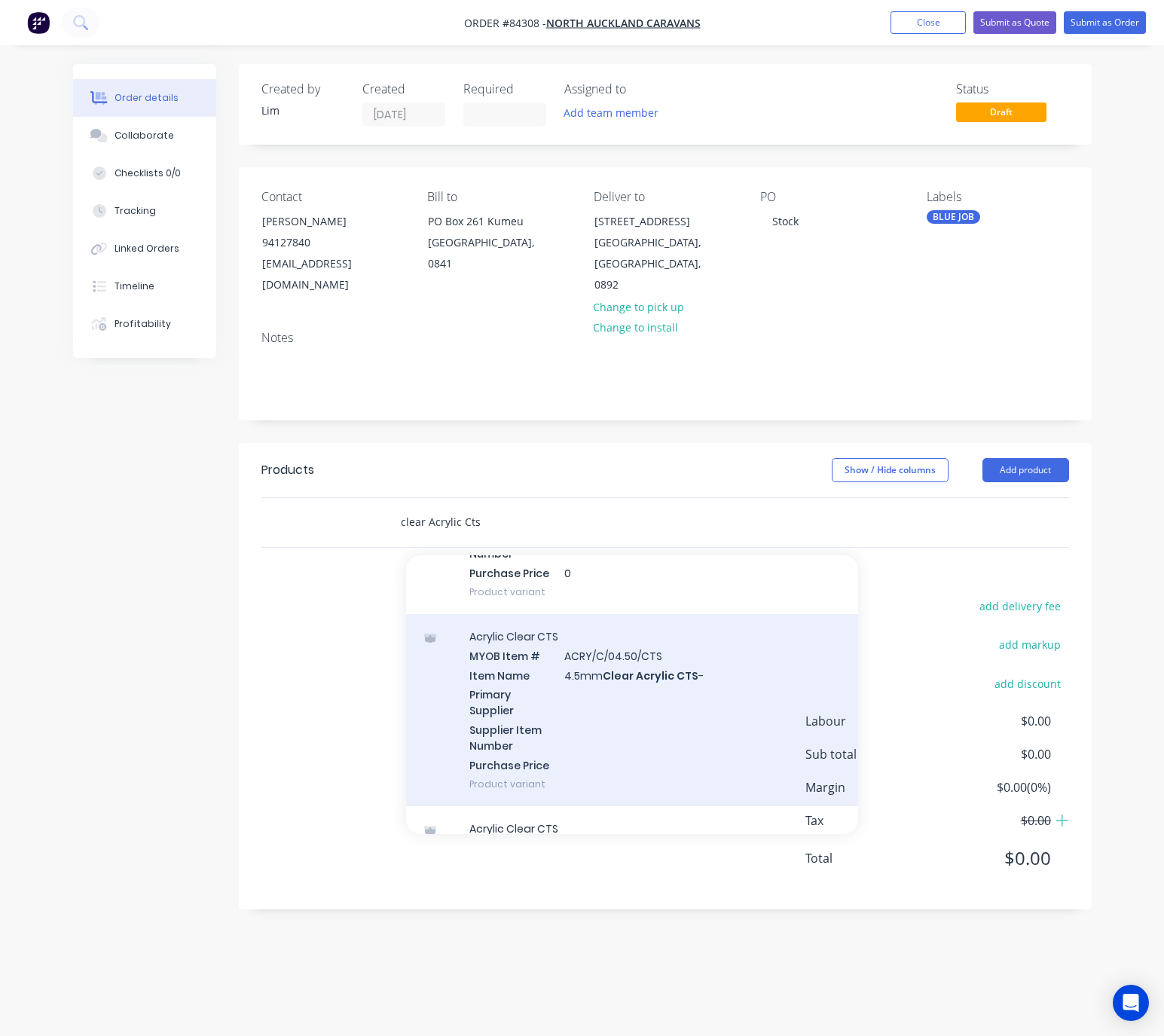
type input "clear Acrylic Cts"
click at [688, 716] on div "Acrylic Clear CTS MYOB Item # ACRY/C/04.50/CTS Item Name 4.5mm Clear Acrylic CT…" at bounding box center [632, 710] width 452 height 192
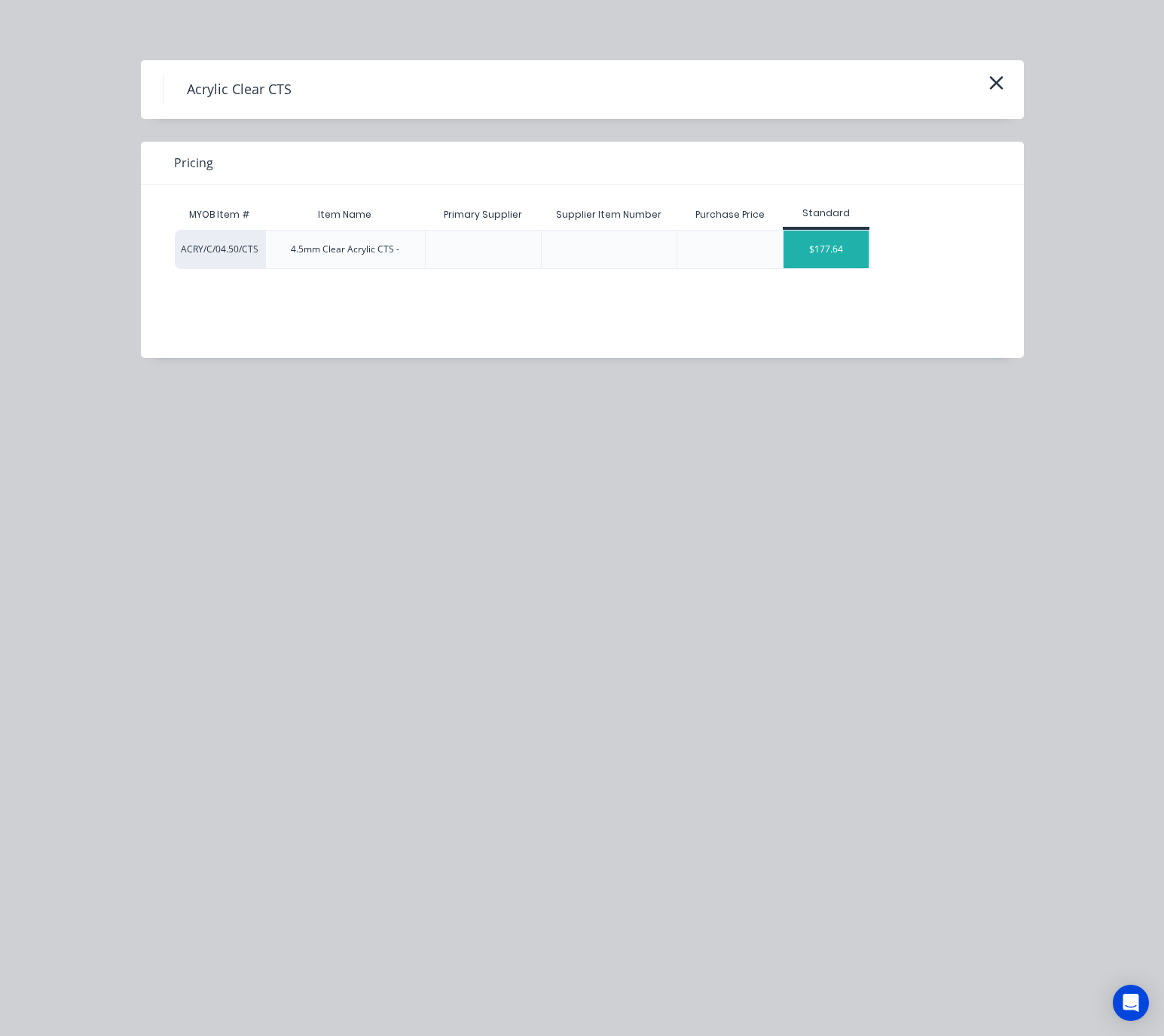
click at [832, 251] on div "$177.64" at bounding box center [826, 249] width 85 height 38
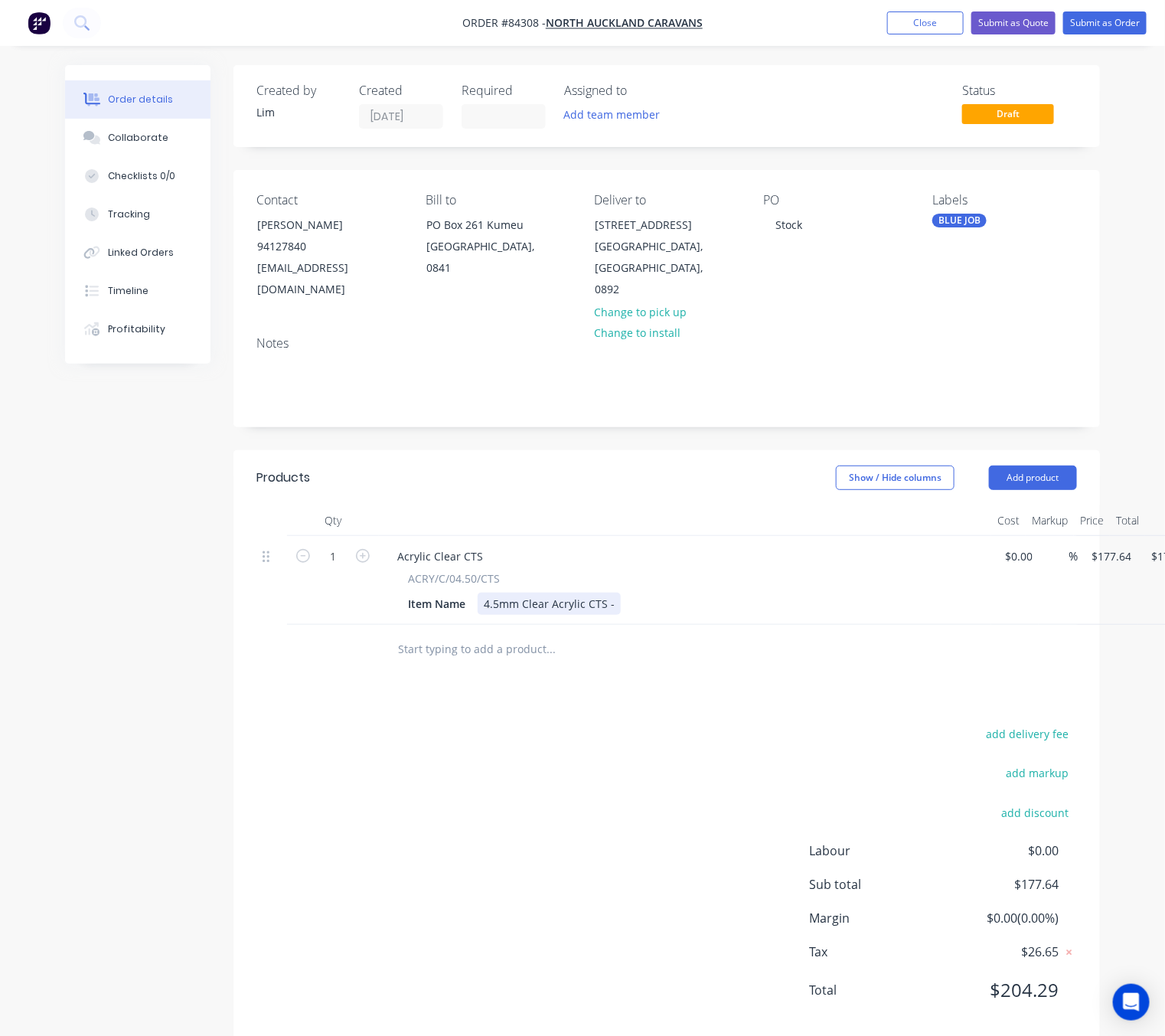
click at [616, 606] on div "4.5mm Clear Acrylic CTS -" at bounding box center [549, 603] width 143 height 22
click at [613, 851] on div "add delivery fee add markup add discount Labour $0.00 Sub total $177.64 Margin …" at bounding box center [666, 871] width 821 height 296
click at [1119, 568] on input "177.64" at bounding box center [1114, 556] width 48 height 22
type input "$29.83"
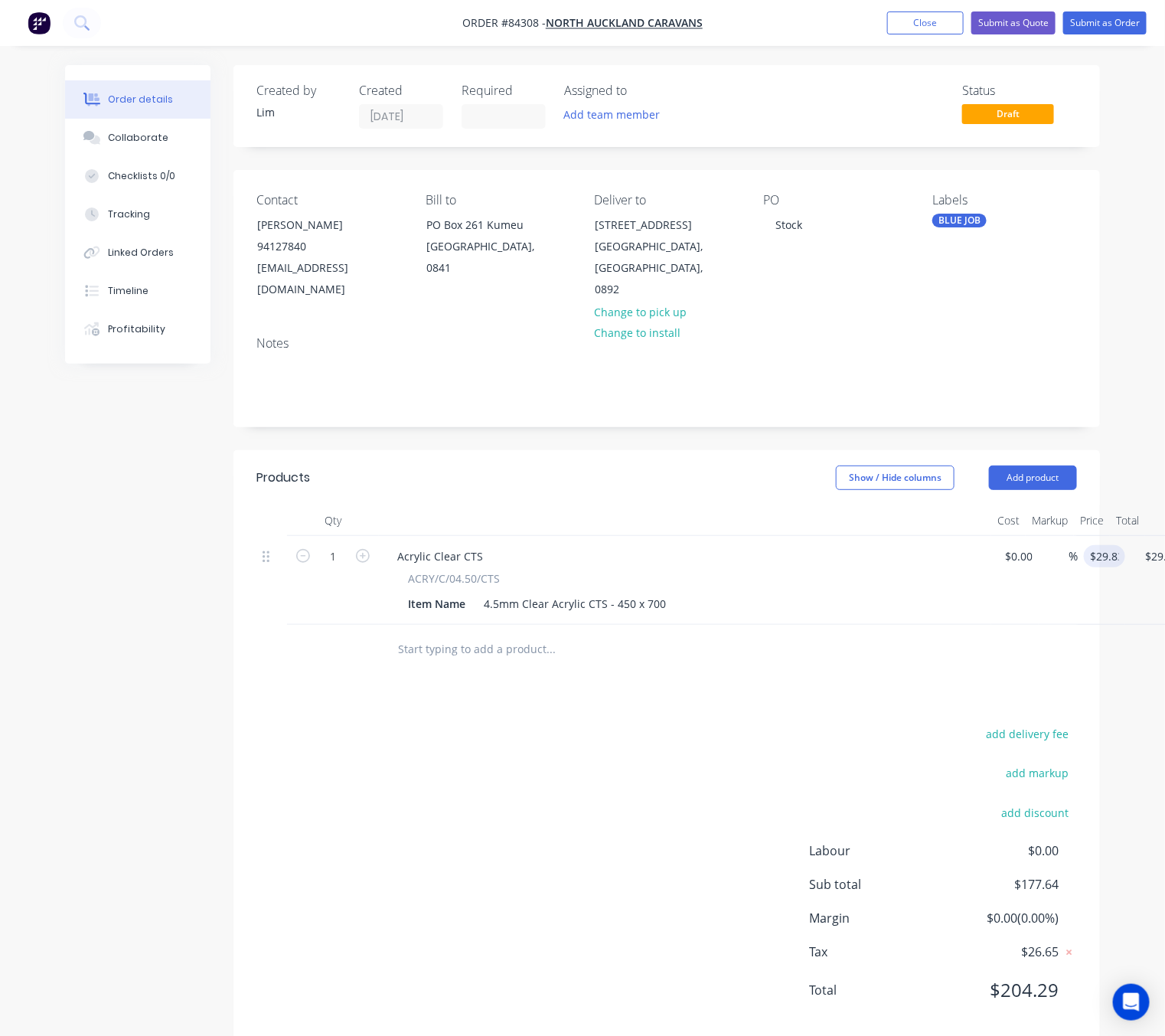
click at [694, 833] on div "add delivery fee add markup add discount Labour $0.00 Sub total $177.64 Margin …" at bounding box center [666, 871] width 821 height 296
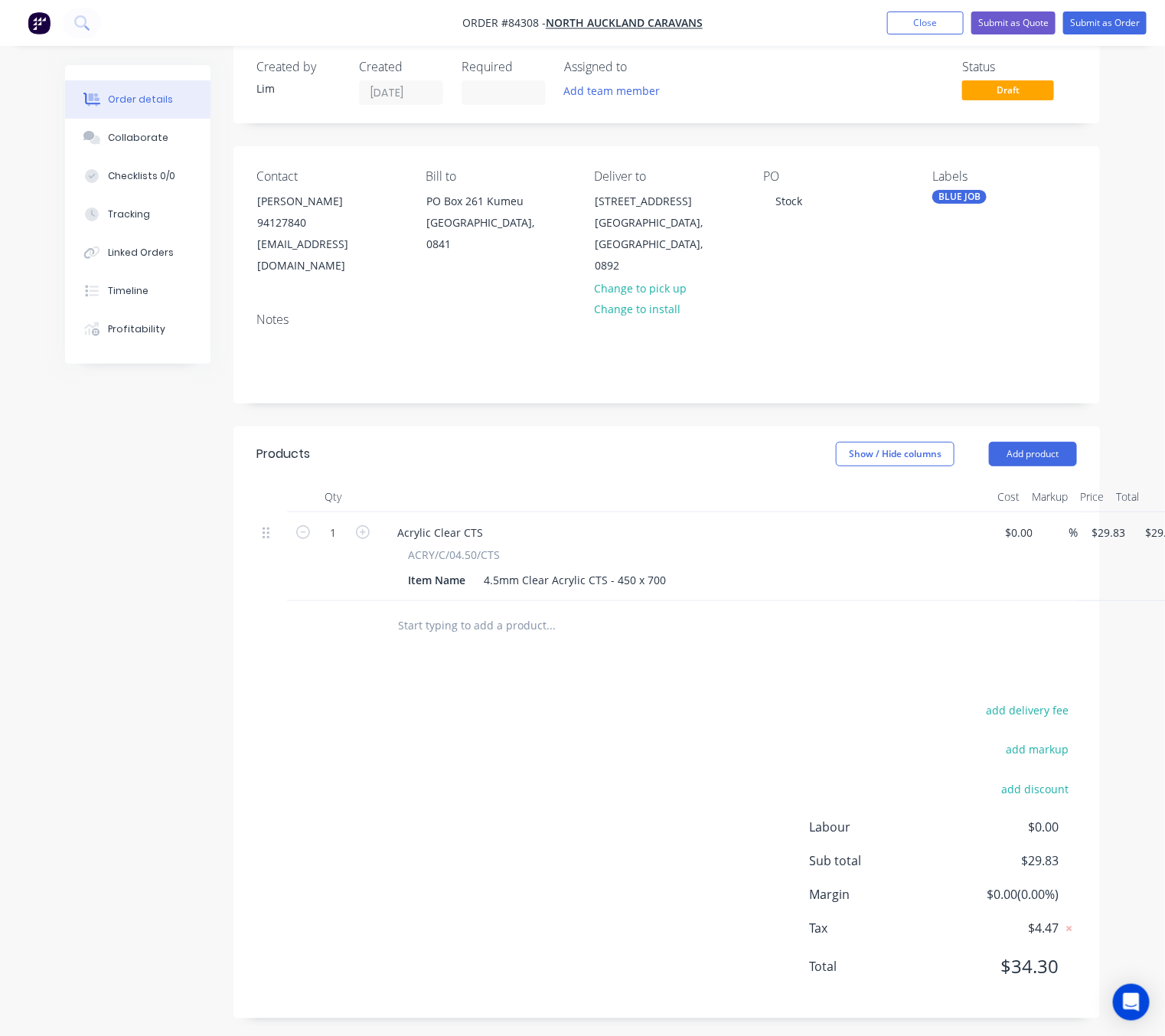
scroll to position [31, 0]
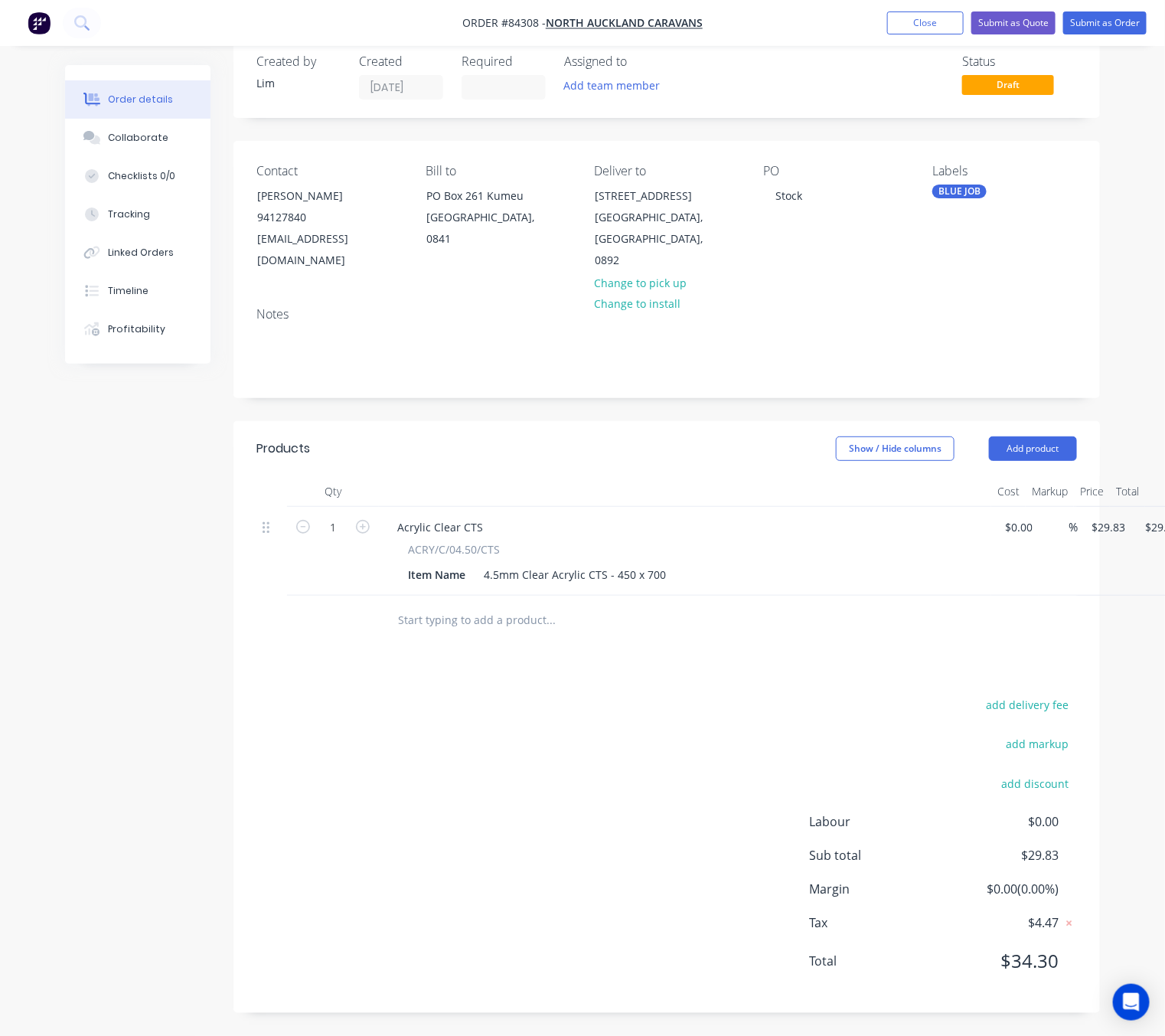
drag, startPoint x: 1043, startPoint y: 709, endPoint x: 1153, endPoint y: 750, distance: 117.4
click at [1073, 722] on div "add delivery fee" at bounding box center [982, 714] width 192 height 39
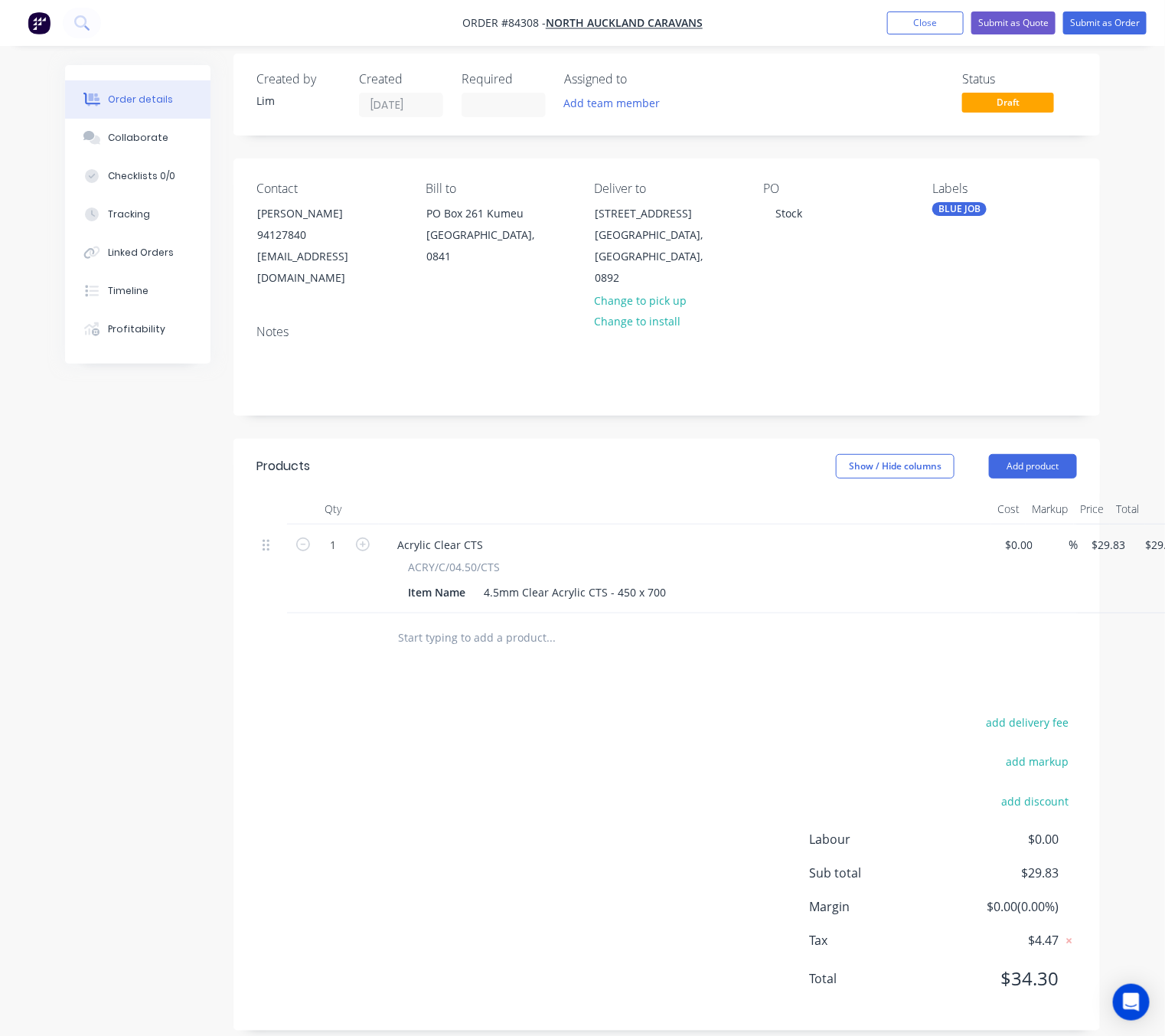
scroll to position [0, 0]
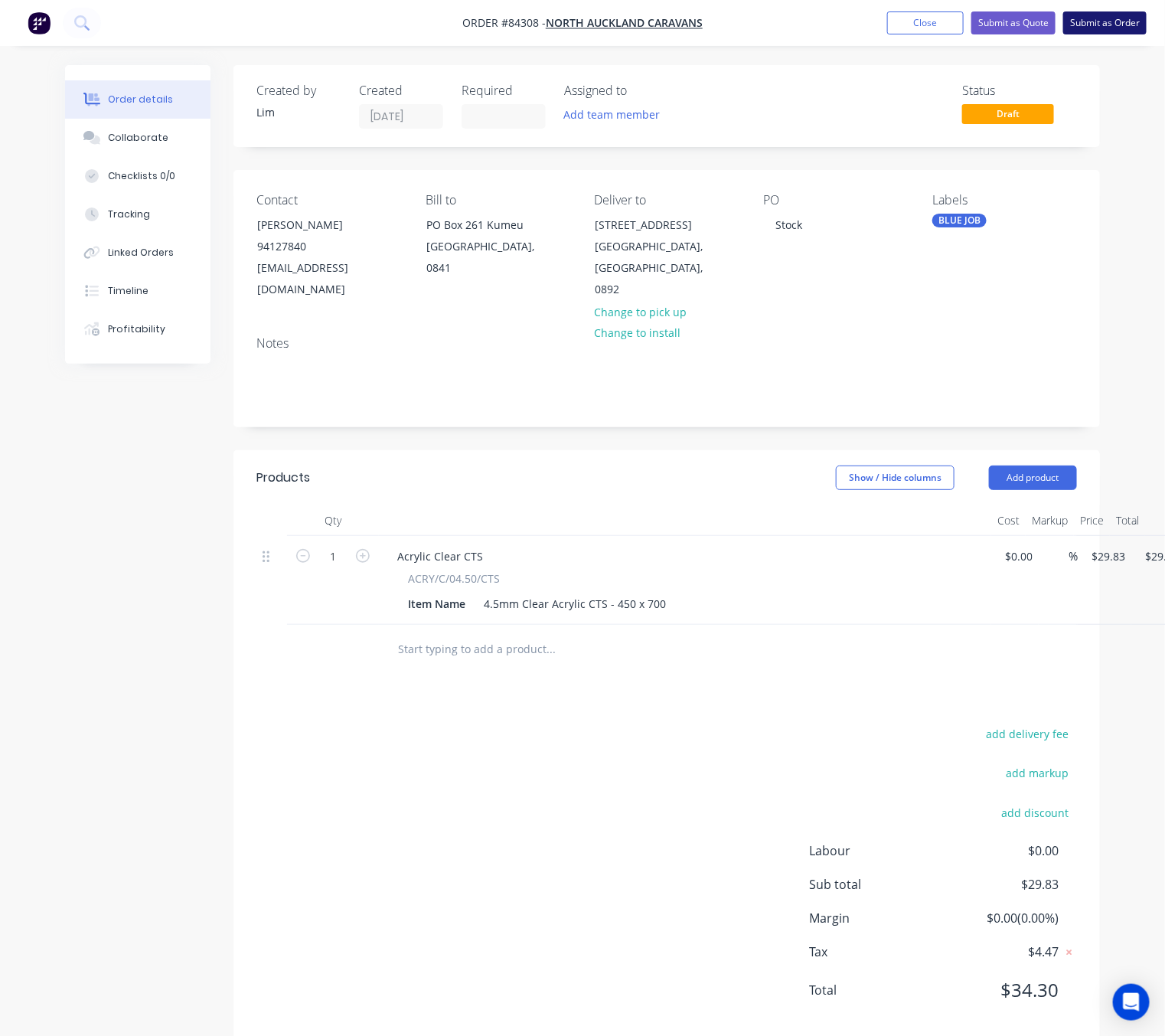
click at [1115, 16] on button "Submit as Order" at bounding box center [1105, 23] width 84 height 23
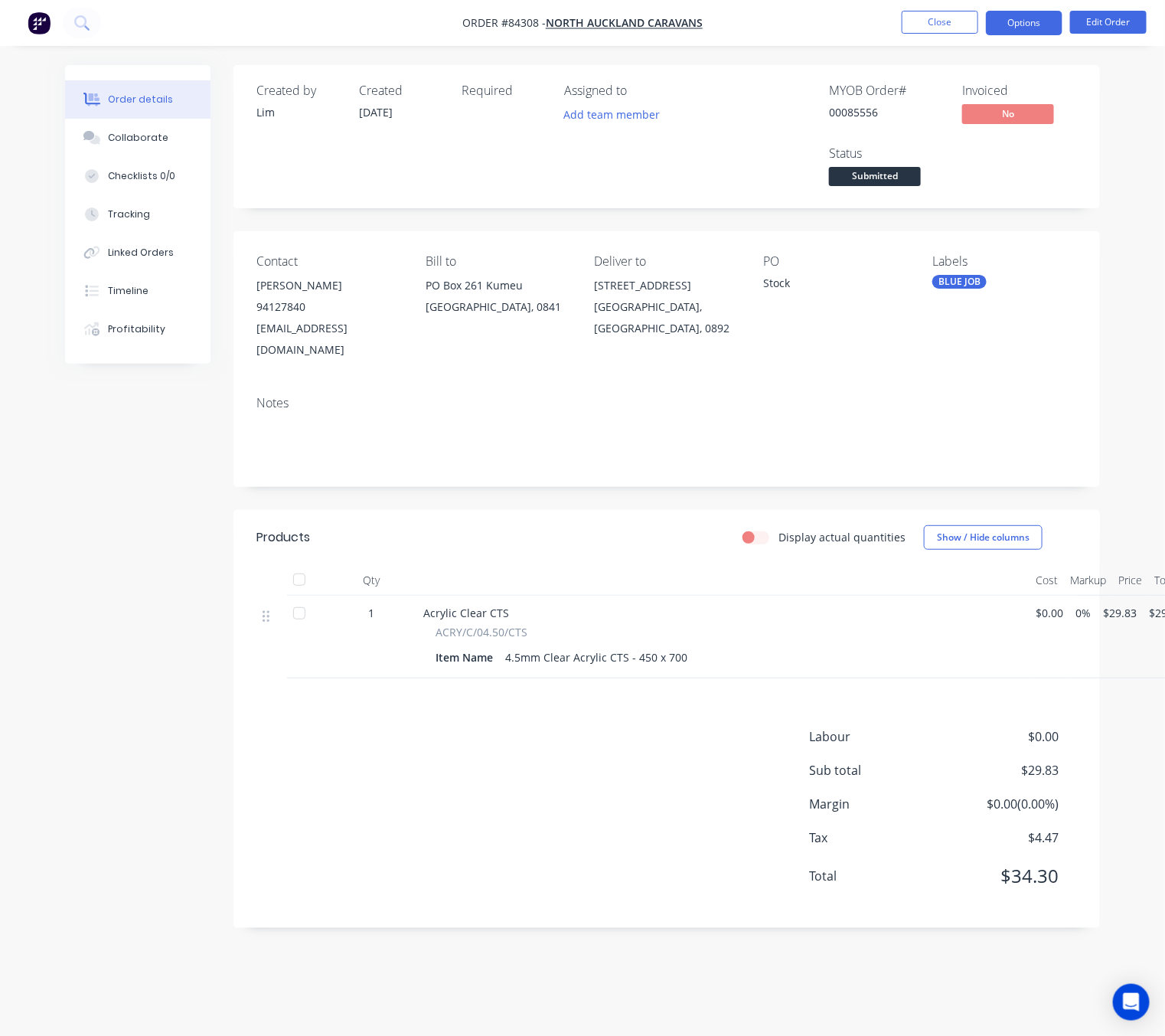
click at [1022, 24] on button "Options" at bounding box center [1024, 23] width 77 height 25
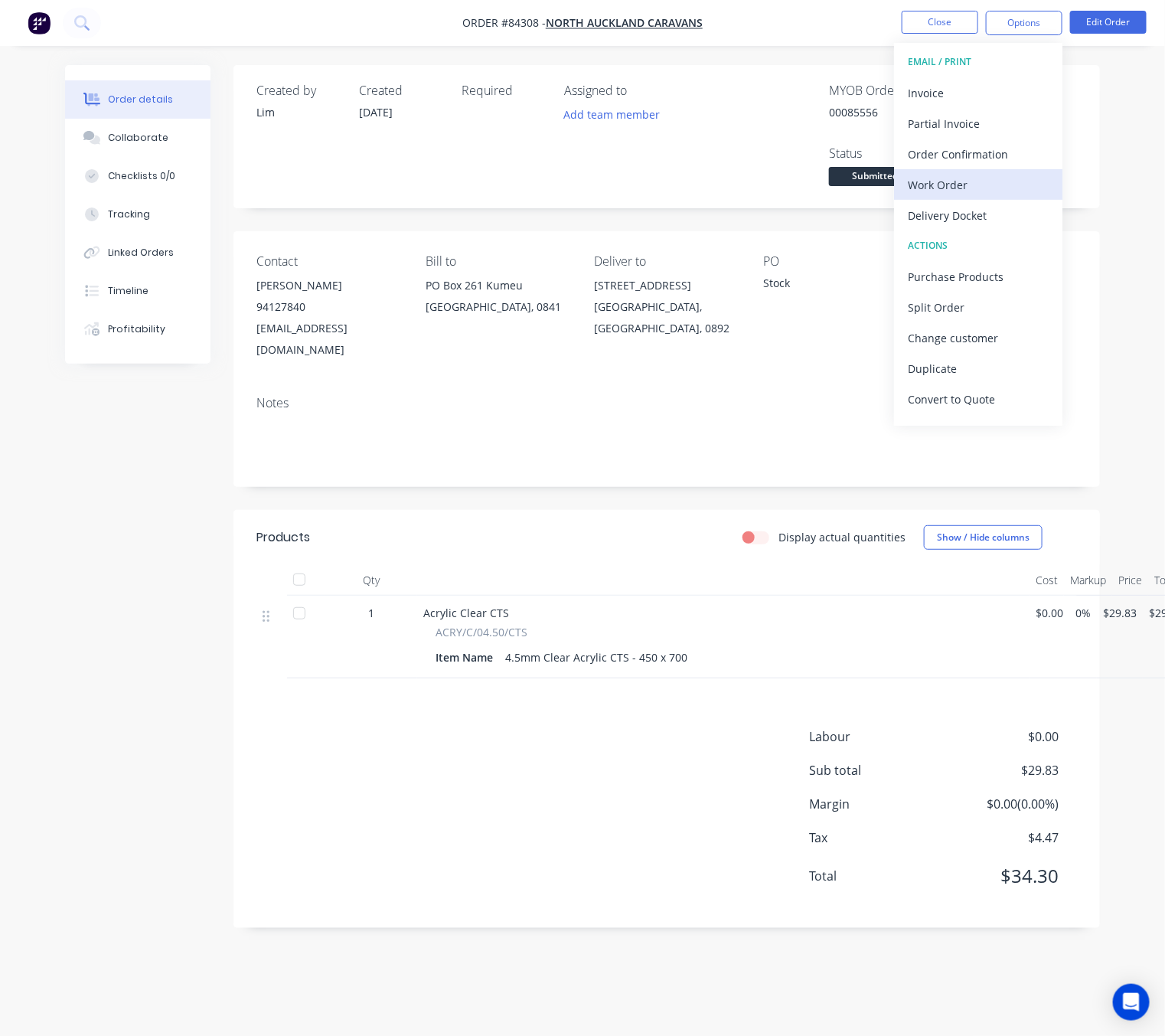
click at [942, 180] on div "Work Order" at bounding box center [978, 185] width 141 height 22
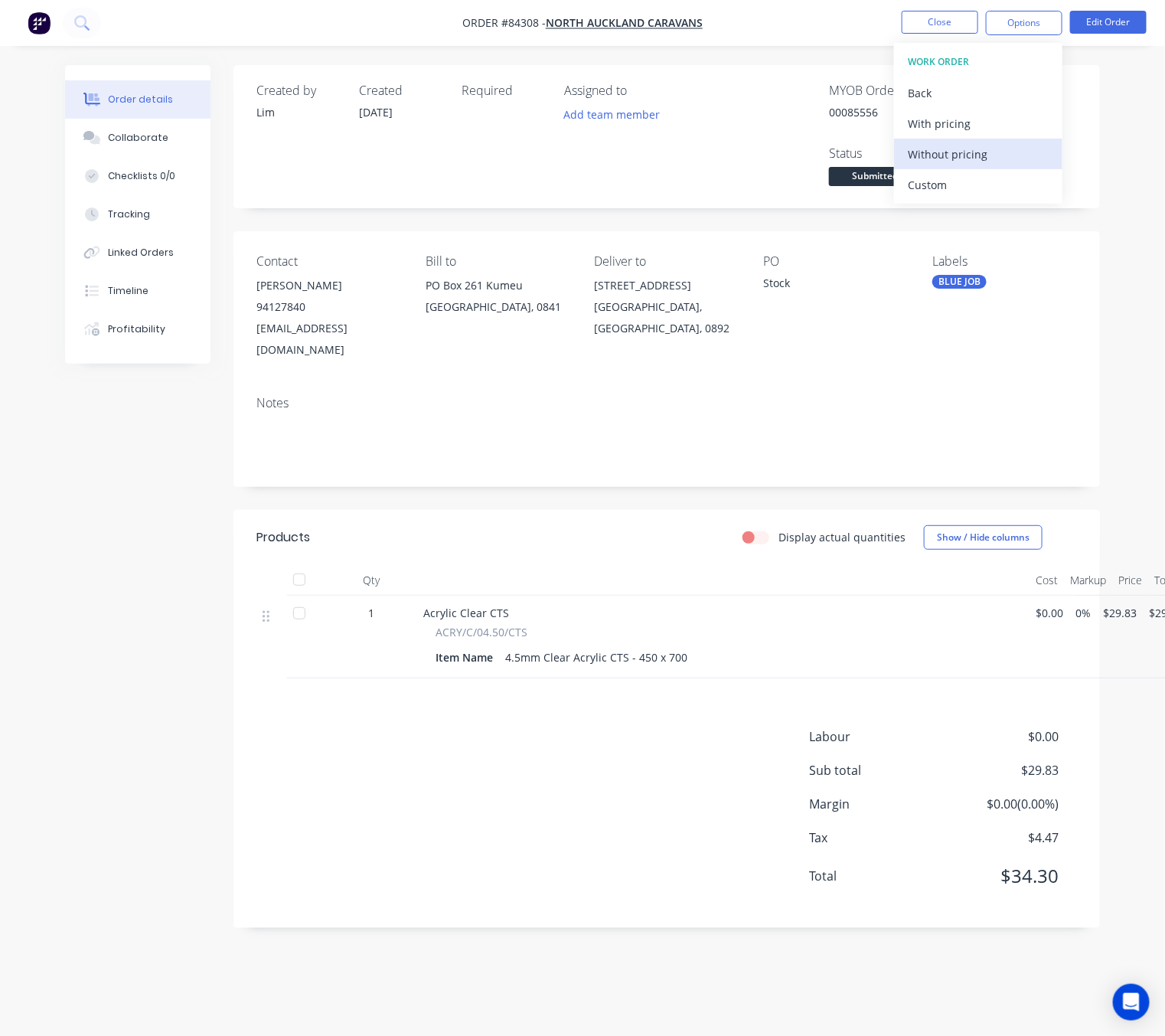
click at [971, 168] on button "Without pricing" at bounding box center [978, 153] width 168 height 31
click at [133, 511] on div "Created by Lim Created 01/09/25 Required Assigned to Add team member MYOB Order…" at bounding box center [582, 508] width 1035 height 886
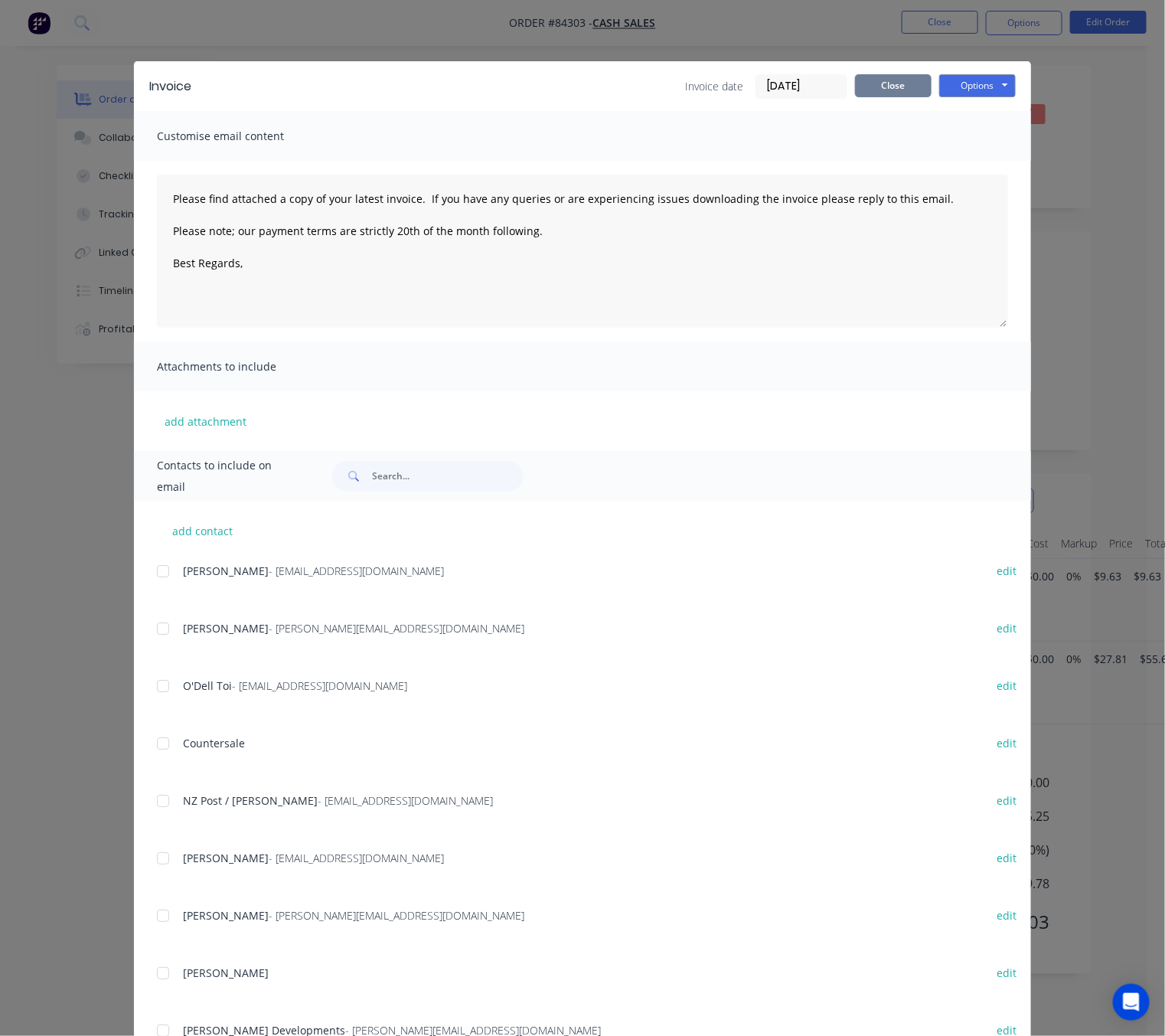
click at [893, 83] on button "Close" at bounding box center [893, 85] width 77 height 23
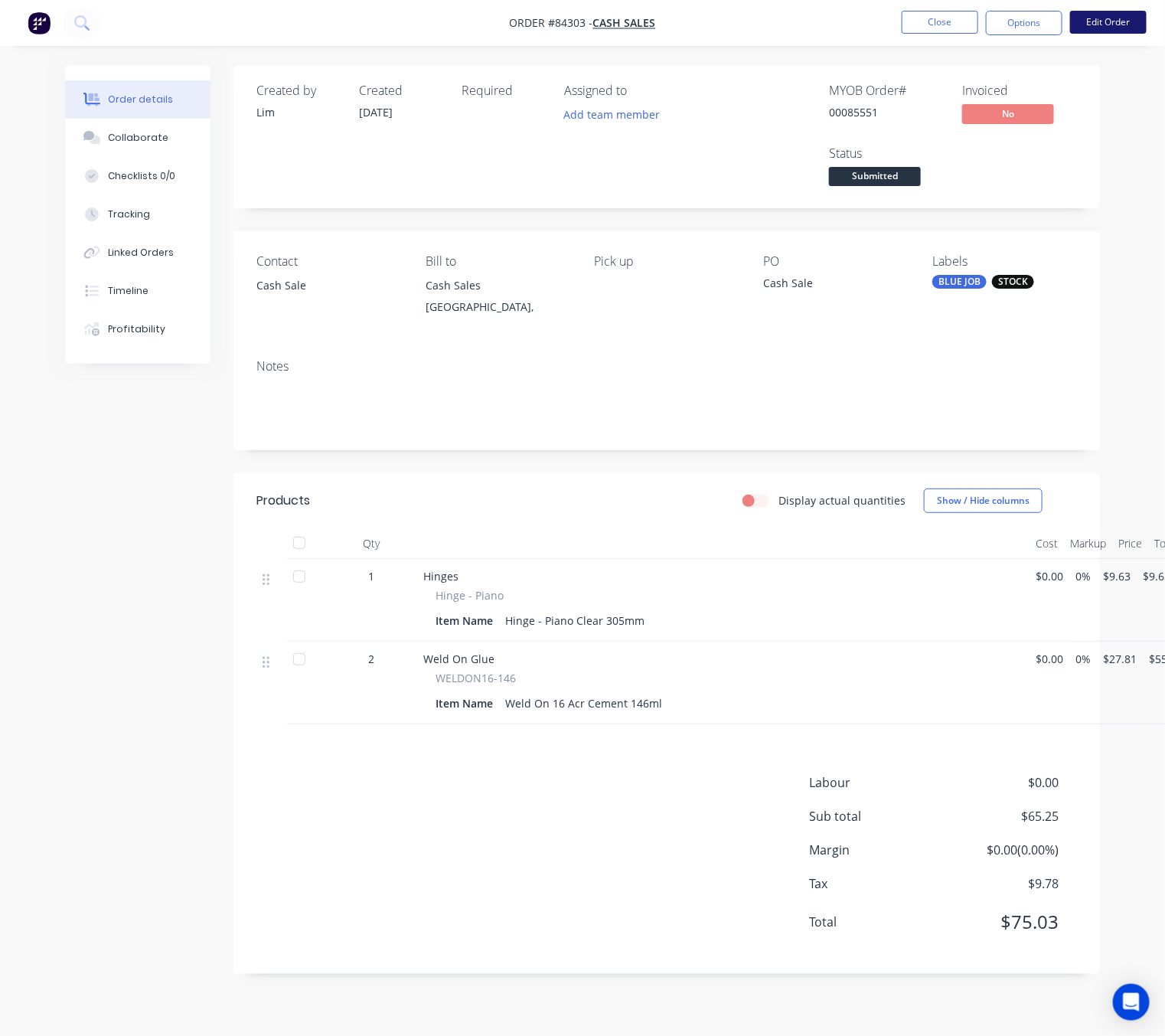
click at [1103, 24] on button "Edit Order" at bounding box center [1108, 22] width 77 height 23
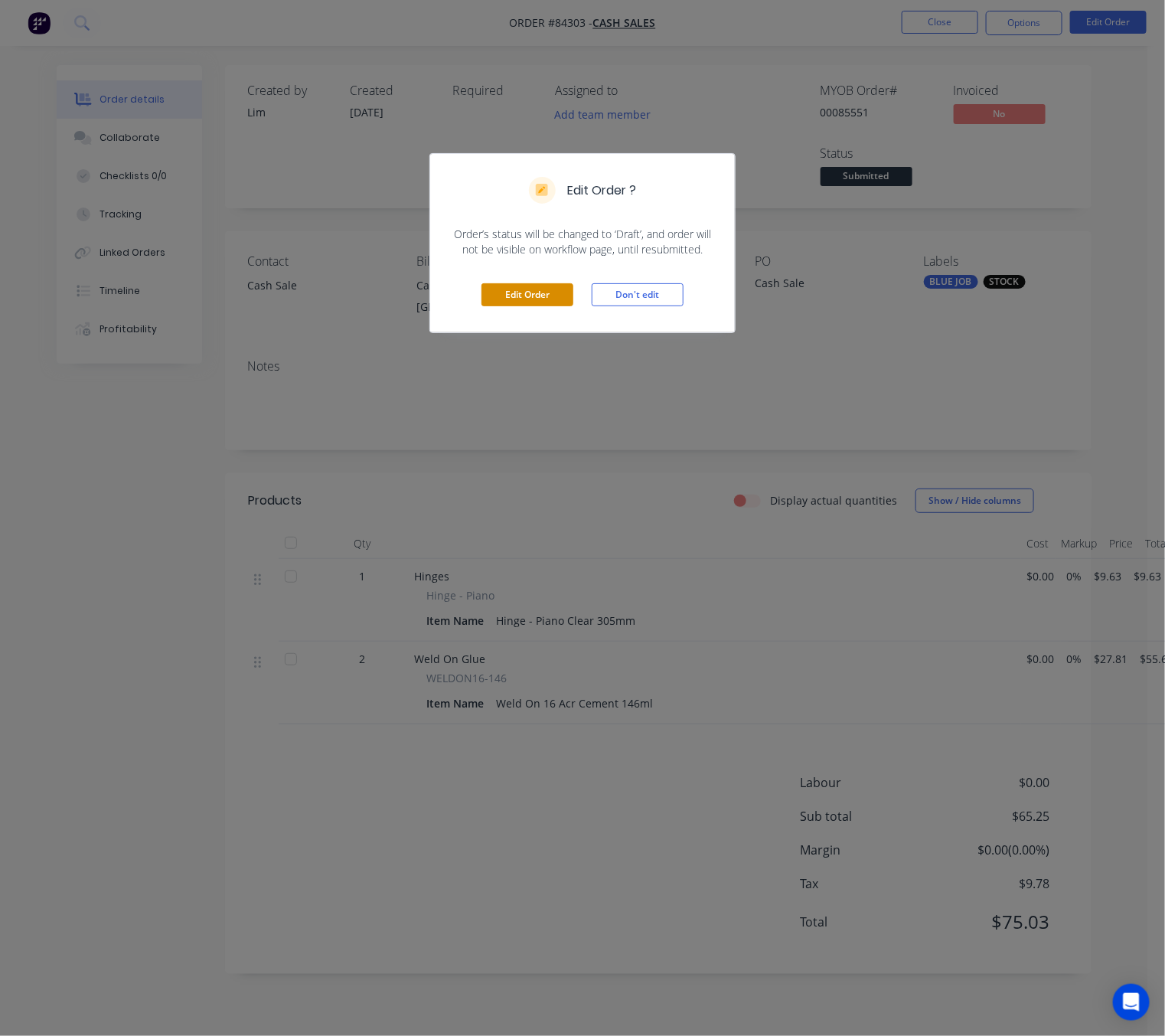
click at [539, 290] on button "Edit Order" at bounding box center [527, 295] width 92 height 23
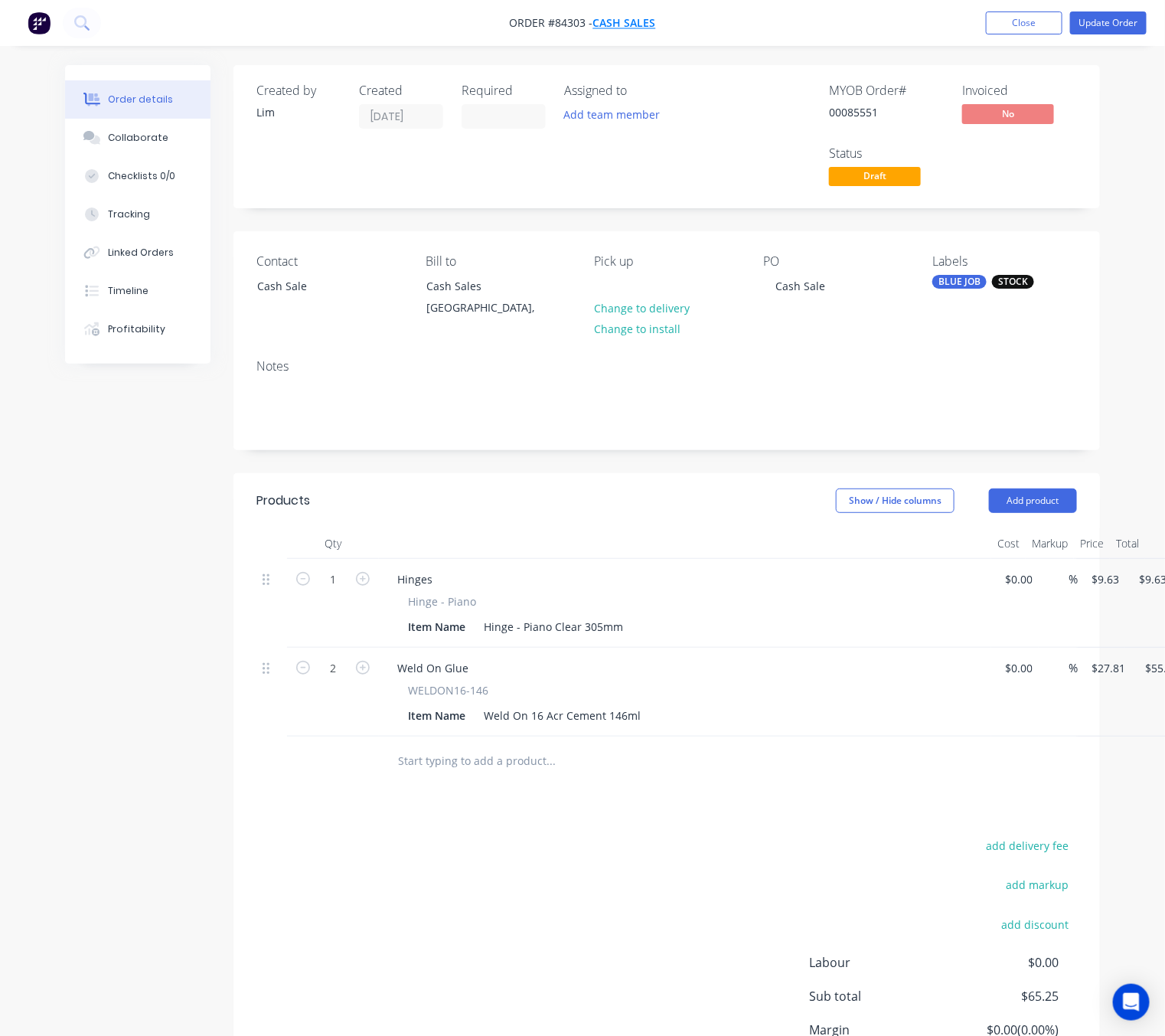
click at [633, 17] on span "Cash Sales" at bounding box center [624, 23] width 62 height 15
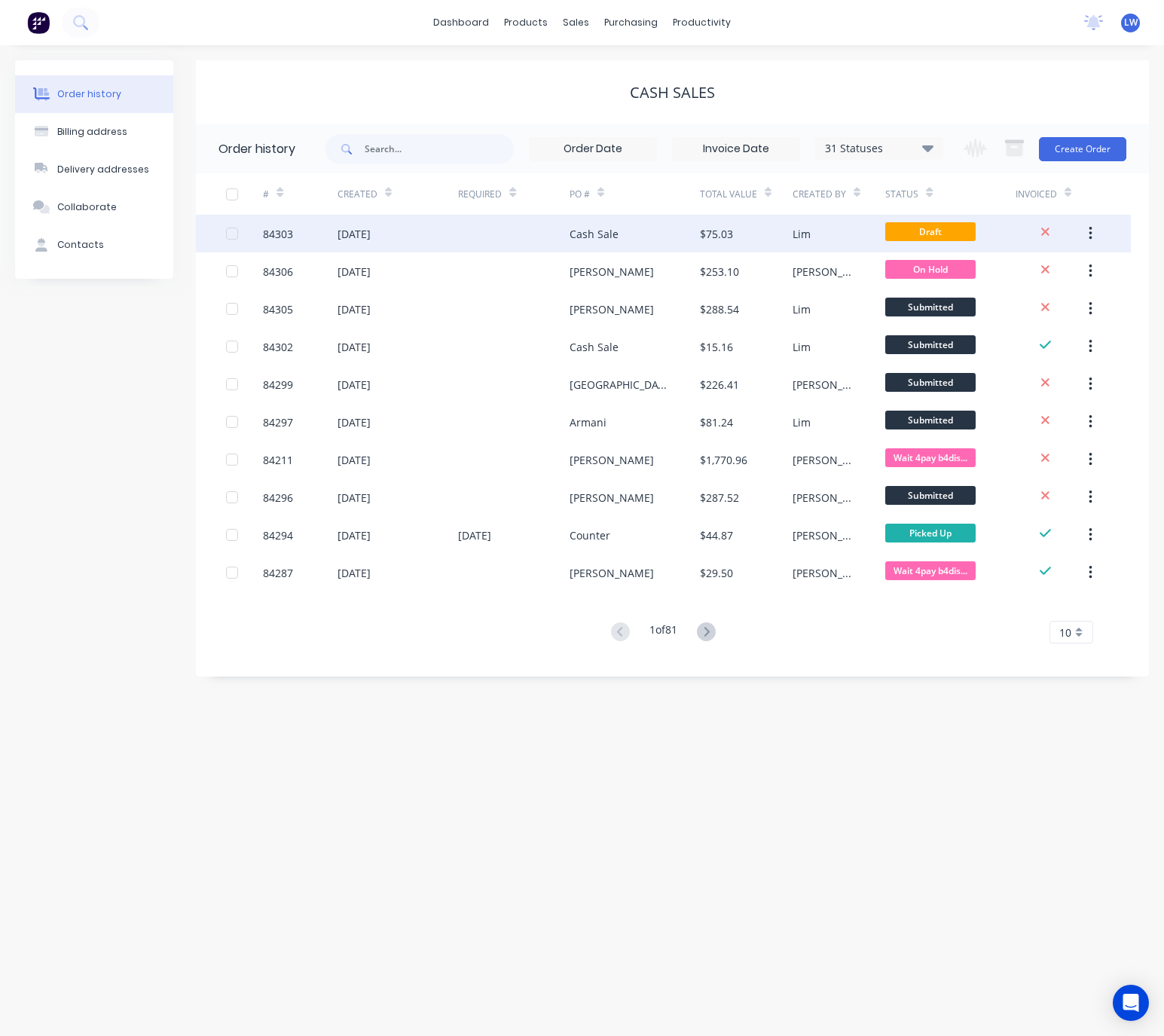
click at [642, 233] on div "Cash Sale" at bounding box center [635, 234] width 131 height 38
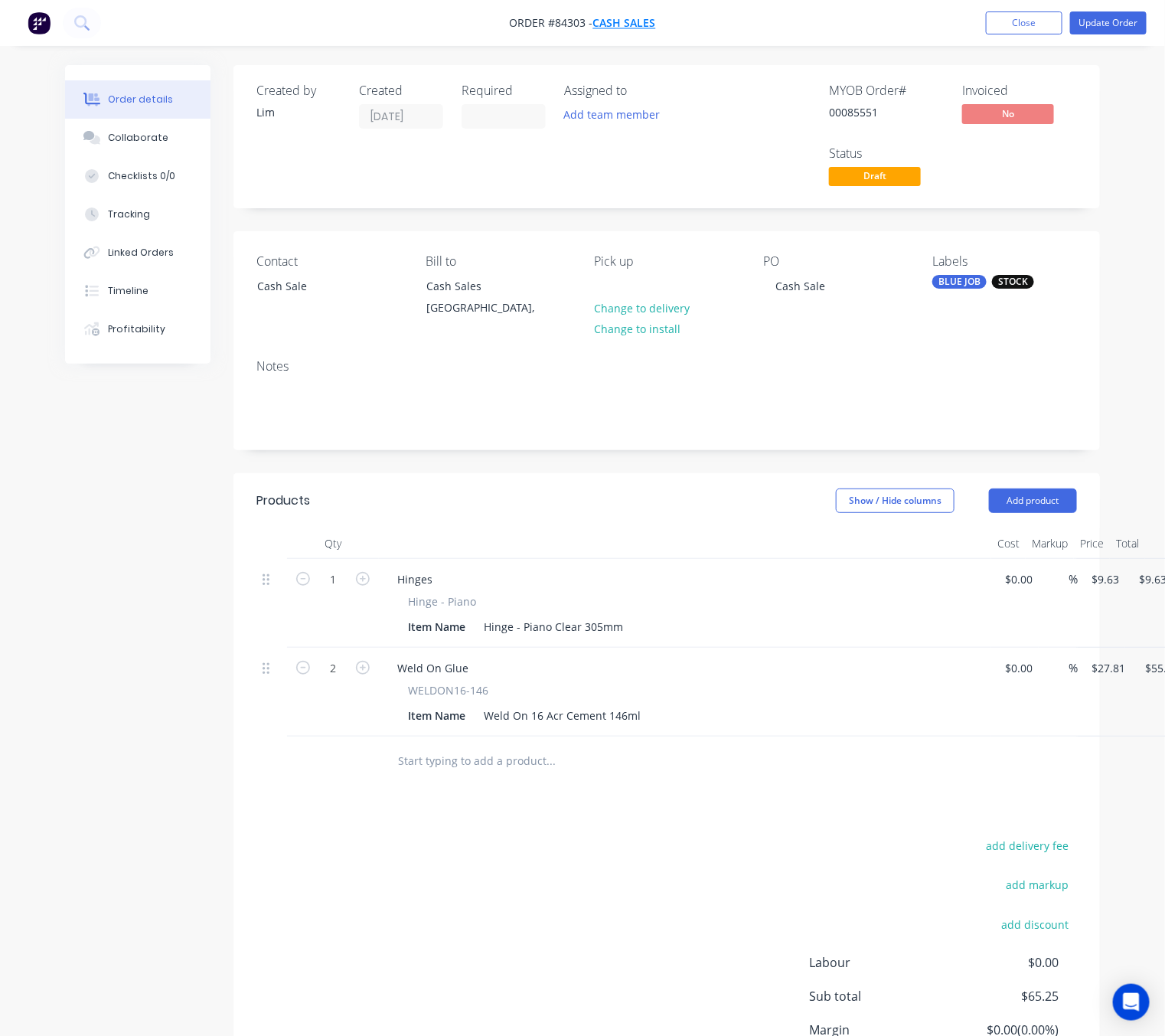
click at [627, 28] on span "Cash Sales" at bounding box center [624, 23] width 62 height 15
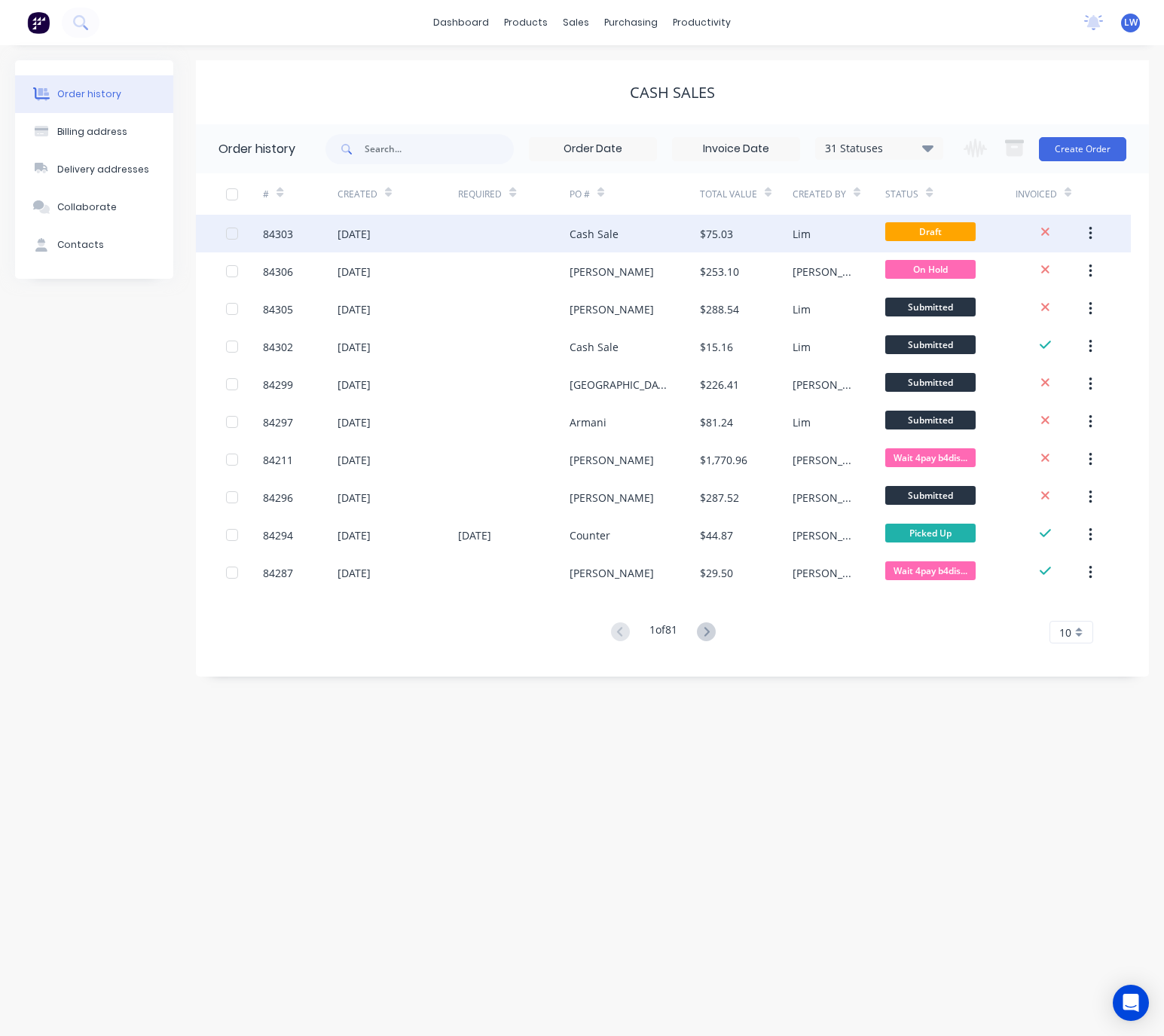
click at [1093, 235] on button "button" at bounding box center [1090, 233] width 36 height 27
click at [579, 240] on div "Cash Sale" at bounding box center [594, 234] width 49 height 16
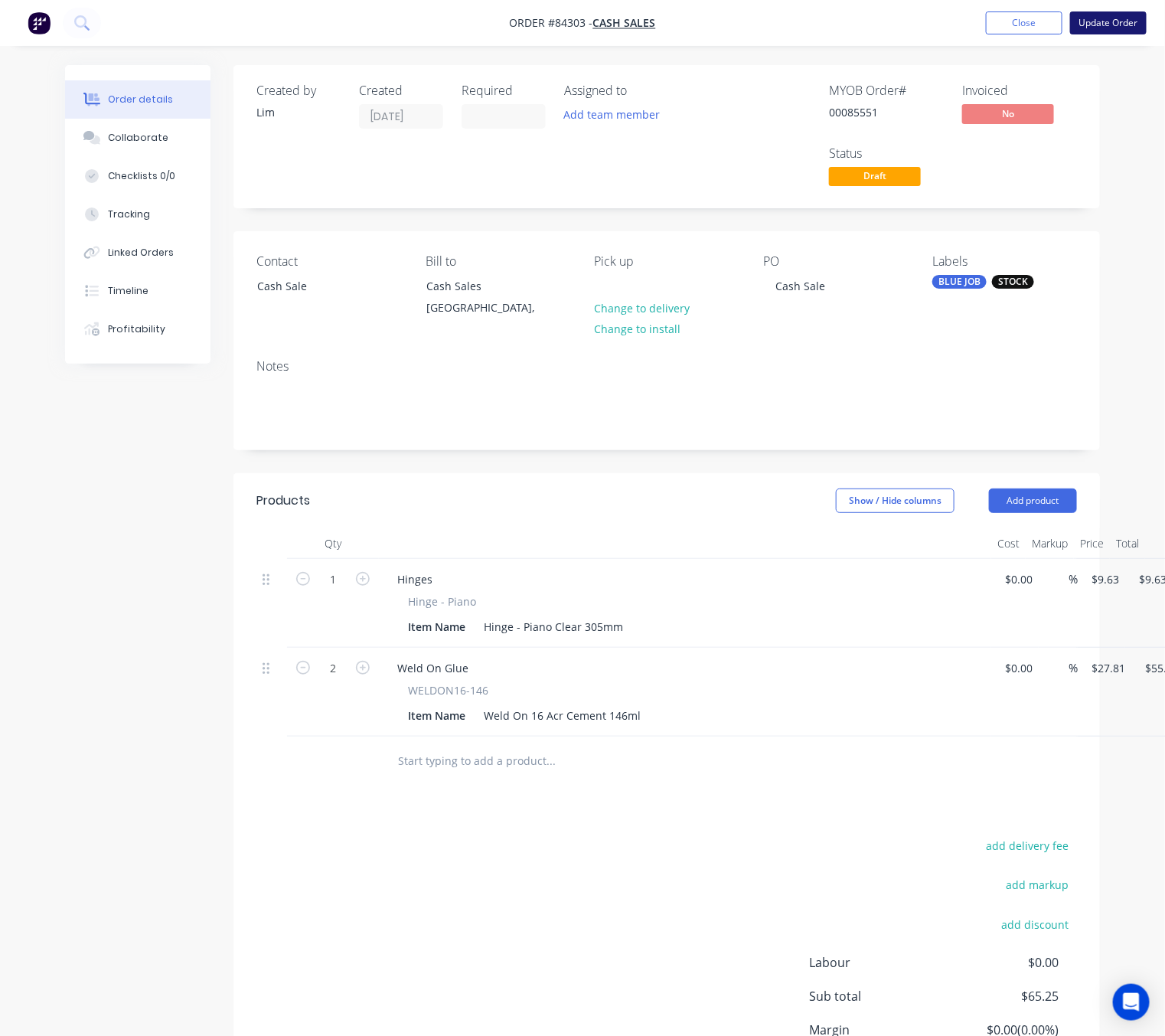
click at [1089, 26] on button "Update Order" at bounding box center [1108, 23] width 77 height 23
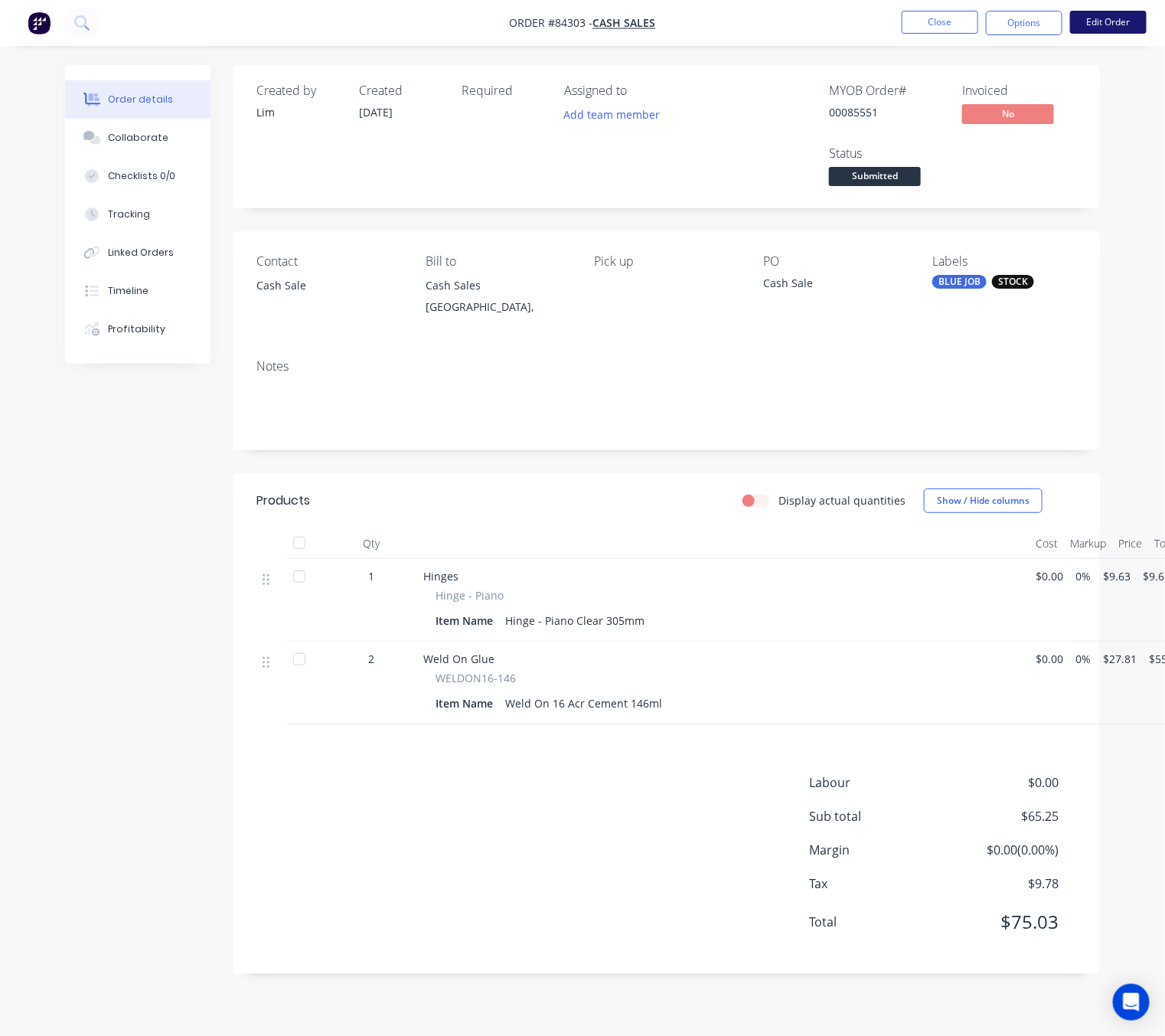
click at [1095, 27] on button "Edit Order" at bounding box center [1108, 22] width 77 height 23
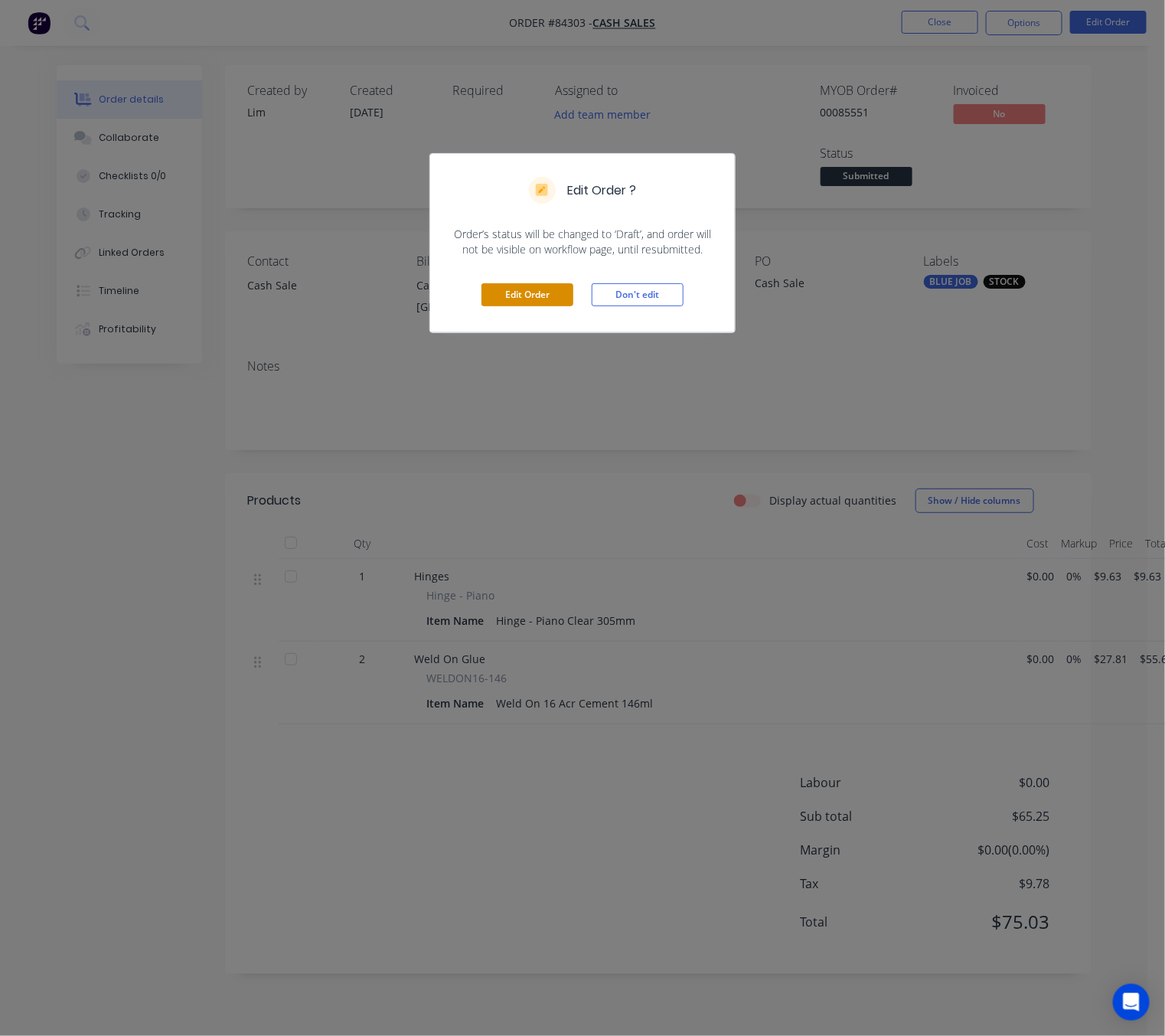
click at [529, 290] on button "Edit Order" at bounding box center [527, 295] width 92 height 23
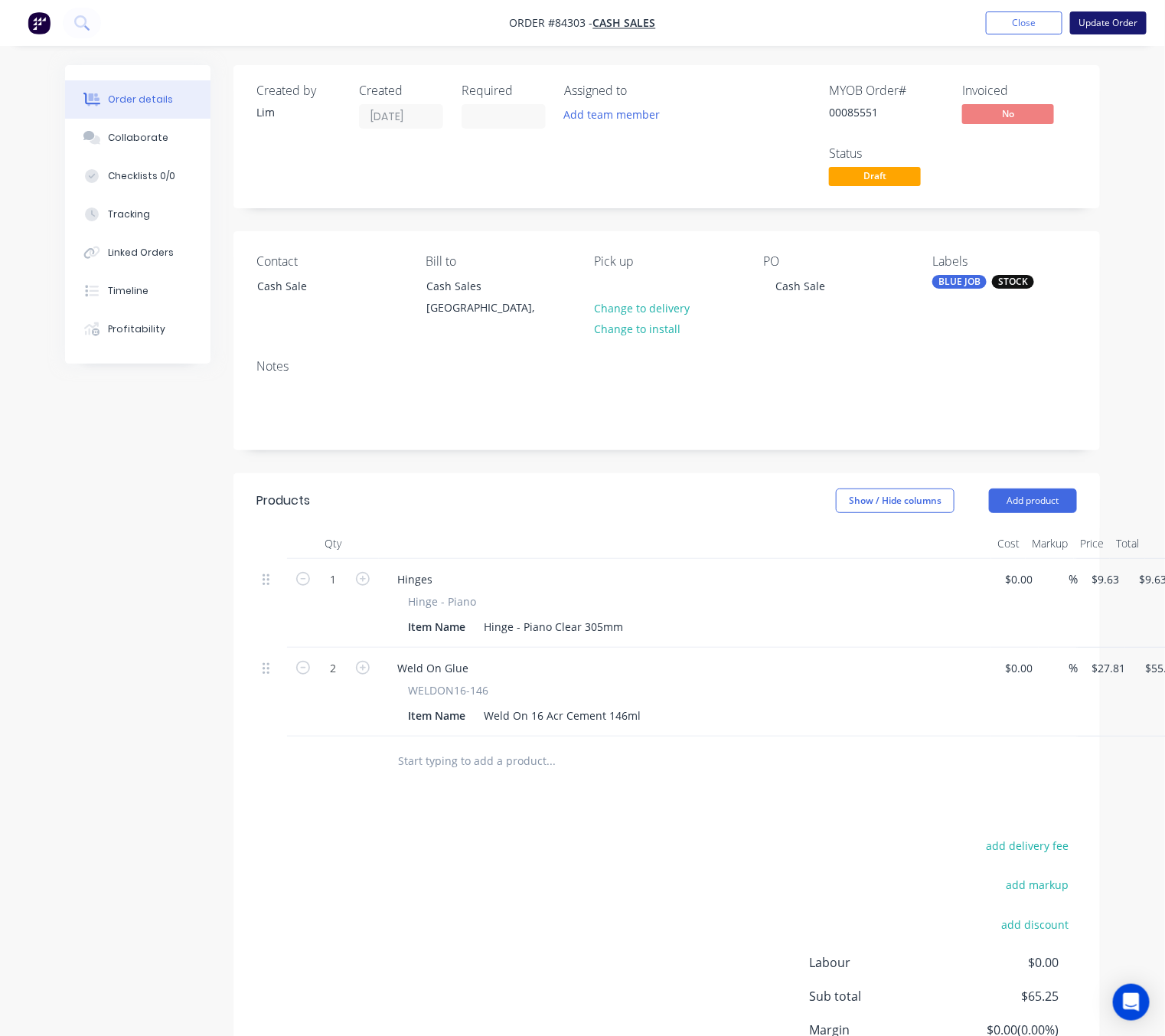
click at [1085, 23] on button "Update Order" at bounding box center [1108, 23] width 77 height 23
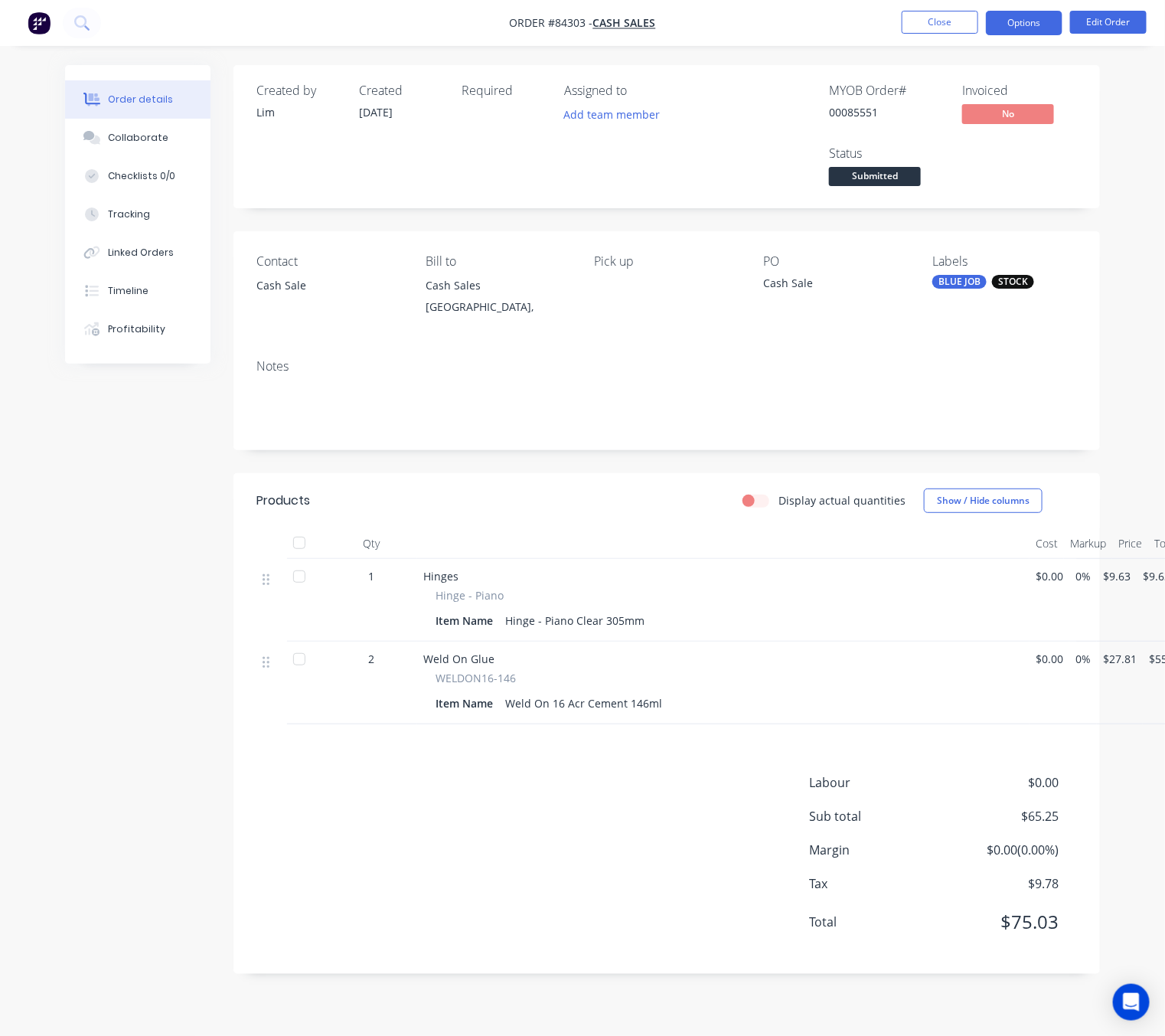
click at [1038, 33] on button "Options" at bounding box center [1024, 23] width 77 height 25
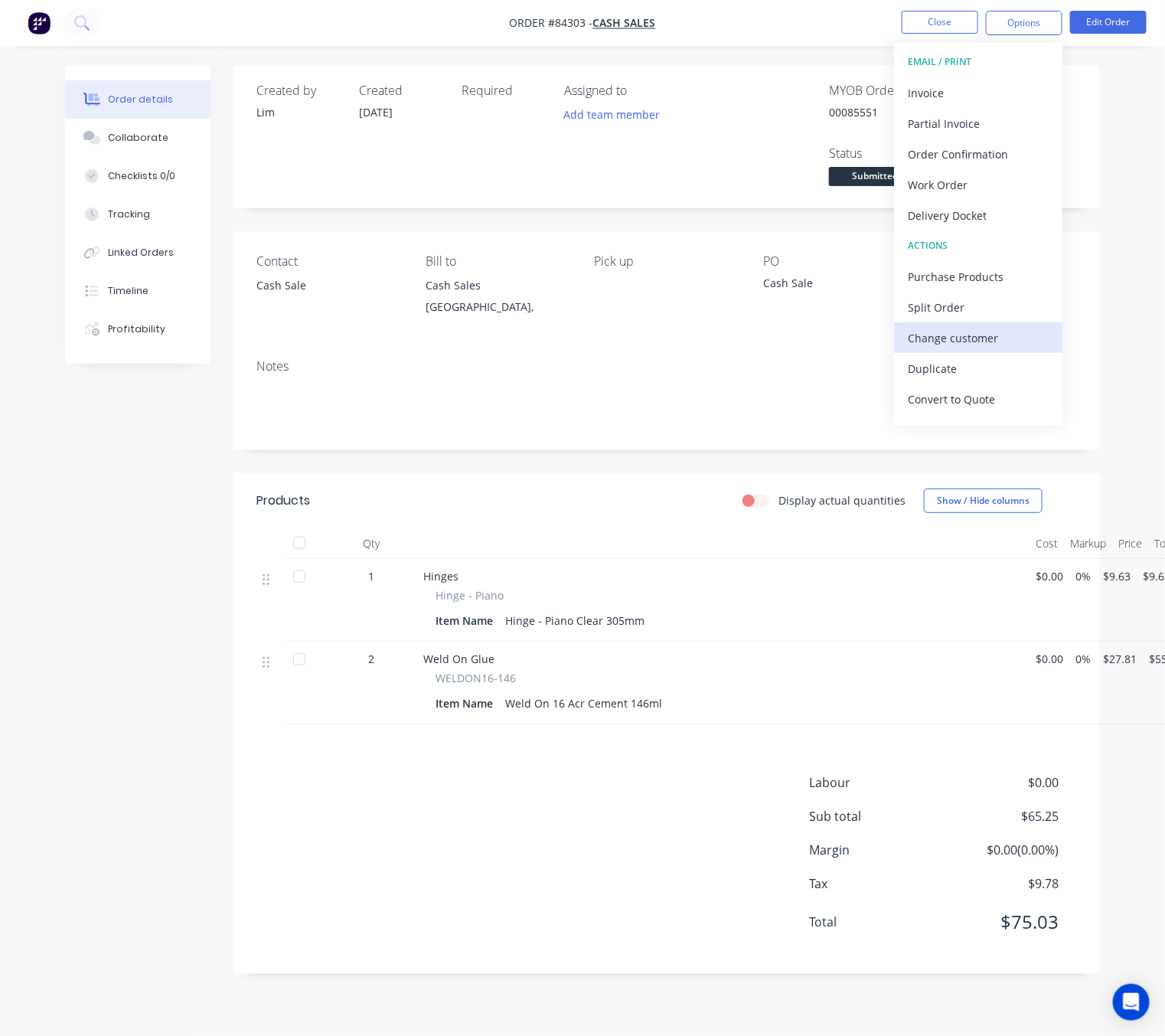
click at [999, 333] on div "Change customer" at bounding box center [978, 338] width 141 height 22
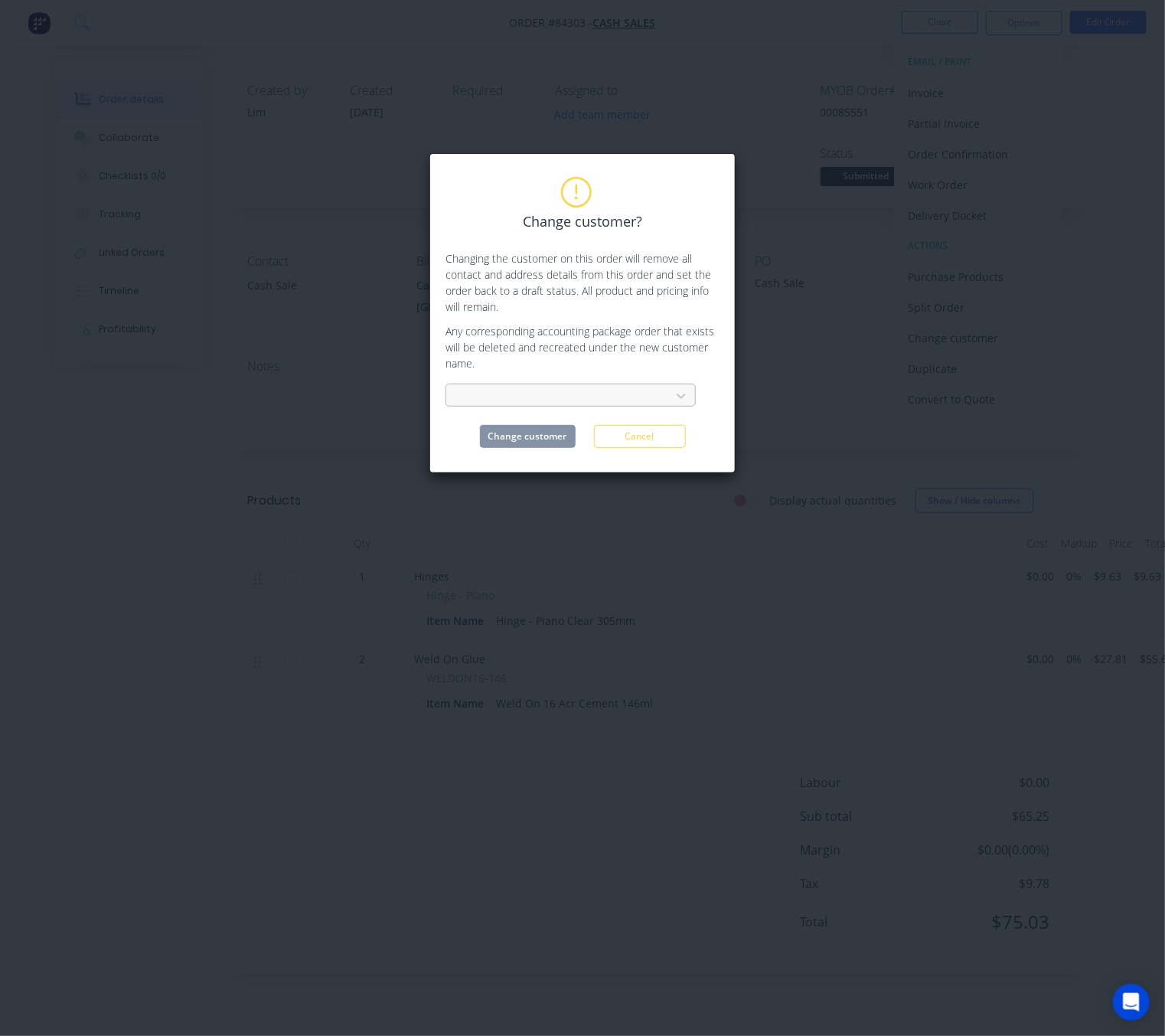
click at [640, 393] on div at bounding box center [561, 396] width 204 height 19
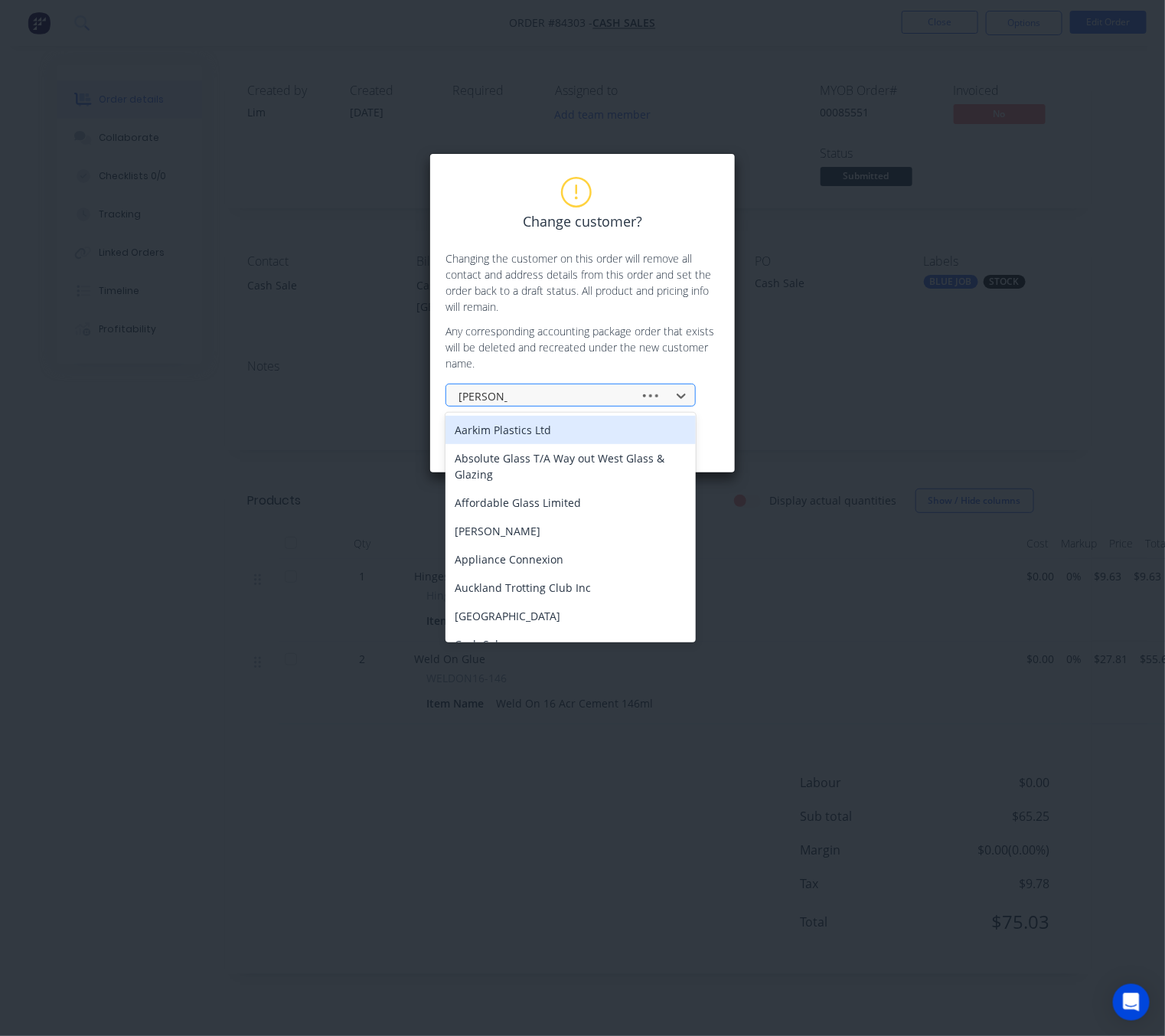
type input "green bay"
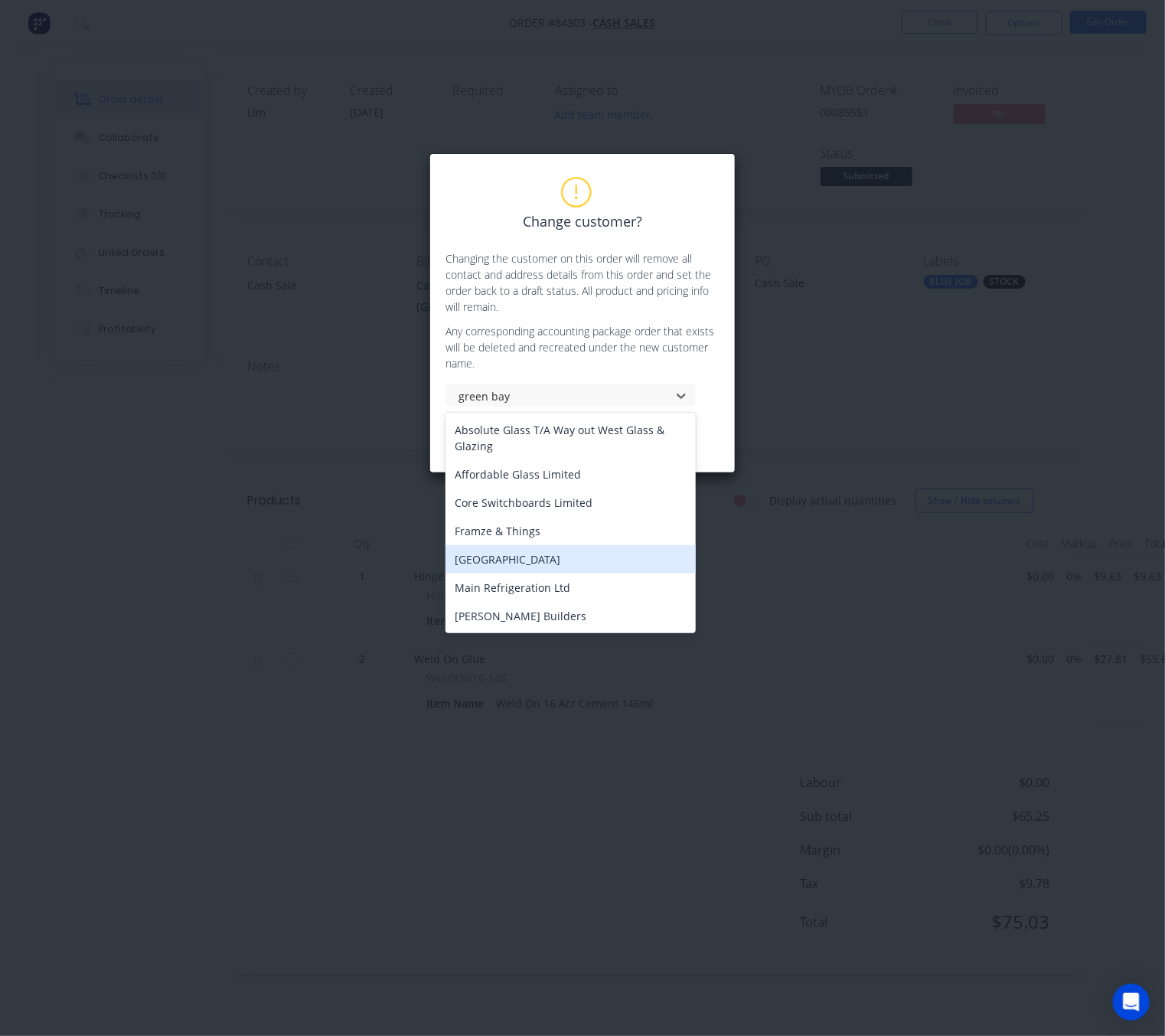
click at [581, 562] on div "[GEOGRAPHIC_DATA]" at bounding box center [570, 560] width 251 height 28
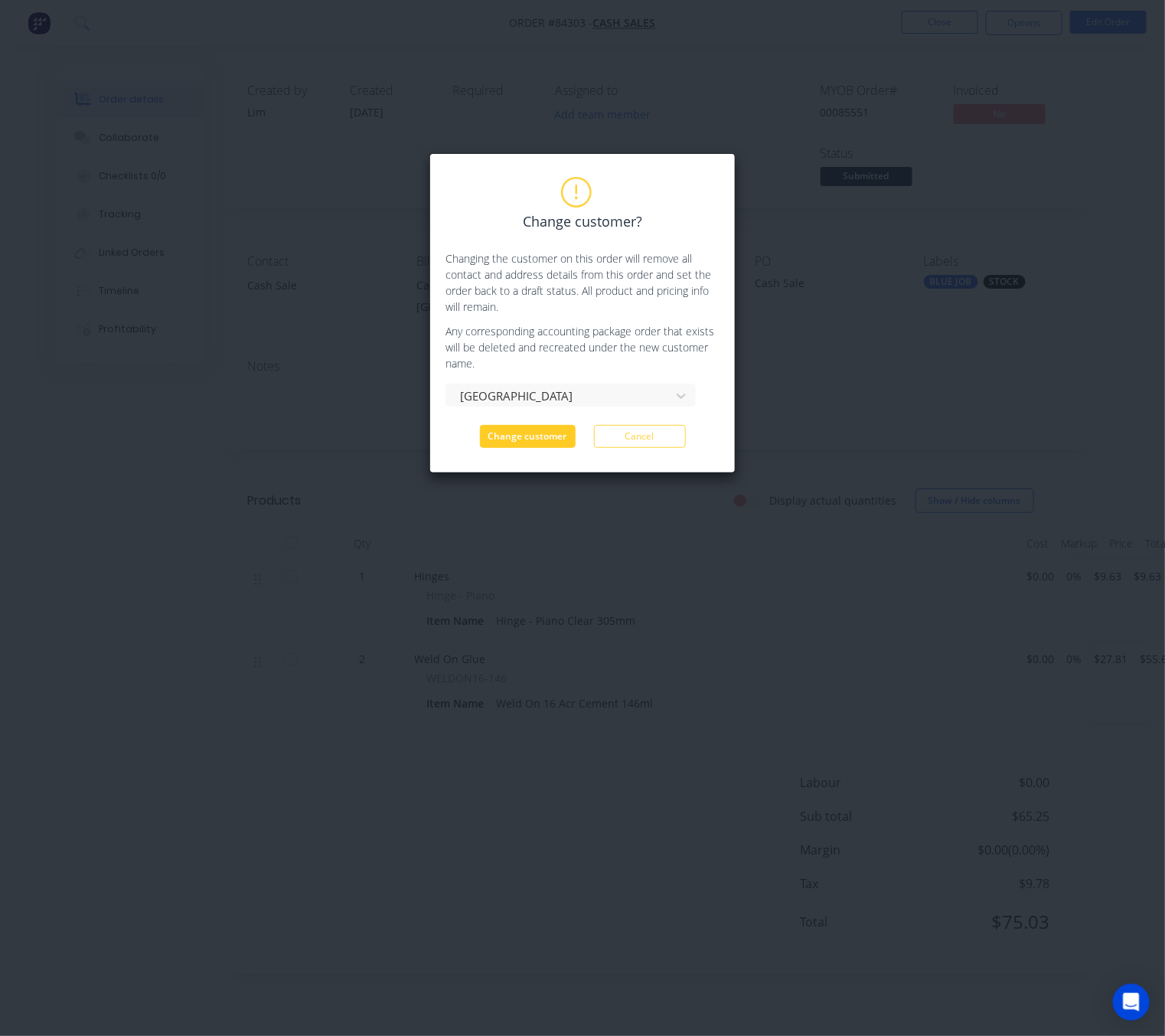
click at [561, 442] on button "Change customer" at bounding box center [528, 437] width 96 height 23
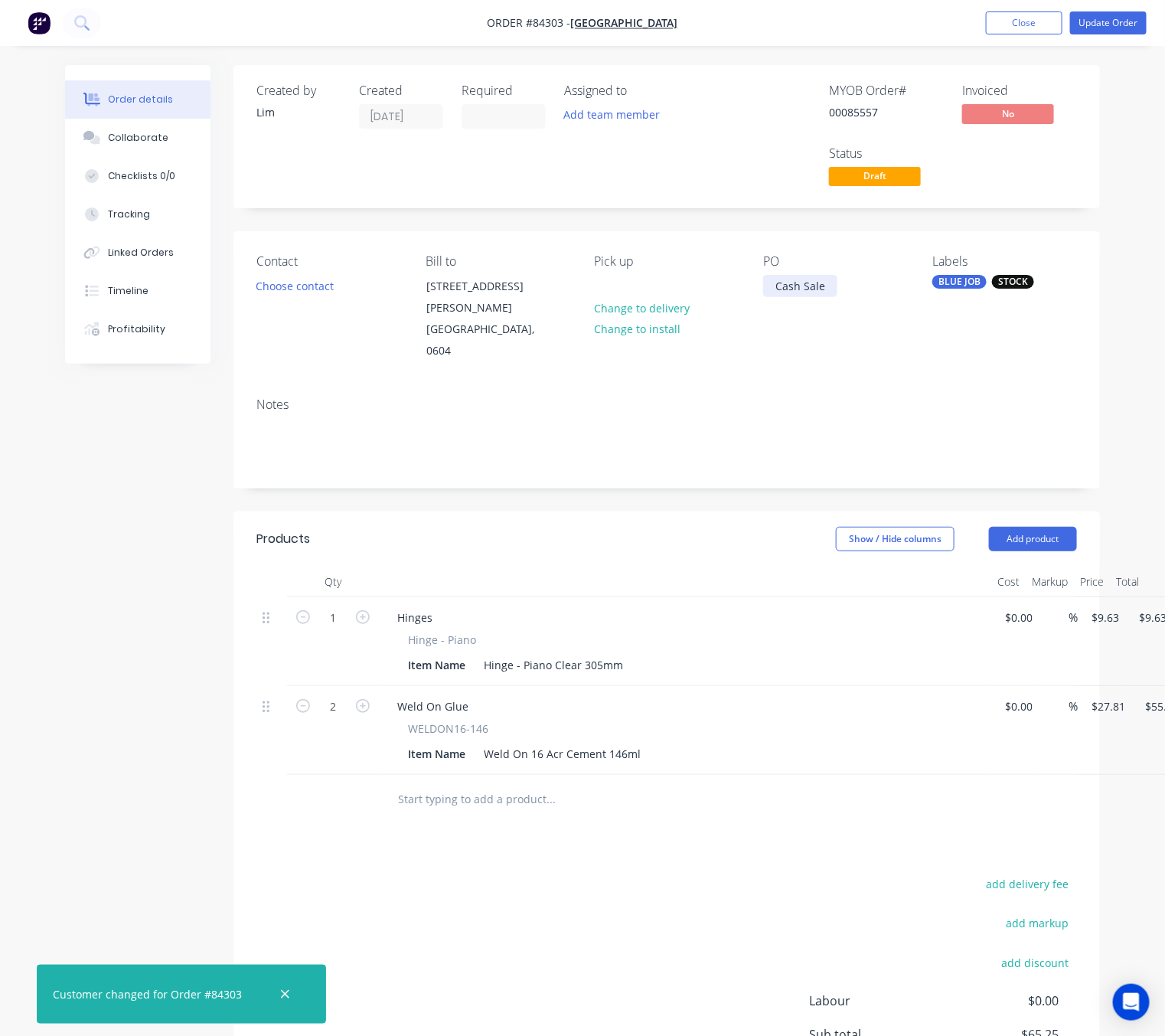
drag, startPoint x: 828, startPoint y: 288, endPoint x: 692, endPoint y: 290, distance: 136.0
click at [694, 288] on div "Contact Choose contact Bill to [STREET_ADDRESS][PERSON_NAME] Pick up Change to …" at bounding box center [666, 308] width 867 height 154
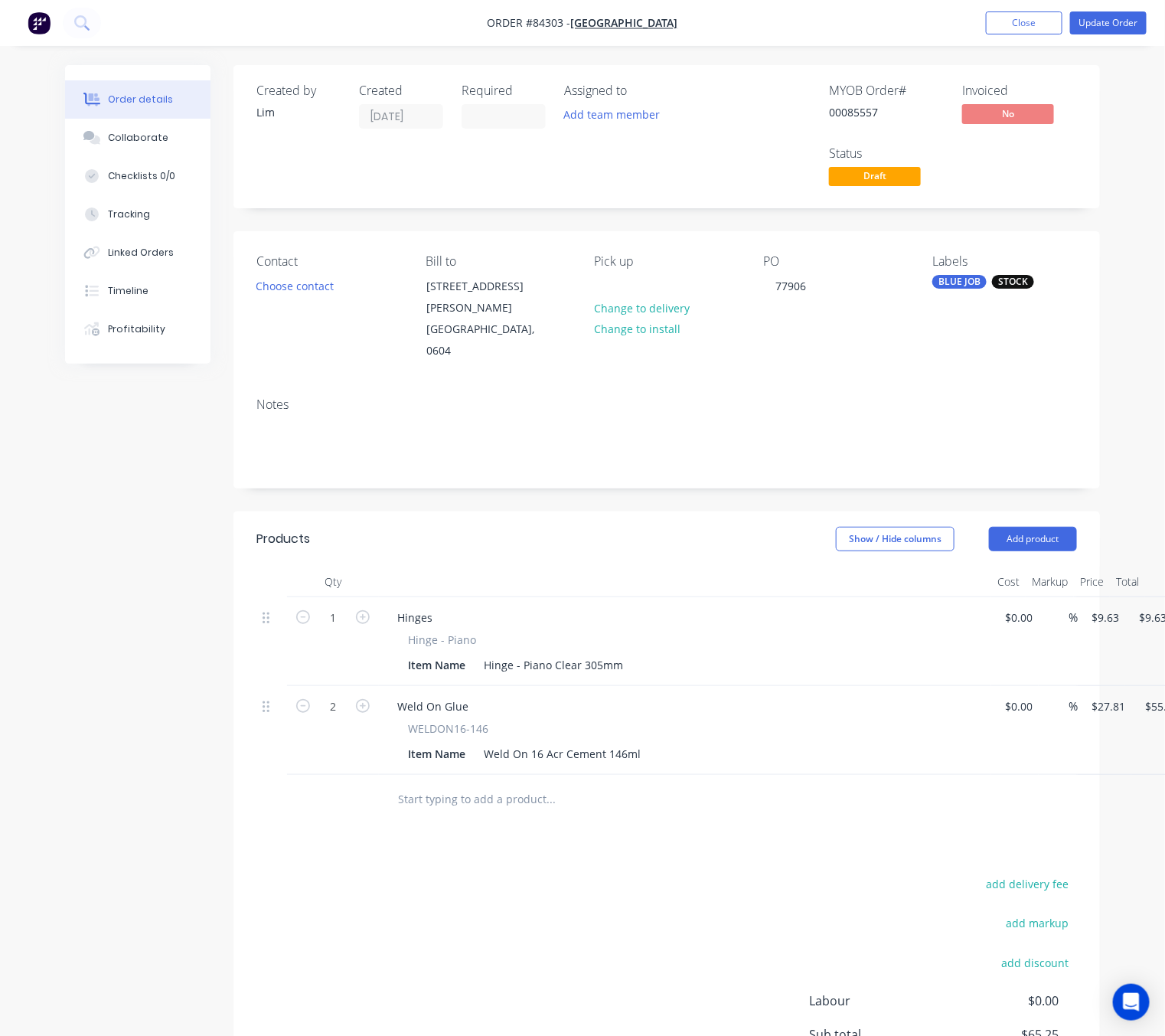
click at [641, 874] on div "add delivery fee add markup add discount Labour $0.00 Sub total $65.25 Margin $…" at bounding box center [666, 1022] width 821 height 296
click at [777, 285] on div "77906" at bounding box center [790, 285] width 55 height 22
click at [634, 834] on div "Products Show / Hide columns Add product Qty Cost Markup Price Total 1 Hinges H…" at bounding box center [666, 852] width 867 height 681
click at [1121, 28] on button "Update Order" at bounding box center [1108, 23] width 77 height 23
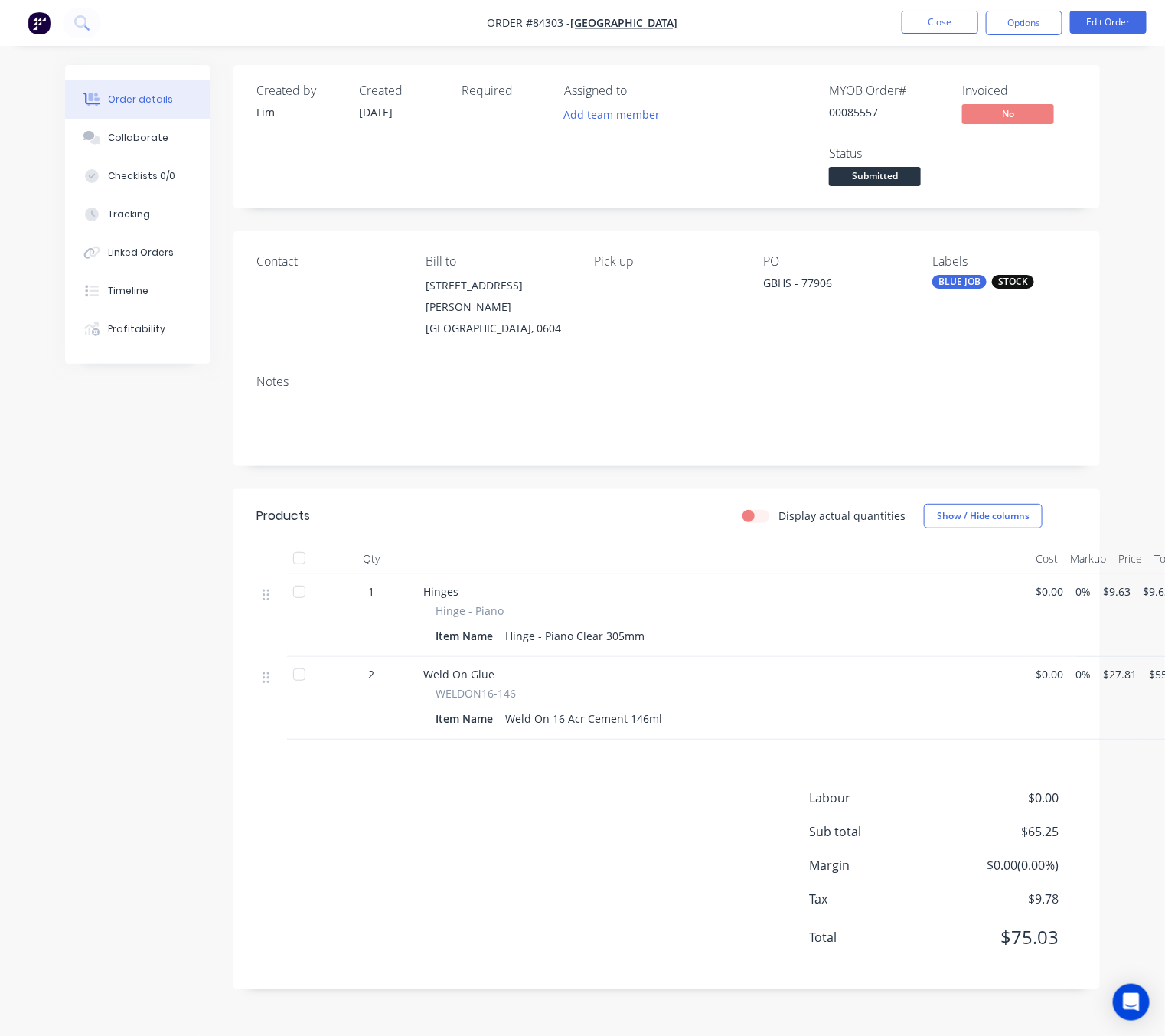
scroll to position [17, 0]
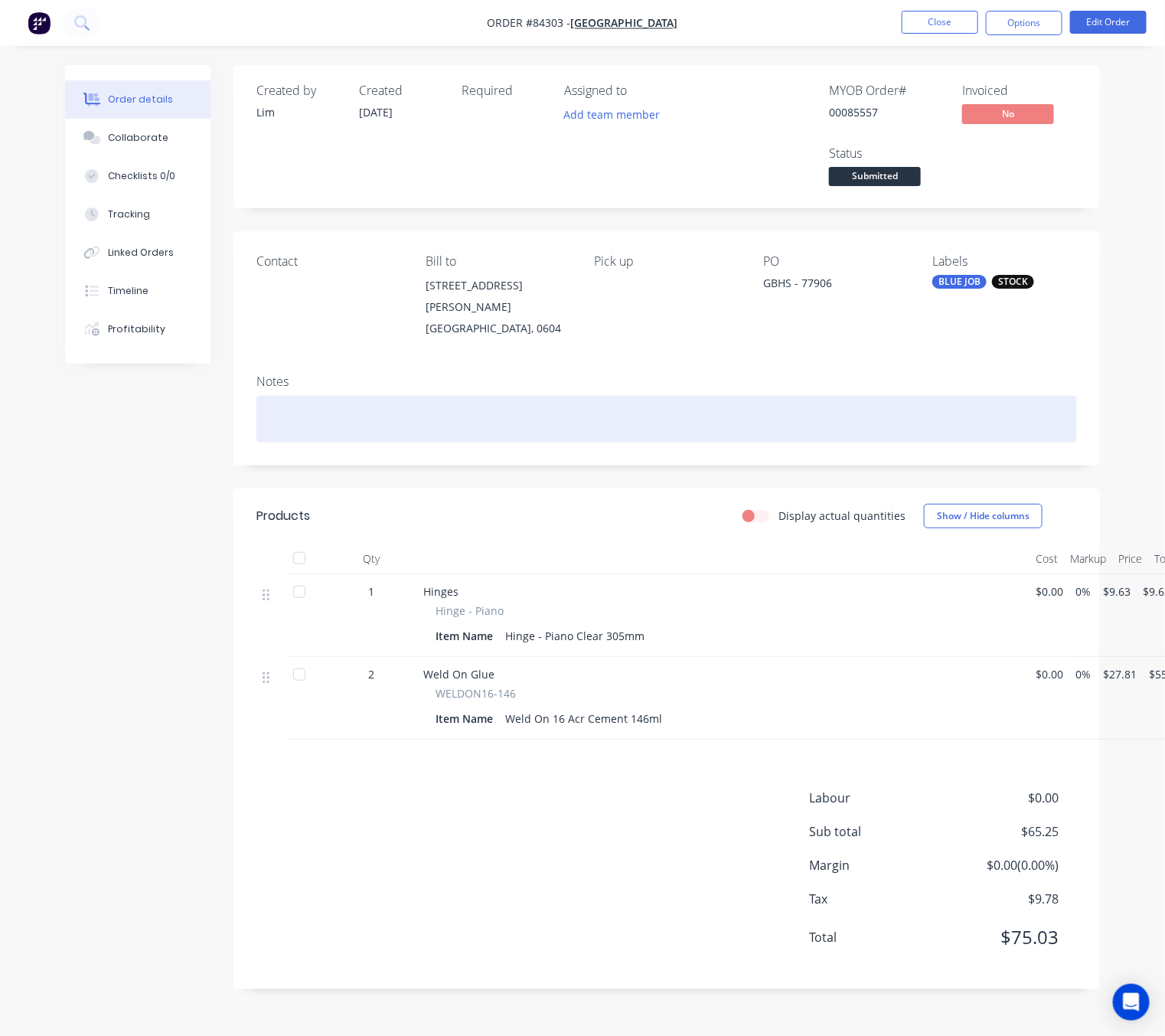
click at [429, 402] on div at bounding box center [666, 419] width 821 height 47
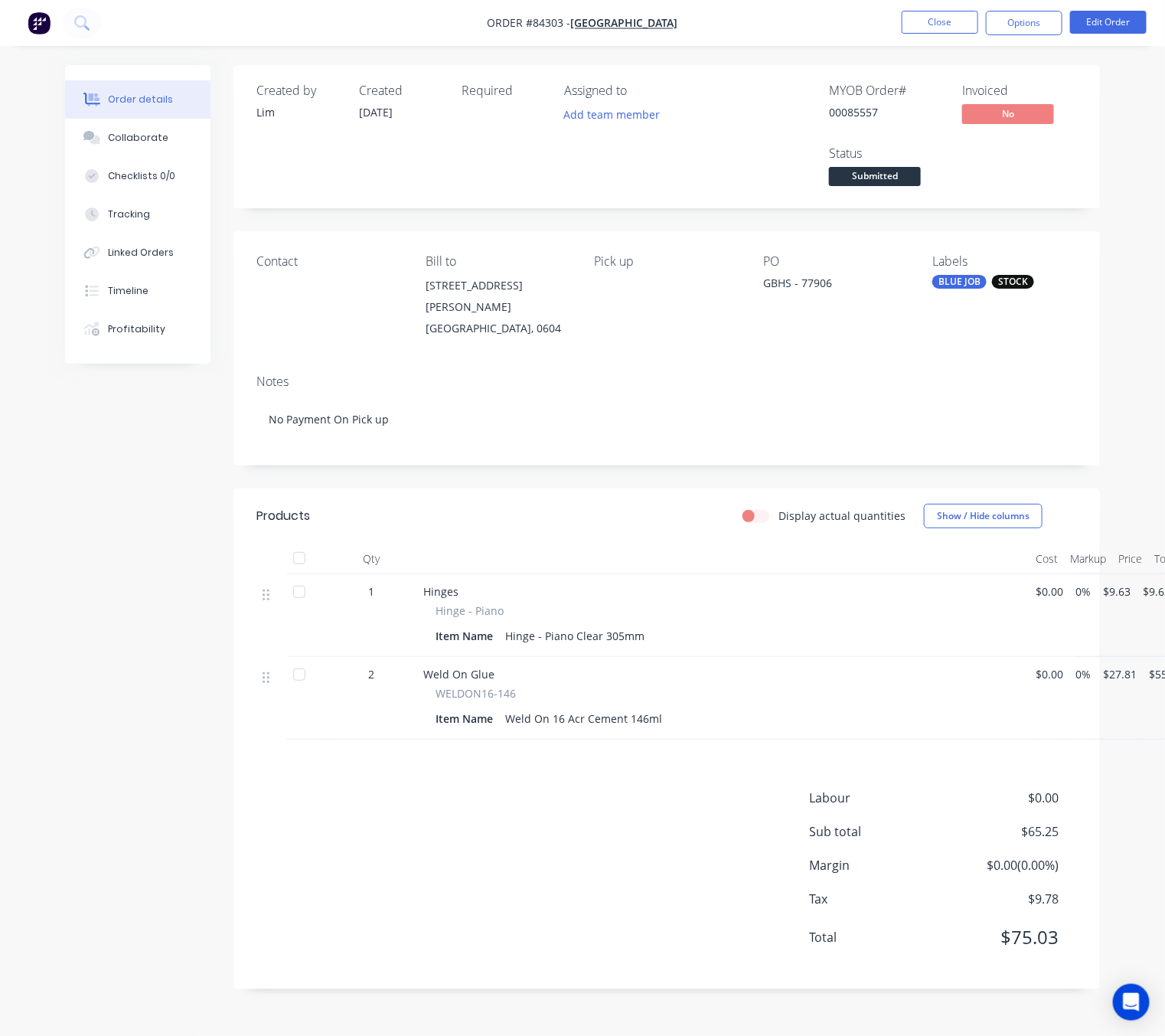
click at [157, 577] on div "Created by [PERSON_NAME] Created [DATE] Required Assigned to Add team member MY…" at bounding box center [582, 539] width 1035 height 947
click at [864, 167] on span "Submitted" at bounding box center [875, 177] width 92 height 19
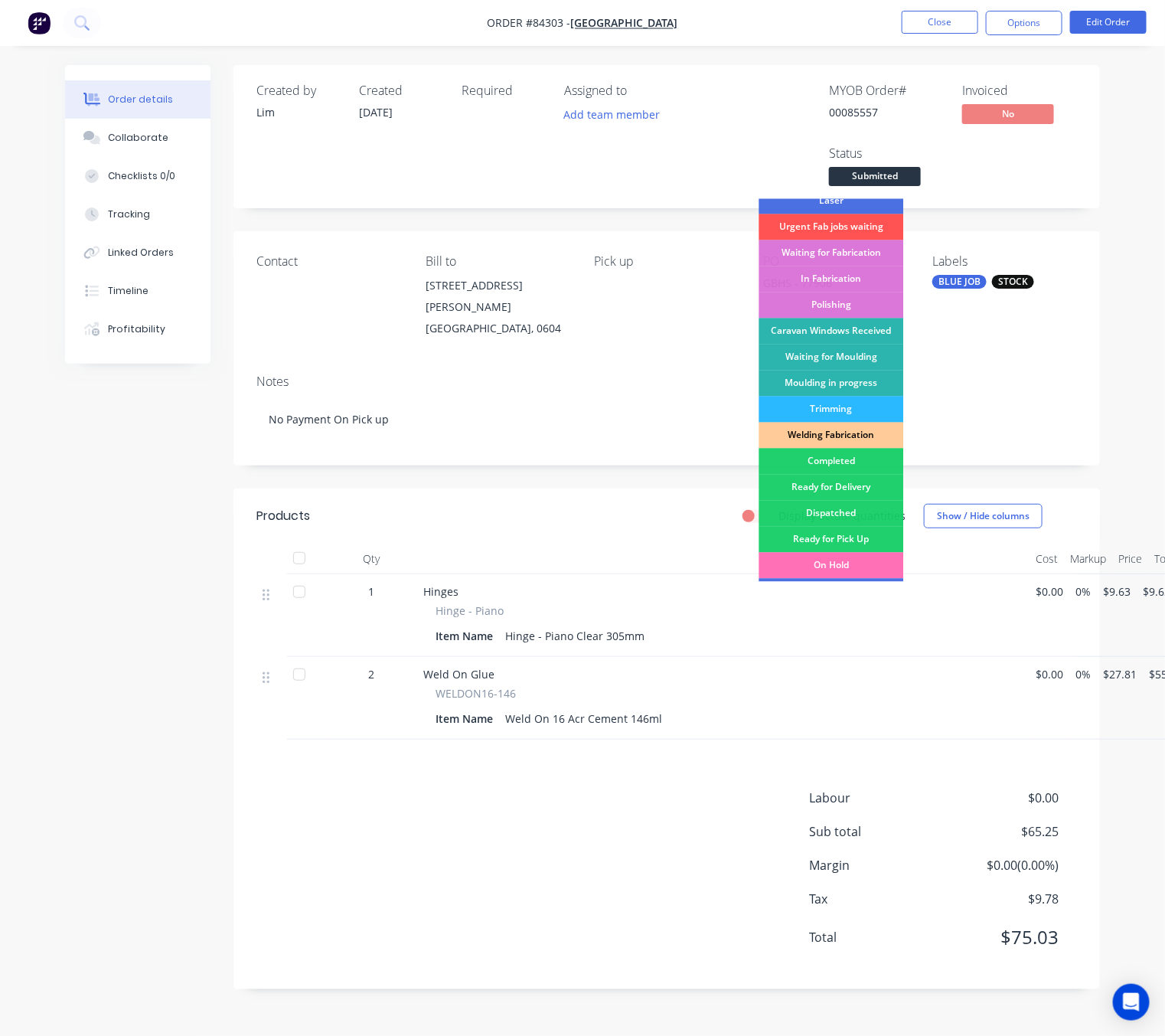
scroll to position [230, 0]
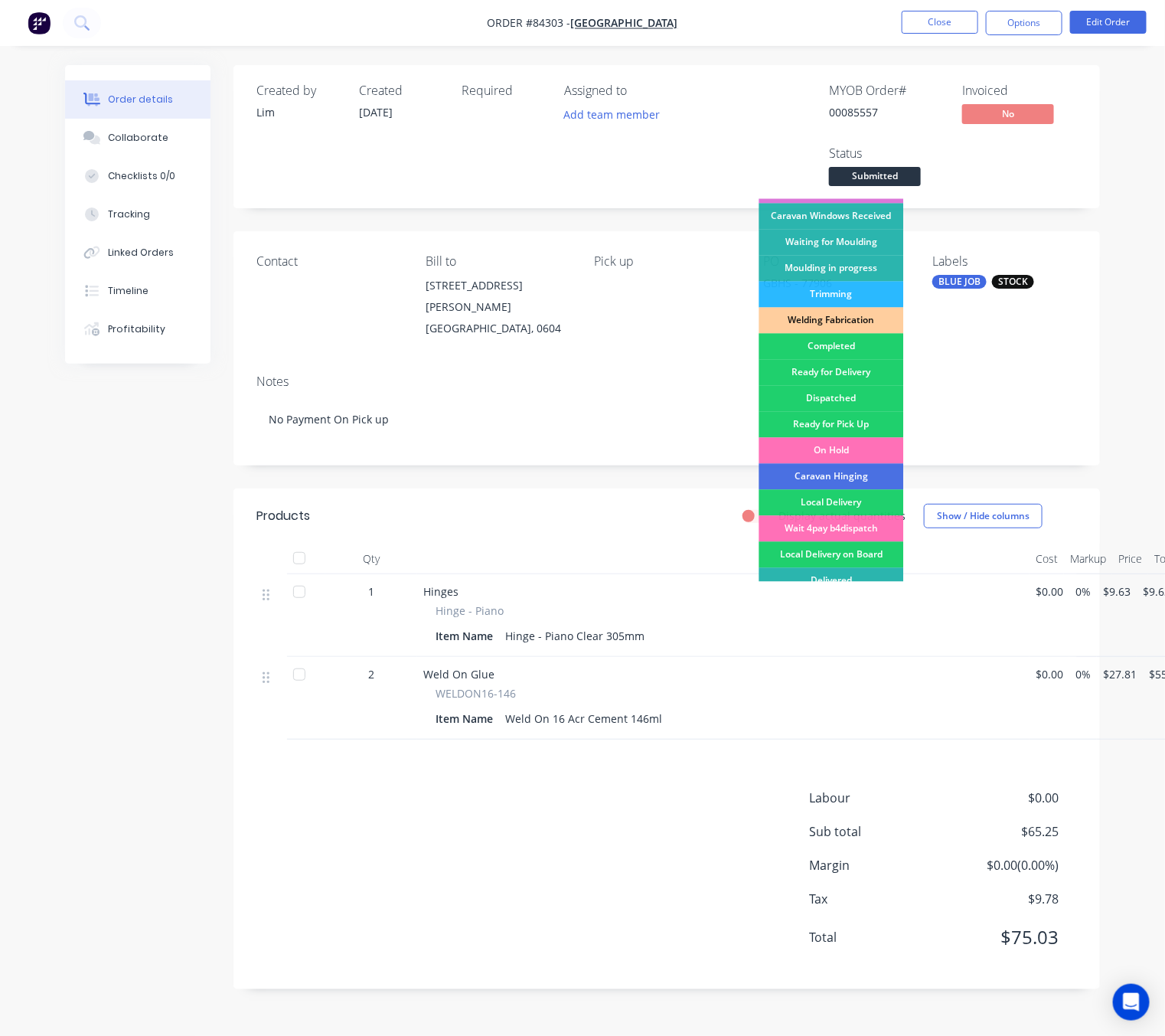
click at [173, 602] on div "Created by [PERSON_NAME] Created [DATE] Required Assigned to Add team member MY…" at bounding box center [582, 539] width 1035 height 947
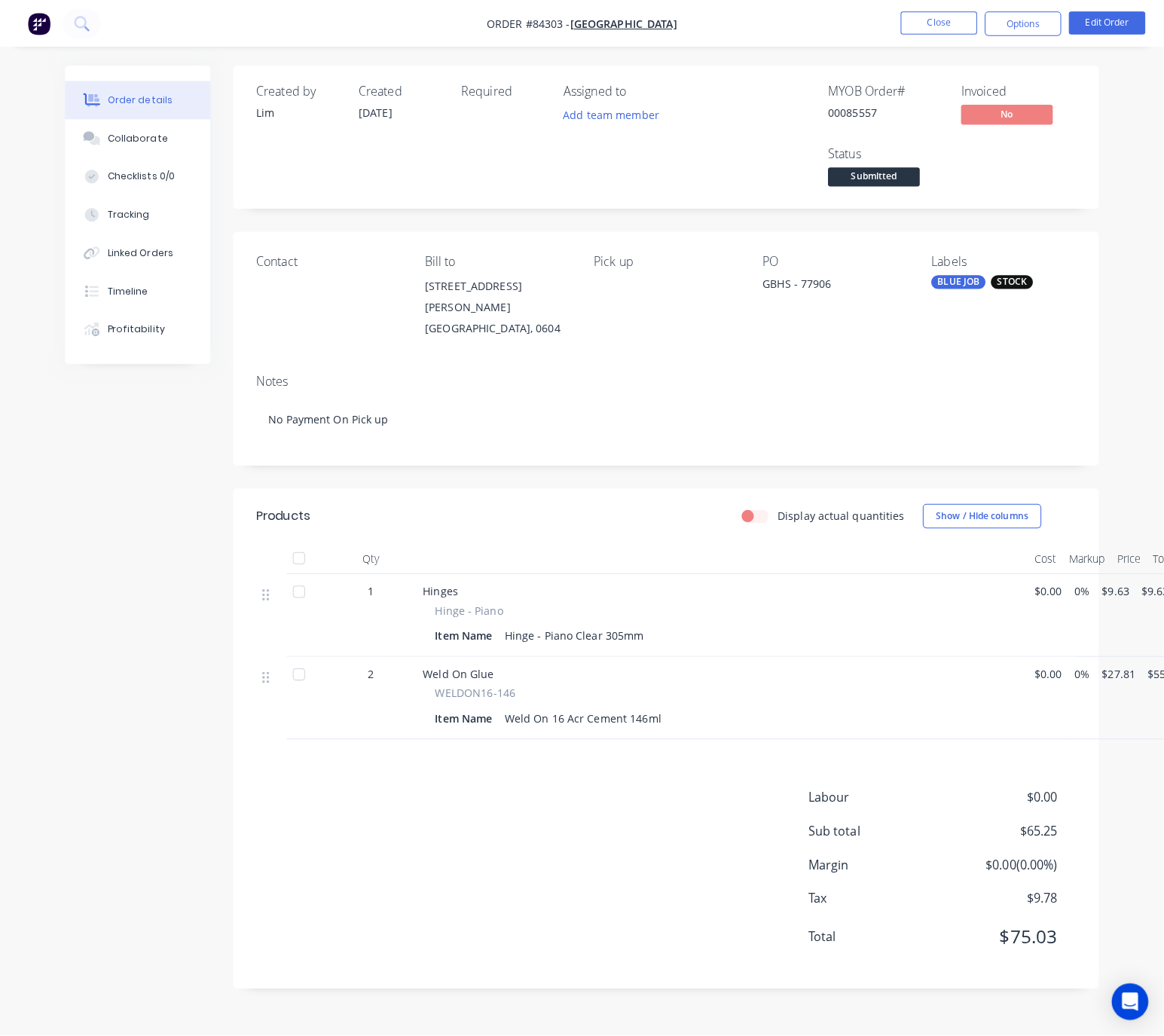
scroll to position [0, 0]
click at [1092, 27] on button "Edit Order" at bounding box center [1090, 22] width 75 height 23
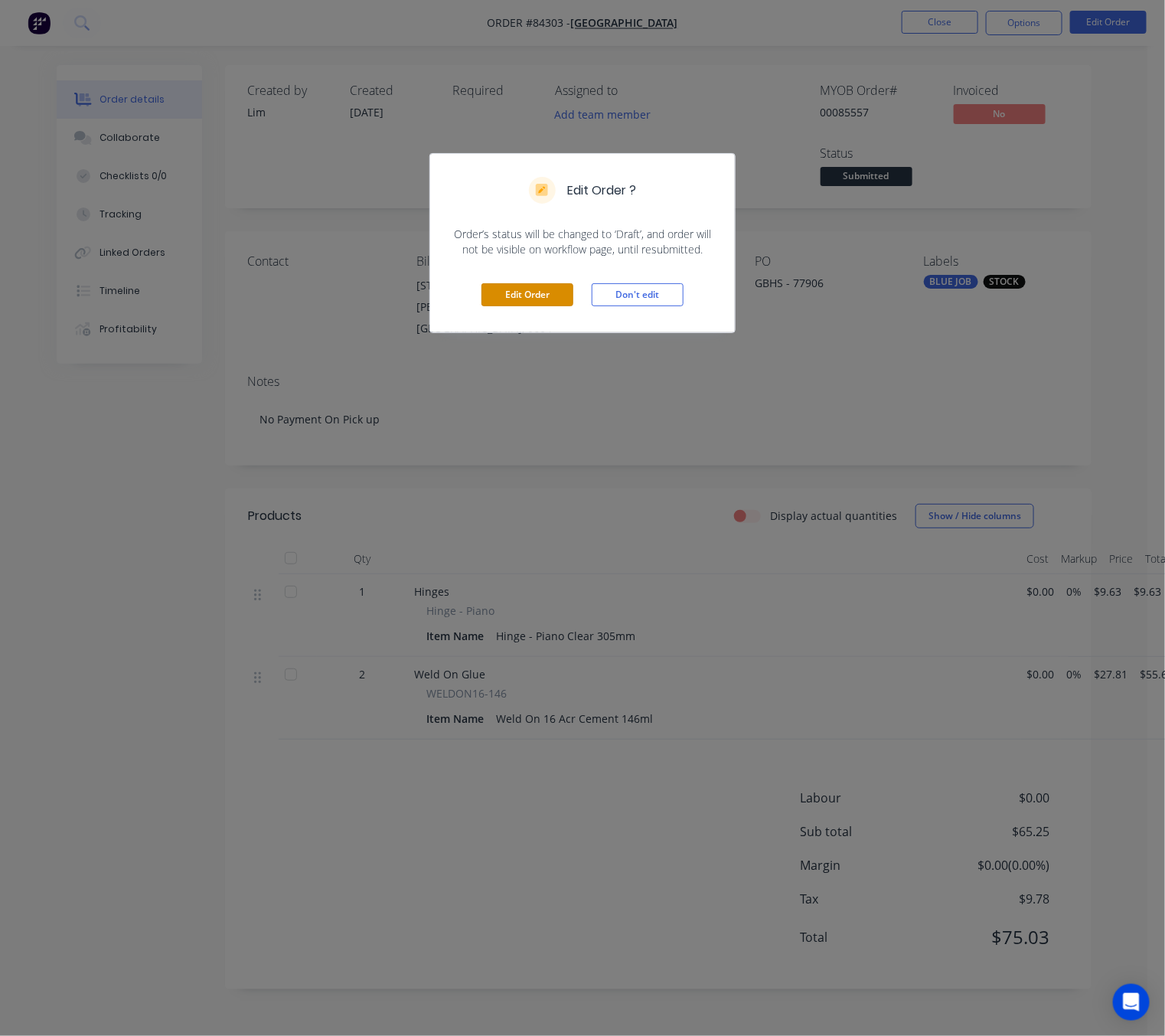
drag, startPoint x: 570, startPoint y: 290, endPoint x: 563, endPoint y: 295, distance: 8.6
click at [563, 292] on button "Edit Order" at bounding box center [527, 295] width 92 height 23
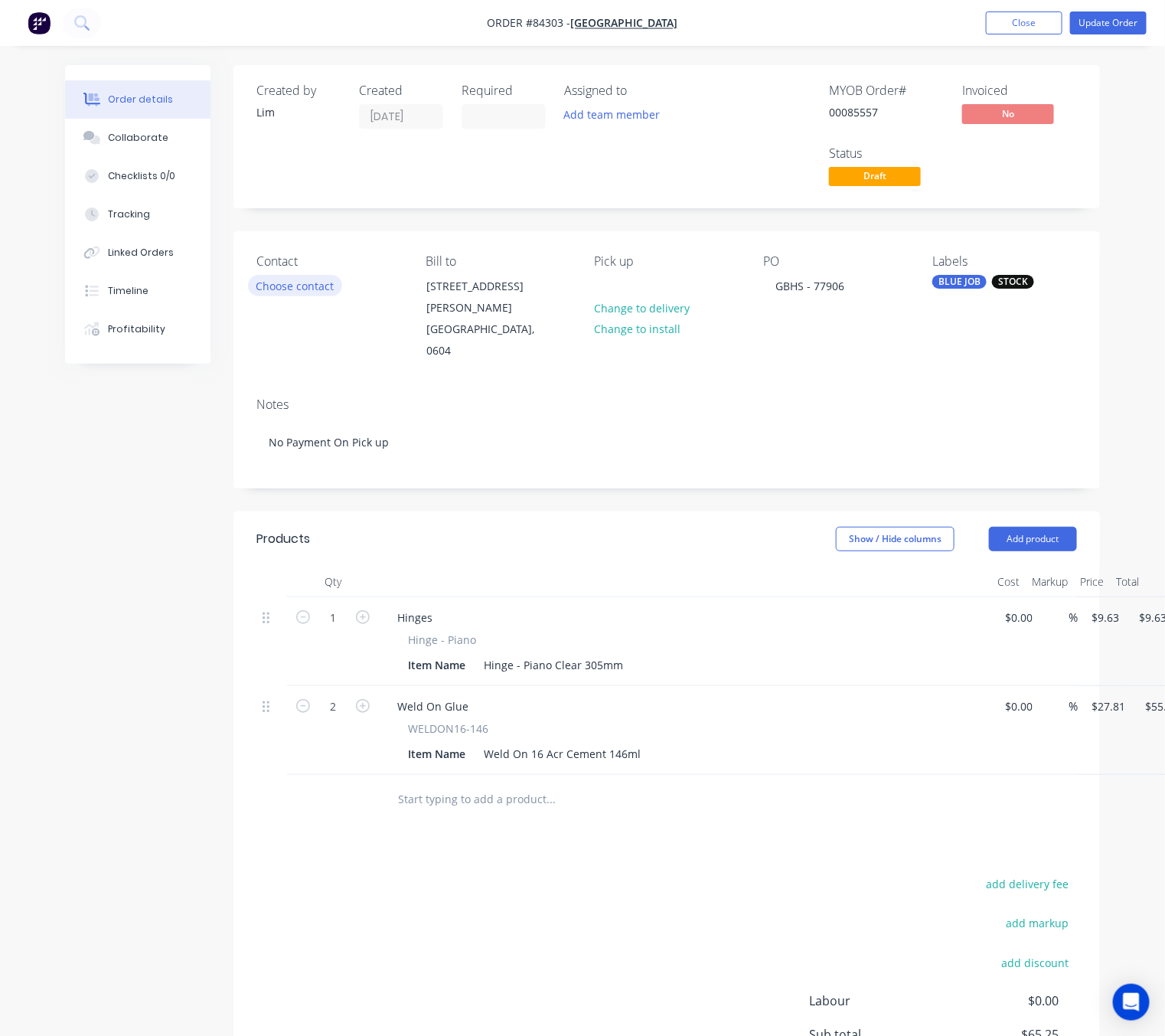
click at [298, 294] on button "Choose contact" at bounding box center [295, 284] width 94 height 20
click at [324, 298] on div "[EMAIL_ADDRESS][DOMAIN_NAME]" at bounding box center [320, 319] width 127 height 43
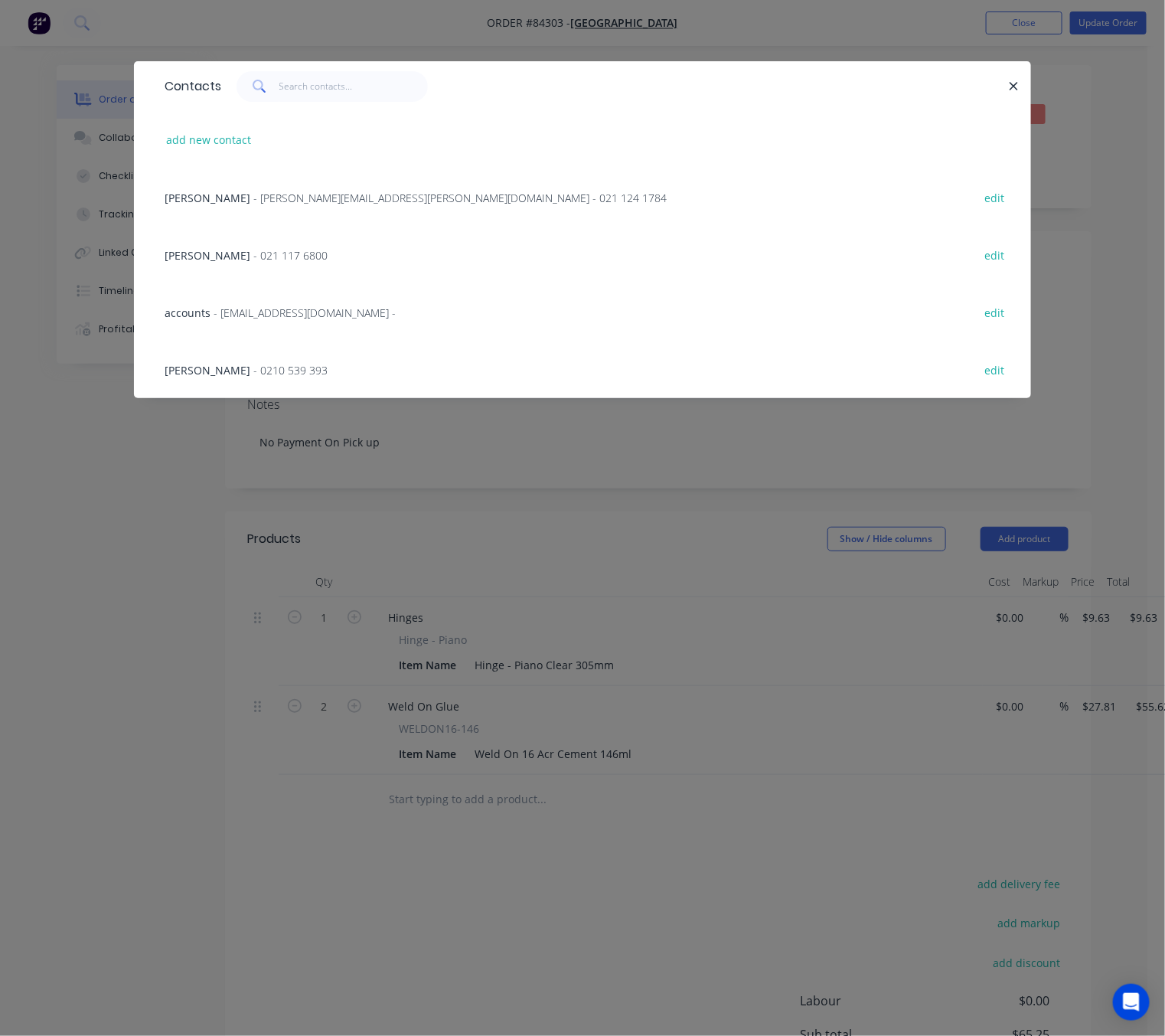
click at [329, 315] on span "- [EMAIL_ADDRESS][DOMAIN_NAME] -" at bounding box center [304, 312] width 182 height 15
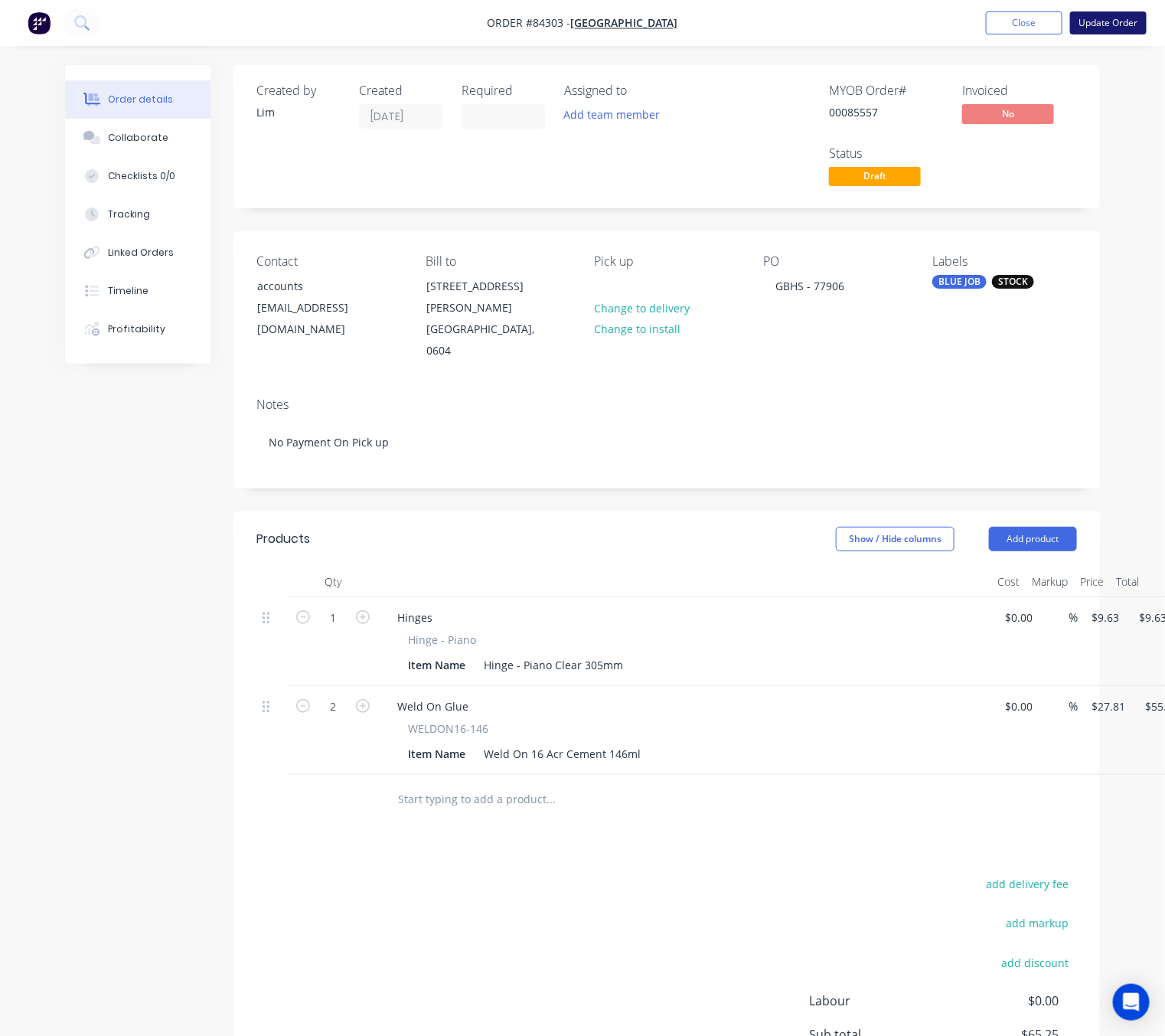
click at [1119, 26] on button "Update Order" at bounding box center [1108, 23] width 77 height 23
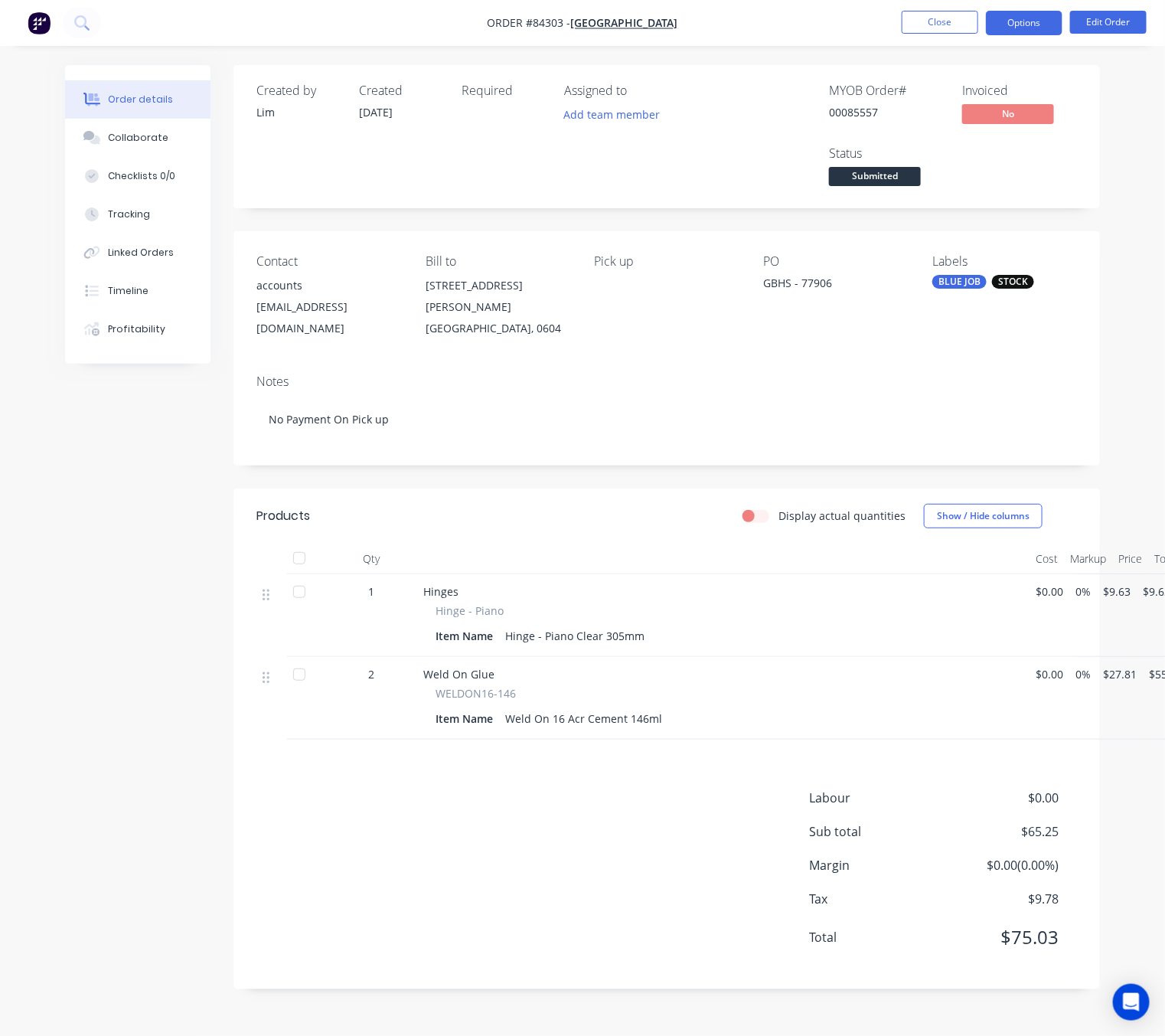
click at [1027, 30] on button "Options" at bounding box center [1024, 23] width 77 height 25
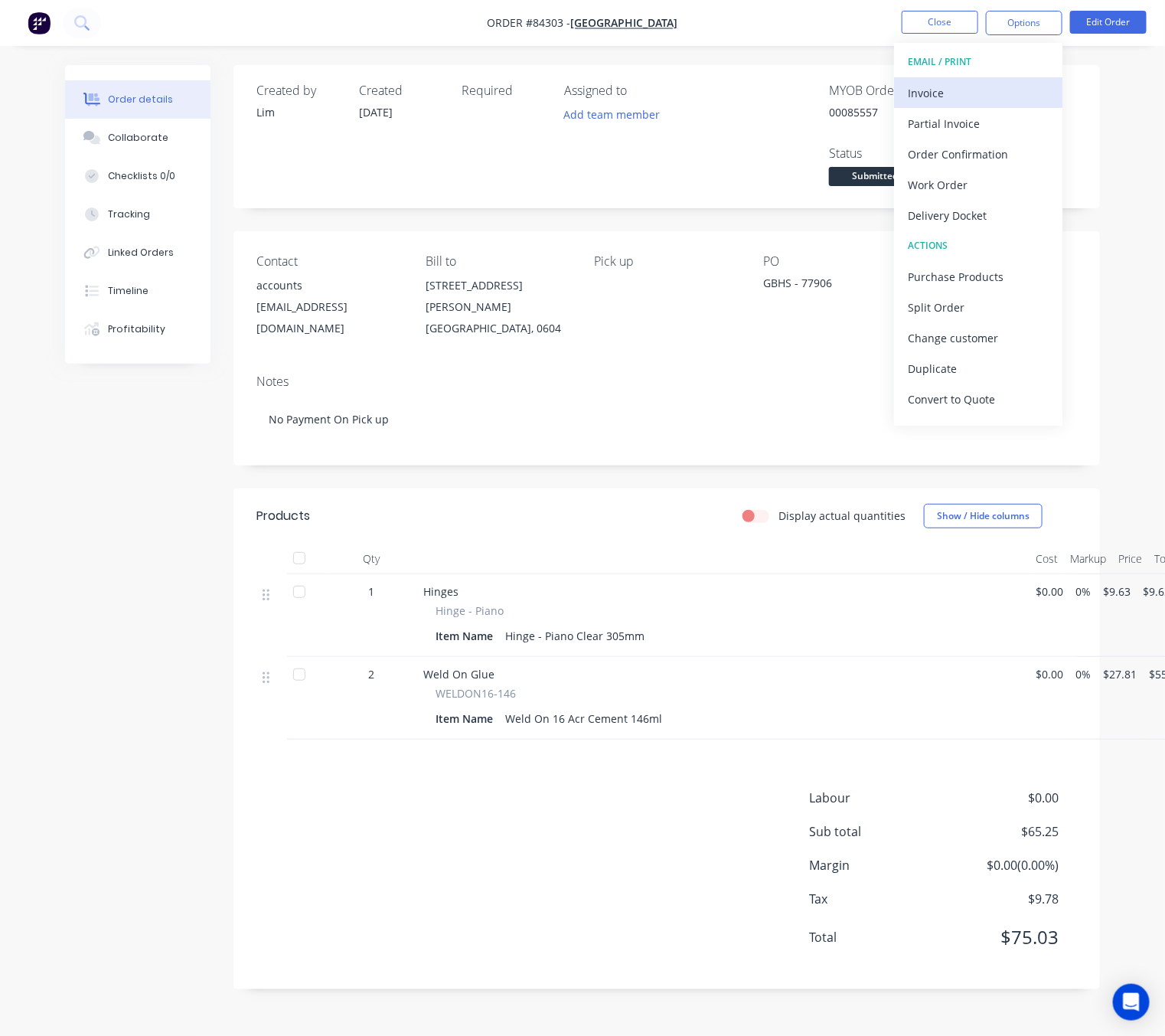
click at [1011, 84] on div "Invoice" at bounding box center [978, 92] width 141 height 22
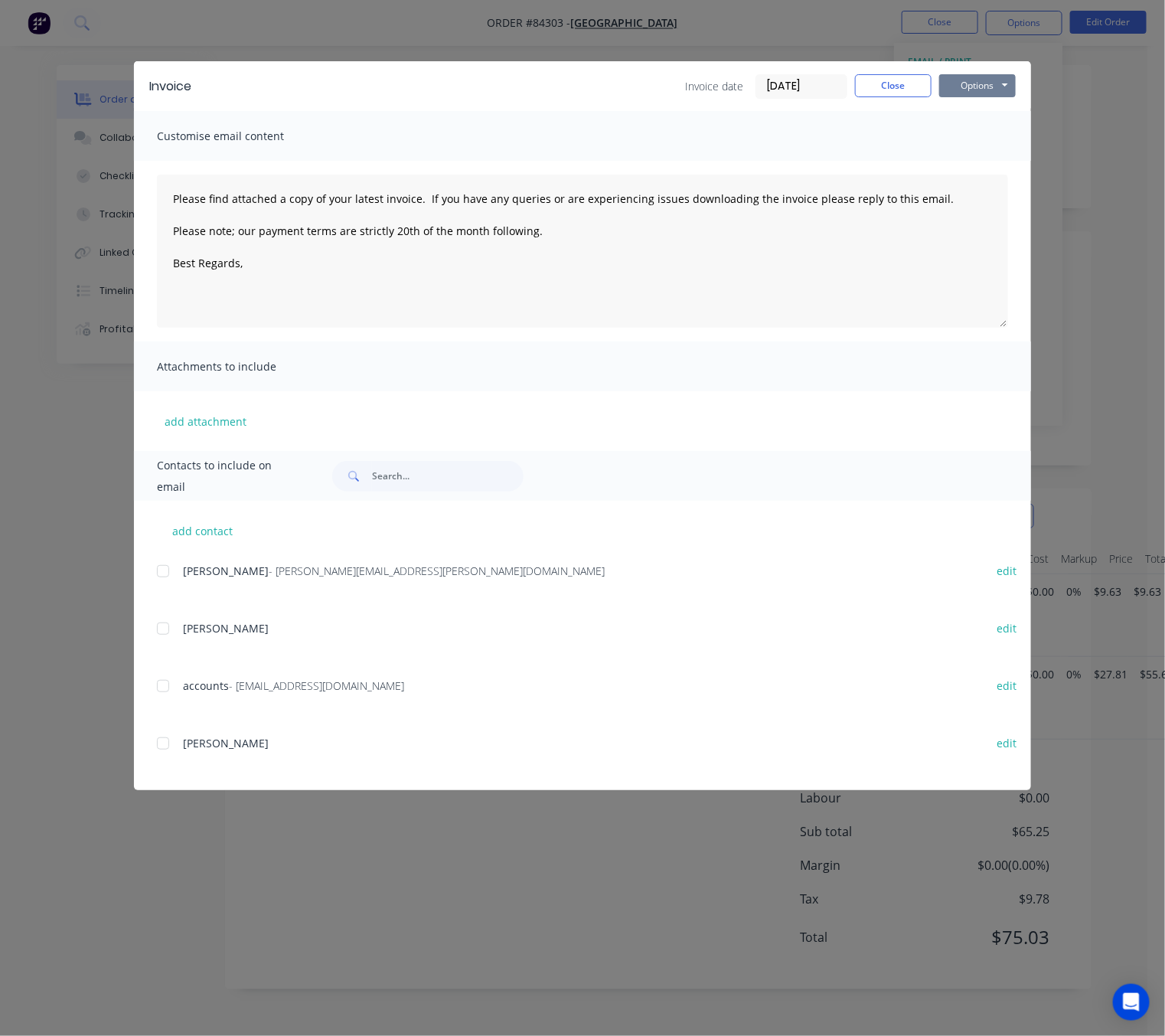
click at [988, 90] on button "Options" at bounding box center [978, 85] width 77 height 23
click at [983, 120] on button "Preview" at bounding box center [988, 113] width 98 height 26
click at [910, 92] on button "Close" at bounding box center [893, 85] width 77 height 23
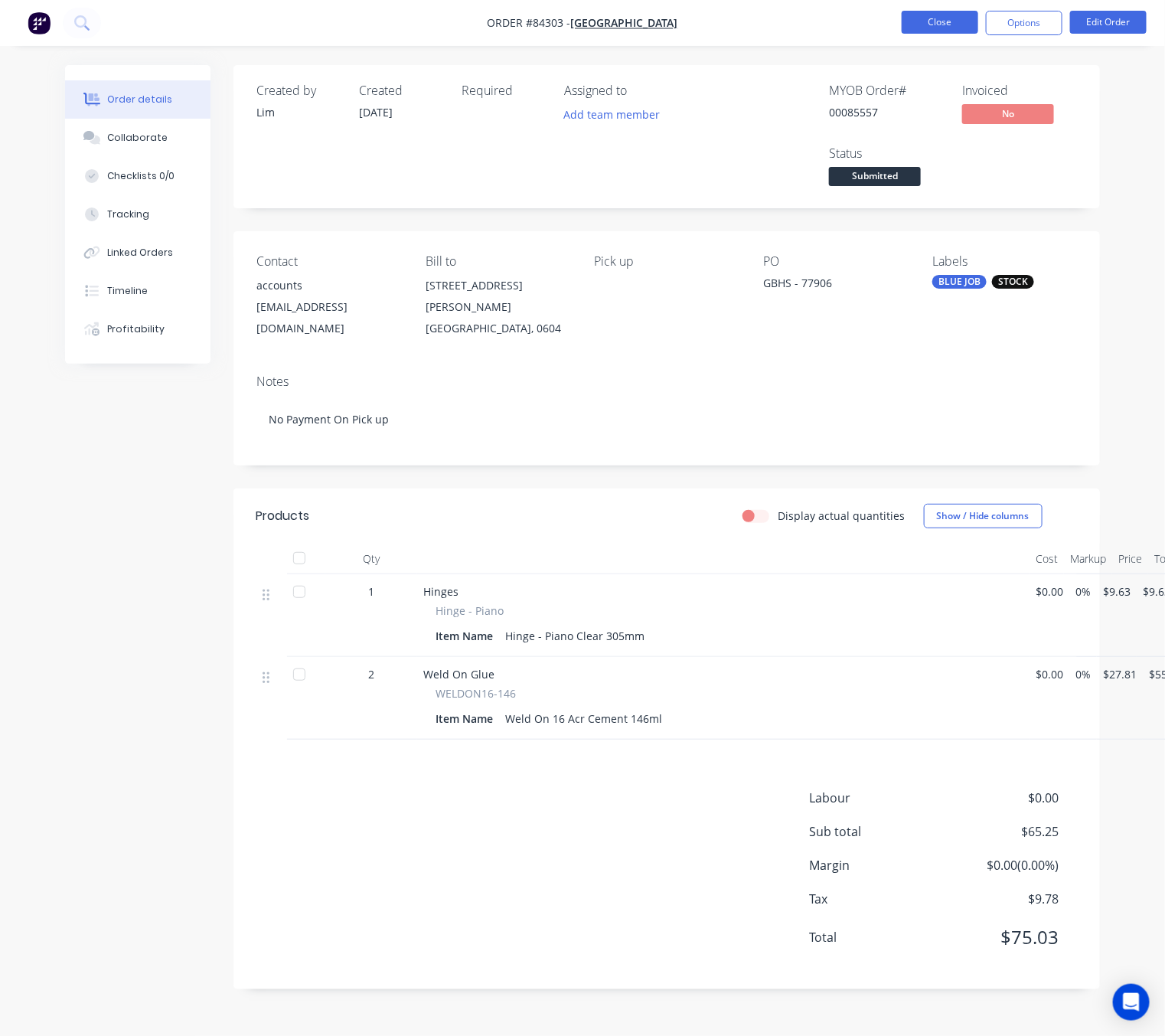
click at [931, 24] on button "Close" at bounding box center [940, 22] width 77 height 23
